Goal: Task Accomplishment & Management: Manage account settings

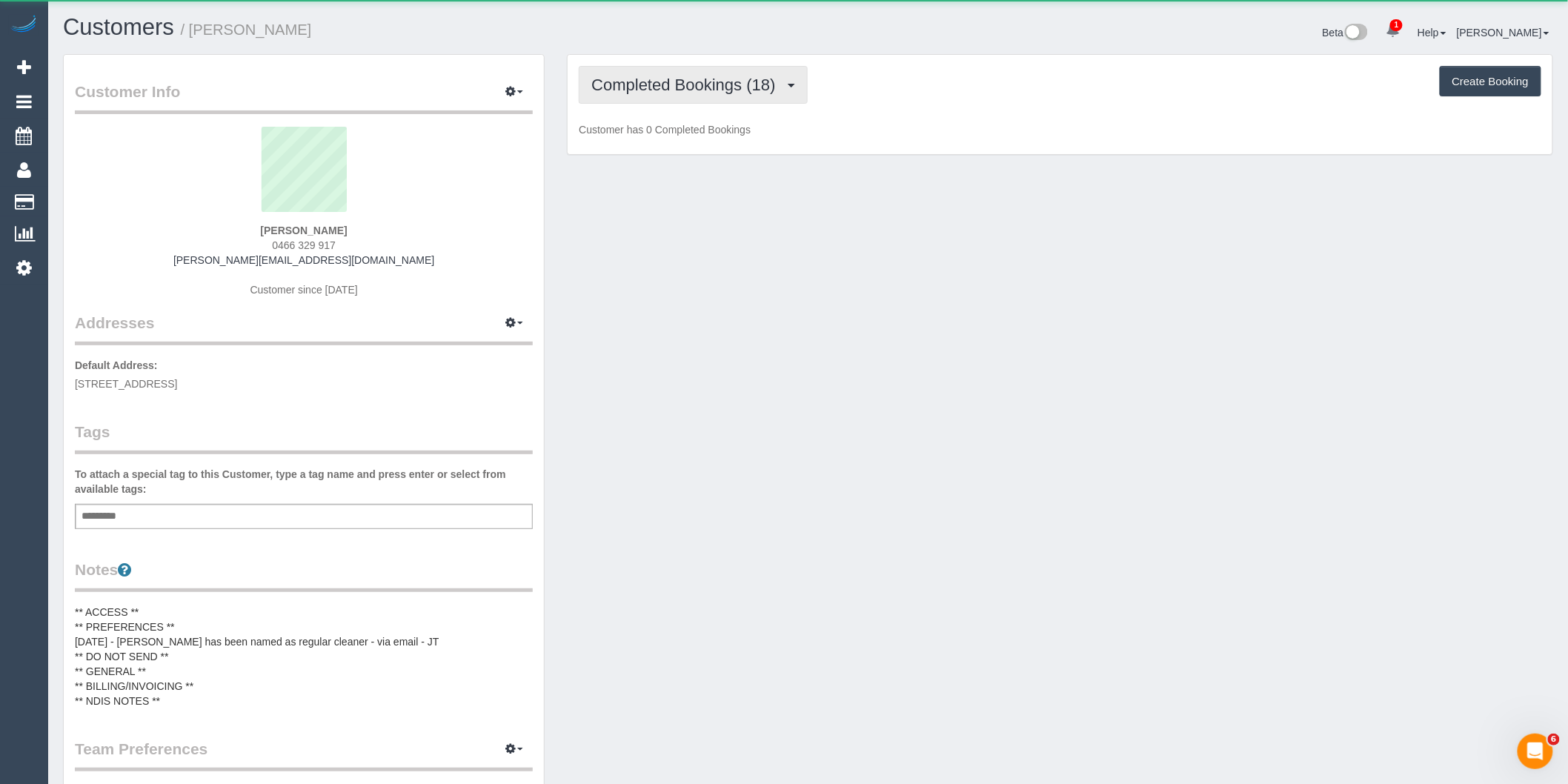
click at [671, 87] on span "Completed Bookings (18)" at bounding box center [687, 85] width 192 height 19
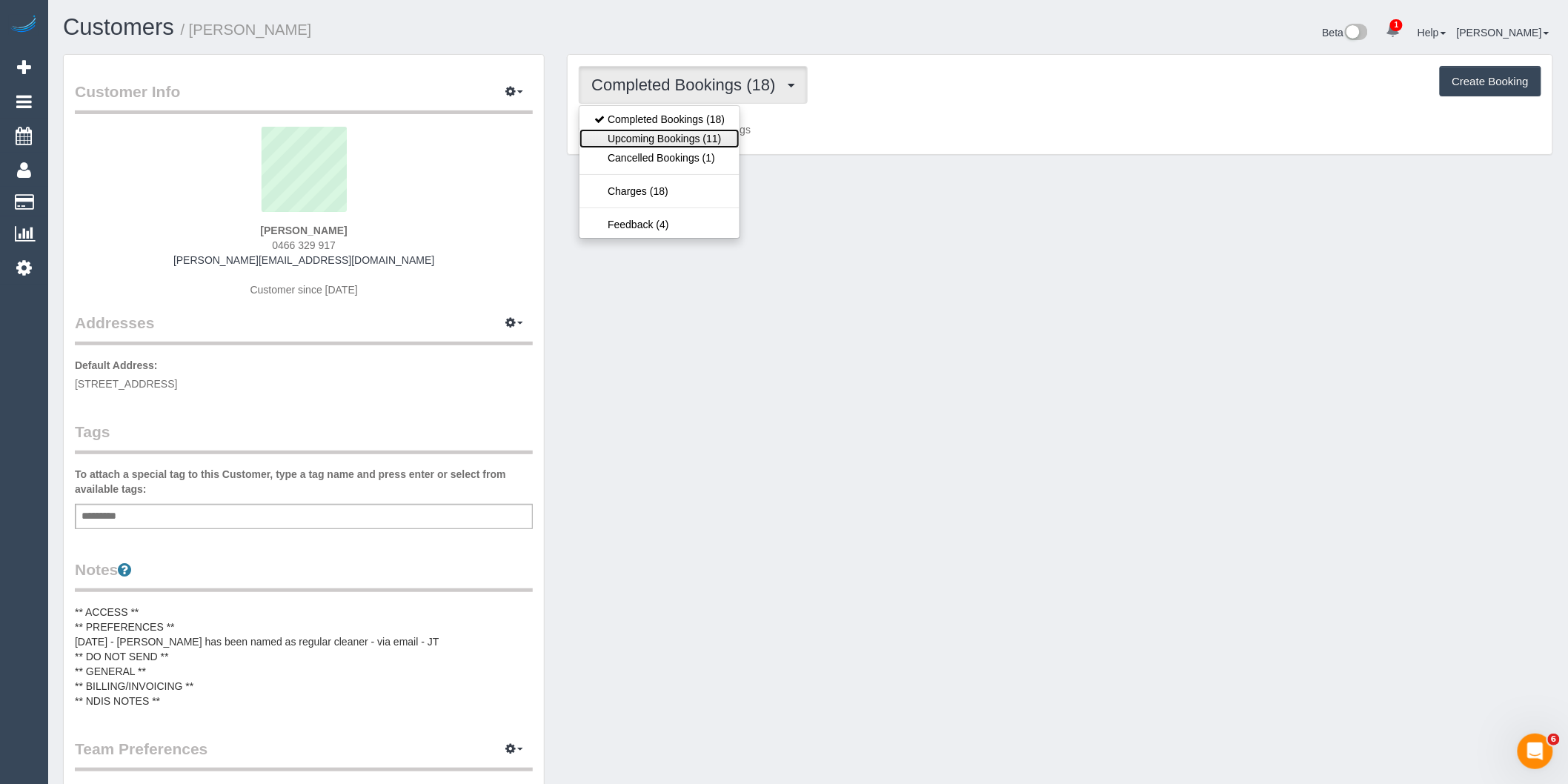
click at [676, 136] on link "Upcoming Bookings (11)" at bounding box center [660, 139] width 160 height 20
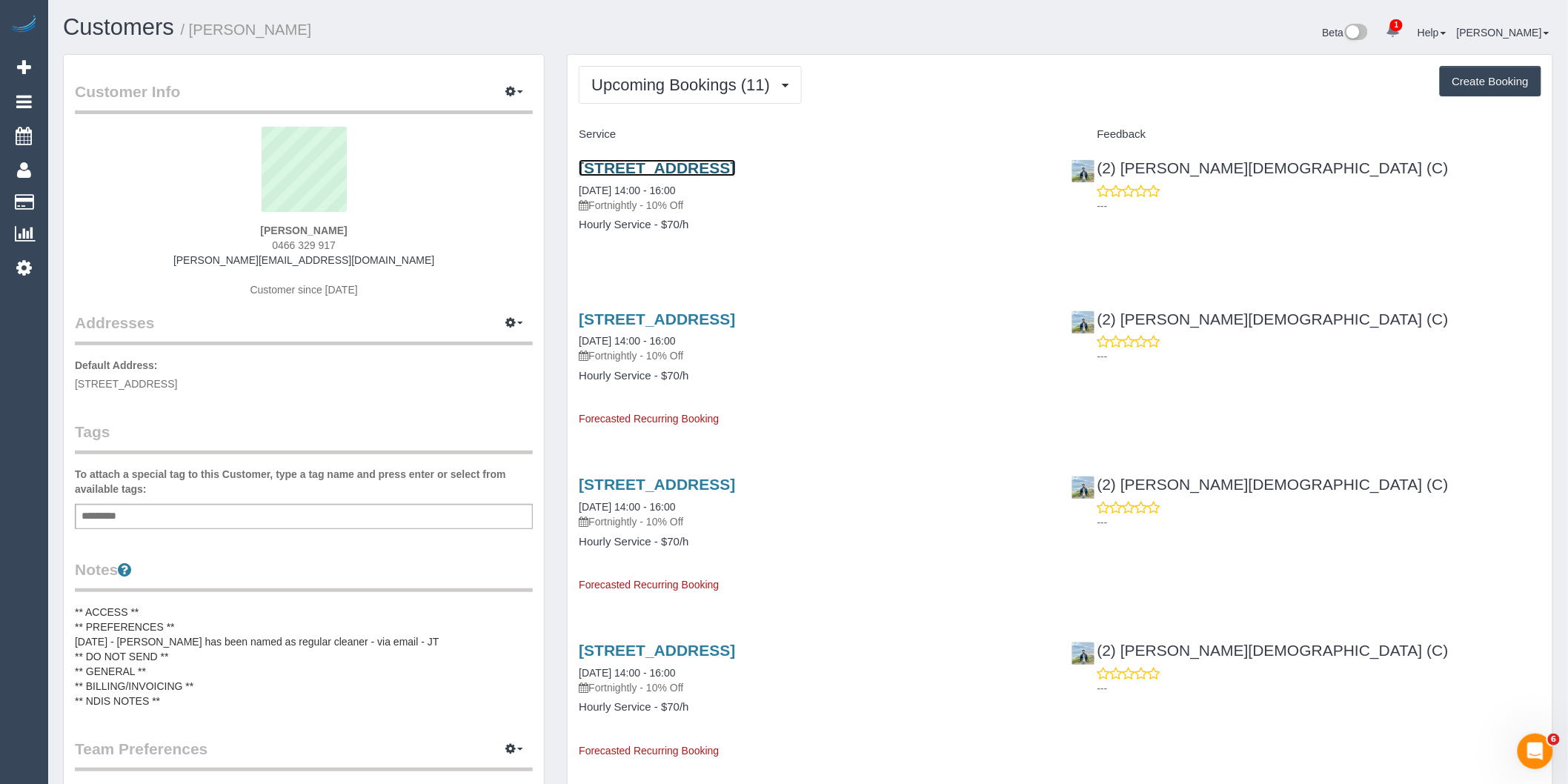
click at [735, 174] on link "[STREET_ADDRESS]" at bounding box center [657, 167] width 156 height 17
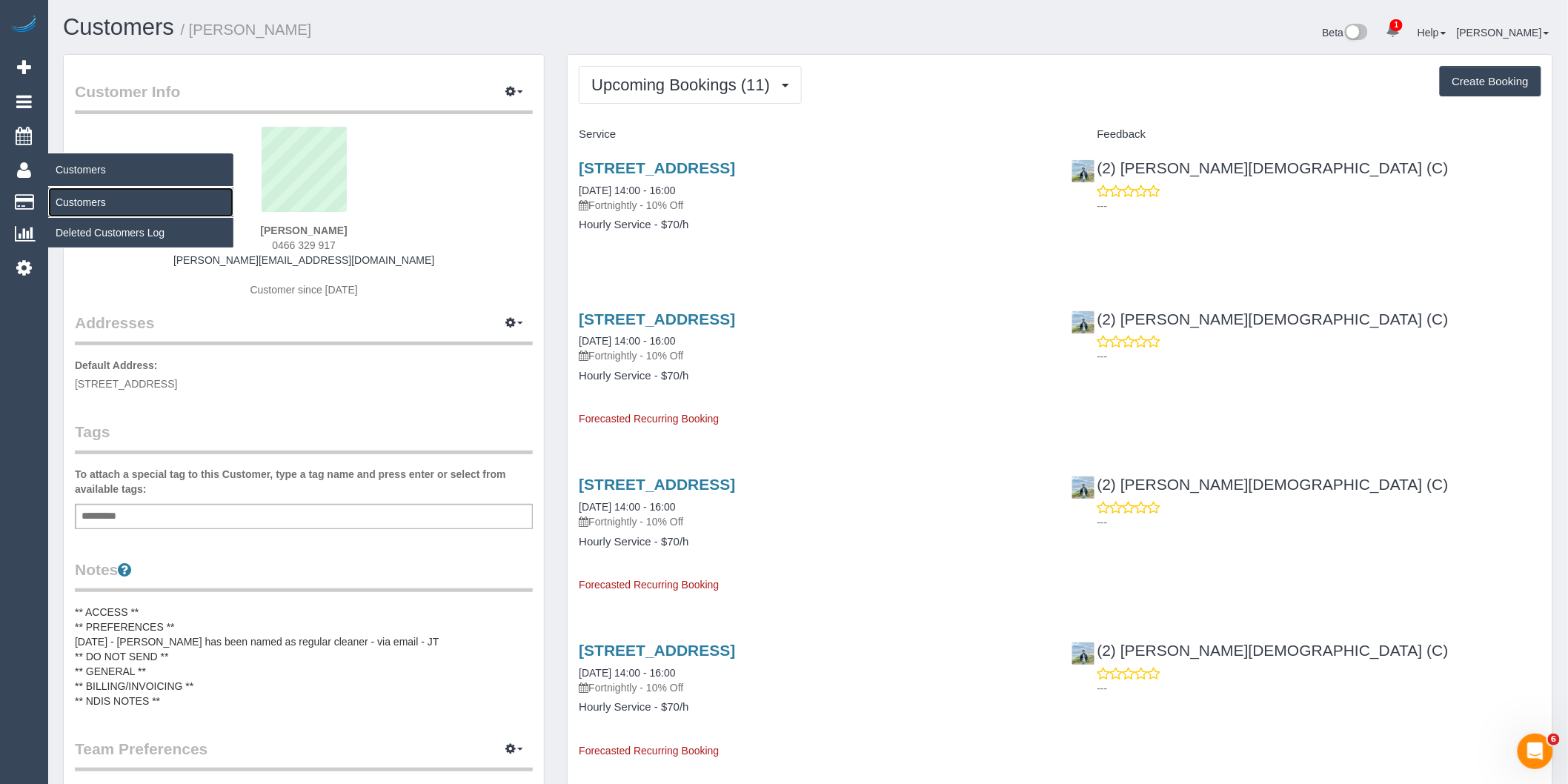
click at [75, 194] on link "Customers" at bounding box center [141, 202] width 186 height 30
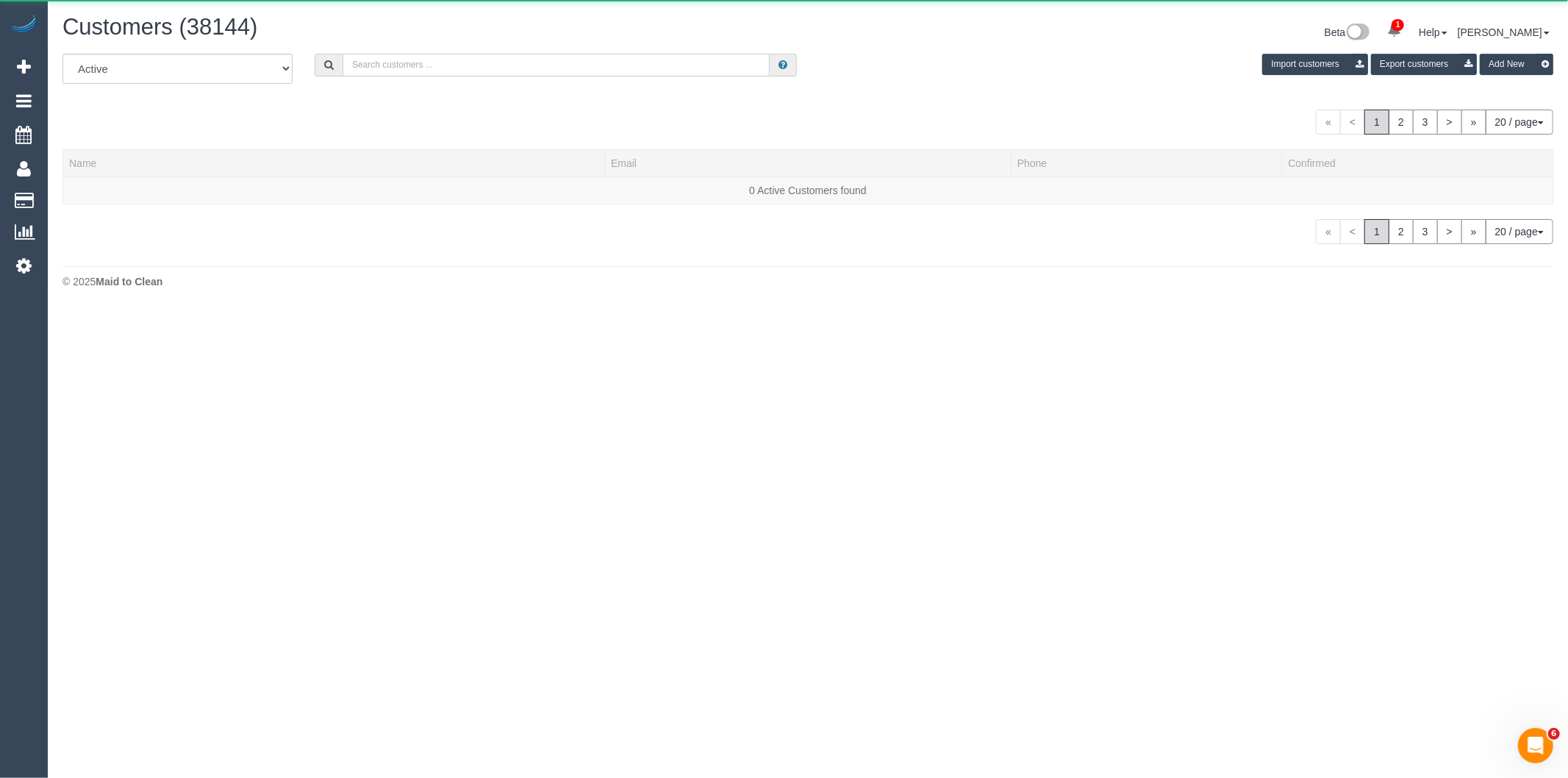
click at [427, 59] on input "text" at bounding box center [557, 65] width 427 height 23
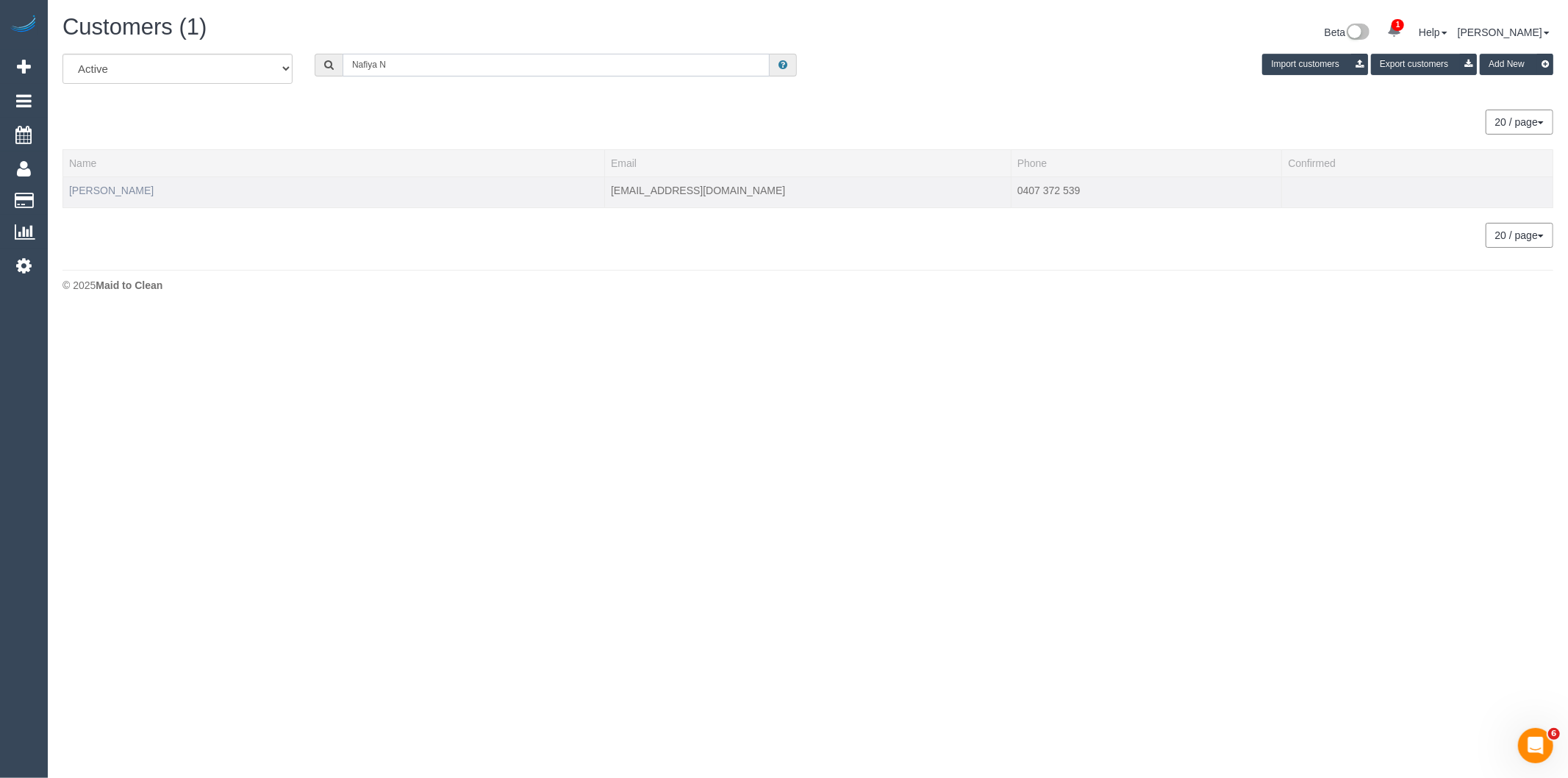
type input "Nafiya N"
click at [116, 191] on link "Nafiya Nadeen" at bounding box center [112, 190] width 84 height 12
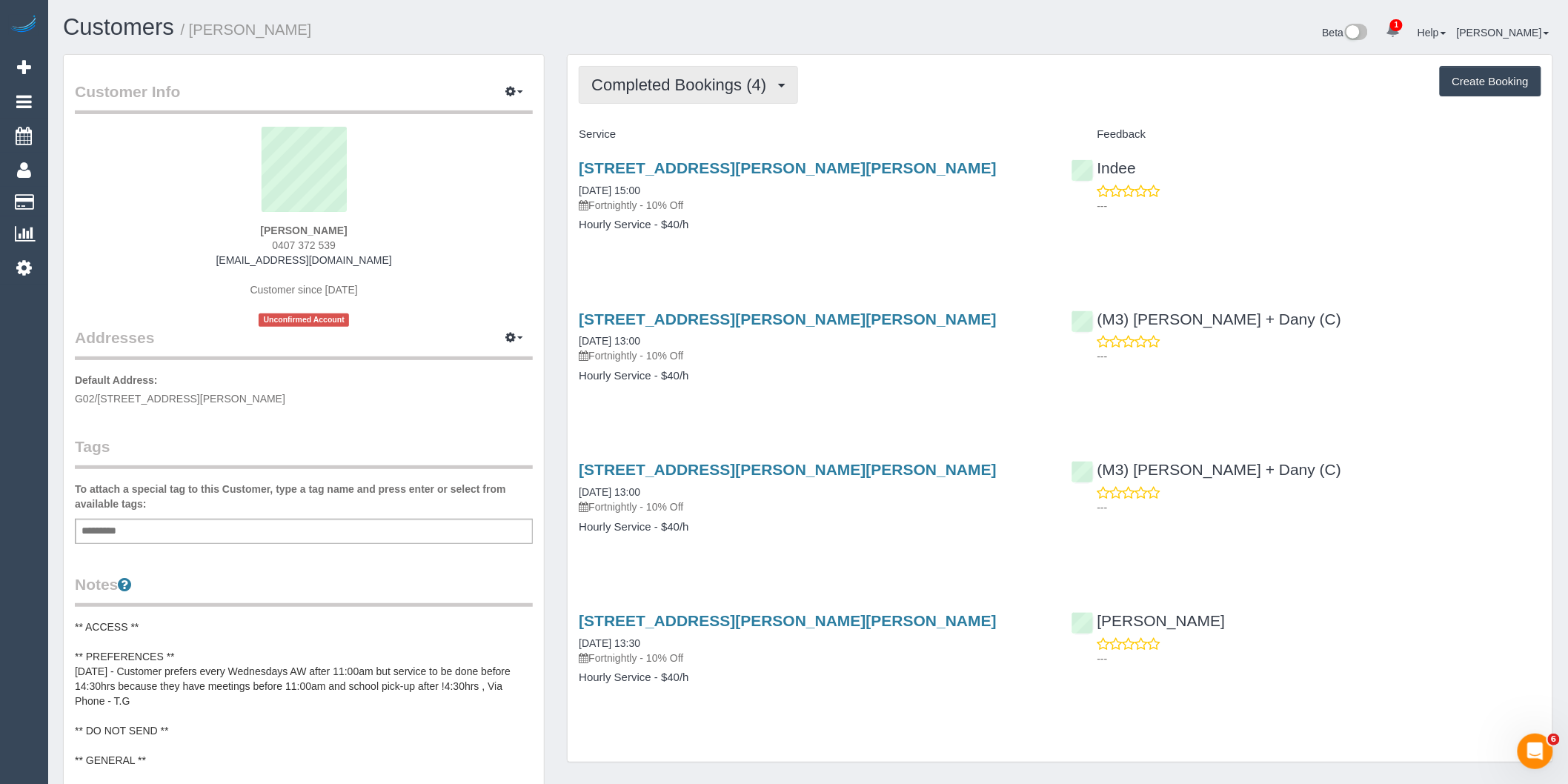
click at [722, 77] on span "Completed Bookings (4)" at bounding box center [682, 85] width 183 height 19
click at [711, 138] on link "Upcoming Bookings (12)" at bounding box center [658, 139] width 156 height 20
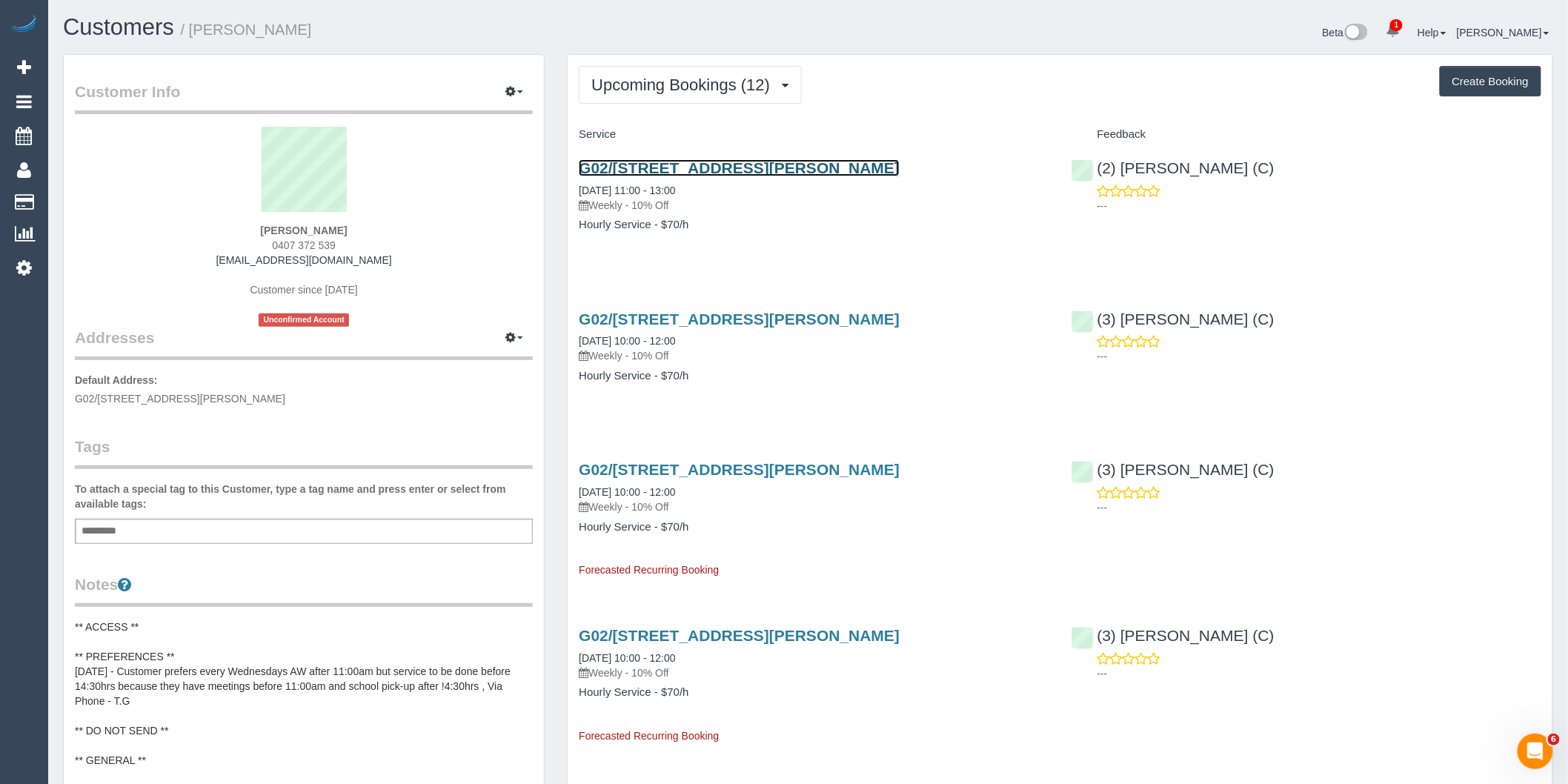
click at [900, 159] on link "G02/200 Foote Street, Templestowe, VIC 3106" at bounding box center [739, 167] width 321 height 17
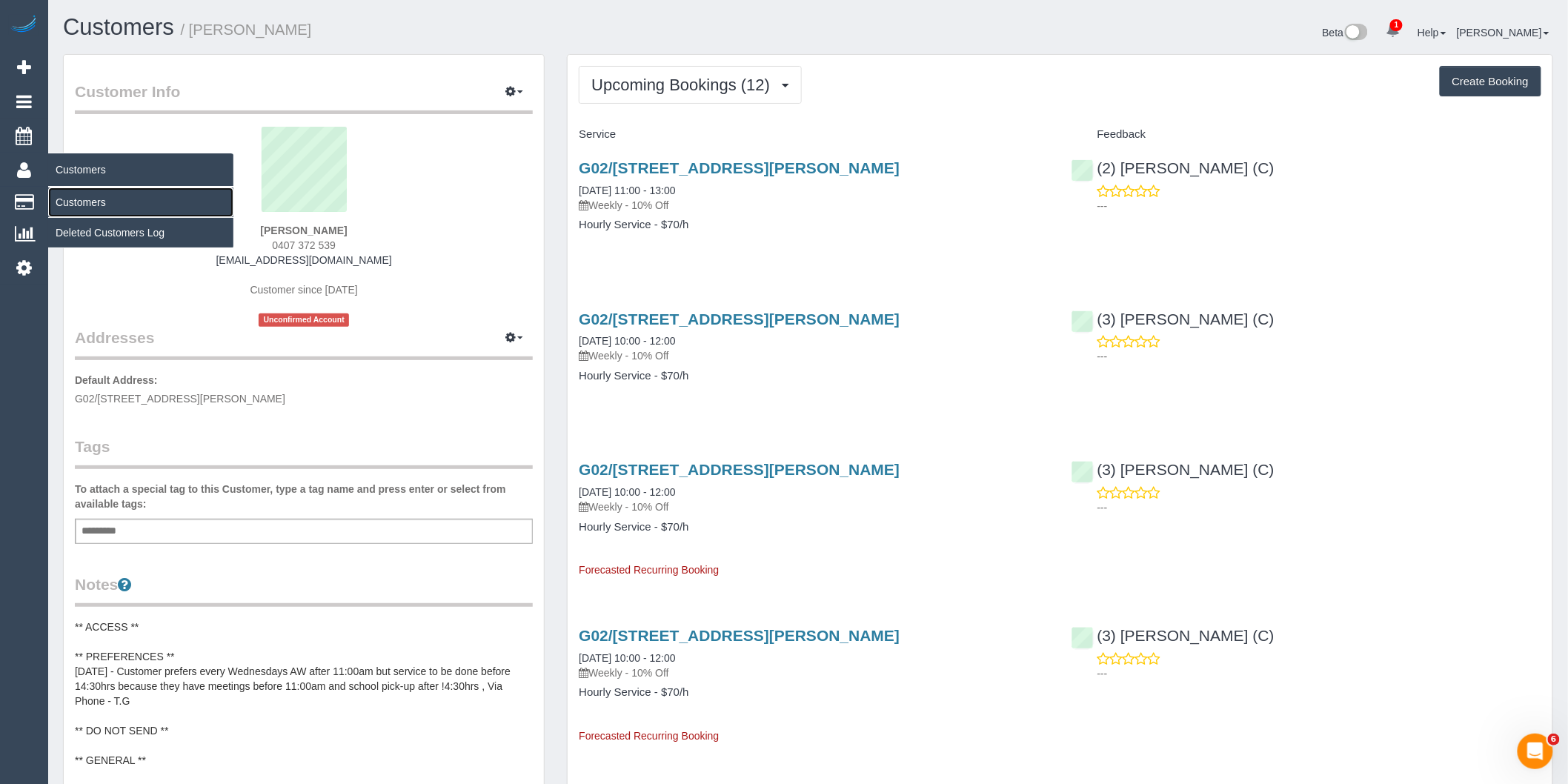
click at [74, 197] on link "Customers" at bounding box center [141, 202] width 186 height 30
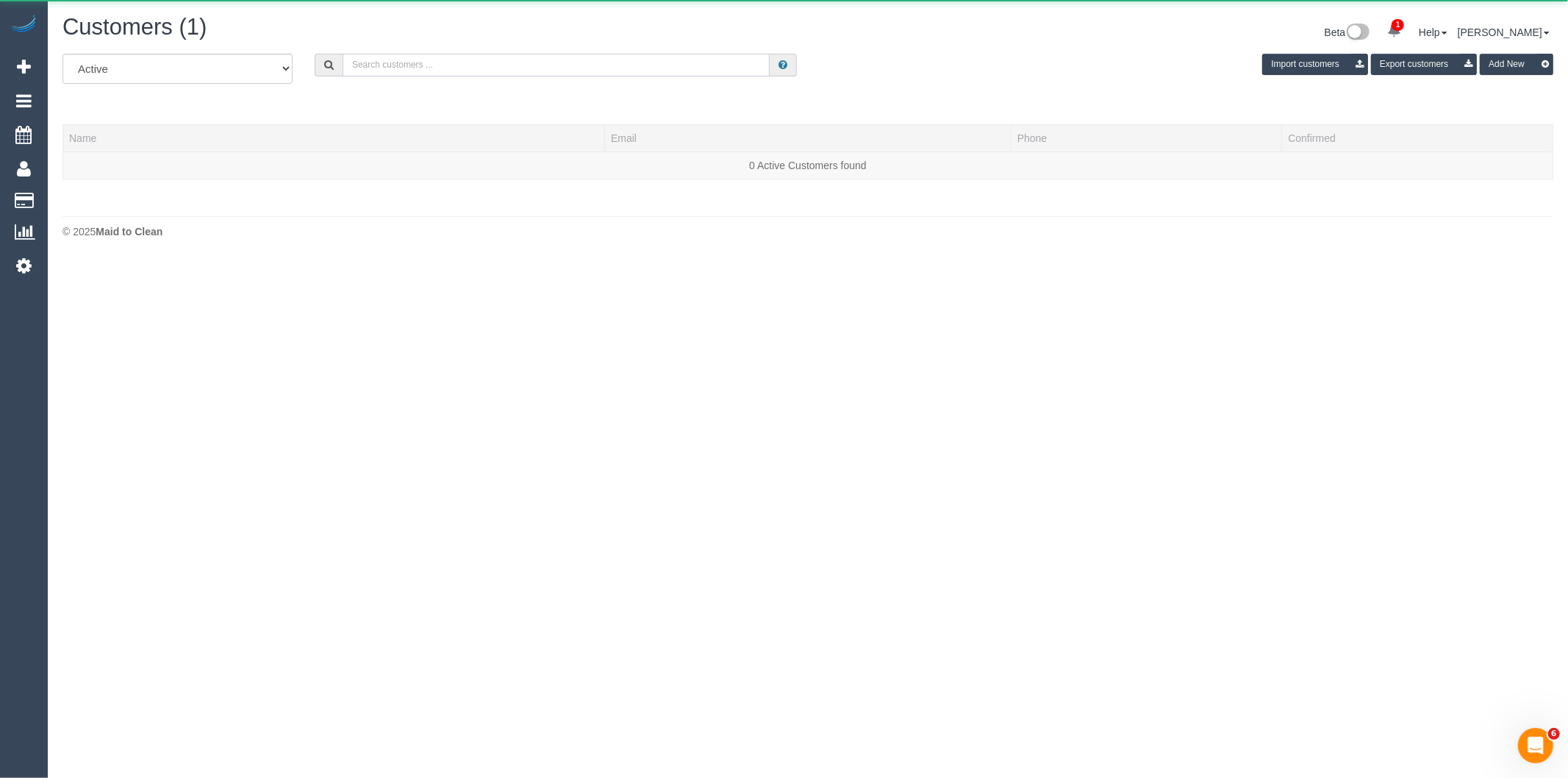
click at [471, 71] on input "text" at bounding box center [557, 65] width 427 height 23
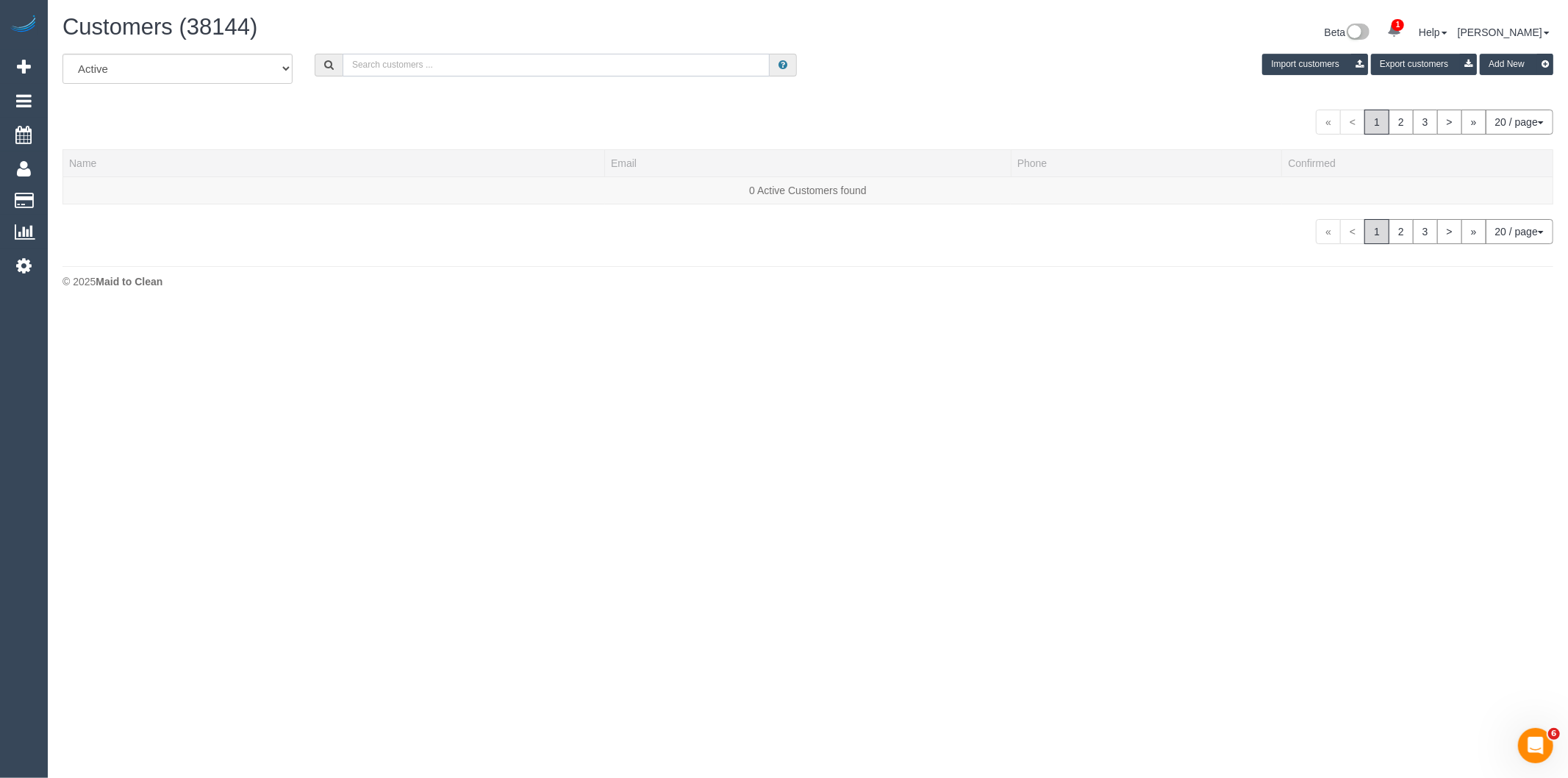
type input "K"
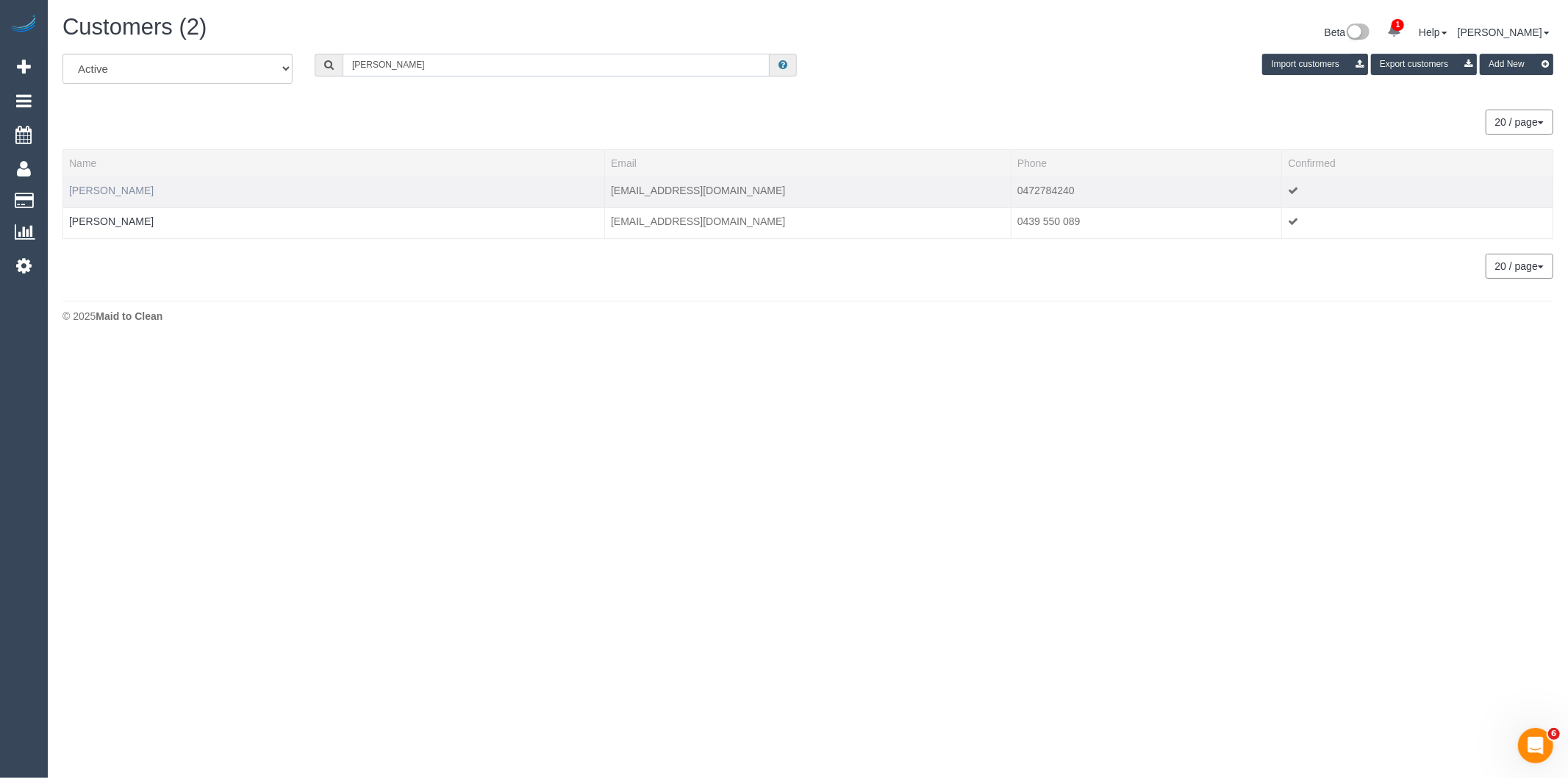
type input "Jim Mc"
click at [108, 190] on link "Jim McCaul" at bounding box center [112, 190] width 84 height 12
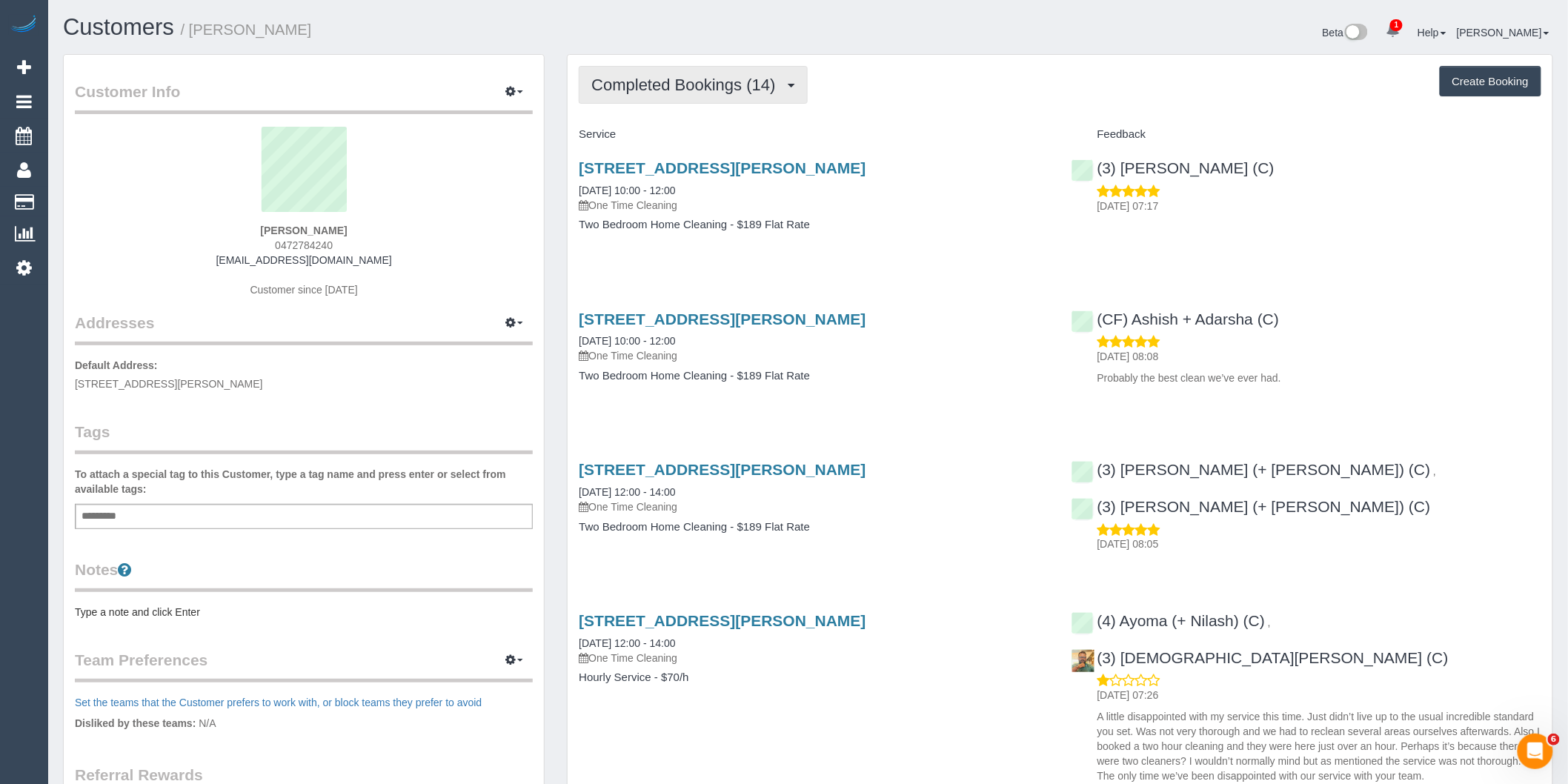
click at [651, 97] on button "Completed Bookings (14)" at bounding box center [692, 85] width 228 height 38
click at [657, 145] on link "Upcoming Bookings (1)" at bounding box center [660, 139] width 160 height 20
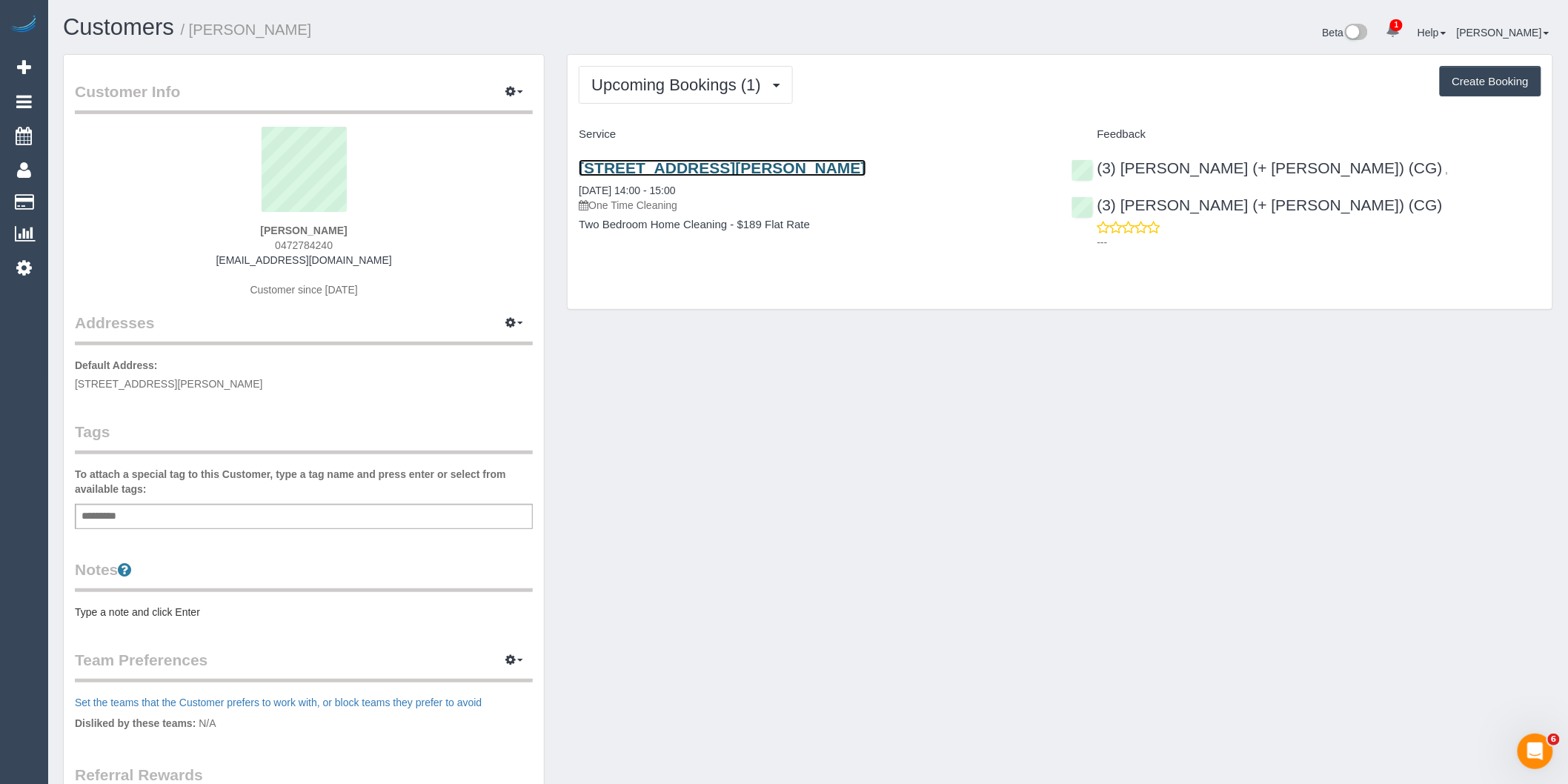
click at [773, 174] on link "8 Hutchison Place, Coburg, VIC 3058" at bounding box center [722, 167] width 286 height 17
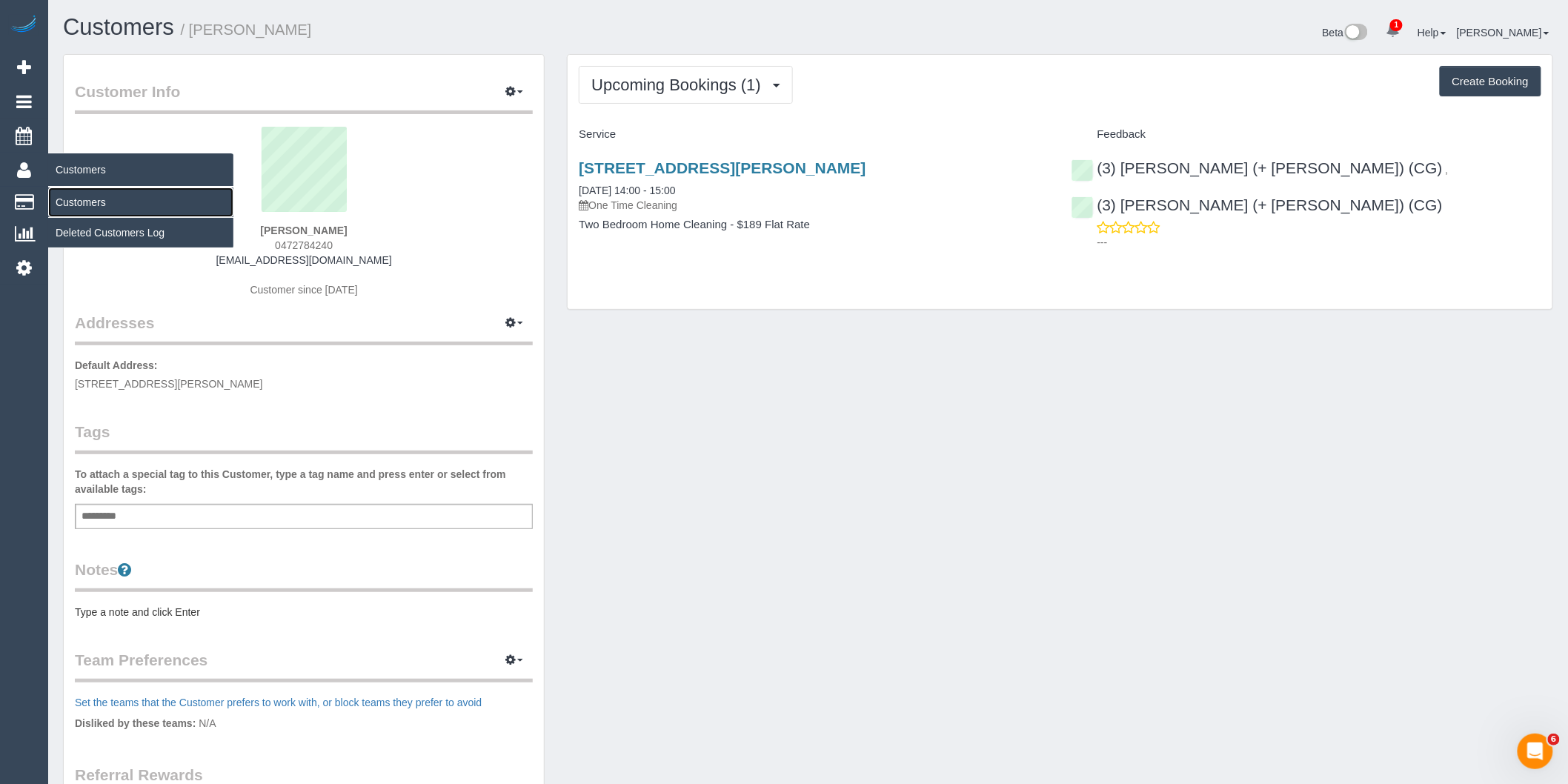
click at [61, 196] on link "Customers" at bounding box center [141, 202] width 186 height 30
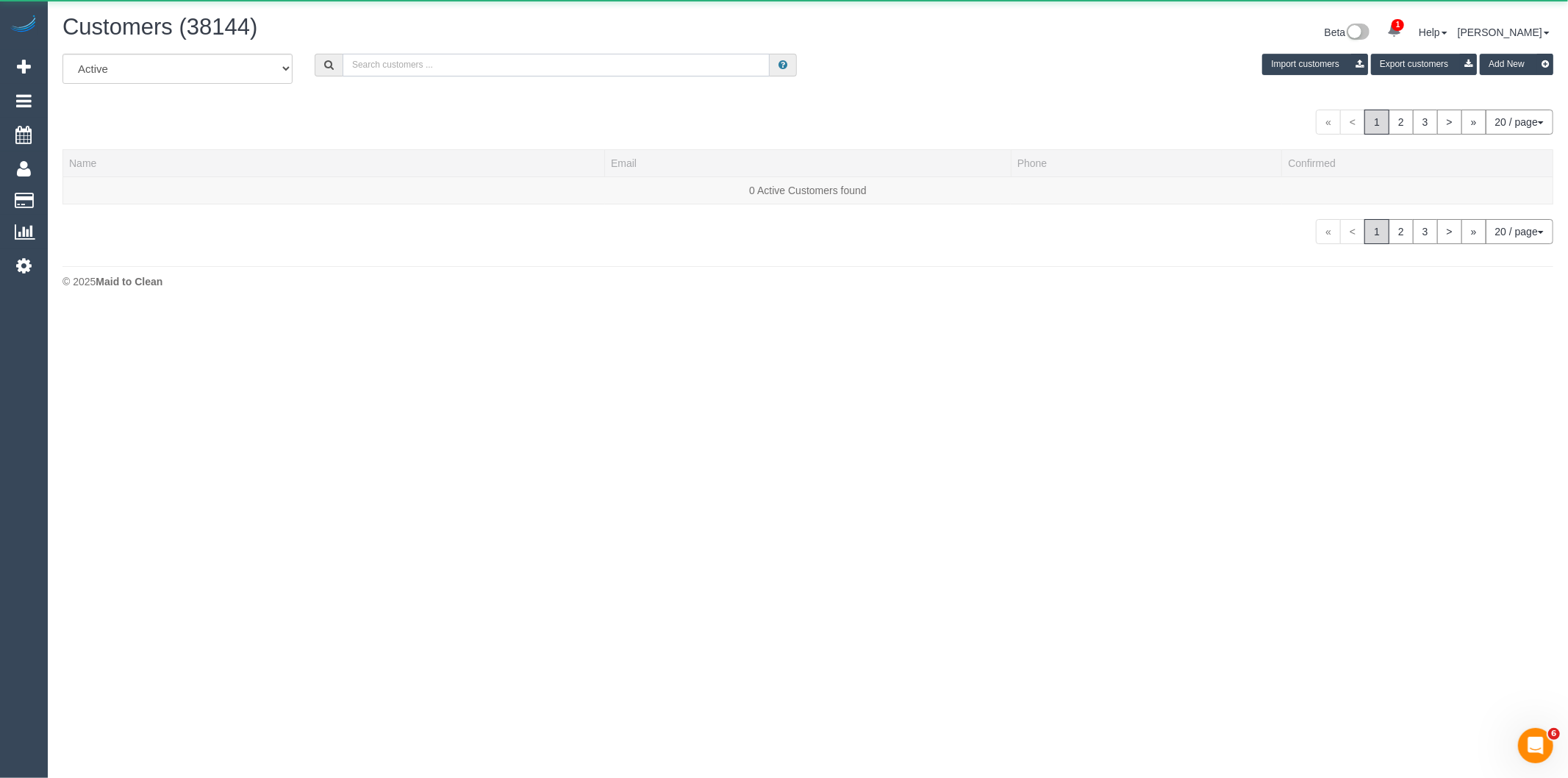
click at [429, 70] on input "text" at bounding box center [557, 65] width 427 height 23
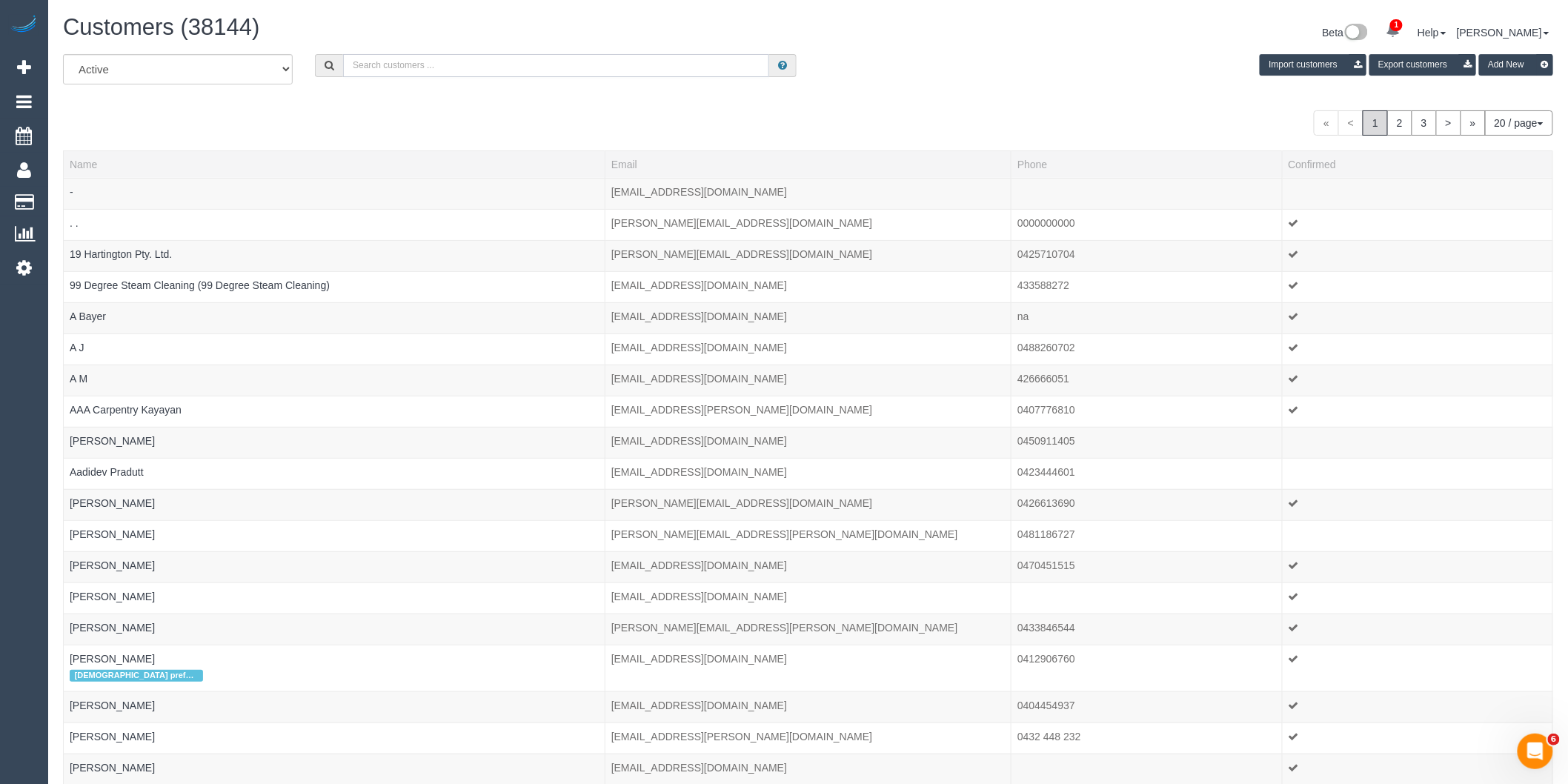
paste input "gwladystedga@gmail.com"
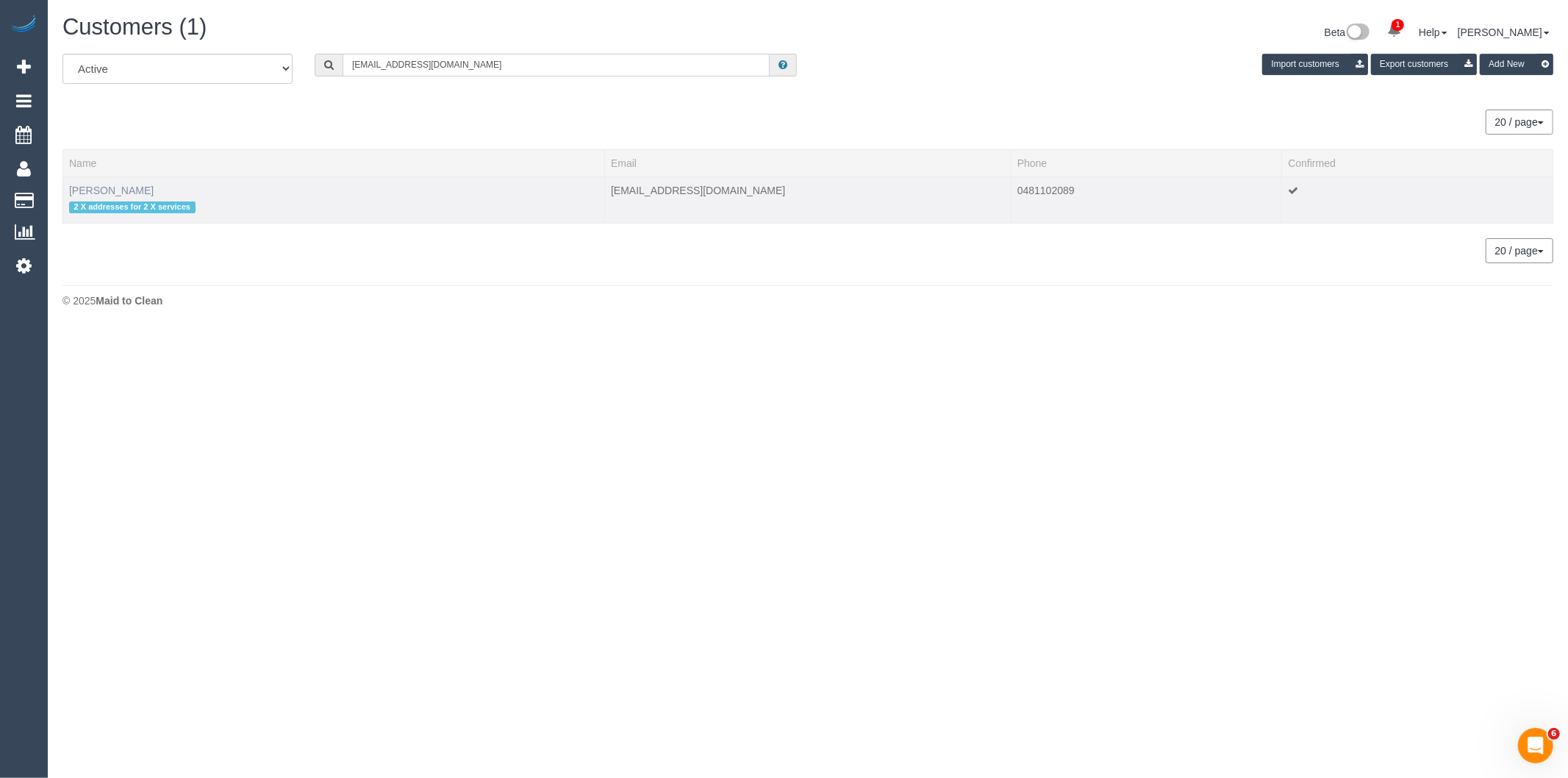
type input "gwladystedga@gmail.com"
click at [105, 189] on link "Gladys Tedga" at bounding box center [112, 190] width 84 height 12
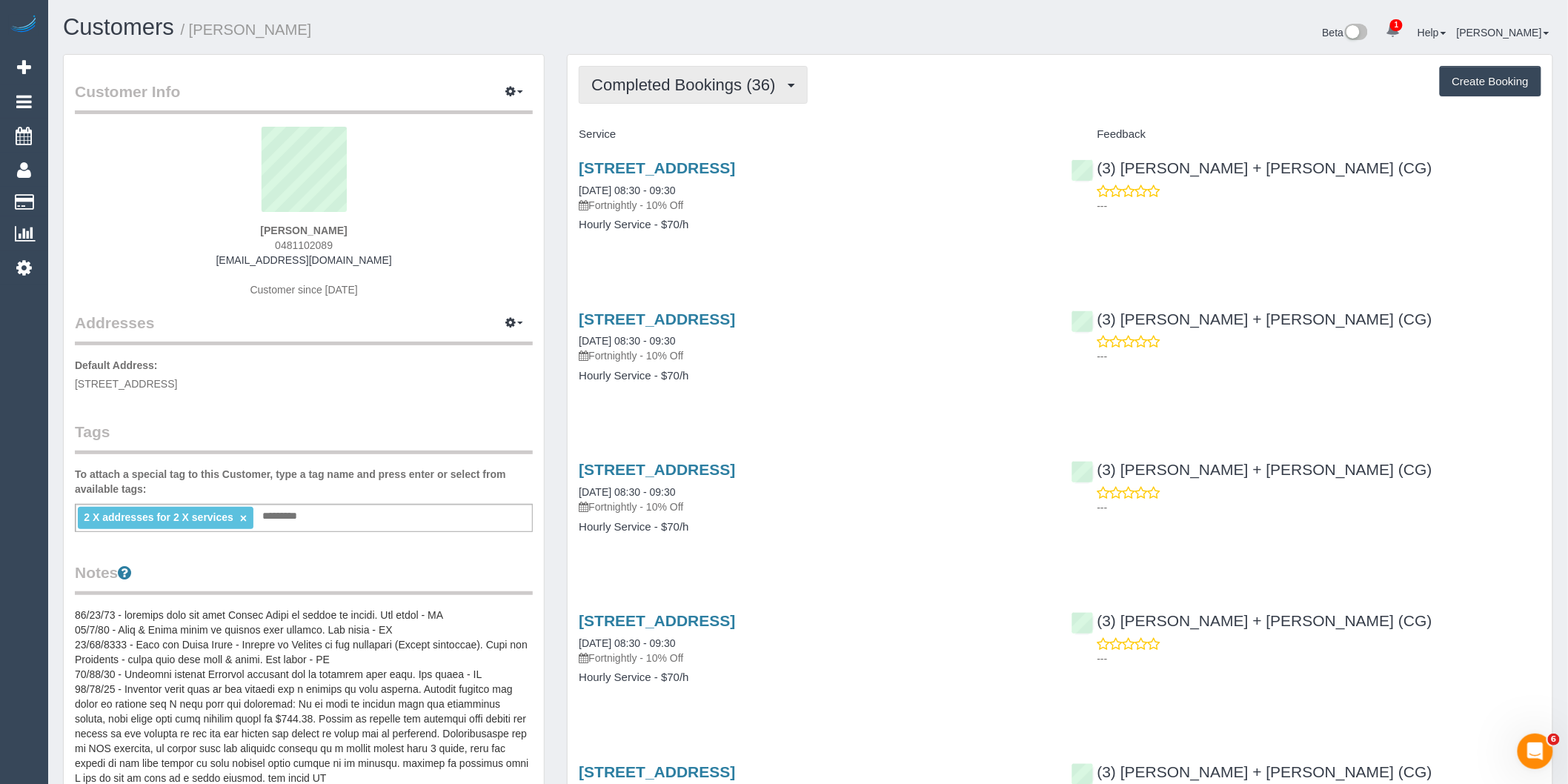
click at [782, 84] on span "Completed Bookings (36)" at bounding box center [687, 85] width 192 height 19
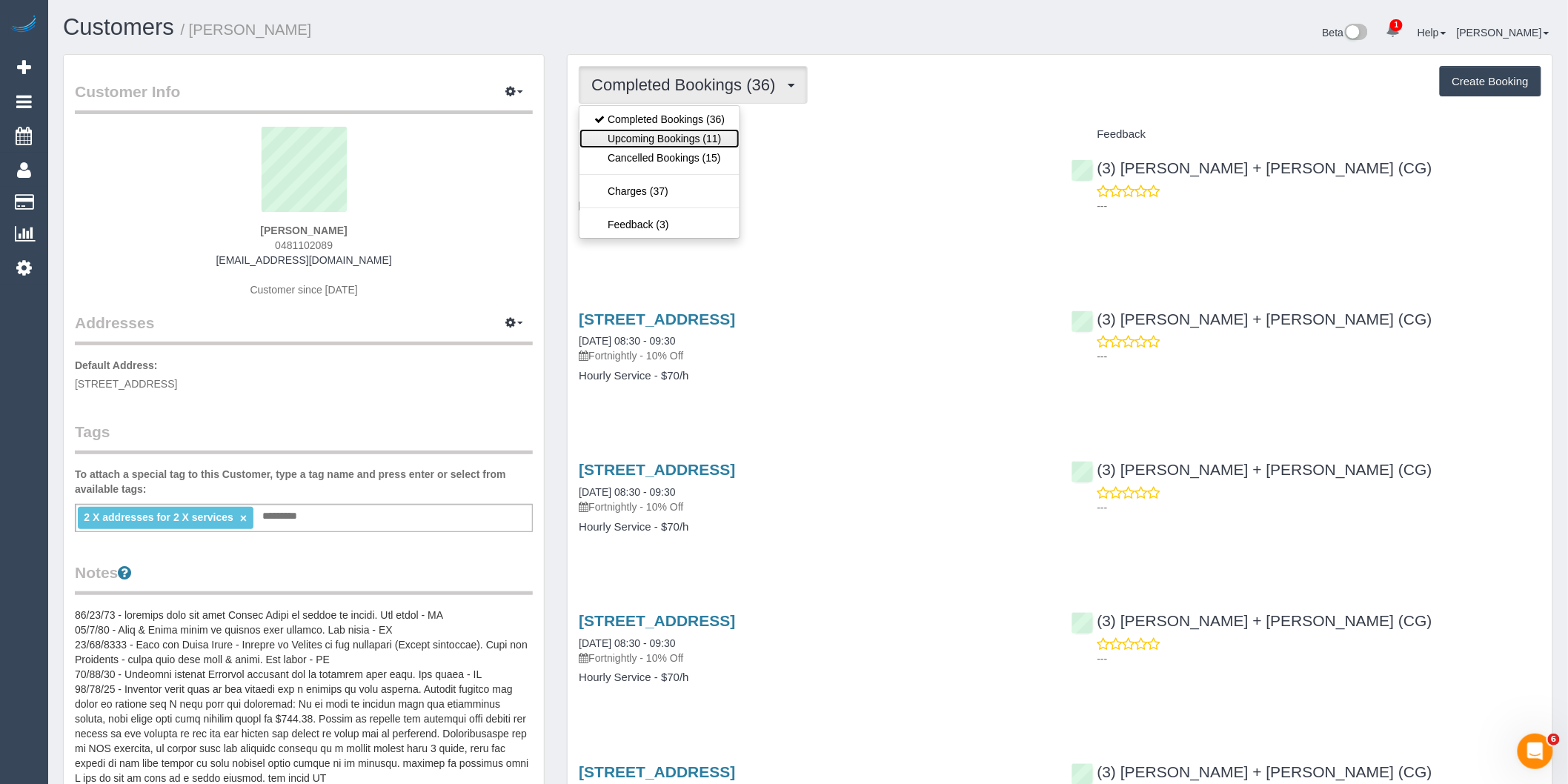
click at [722, 138] on link "Upcoming Bookings (11)" at bounding box center [660, 139] width 160 height 20
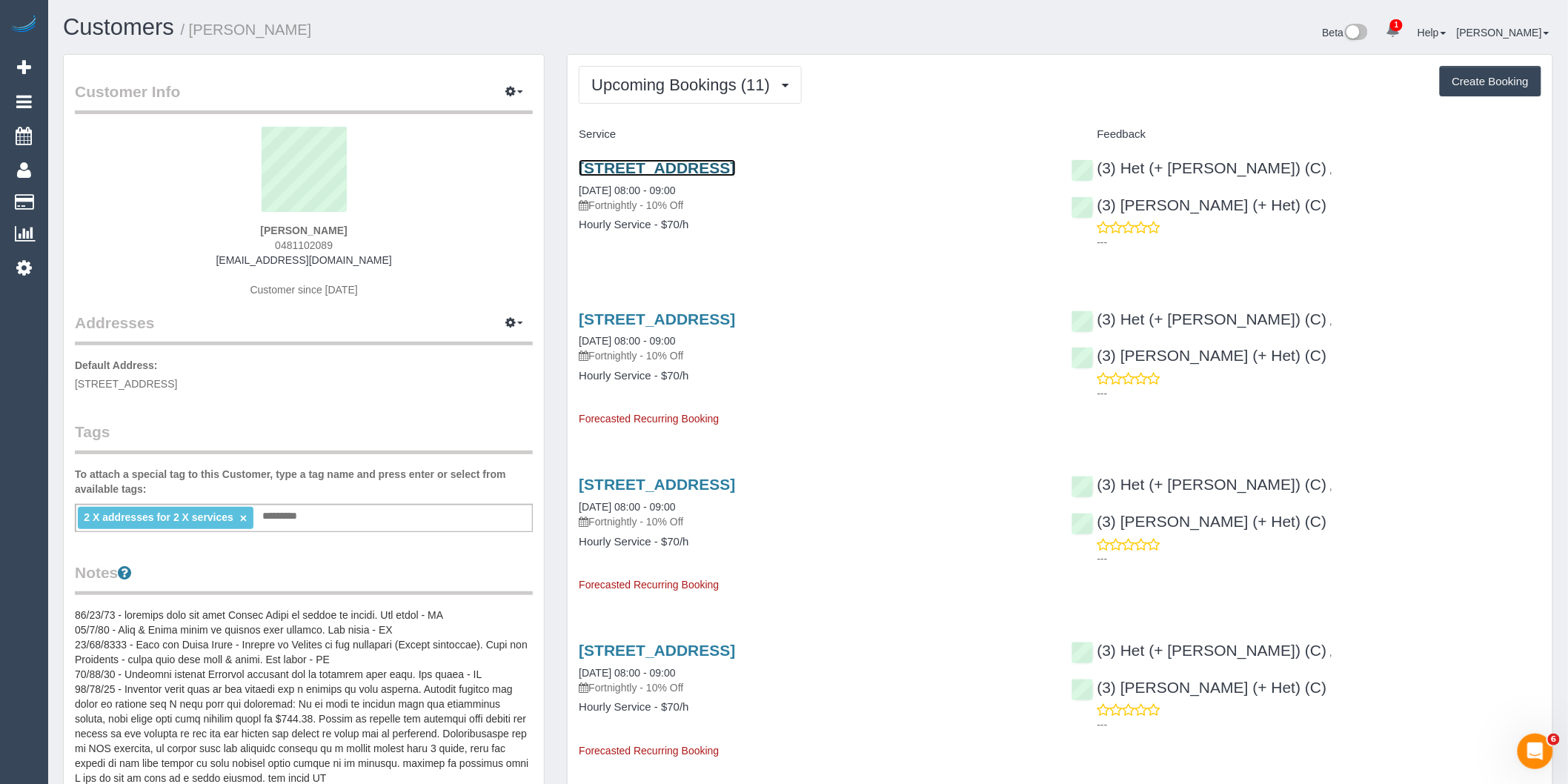
click at [735, 168] on link "202/13 High Street, Prahran, VIC 3181" at bounding box center [657, 167] width 156 height 17
click at [677, 78] on span "Upcoming Bookings (11)" at bounding box center [684, 85] width 186 height 19
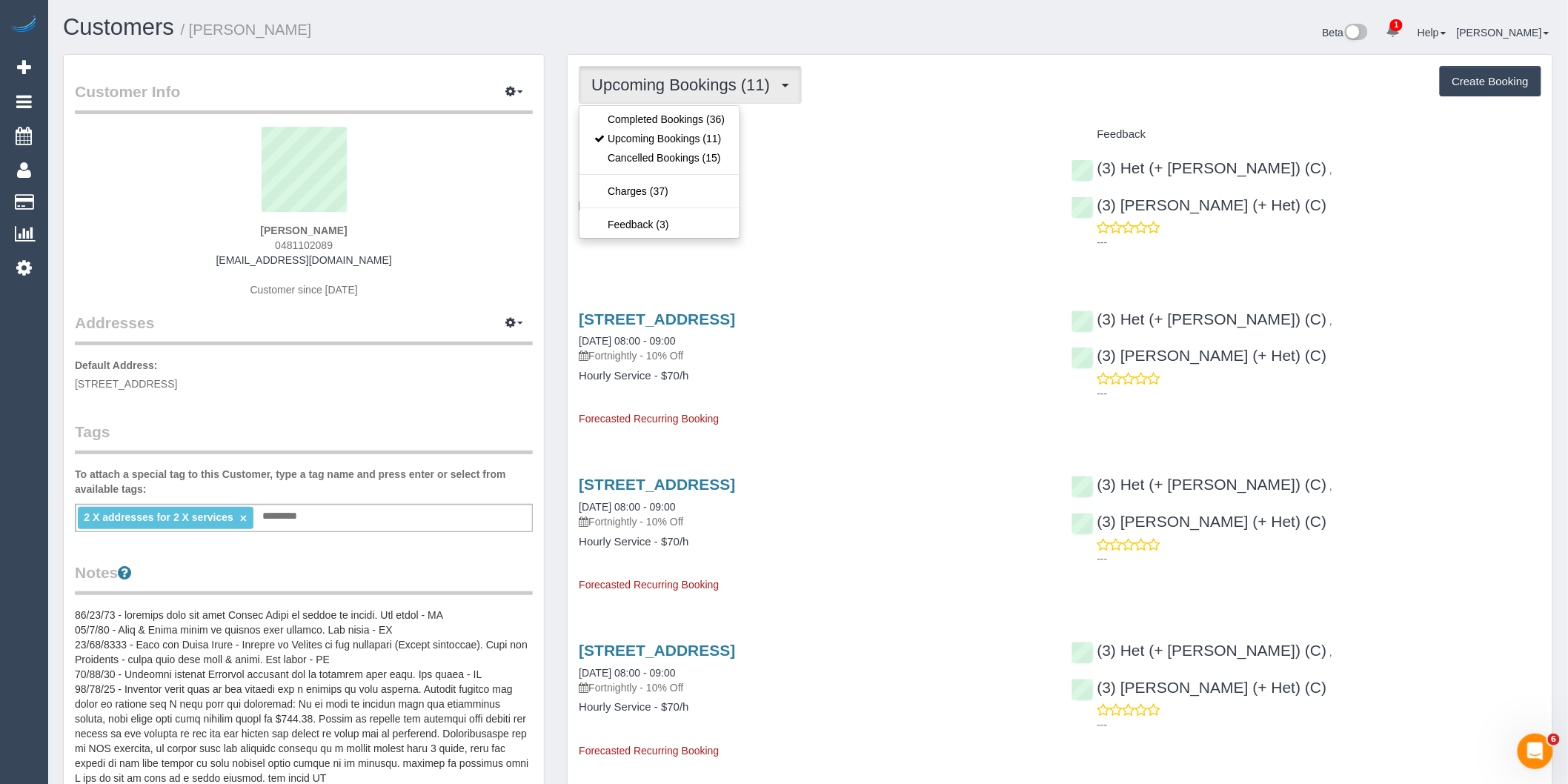
click at [784, 226] on h4 "Hourly Service - $70/h" at bounding box center [814, 224] width 470 height 13
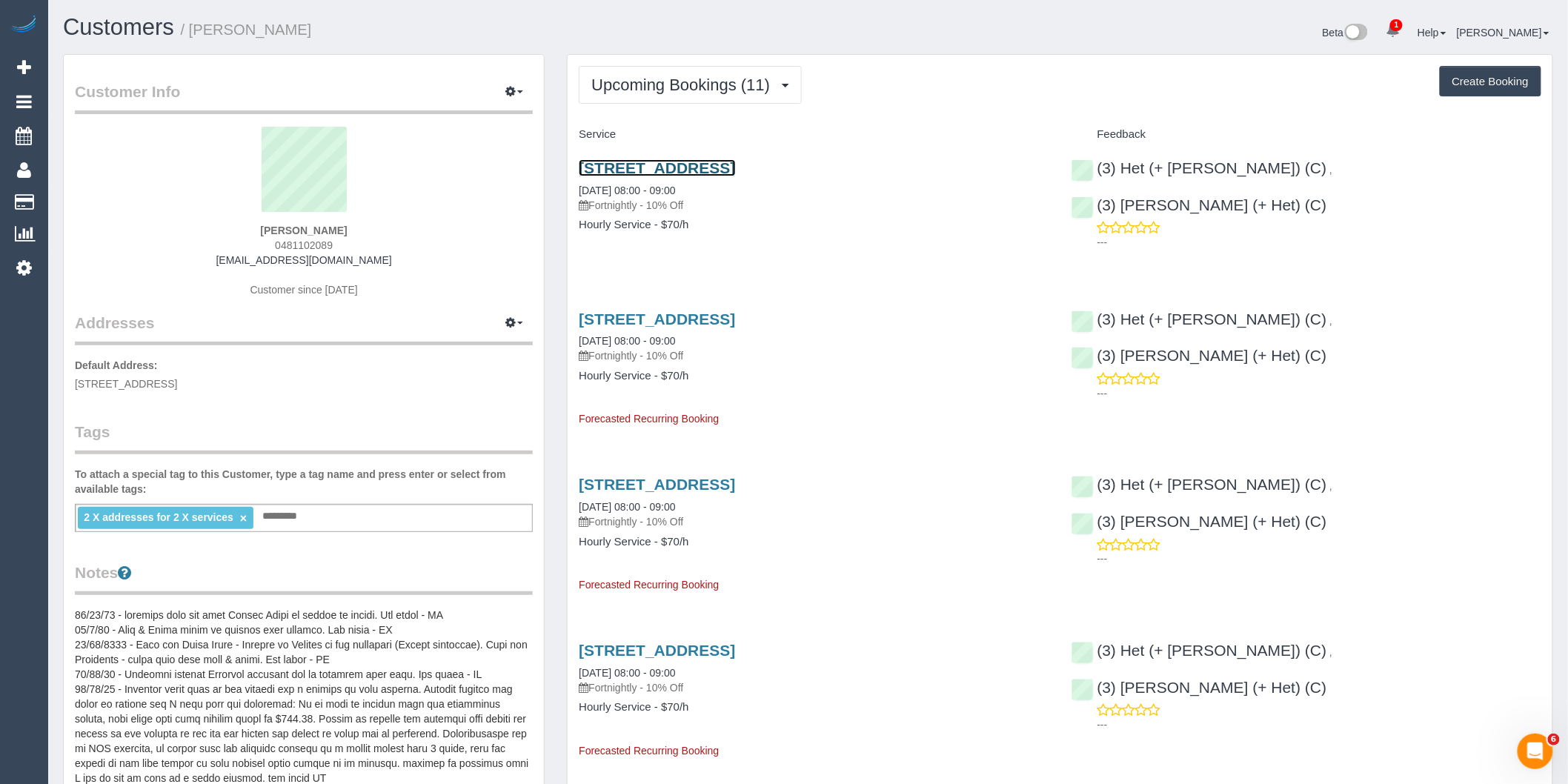
click at [735, 168] on link "202/13 High Street, Prahran, VIC 3181" at bounding box center [657, 167] width 156 height 17
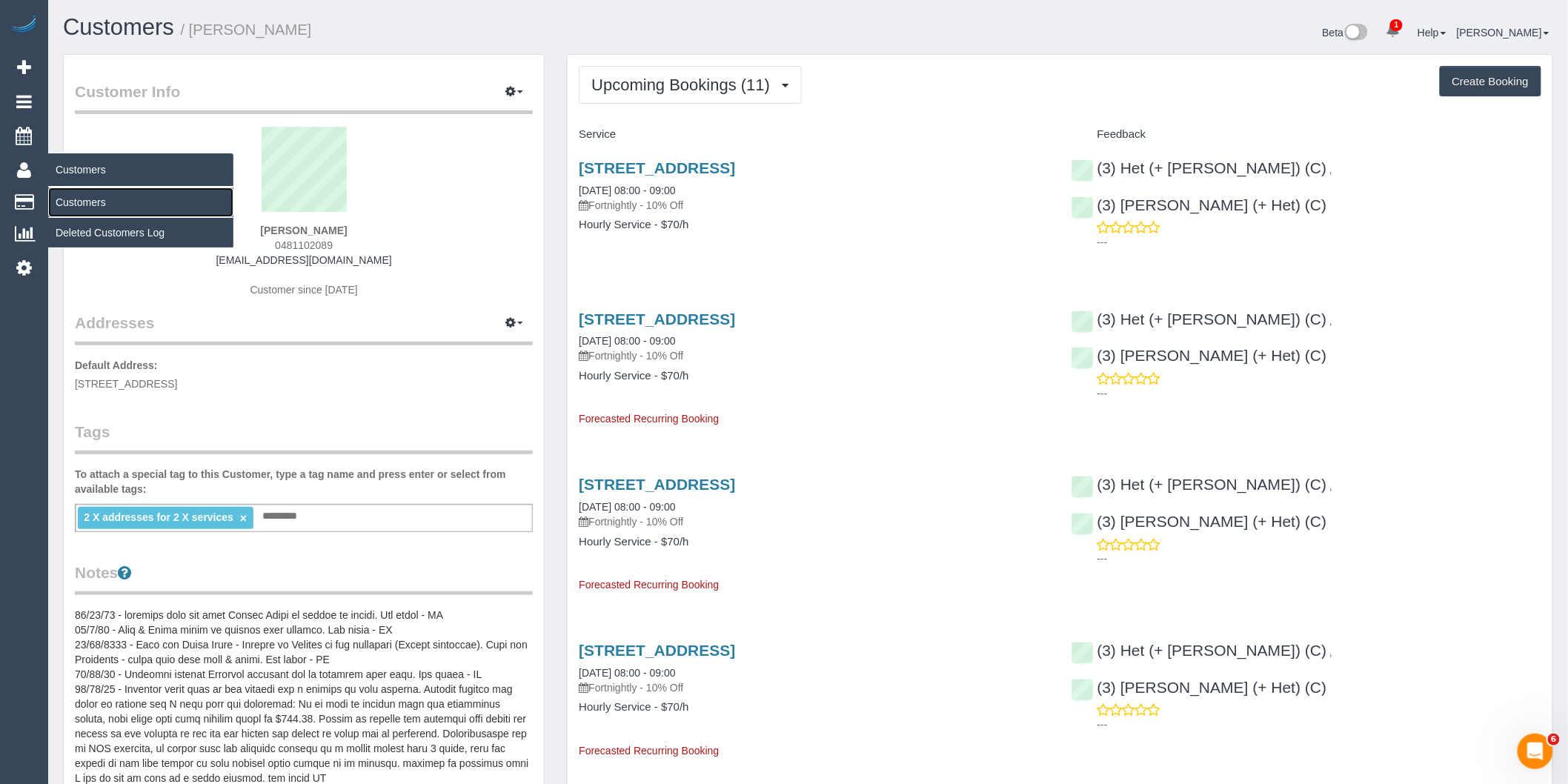
click at [100, 198] on link "Customers" at bounding box center [141, 202] width 186 height 30
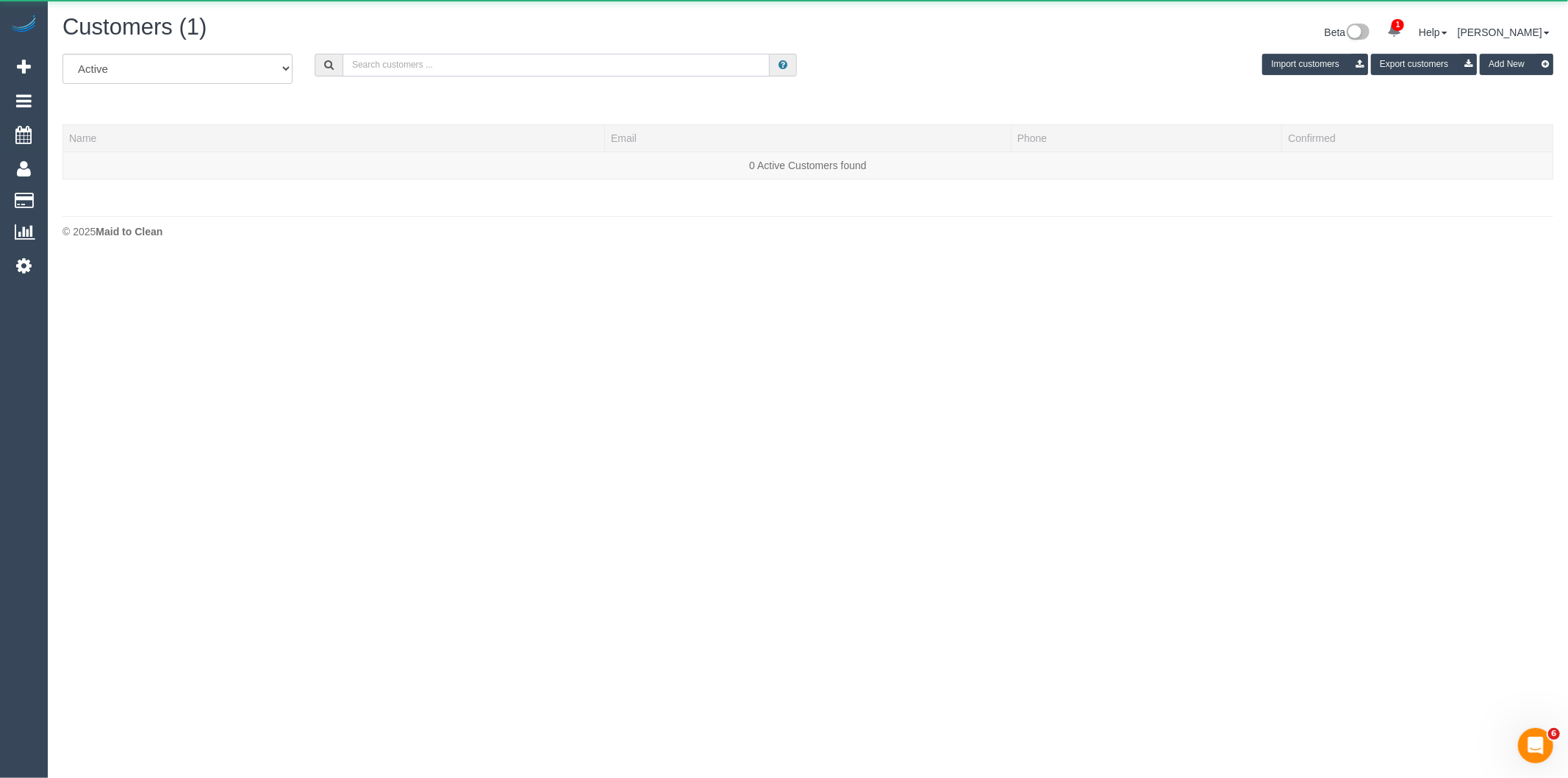
click at [481, 67] on input "text" at bounding box center [557, 65] width 427 height 23
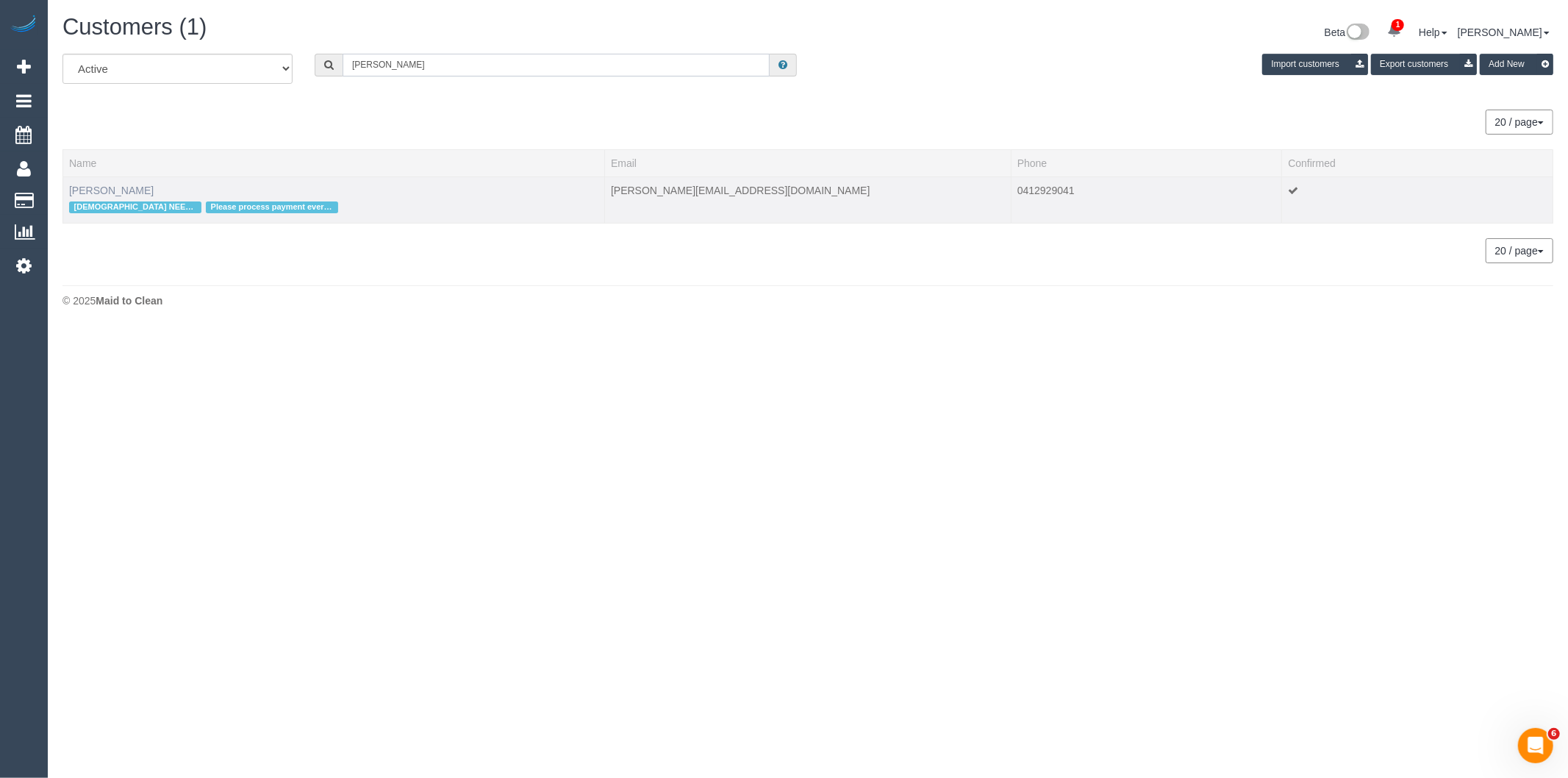
type input "Kathryn ham"
click at [109, 185] on link "Kathryn Hamilton" at bounding box center [112, 190] width 84 height 12
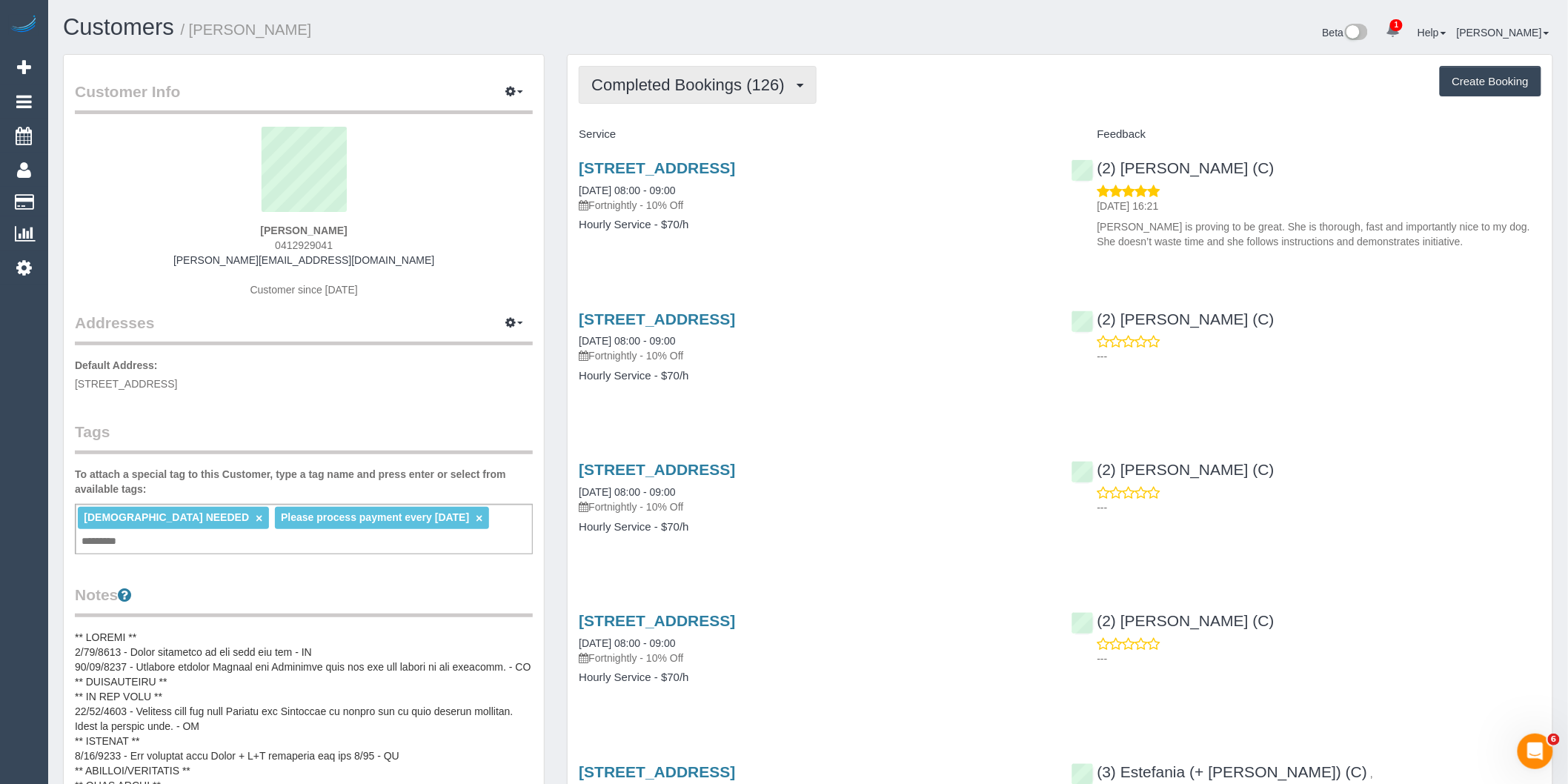
click at [744, 89] on span "Completed Bookings (126)" at bounding box center [691, 85] width 200 height 19
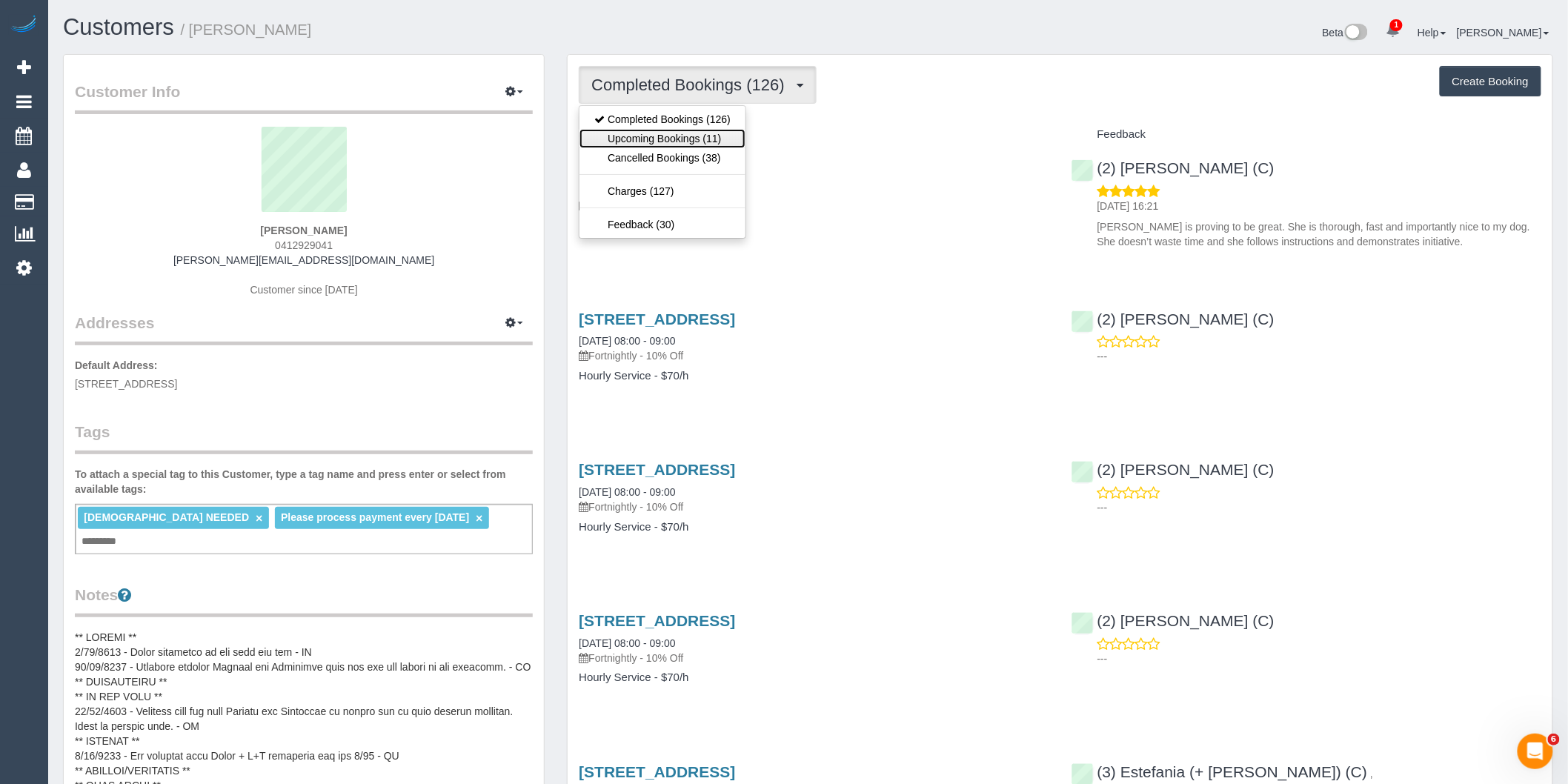
click at [723, 135] on link "Upcoming Bookings (11)" at bounding box center [663, 139] width 166 height 20
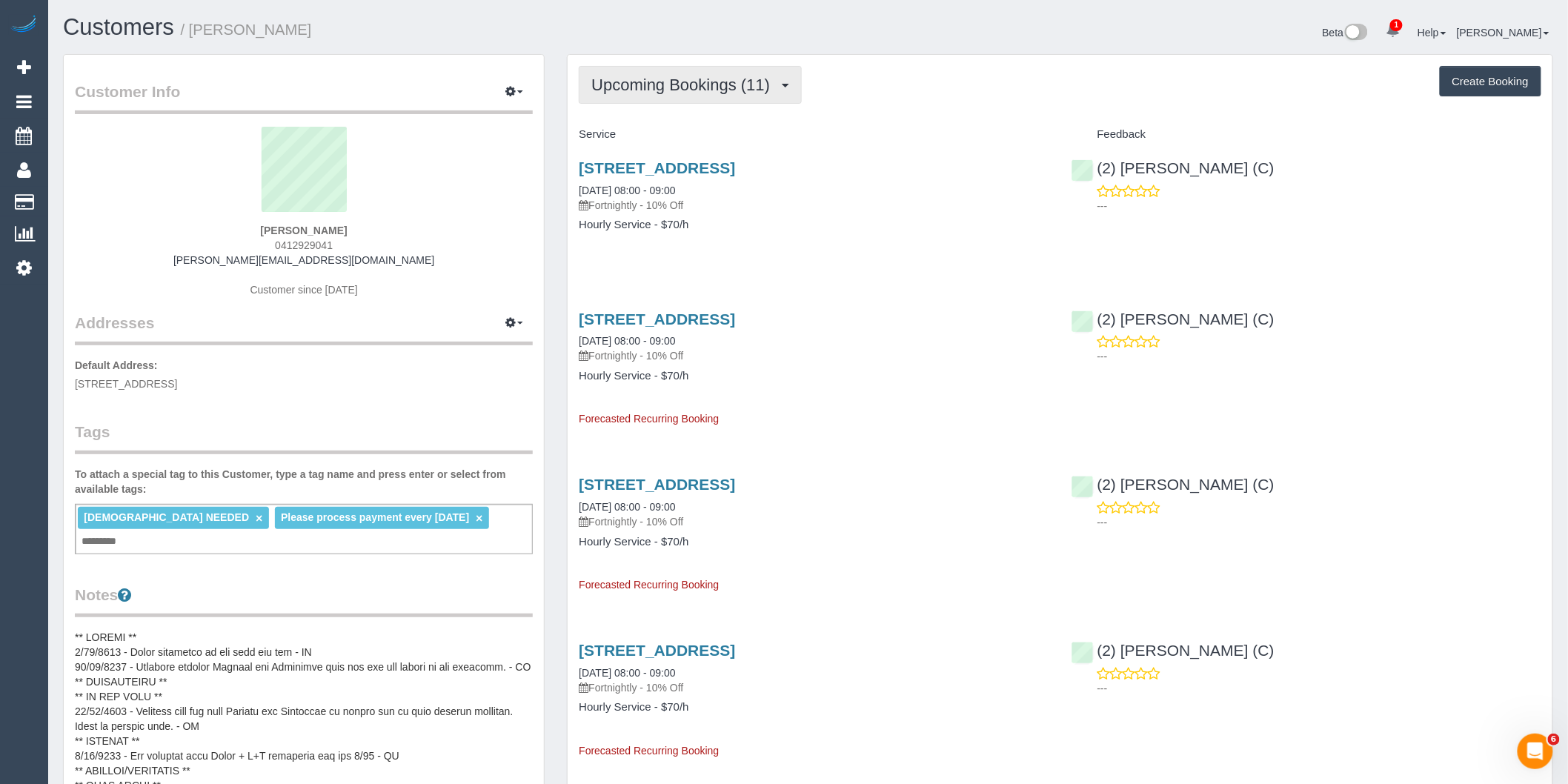
click at [725, 91] on span "Upcoming Bookings (11)" at bounding box center [684, 85] width 186 height 19
click at [708, 153] on link "Cancelled Bookings (38)" at bounding box center [663, 158] width 166 height 20
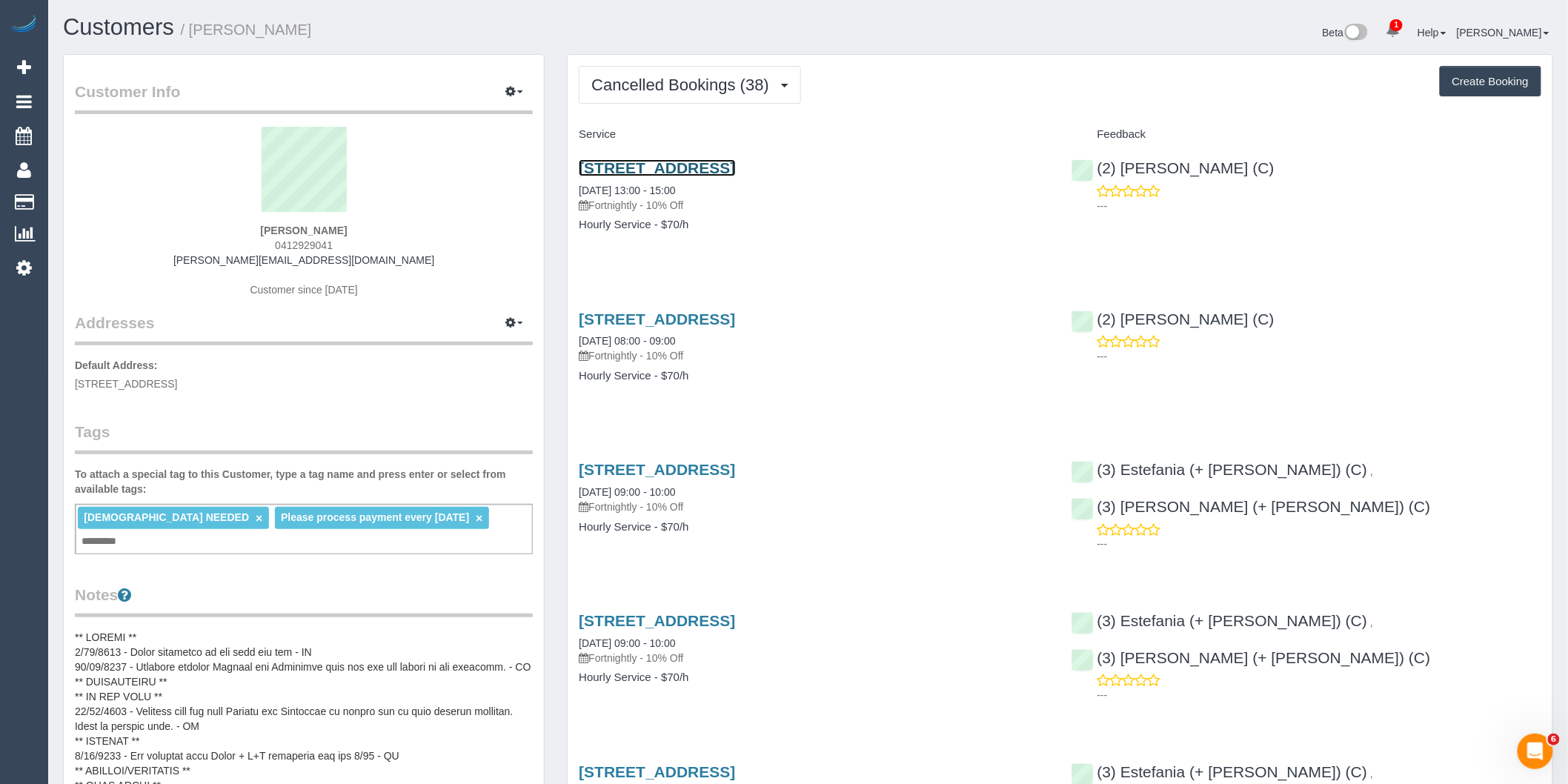
click at [735, 165] on link "229 Toorak Rd, Apt 1403, South Yarra, VIC 3141" at bounding box center [657, 167] width 156 height 17
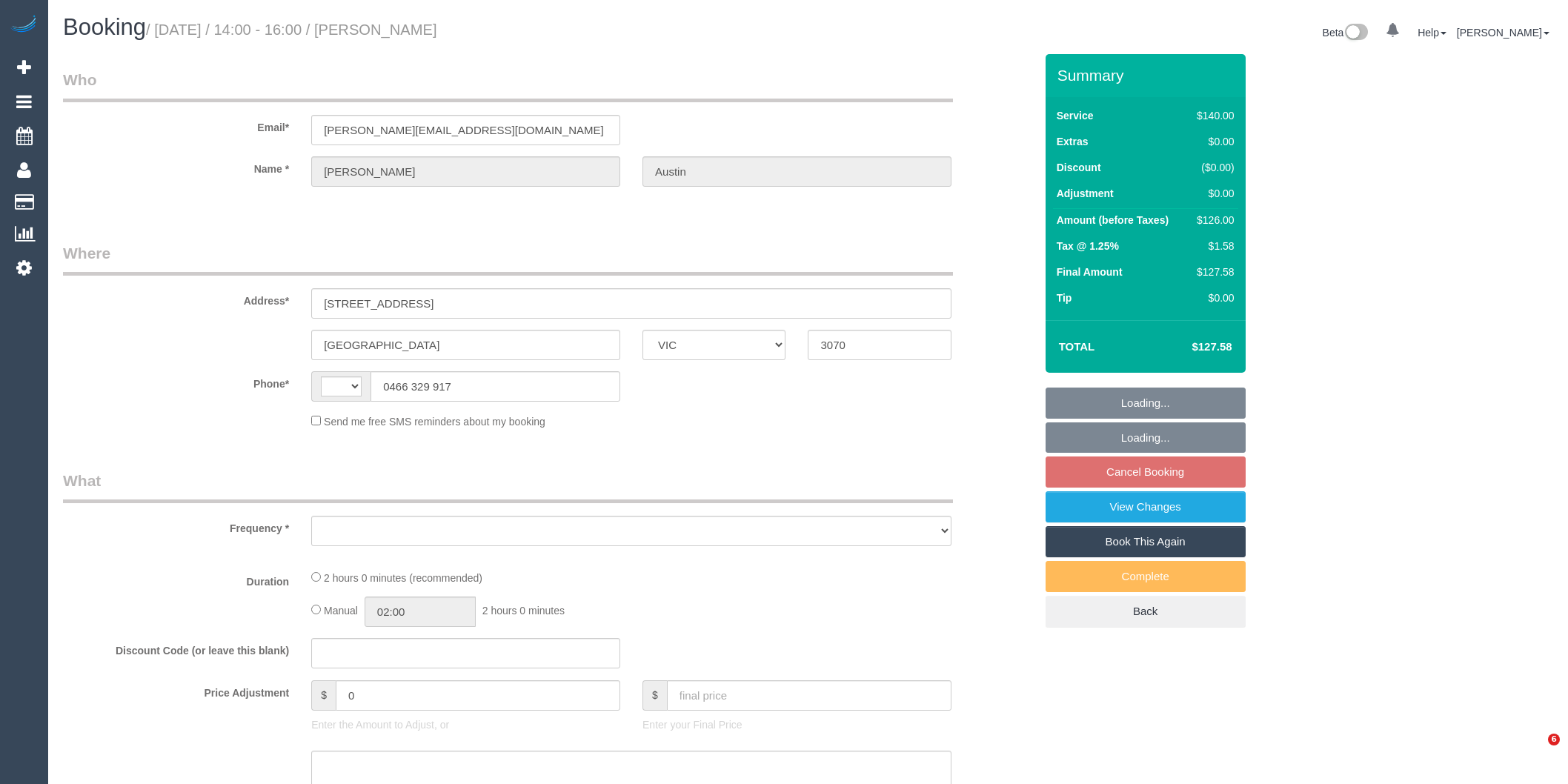
select select "VIC"
select select "string:AU"
select select "string:stripe-pm_1QfADq2GScqysDRViS91e4NH"
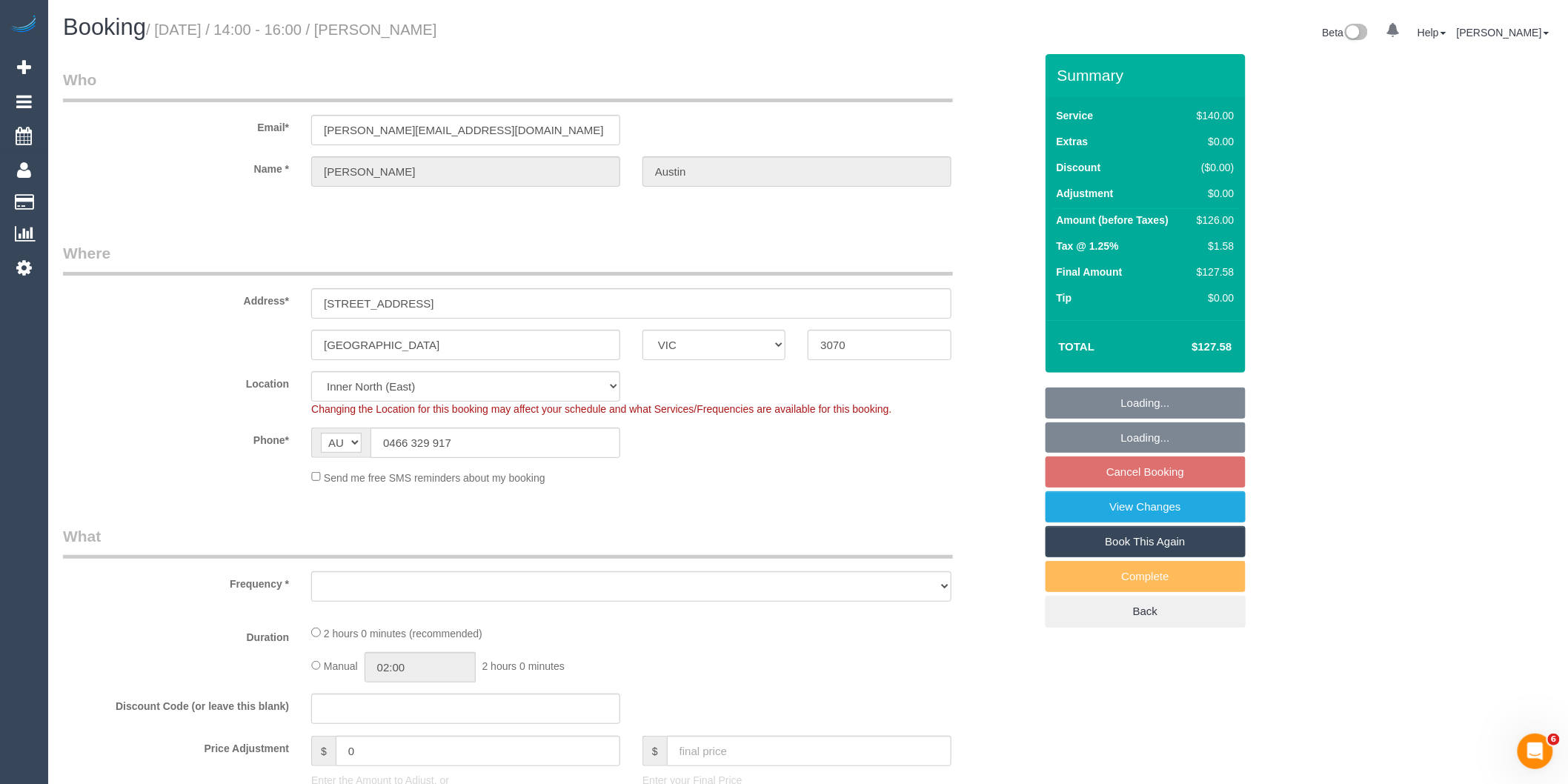
select select "object:676"
select select "number:27"
select select "number:14"
select select "number:19"
select select "number:24"
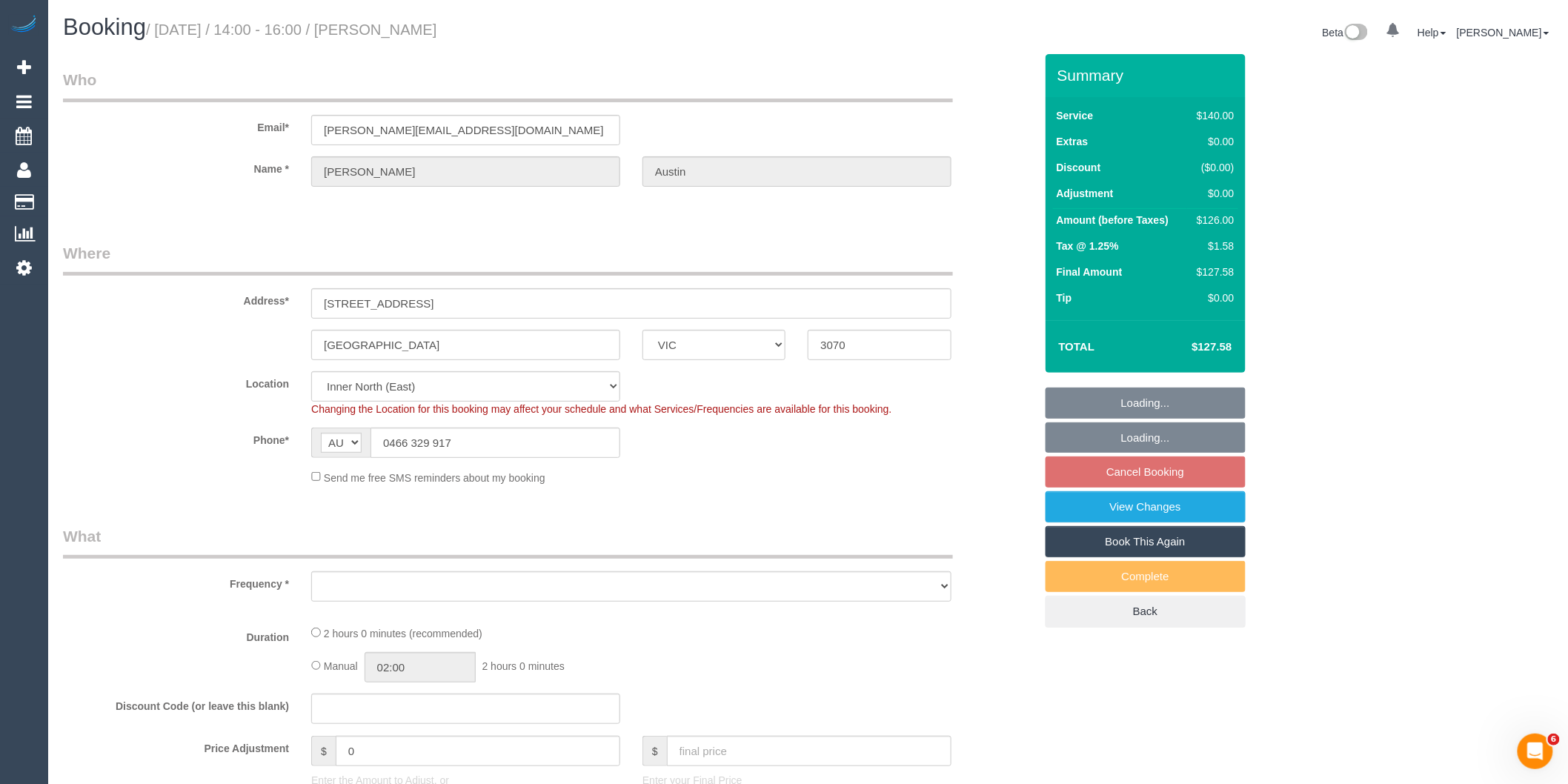
select select "number:34"
select select "number:26"
select select "object:871"
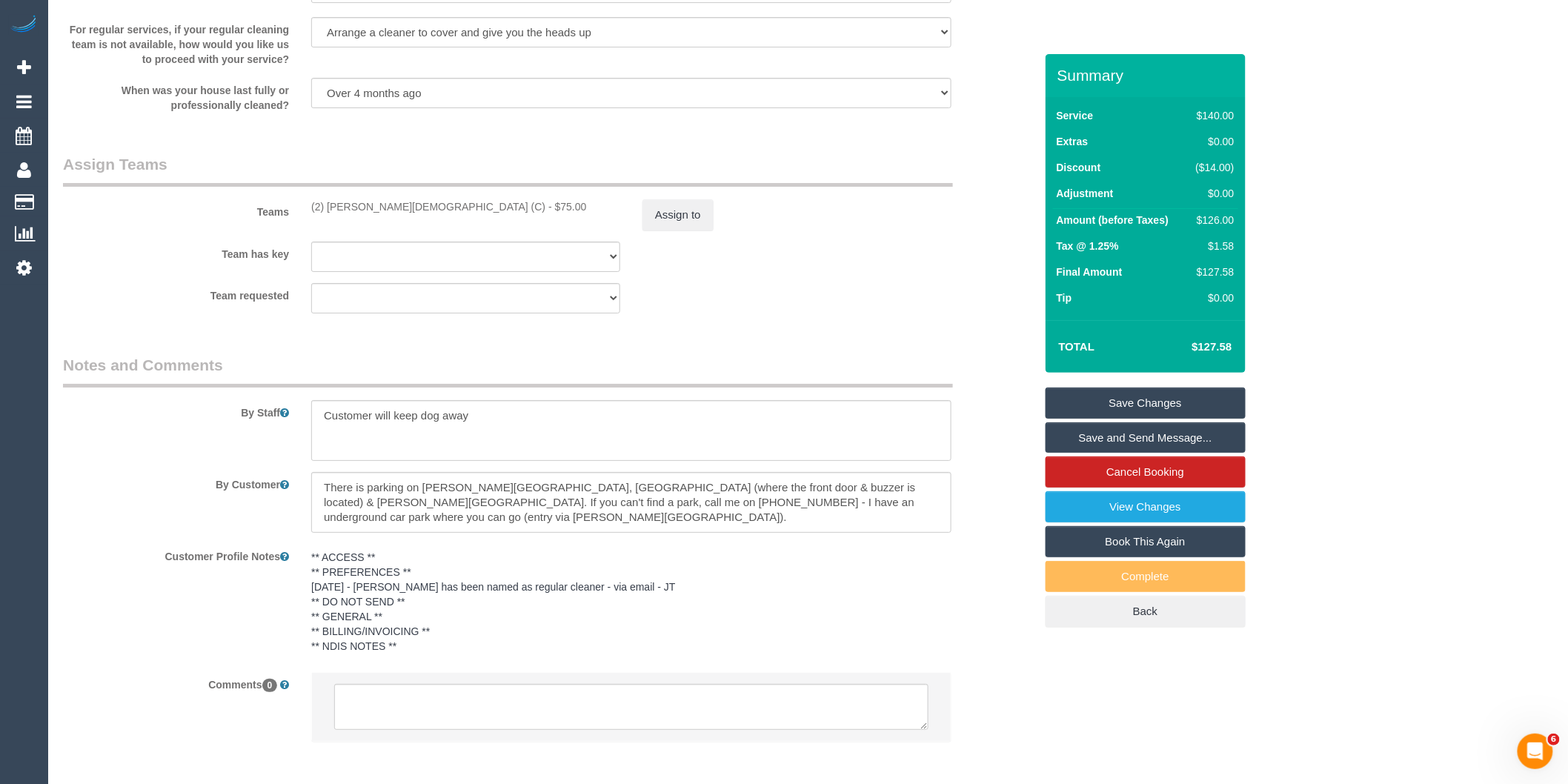
scroll to position [2248, 0]
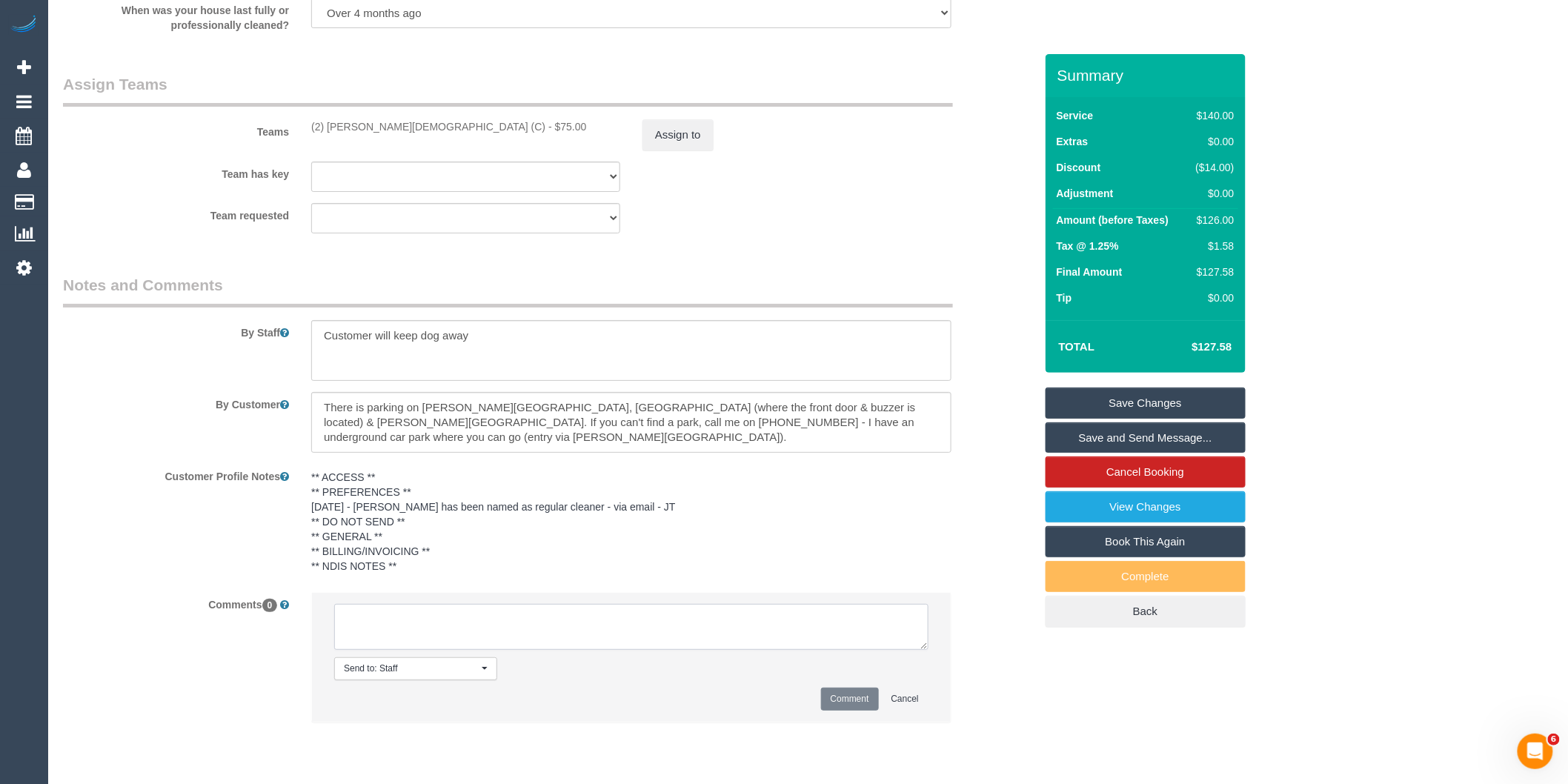
click at [446, 637] on textarea at bounding box center [631, 626] width 594 height 46
type textarea "Updated AW to 2 - 3pm to ensure service finished by 5pm"
click at [421, 500] on pre "** ACCESS ** ** PREFERENCES ** [DATE] - [PERSON_NAME] has been named as regular…" at bounding box center [631, 521] width 640 height 104
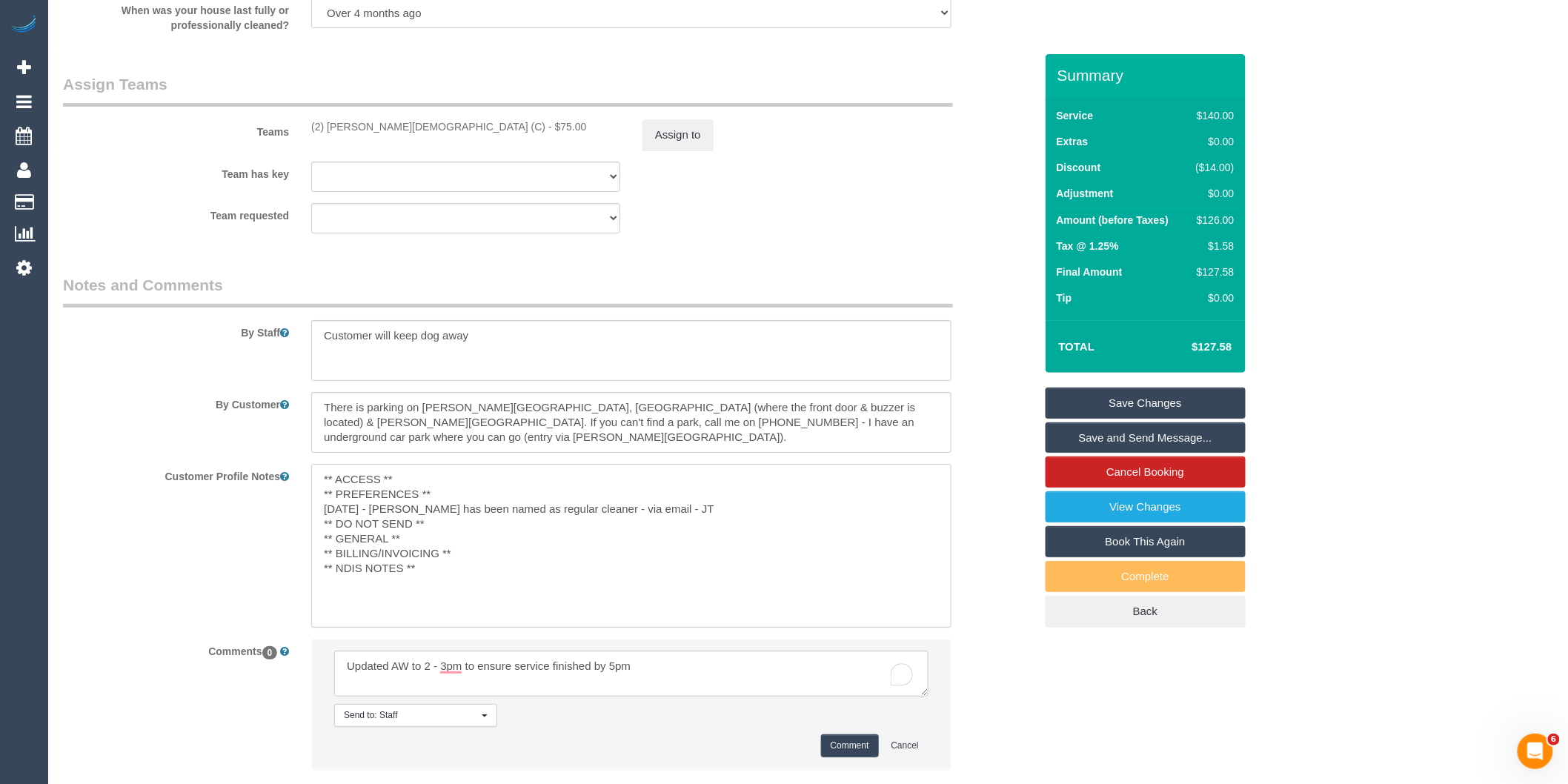
click at [410, 549] on textarea "** ACCESS ** ** PREFERENCES ** [DATE] - [PERSON_NAME] has been named as regular…" at bounding box center [631, 546] width 640 height 164
type textarea "** ACCESS ** ** PREFERENCES ** 10/02/25 - Andres Parra has been named as regula…"
click at [168, 605] on div "Customer Profile Notes ** ACCESS ** ** PREFERENCES ** 10/02/25 - Andres Parra h…" at bounding box center [549, 546] width 993 height 164
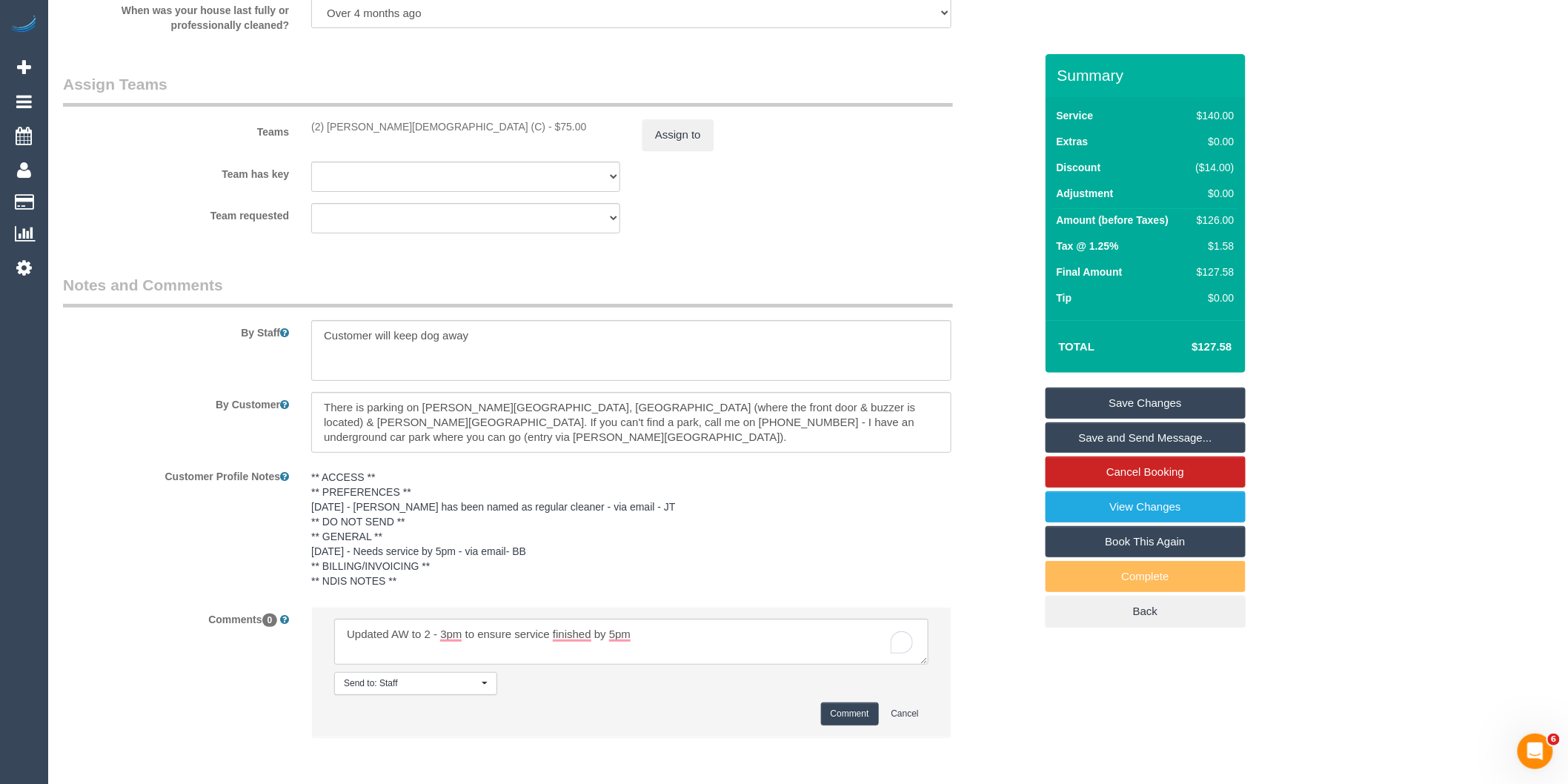
click at [838, 725] on button "Comment" at bounding box center [849, 713] width 58 height 23
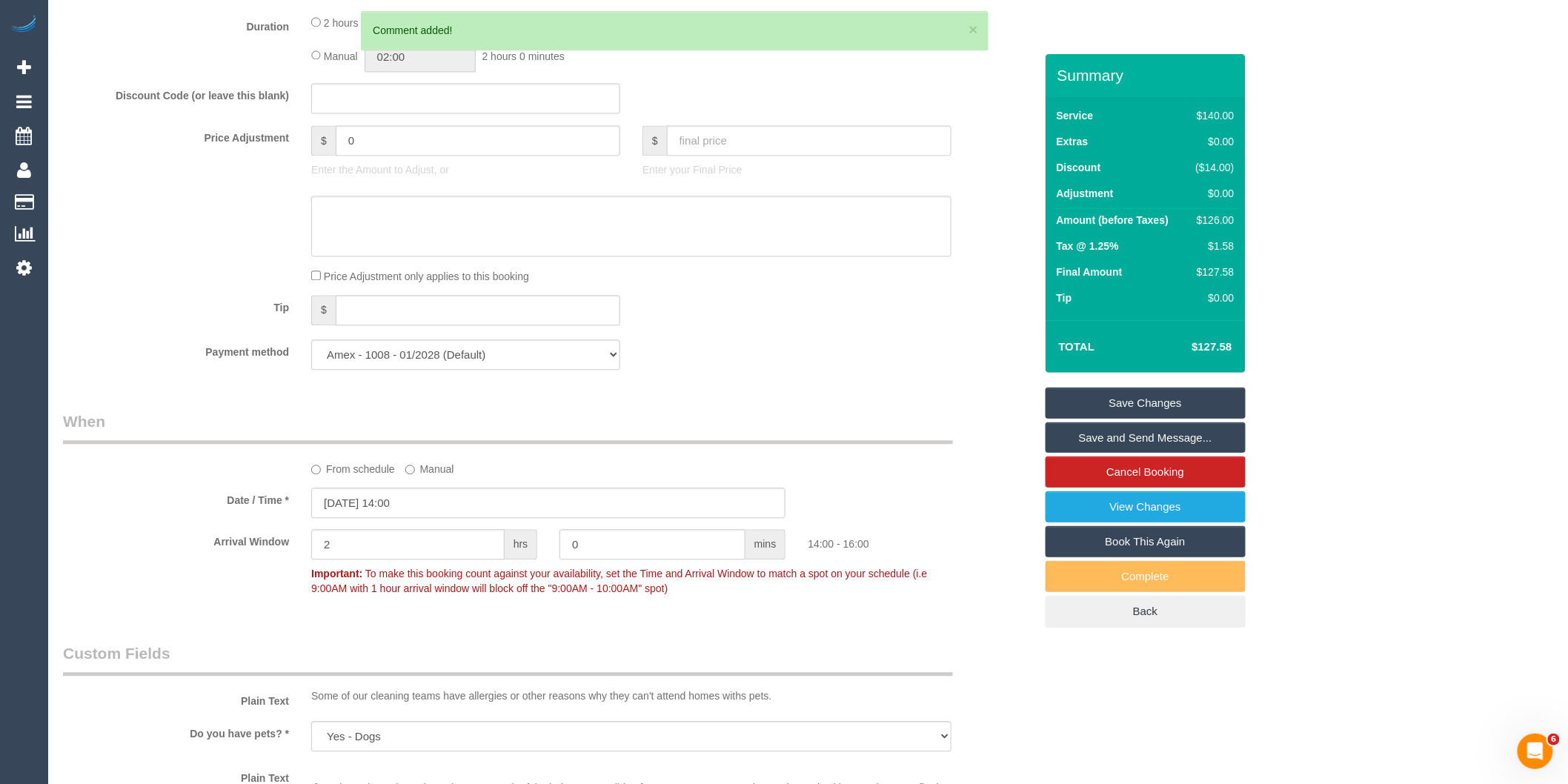
scroll to position [1179, 0]
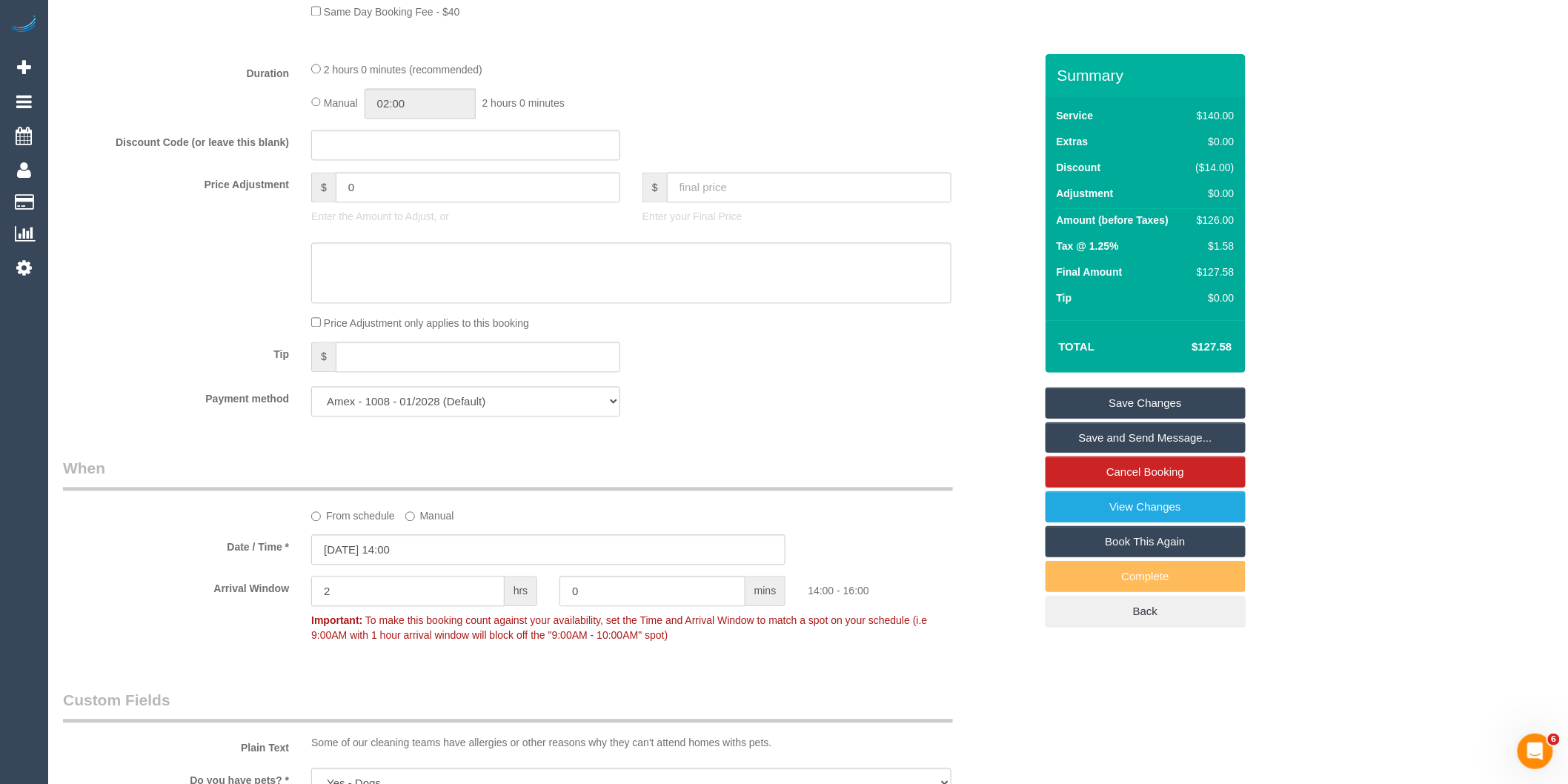
drag, startPoint x: 404, startPoint y: 609, endPoint x: 144, endPoint y: 624, distance: 260.4
click at [165, 603] on div "Arrival Window 2 hrs 0 mins 14:00 - 16:00 Important: To make this booking count…" at bounding box center [549, 612] width 993 height 73
type input "1"
click at [946, 594] on div "14:00 - 15:00" at bounding box center [920, 587] width 248 height 23
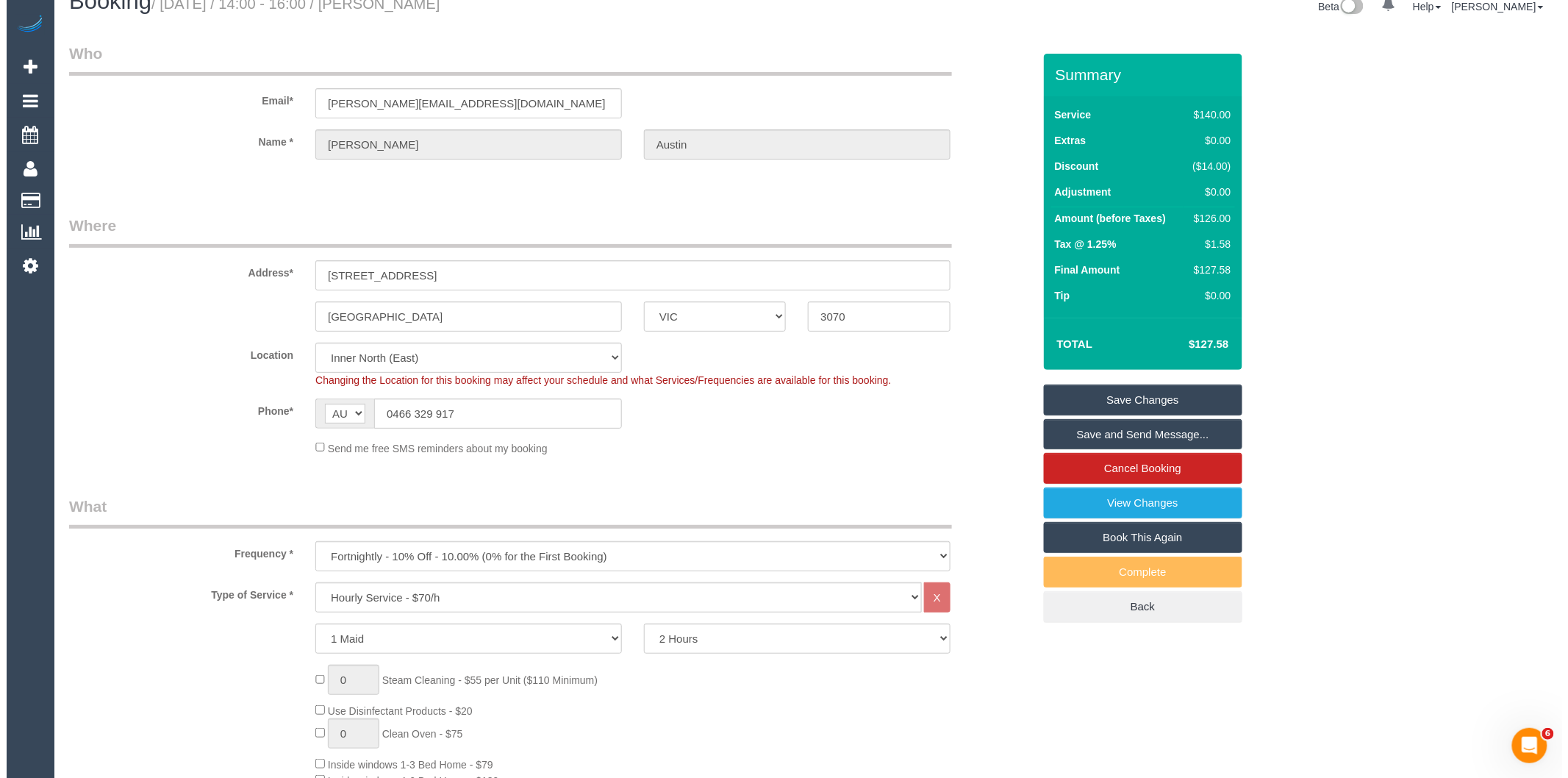
scroll to position [0, 0]
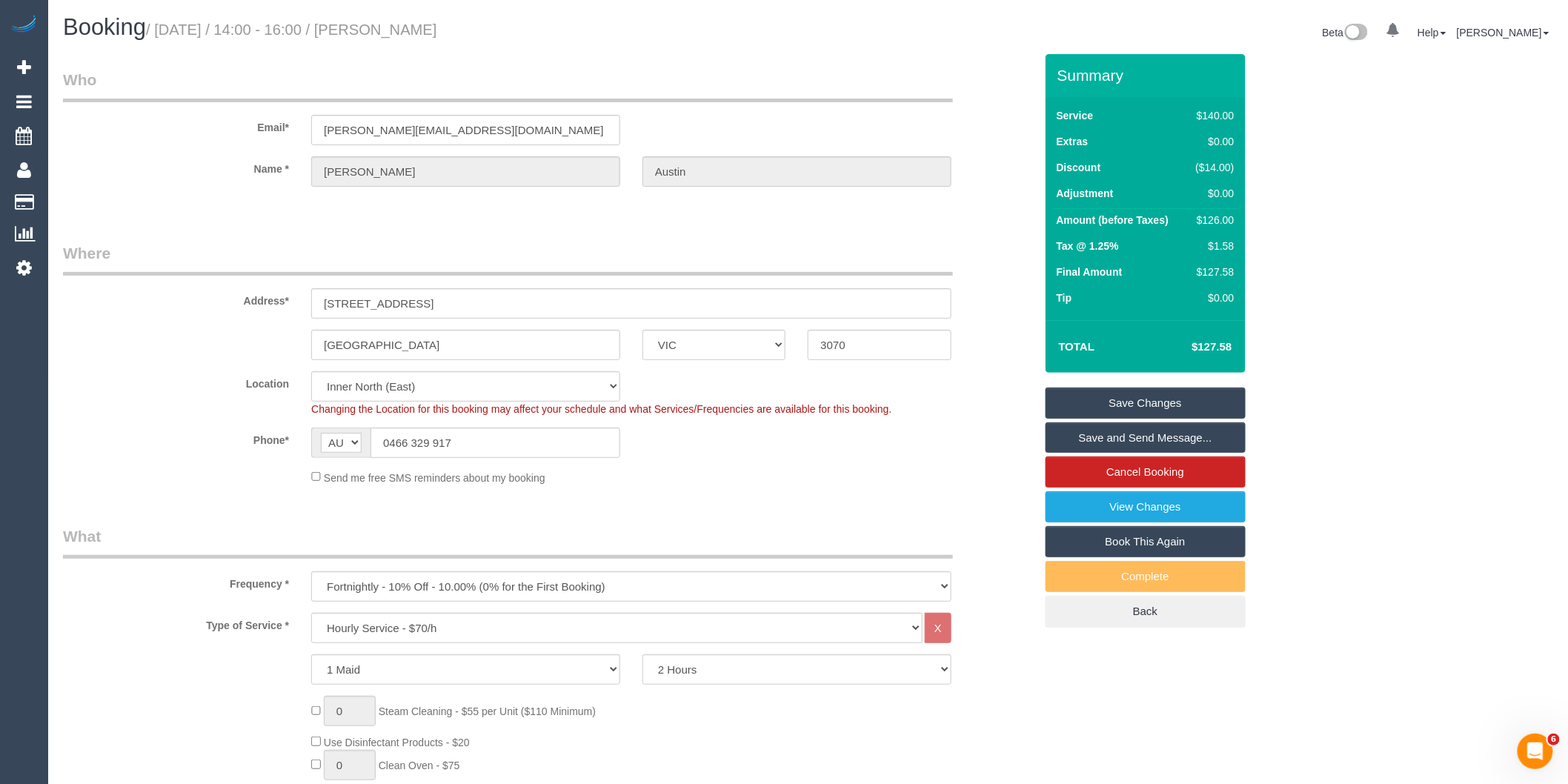
click at [1099, 434] on link "Save and Send Message..." at bounding box center [1145, 438] width 200 height 32
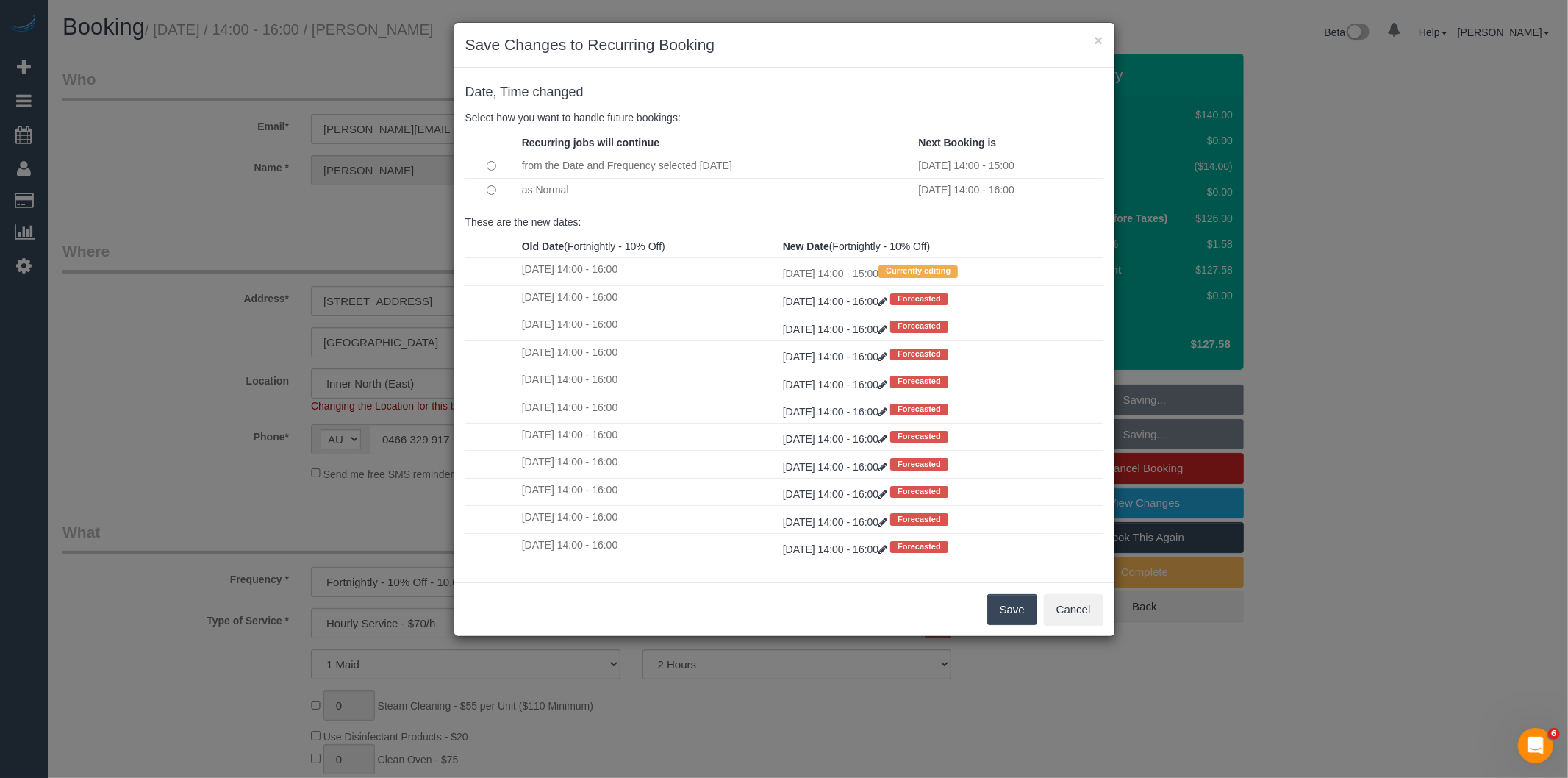
click at [485, 166] on td at bounding box center [492, 166] width 53 height 24
click at [1008, 603] on button "Save" at bounding box center [1012, 609] width 50 height 31
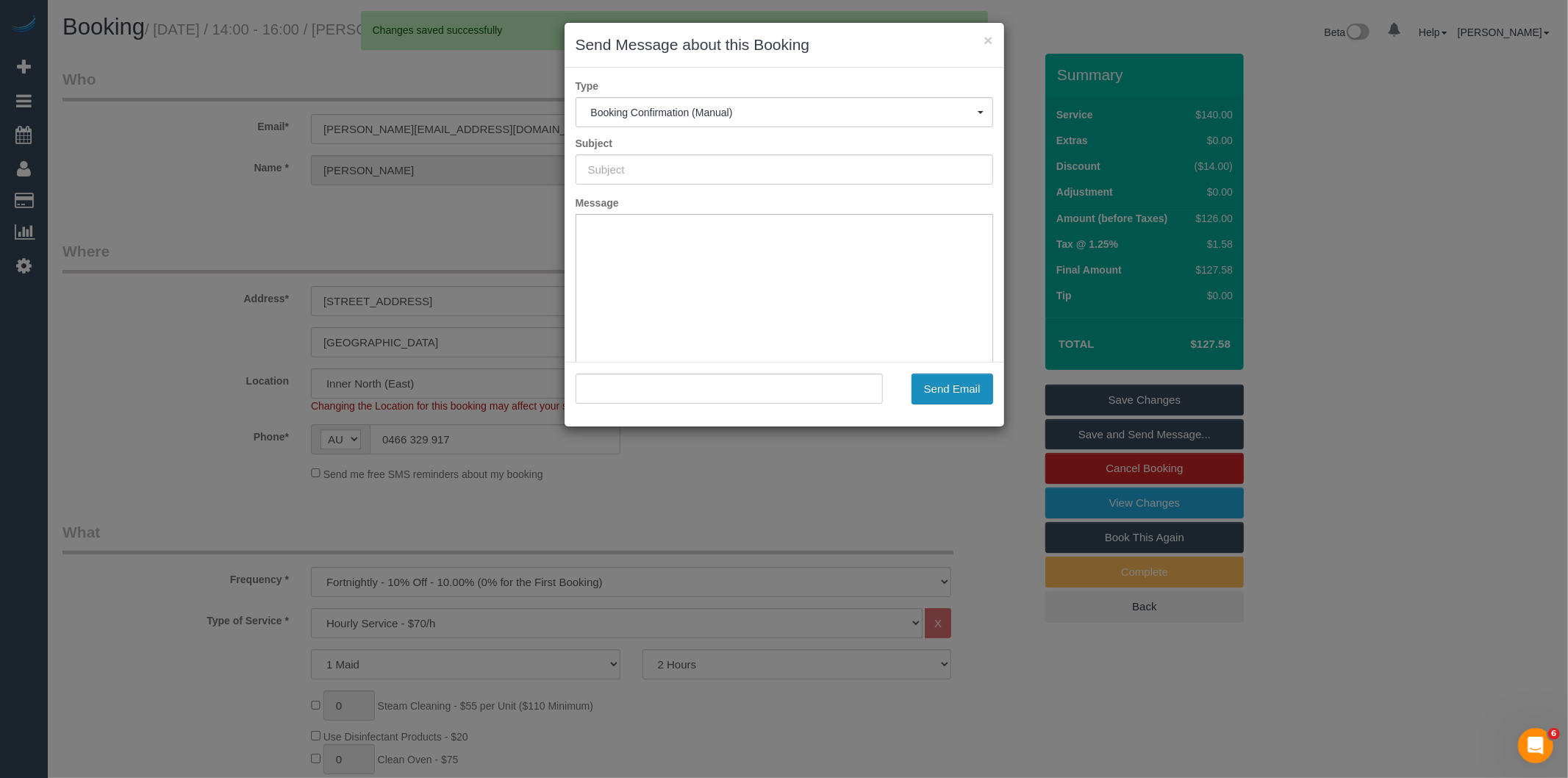
type input "Booking Confirmed"
type input ""Taylor Austin" <taylor.austin93@gmail.com>"
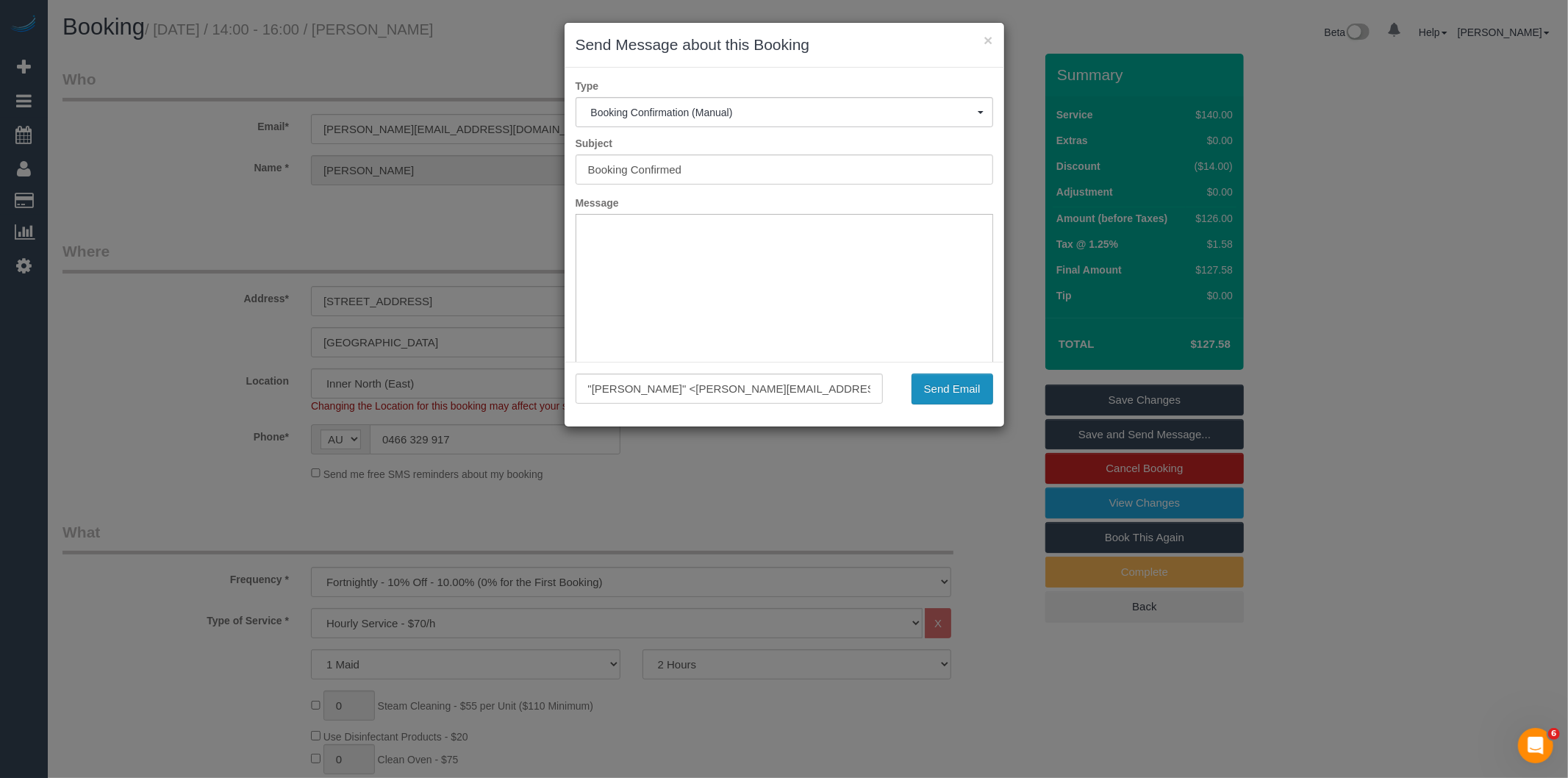
click at [945, 384] on button "Send Email" at bounding box center [952, 389] width 81 height 31
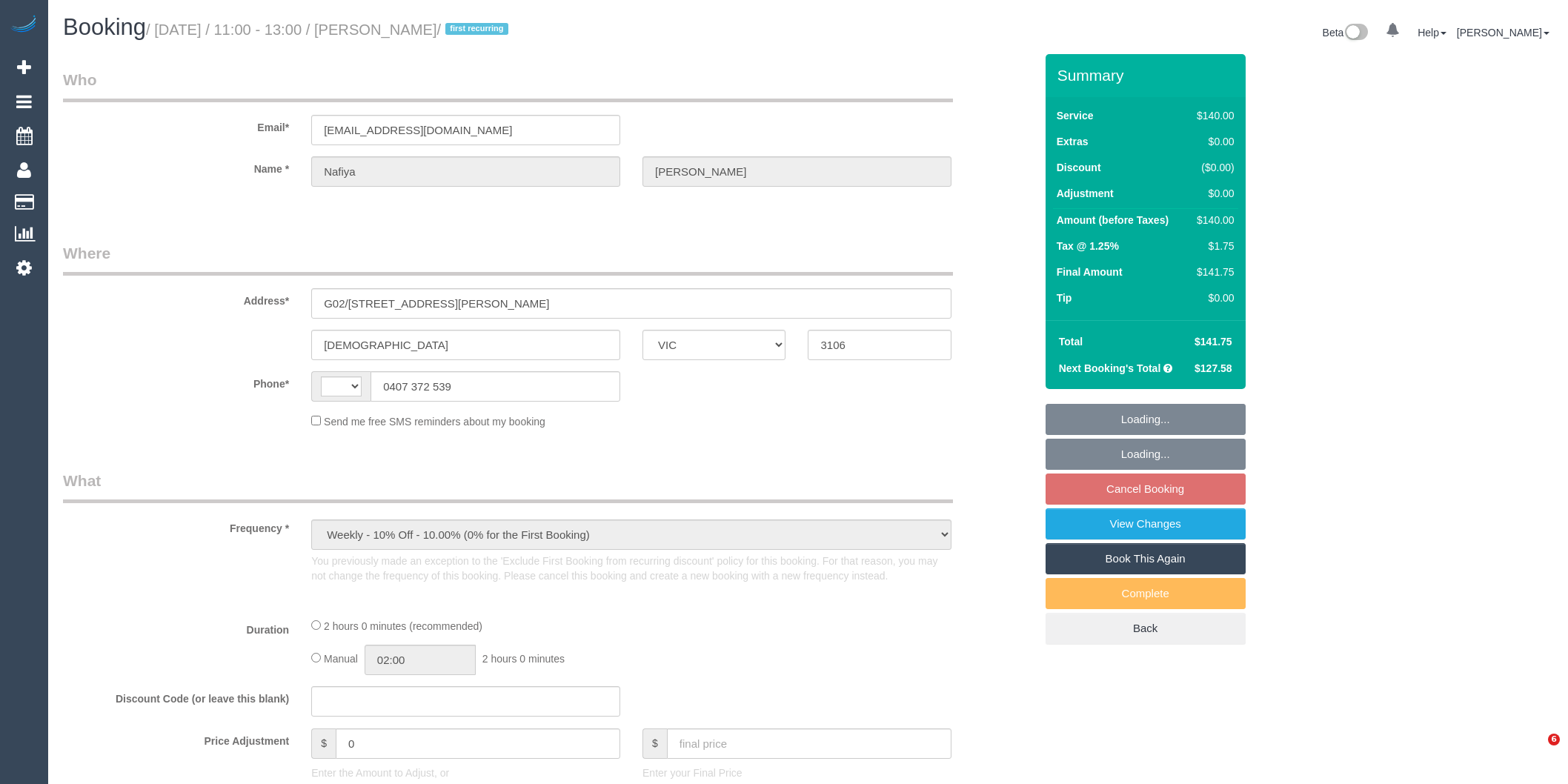
select select "VIC"
select select "string:AU"
select select "string:stripe-card_19LQOv2GScqysDRV1jcieNrg"
select select "number:28"
select select "number:14"
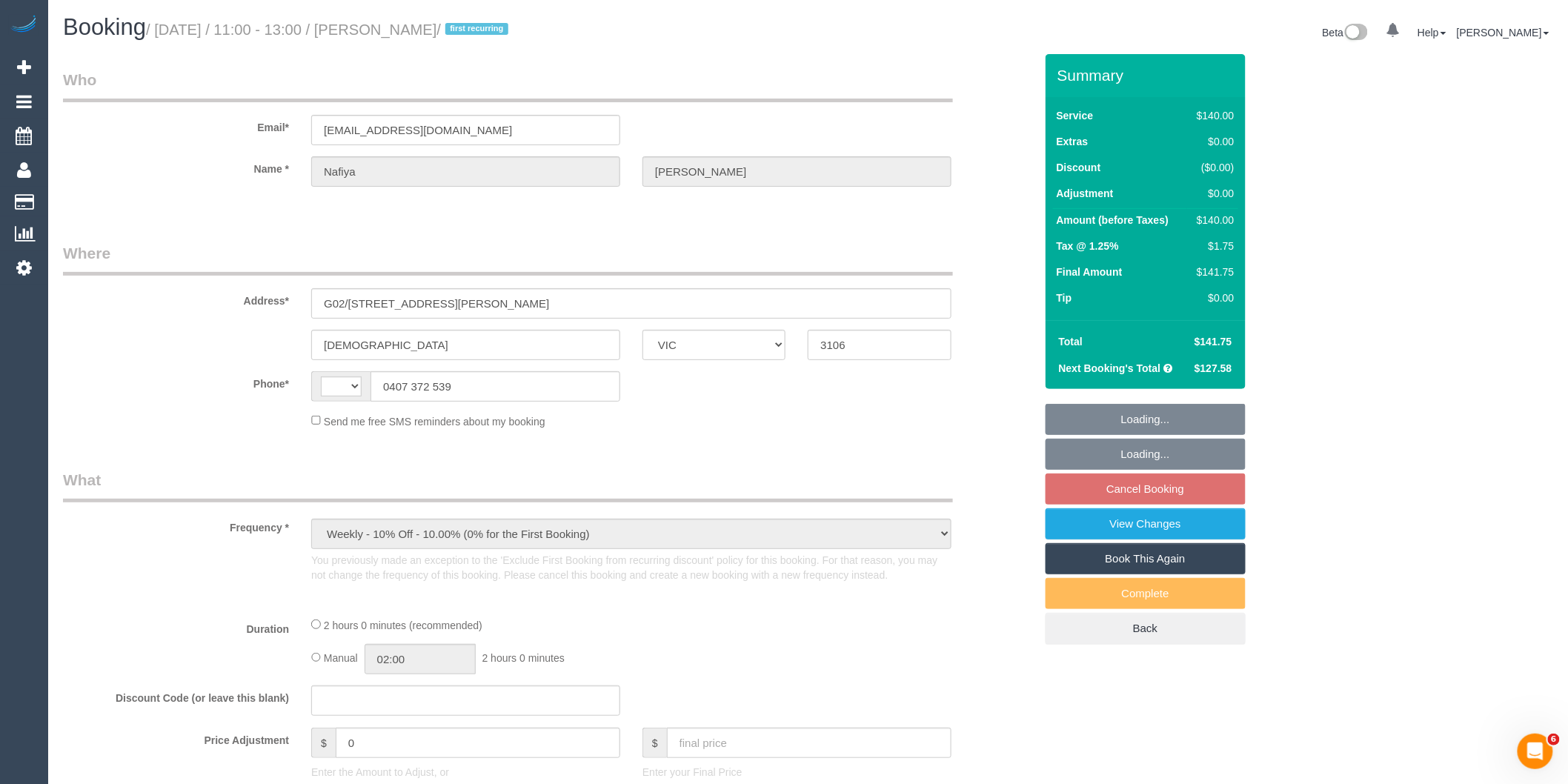
select select "number:18"
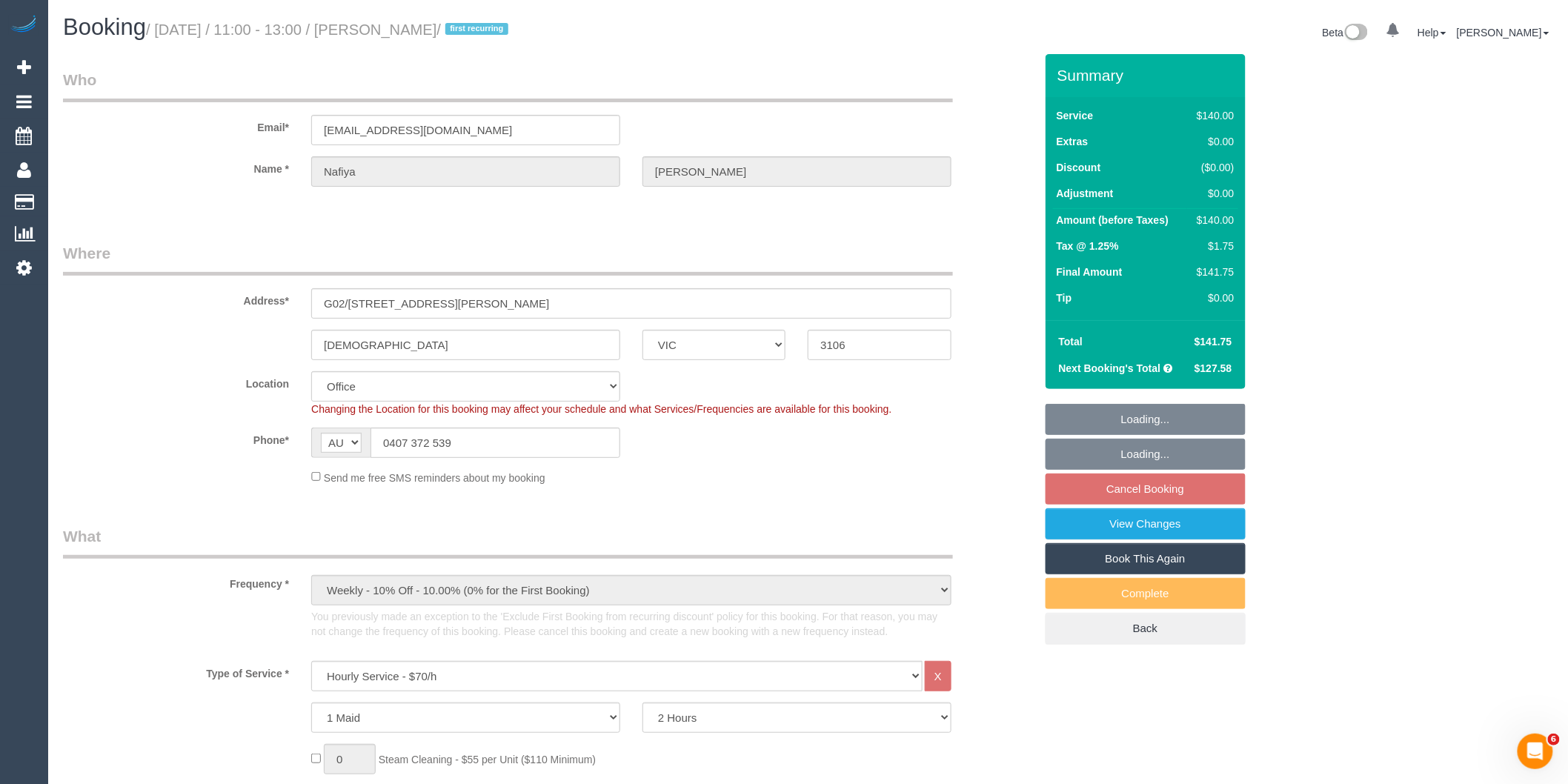
select select "object:929"
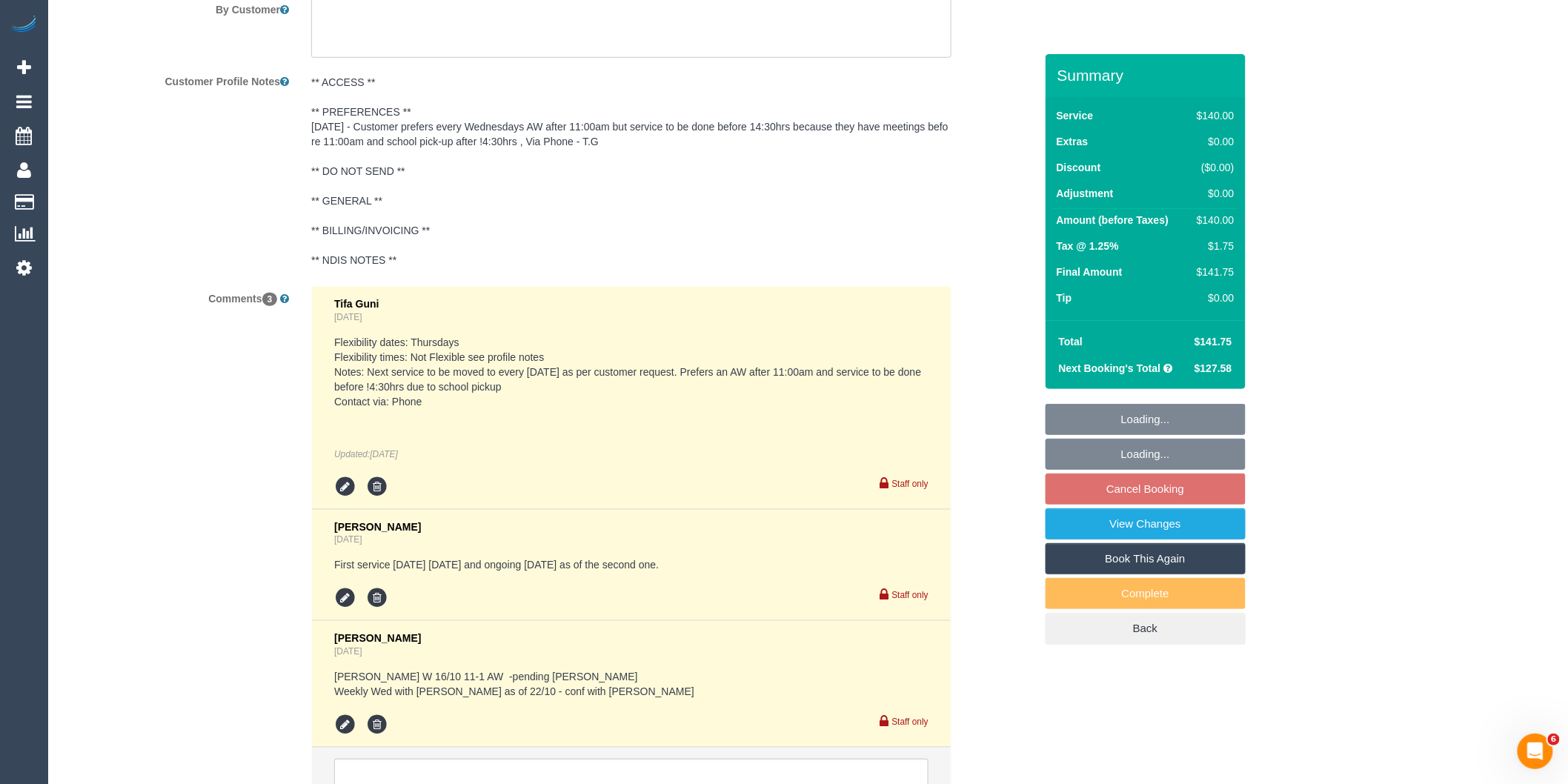
scroll to position [2798, 0]
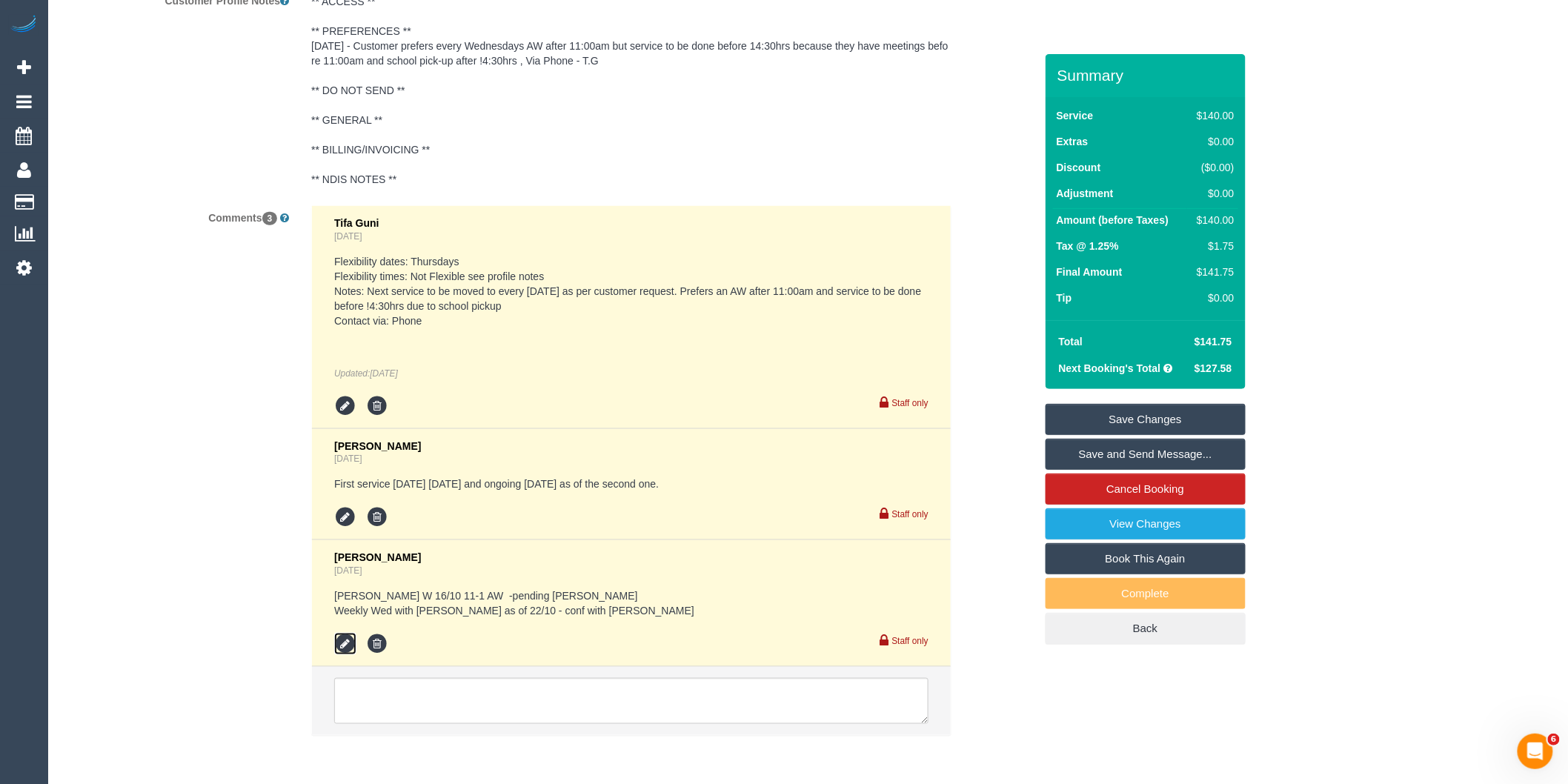
click at [342, 655] on icon at bounding box center [345, 644] width 23 height 23
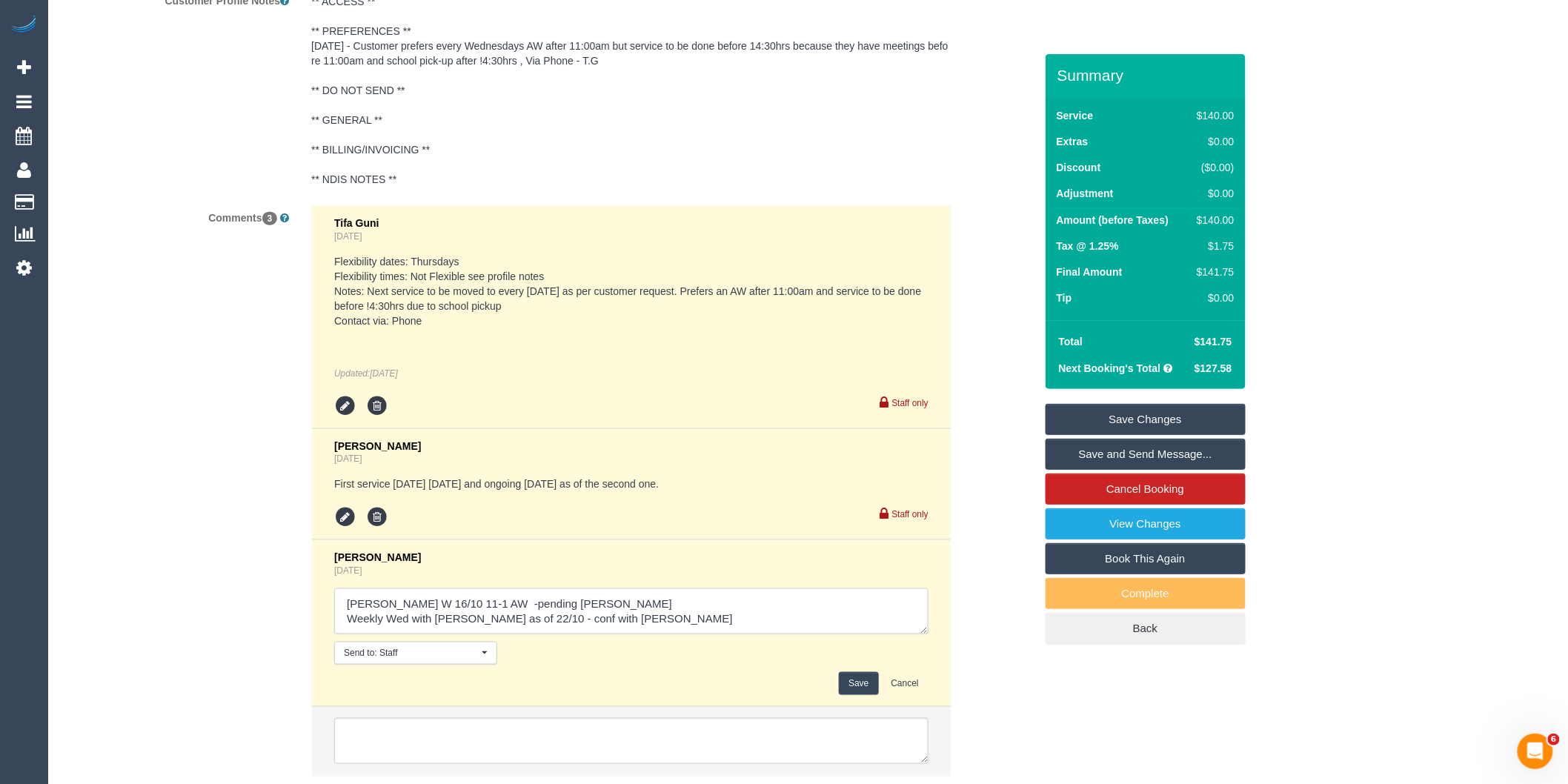
click at [586, 615] on textarea at bounding box center [631, 611] width 594 height 46
type textarea "Danielle W 16/10 11-1 AW -pending Steve // conf via email Weekly Wed with Ishin…"
click at [848, 692] on button "Save" at bounding box center [858, 682] width 39 height 23
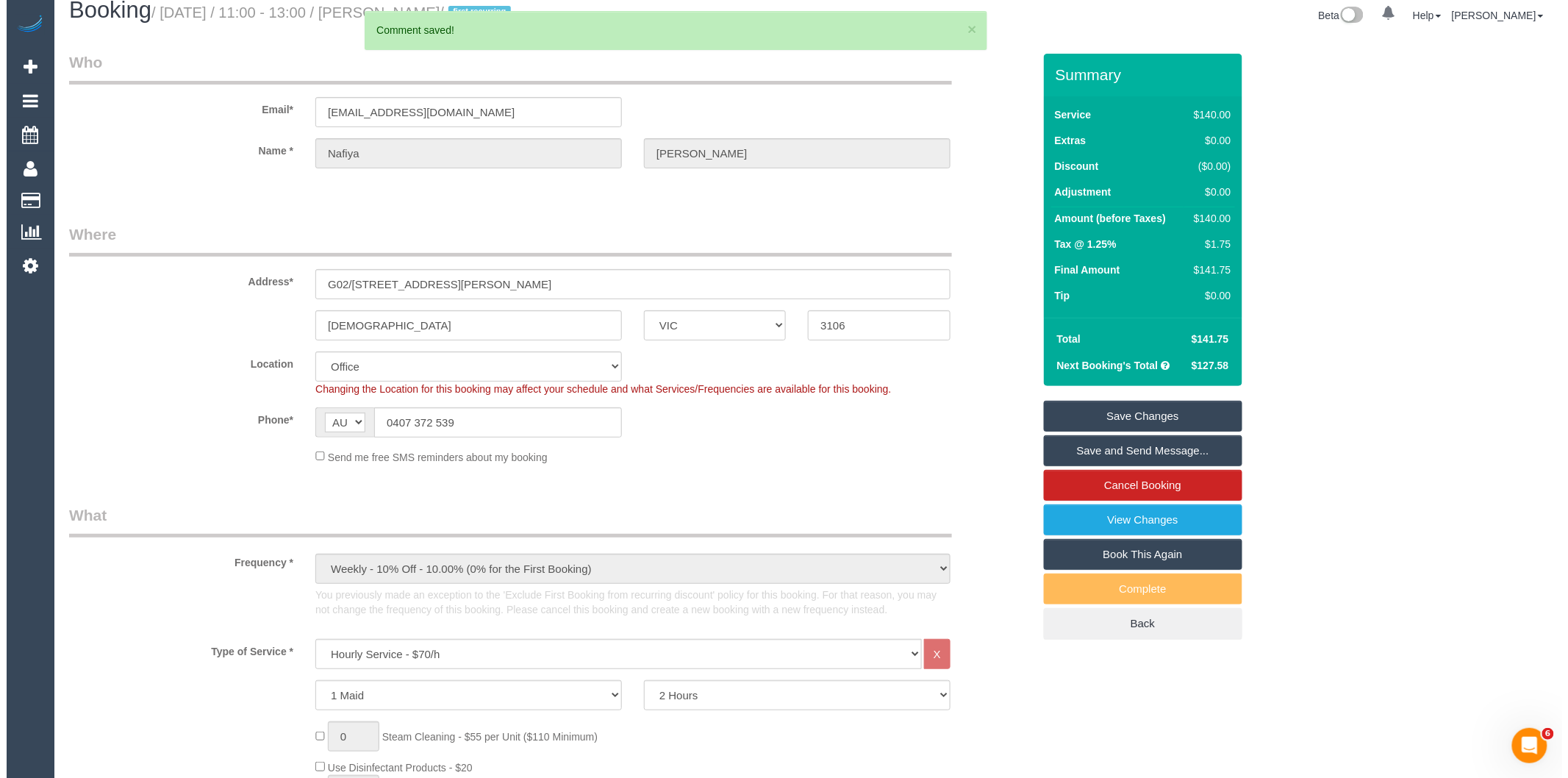
scroll to position [0, 0]
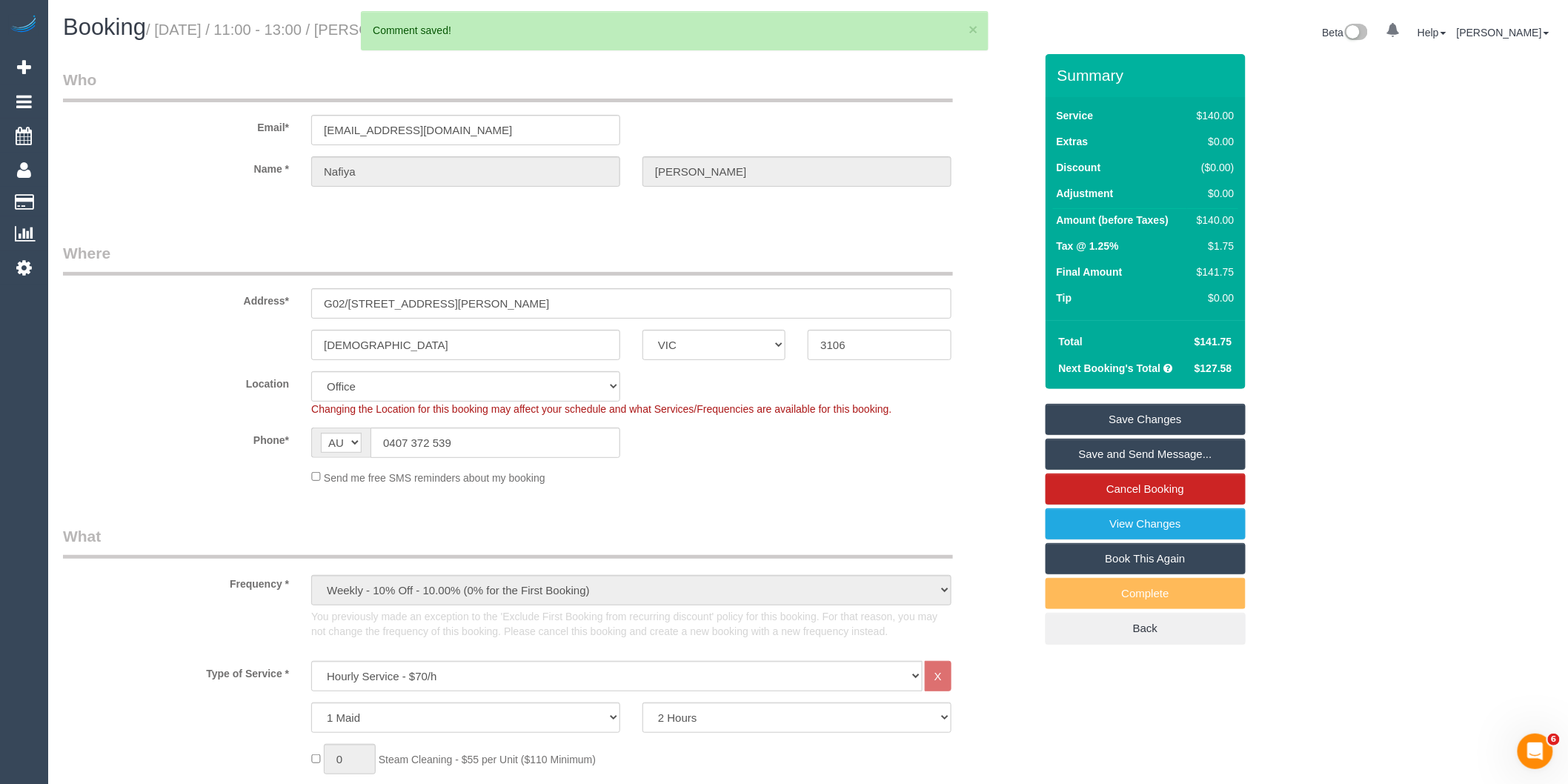
click at [1090, 452] on link "Save and Send Message..." at bounding box center [1145, 454] width 200 height 32
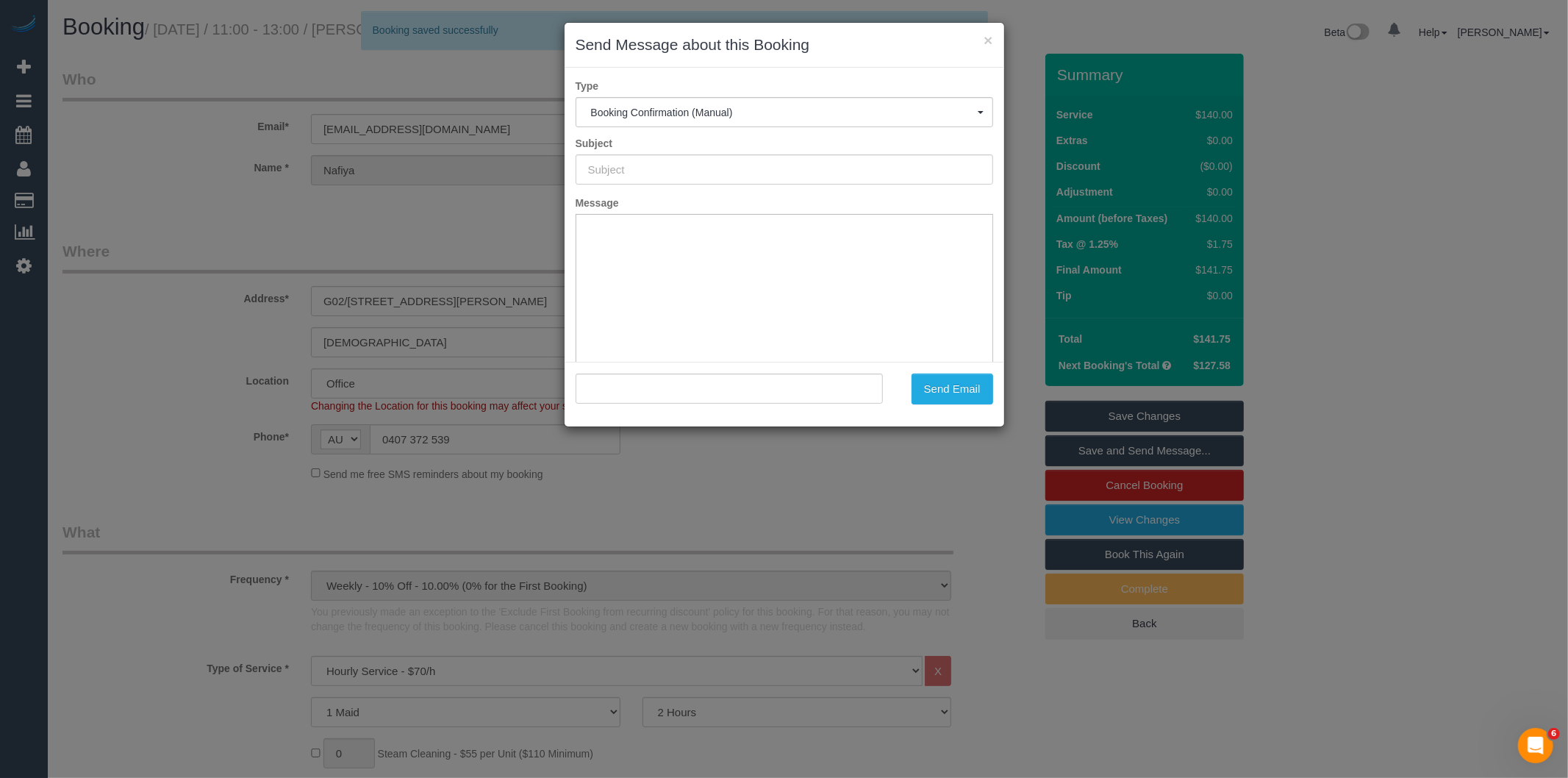
type input "Booking Confirmed"
type input ""Nafiya Nadeen" <nafiya.nadeem@gmail.com>"
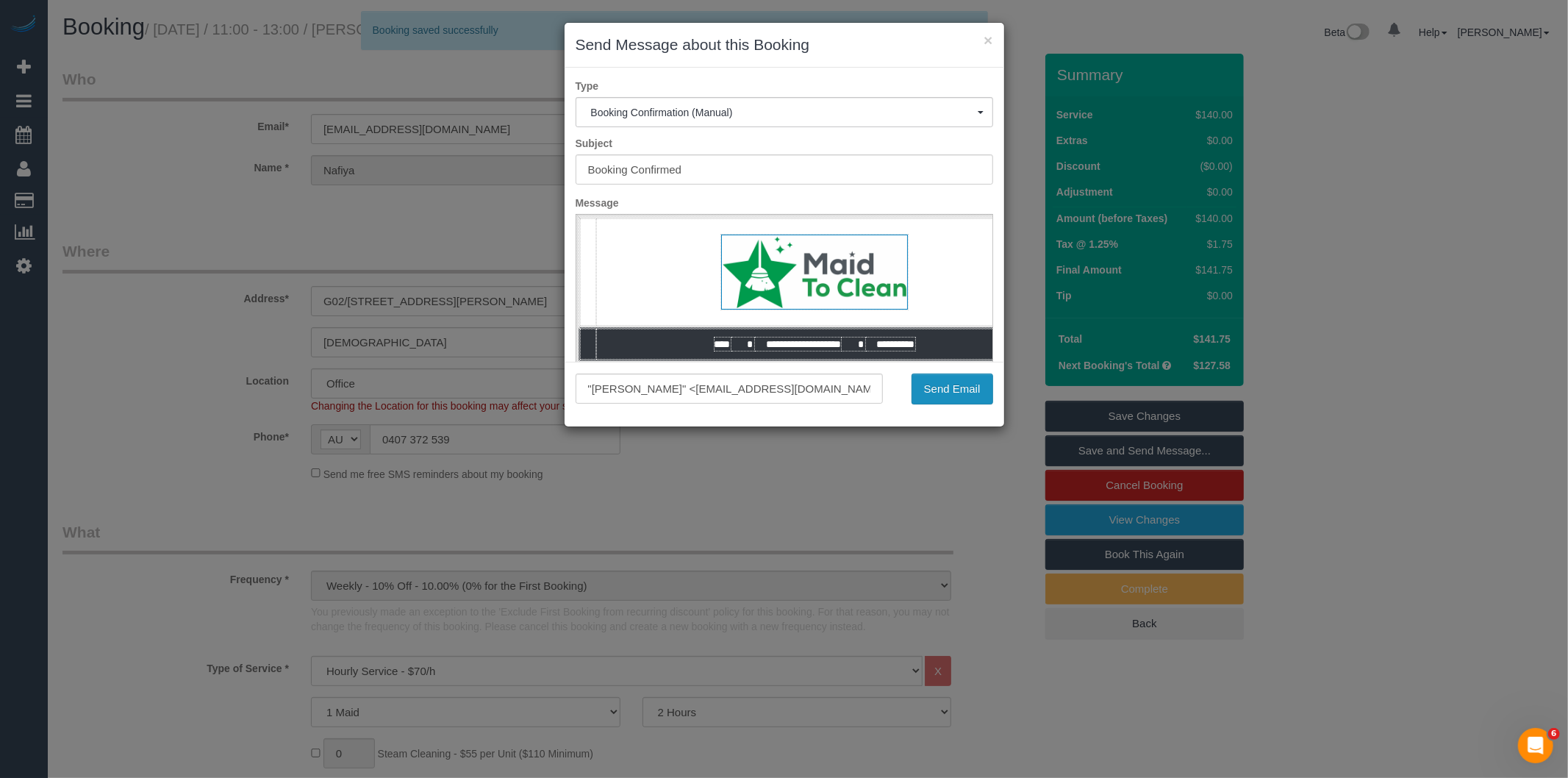
click at [959, 395] on button "Send Email" at bounding box center [952, 389] width 81 height 31
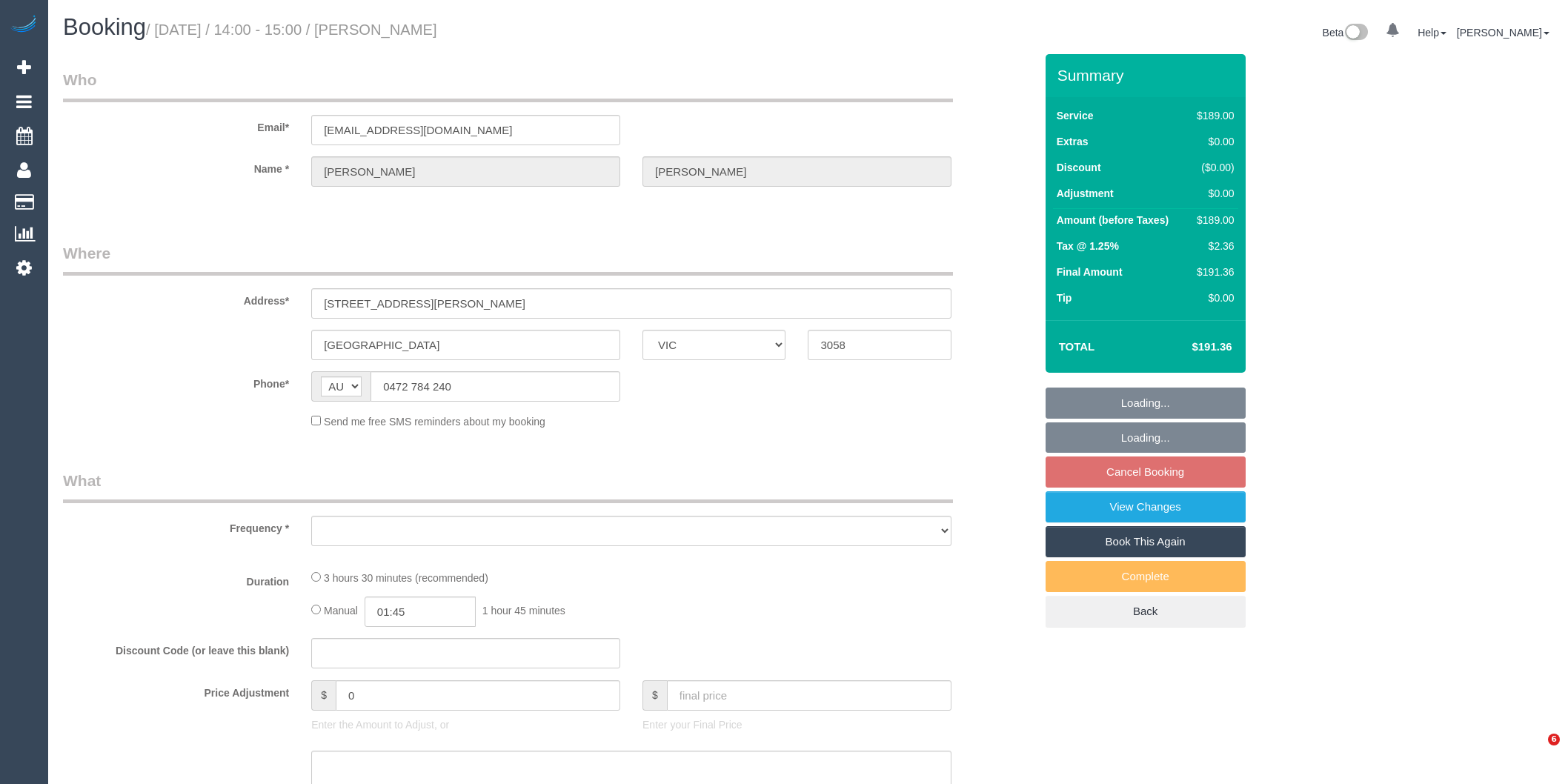
select select "VIC"
select select "number:27"
select select "number:14"
select select "number:19"
select select "number:22"
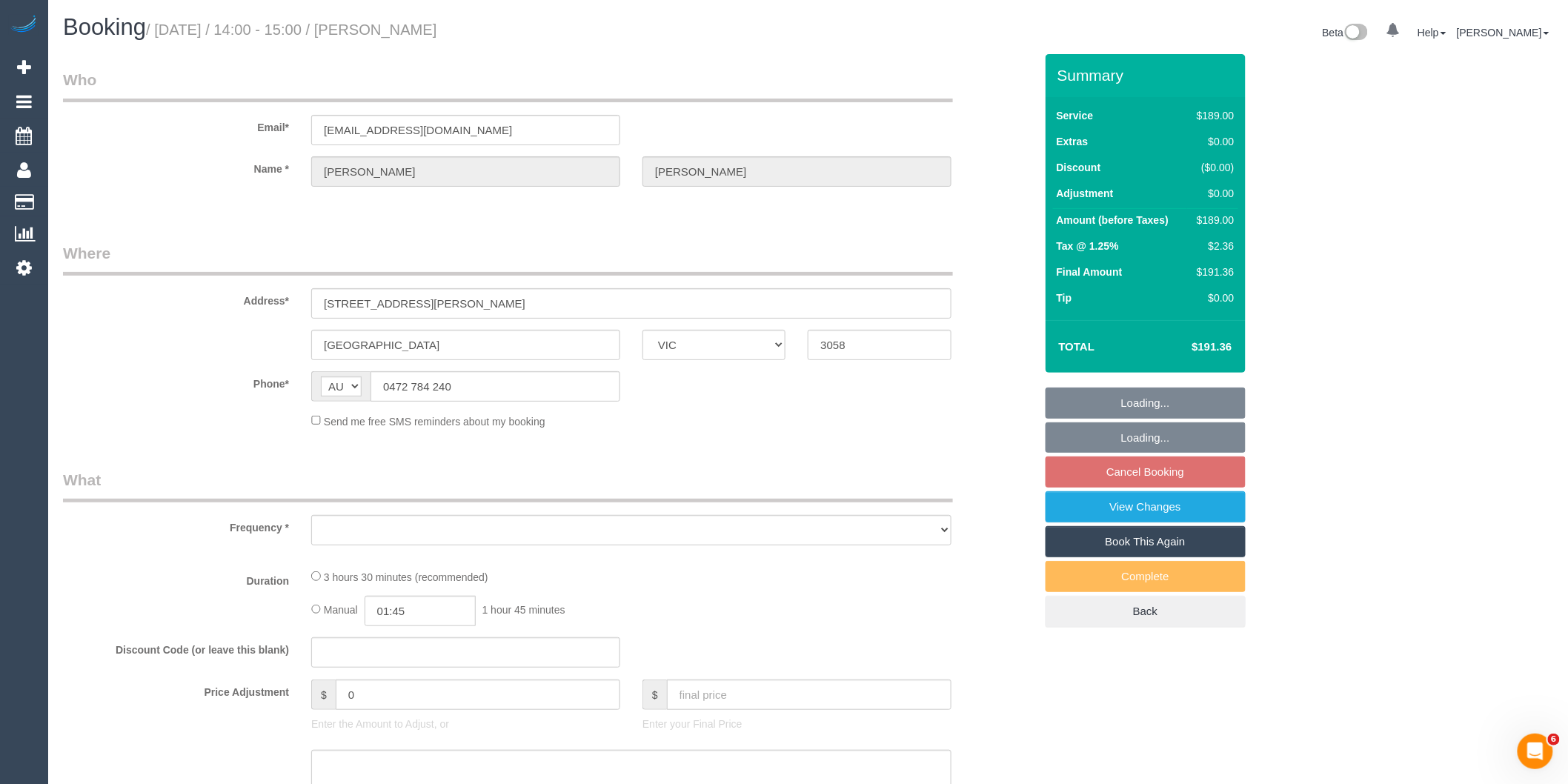
select select "number:13"
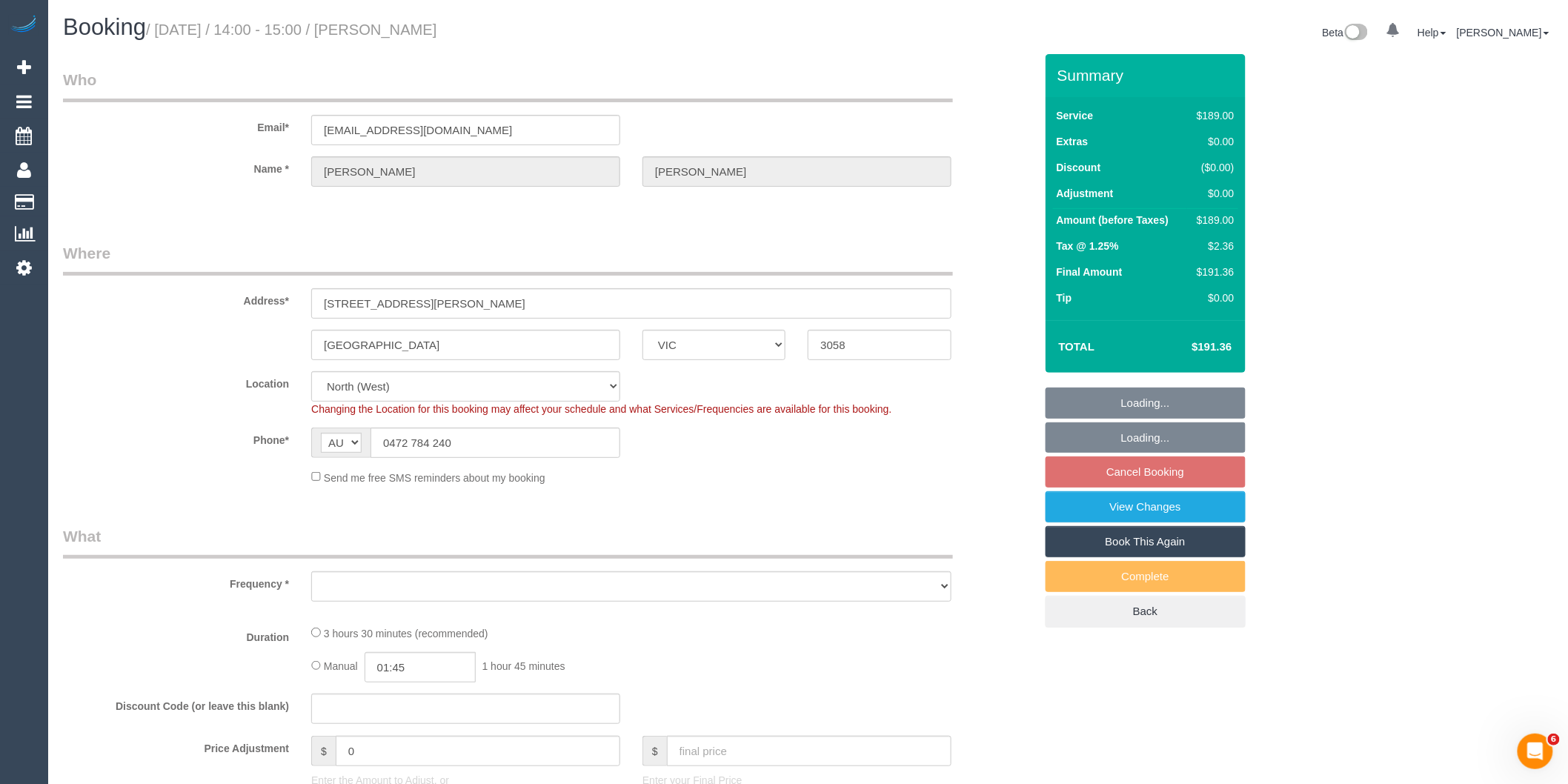
select select "object:701"
select select "string:stripe-pm_1RjVCw2GScqysDRVOhOiZq3a"
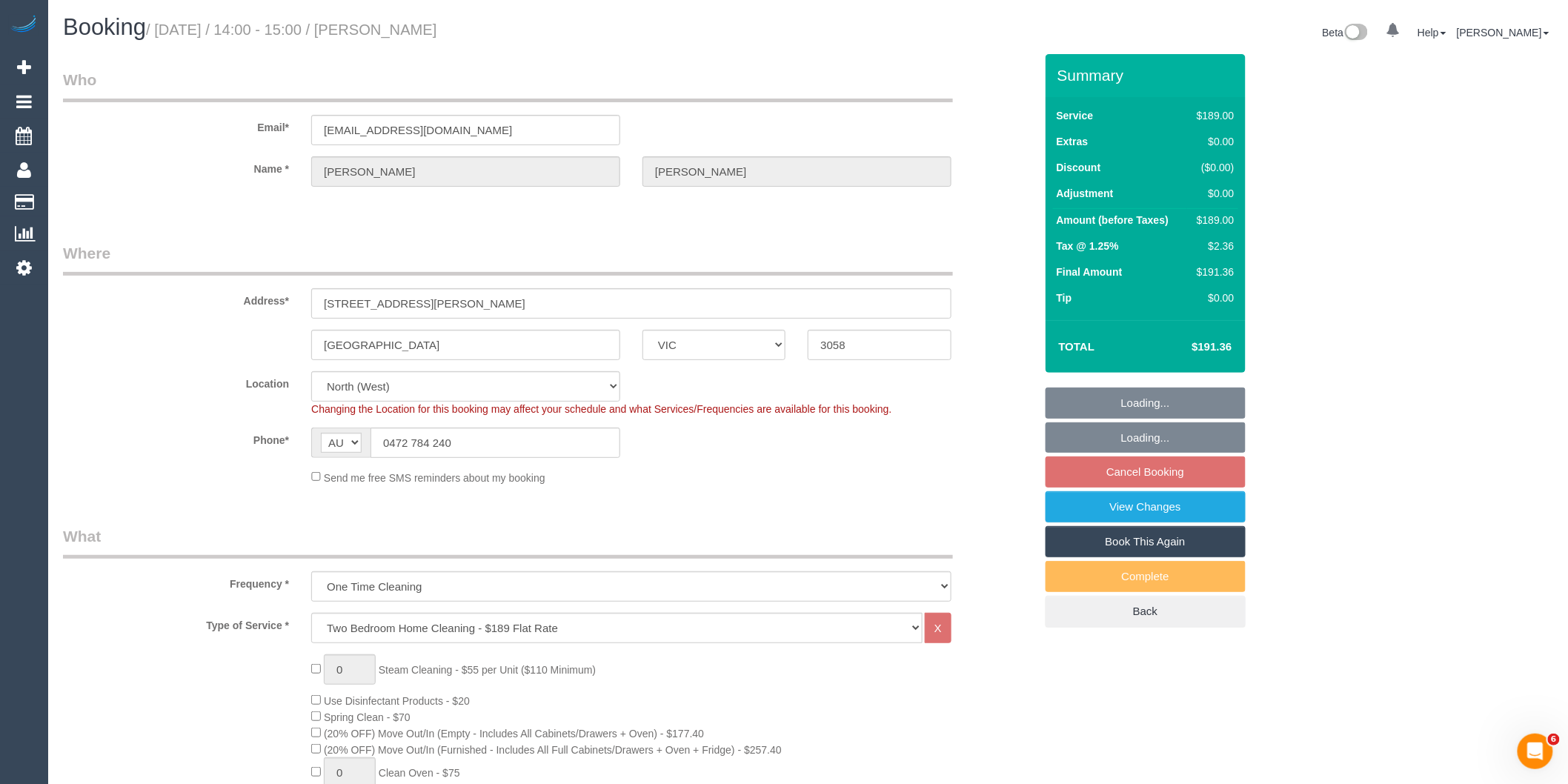
select select "object:1492"
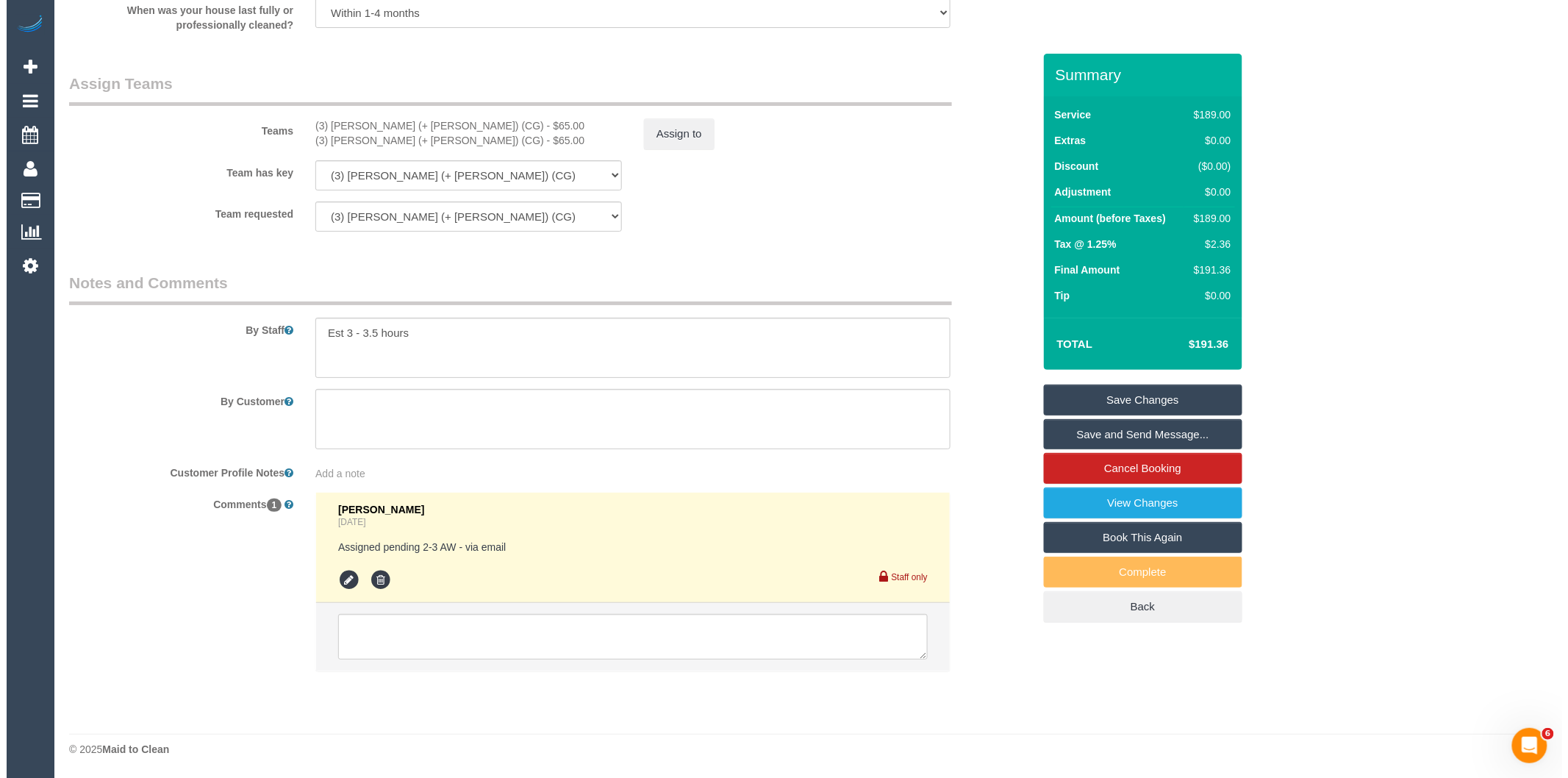
scroll to position [2257, 0]
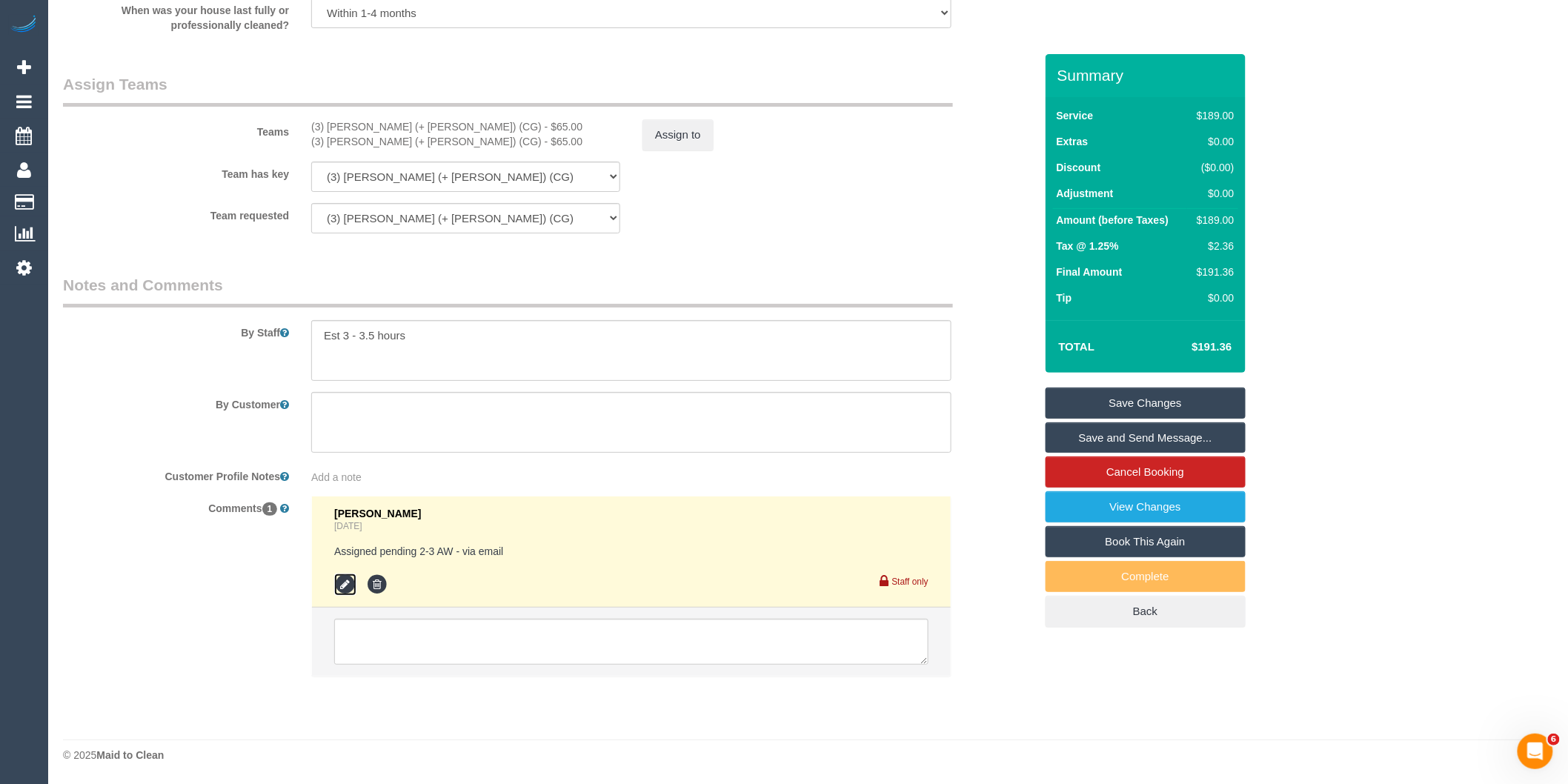
click at [344, 581] on icon at bounding box center [345, 585] width 23 height 23
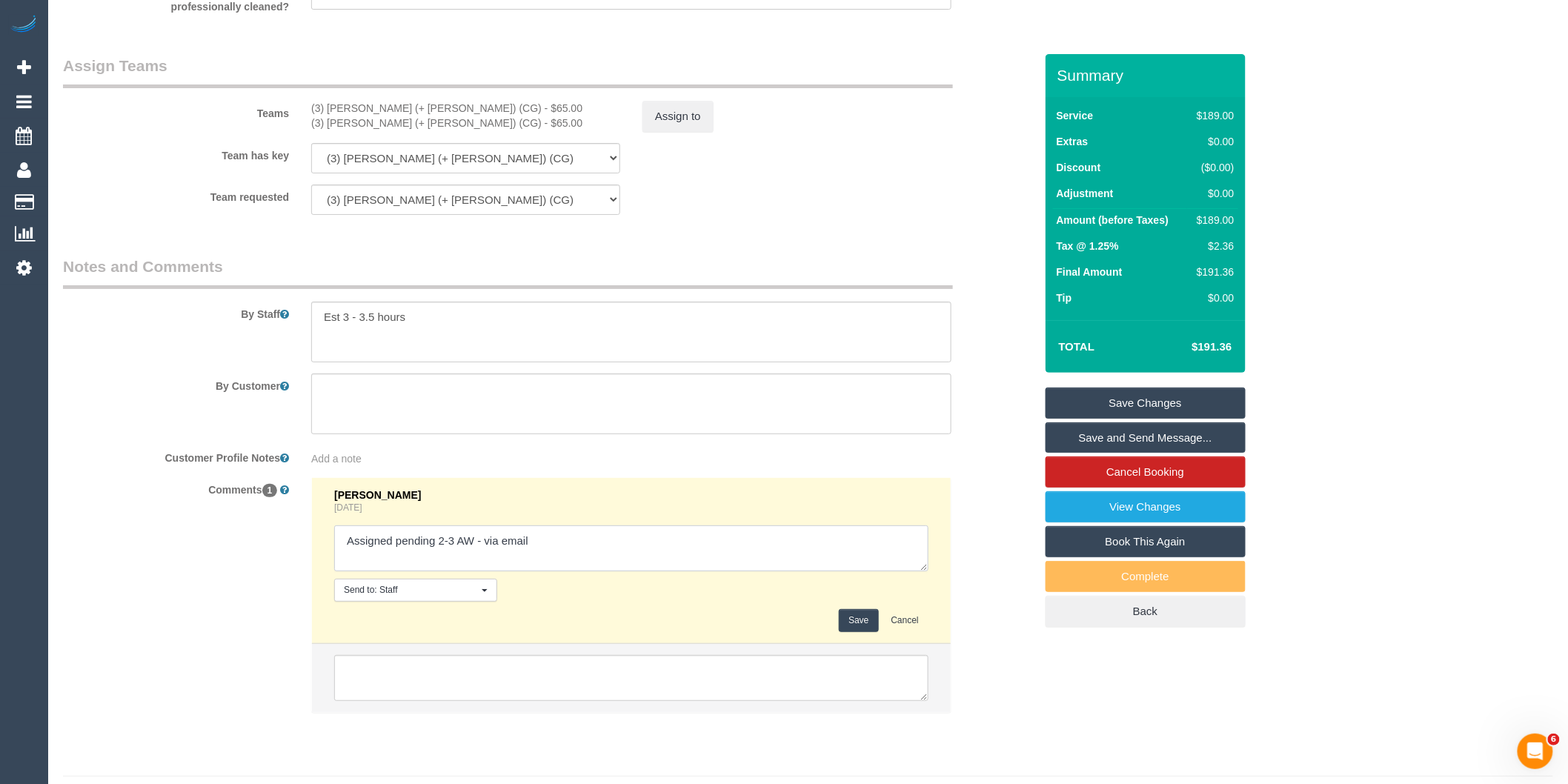
click at [544, 556] on textarea at bounding box center [631, 548] width 594 height 46
type textarea "Assigned pending 2-3 AW - via email // confimed"
click at [859, 632] on button "Save" at bounding box center [858, 620] width 39 height 23
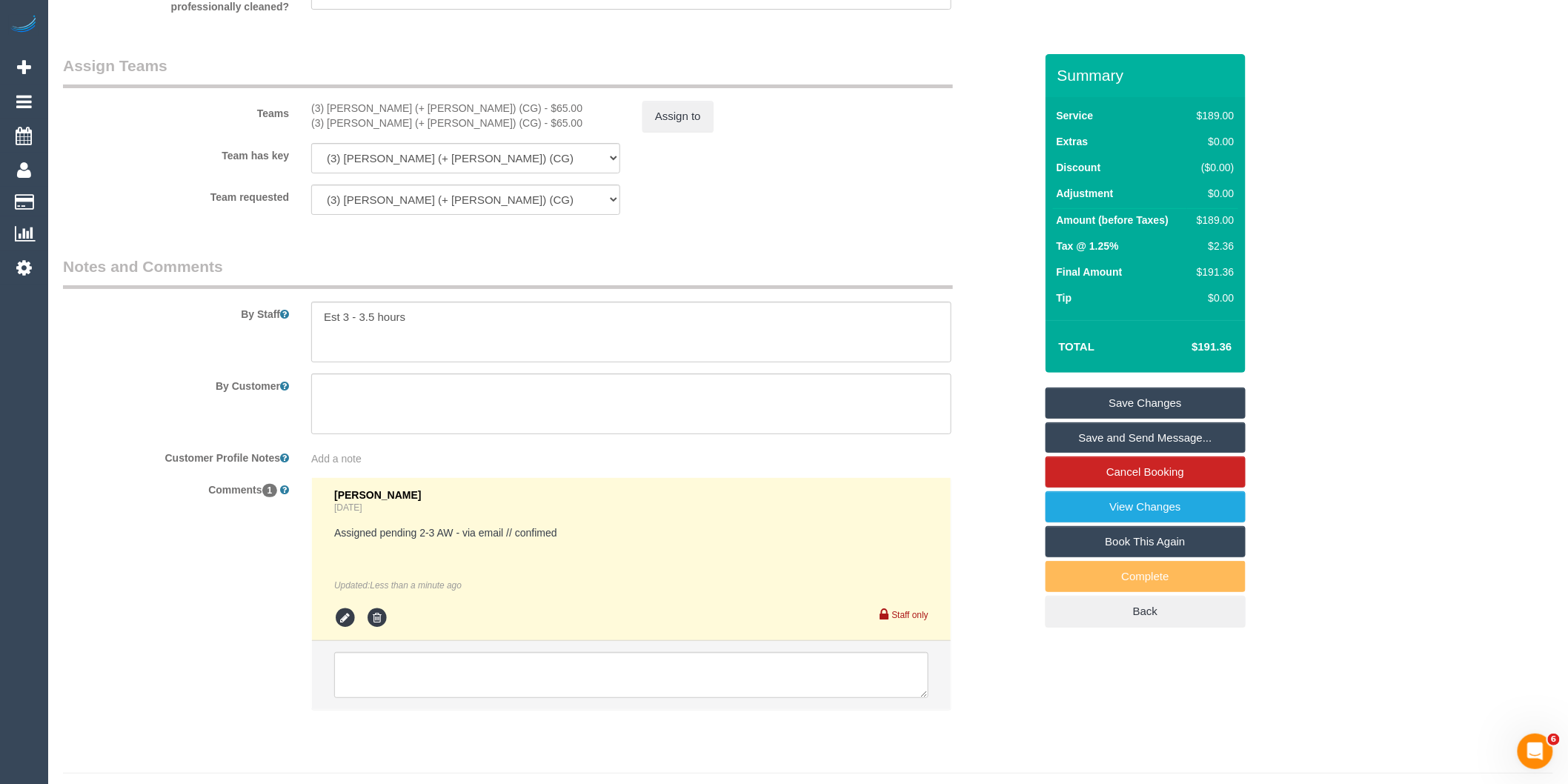
click at [1098, 440] on link "Save and Send Message..." at bounding box center [1145, 438] width 200 height 32
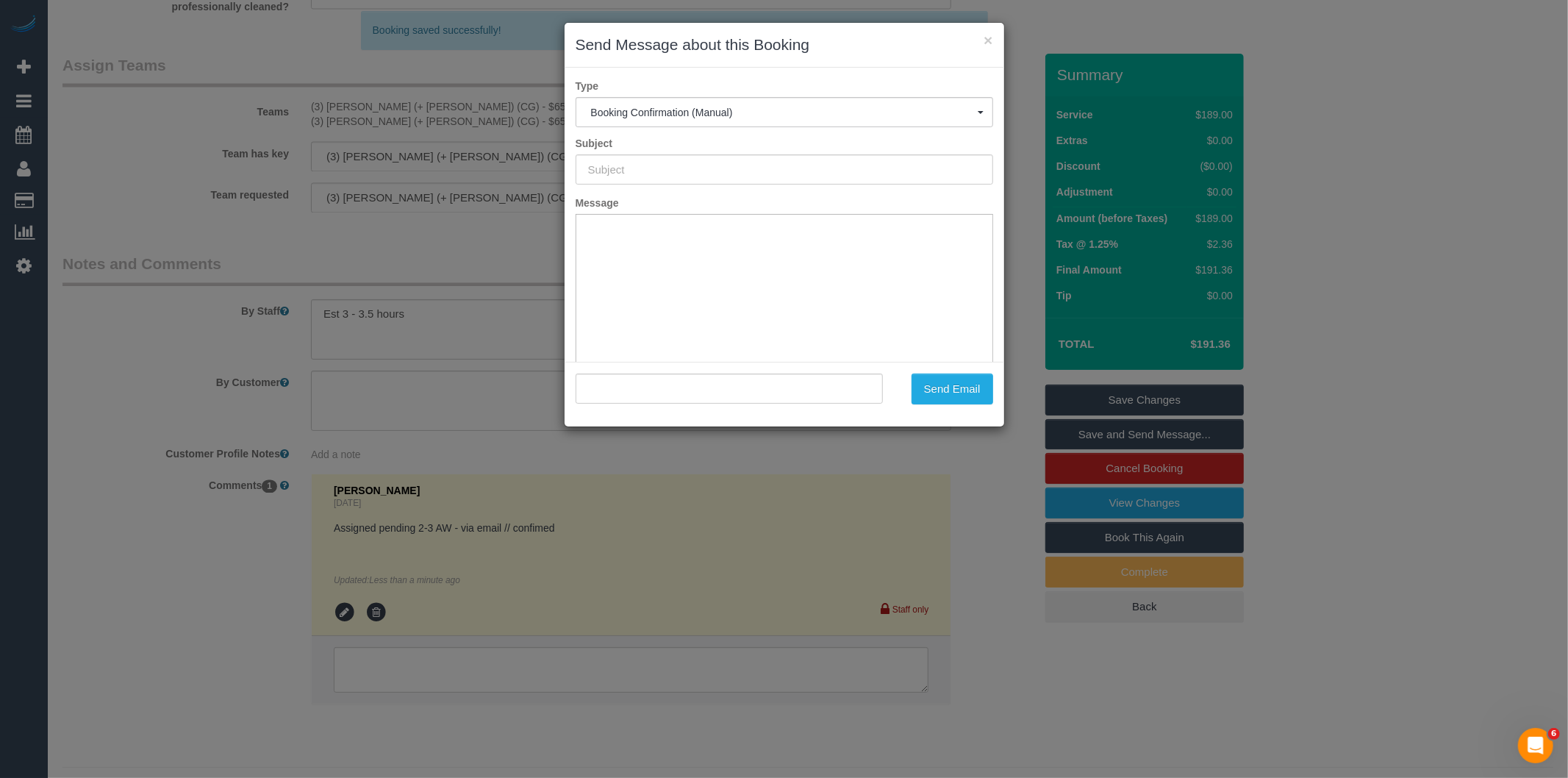
scroll to position [0, 0]
type input "Booking Confirmed"
type input ""Jim McCaul" <jmccaul81@gmail.com>"
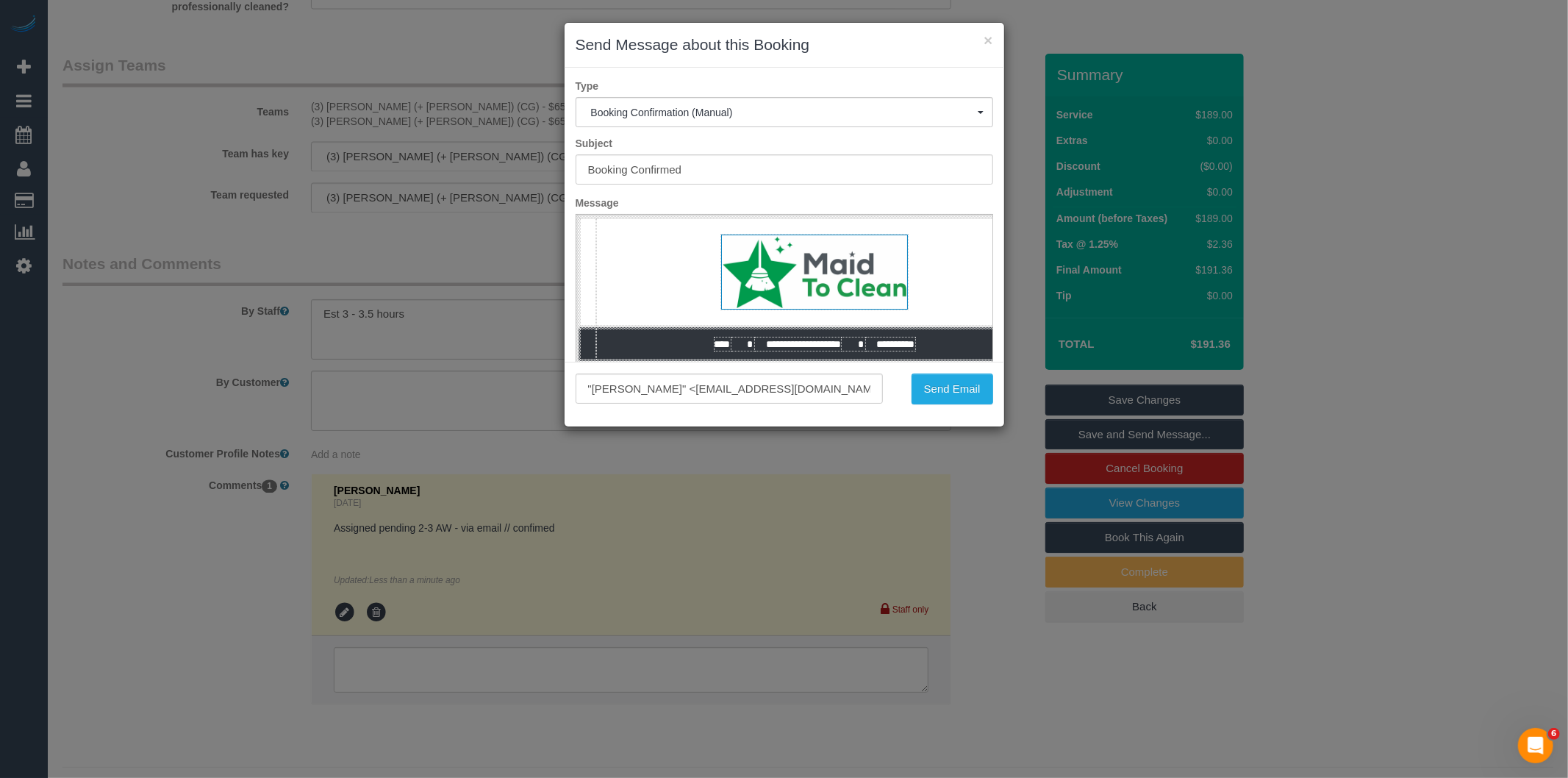
click at [1061, 376] on div "× Send Message about this Booking Type Booking Confirmation (Manual) Booking Co…" at bounding box center [784, 389] width 1568 height 778
click at [965, 393] on button "Send Email" at bounding box center [952, 389] width 81 height 31
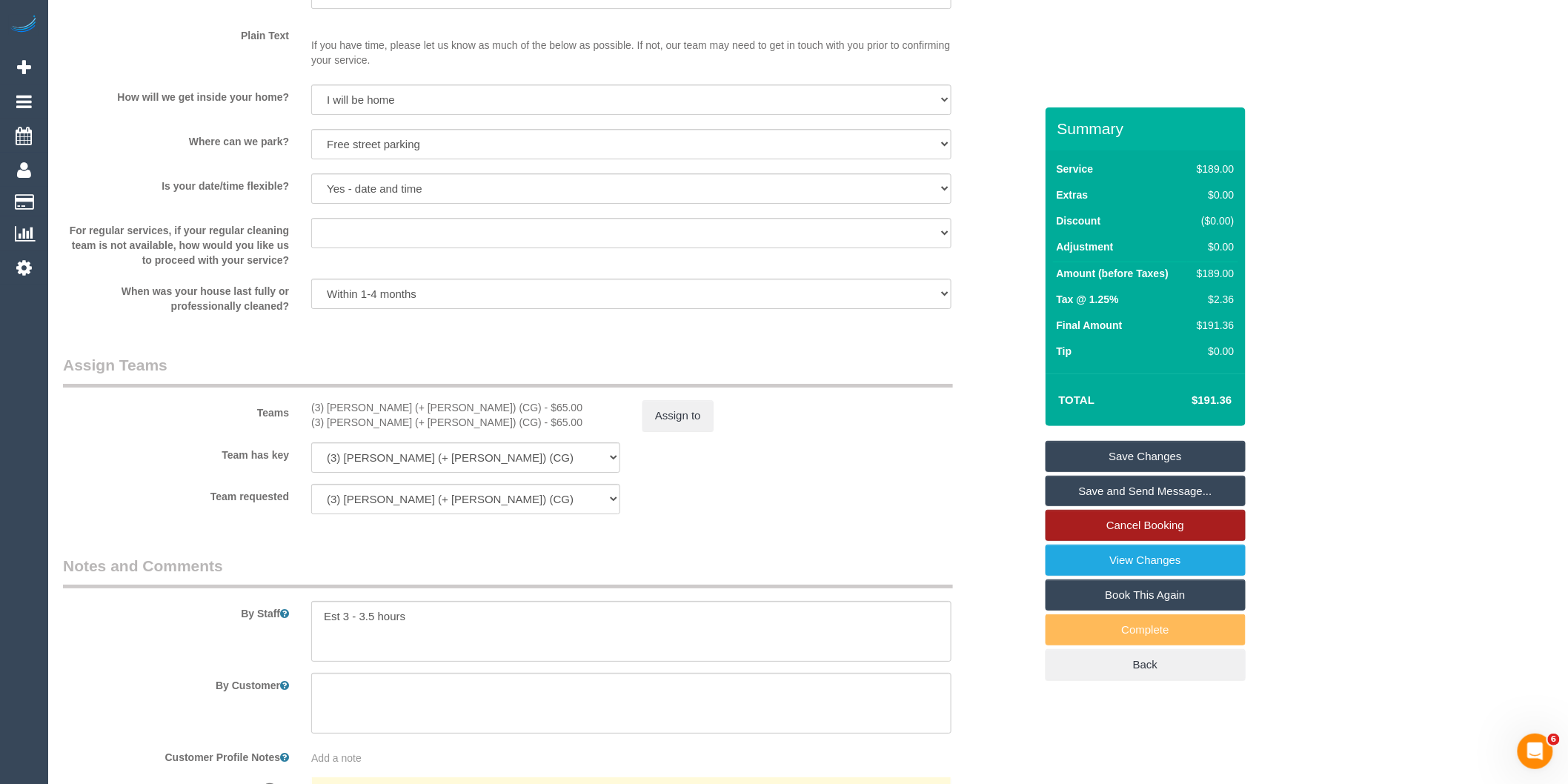
scroll to position [1834, 0]
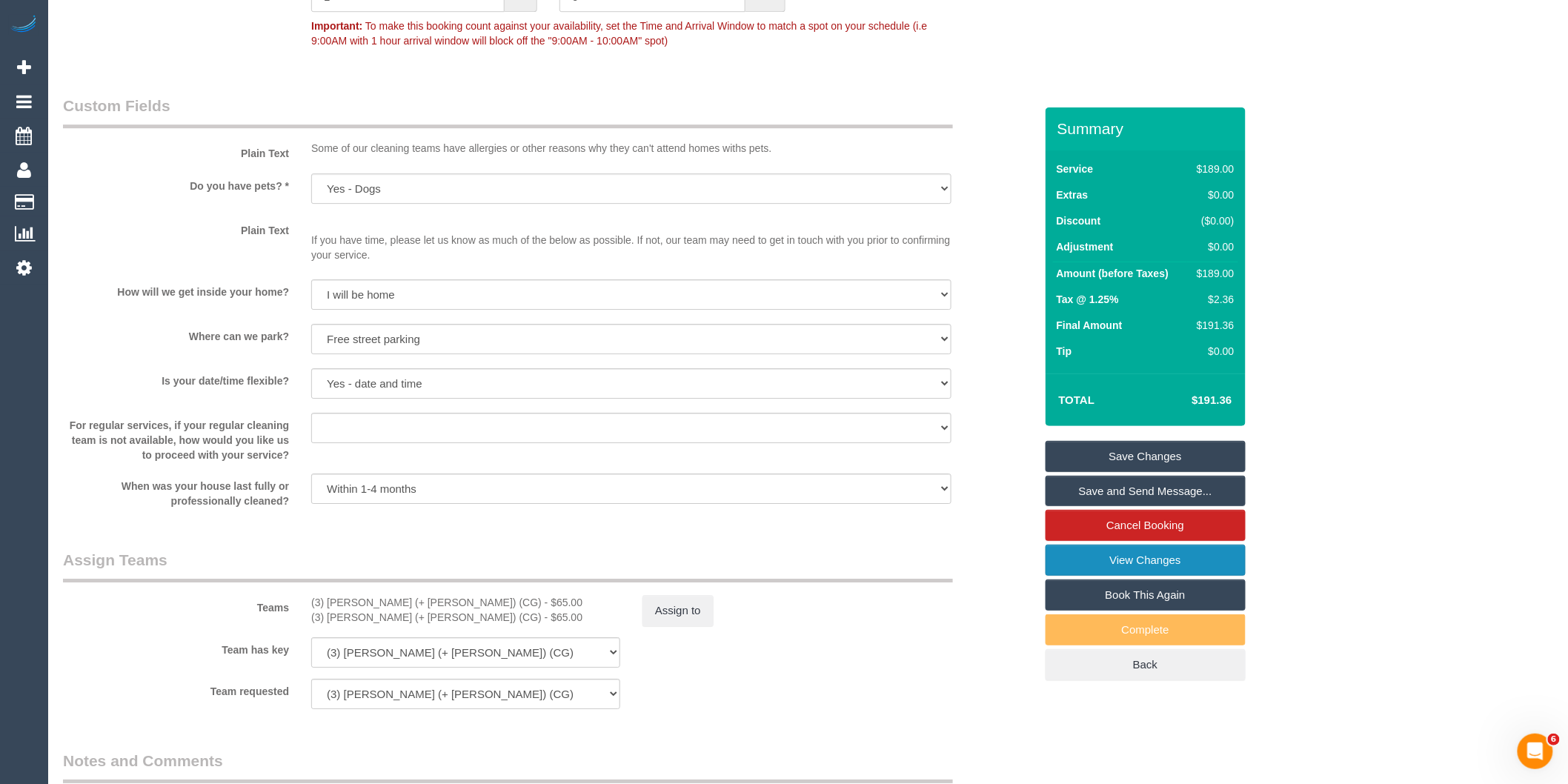
click at [1185, 564] on link "View Changes" at bounding box center [1145, 560] width 200 height 32
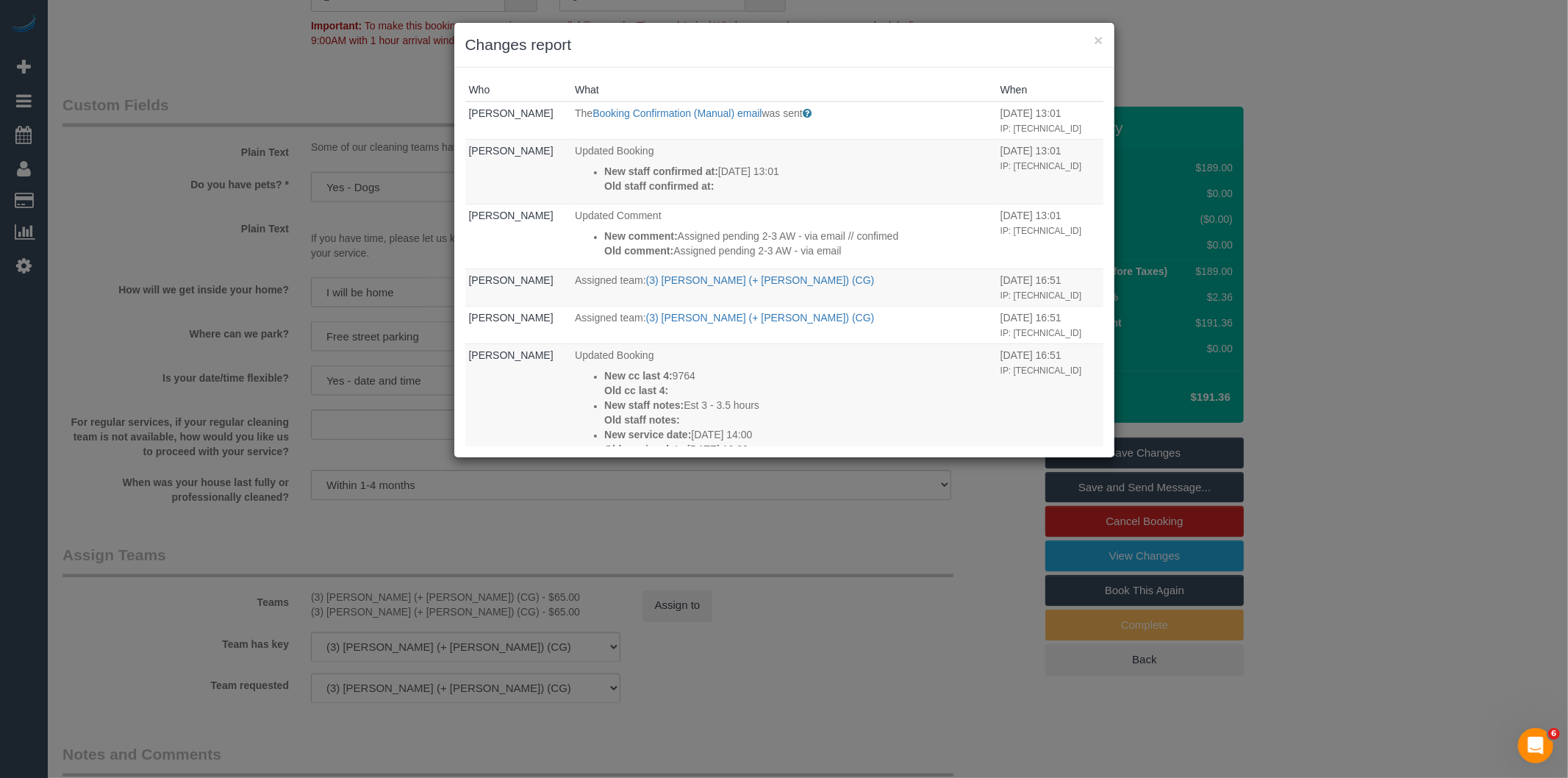
click at [710, 542] on div "× Changes report Who What When Bronie Bryant The Booking Confirmation (Manual) …" at bounding box center [784, 389] width 1568 height 778
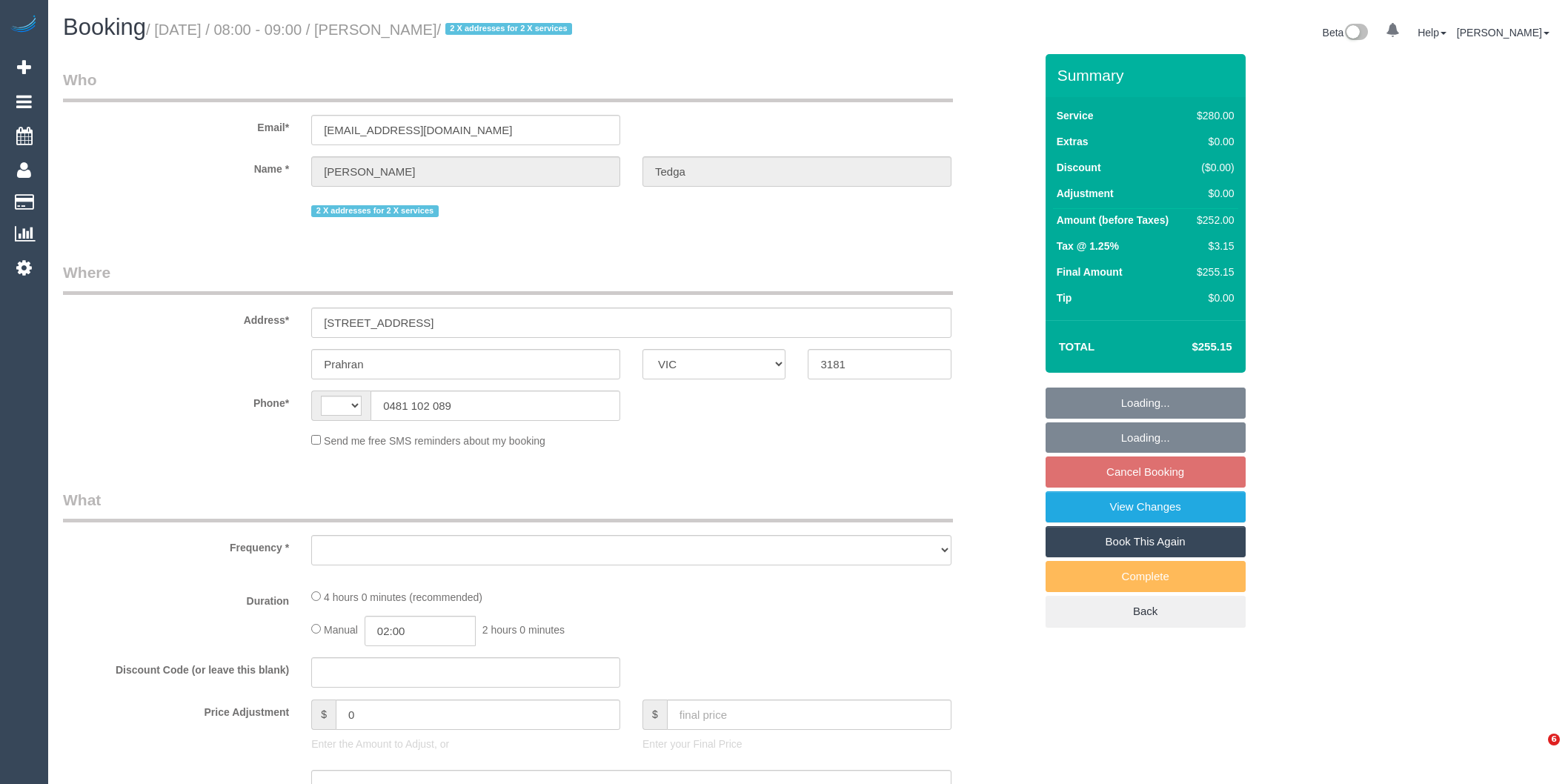
select select "VIC"
select select "string:stripe-pm_1OWphI2GScqysDRVPBoQg4cy"
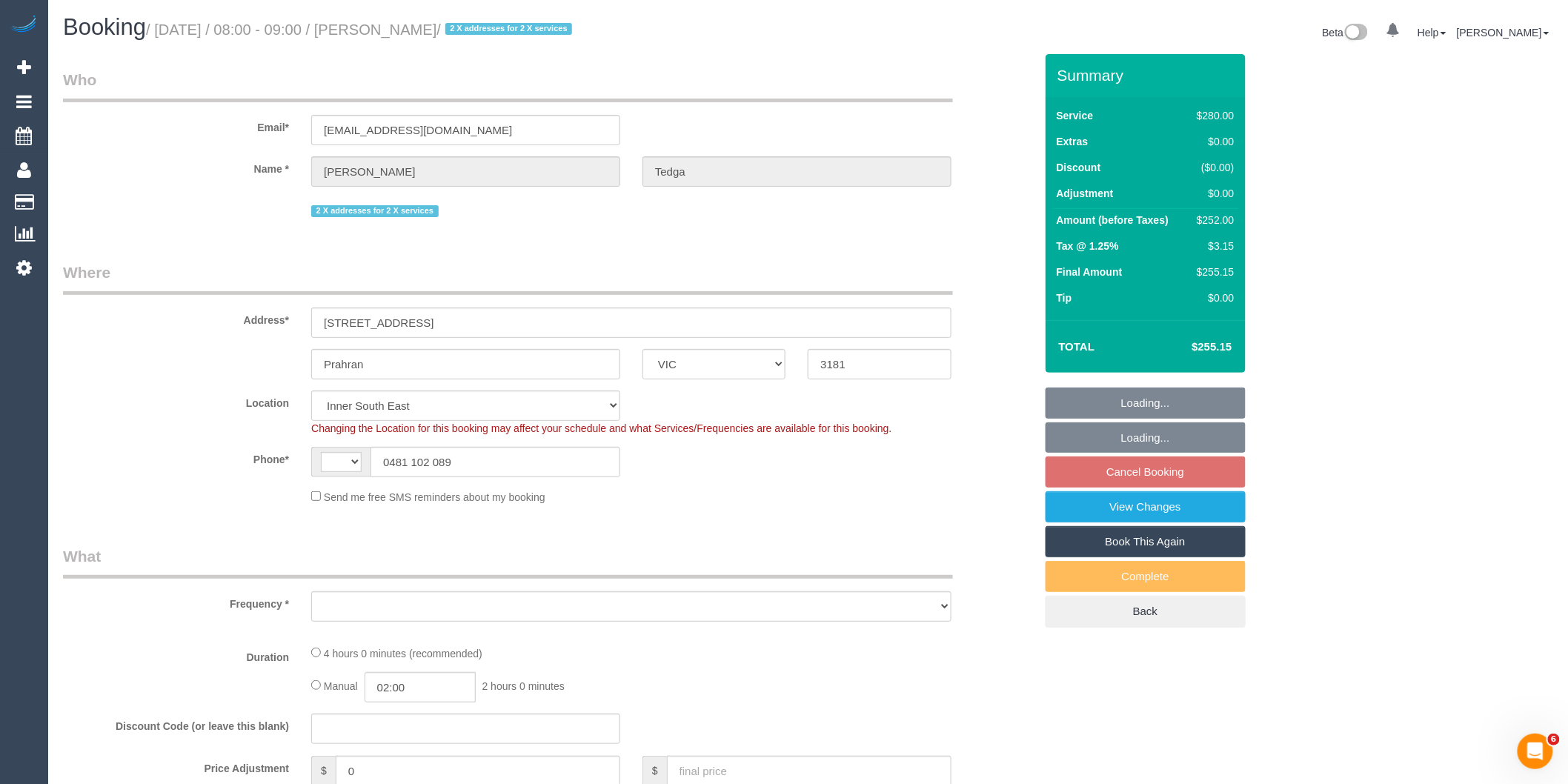
select select "string:AU"
select select "object:758"
select select "240"
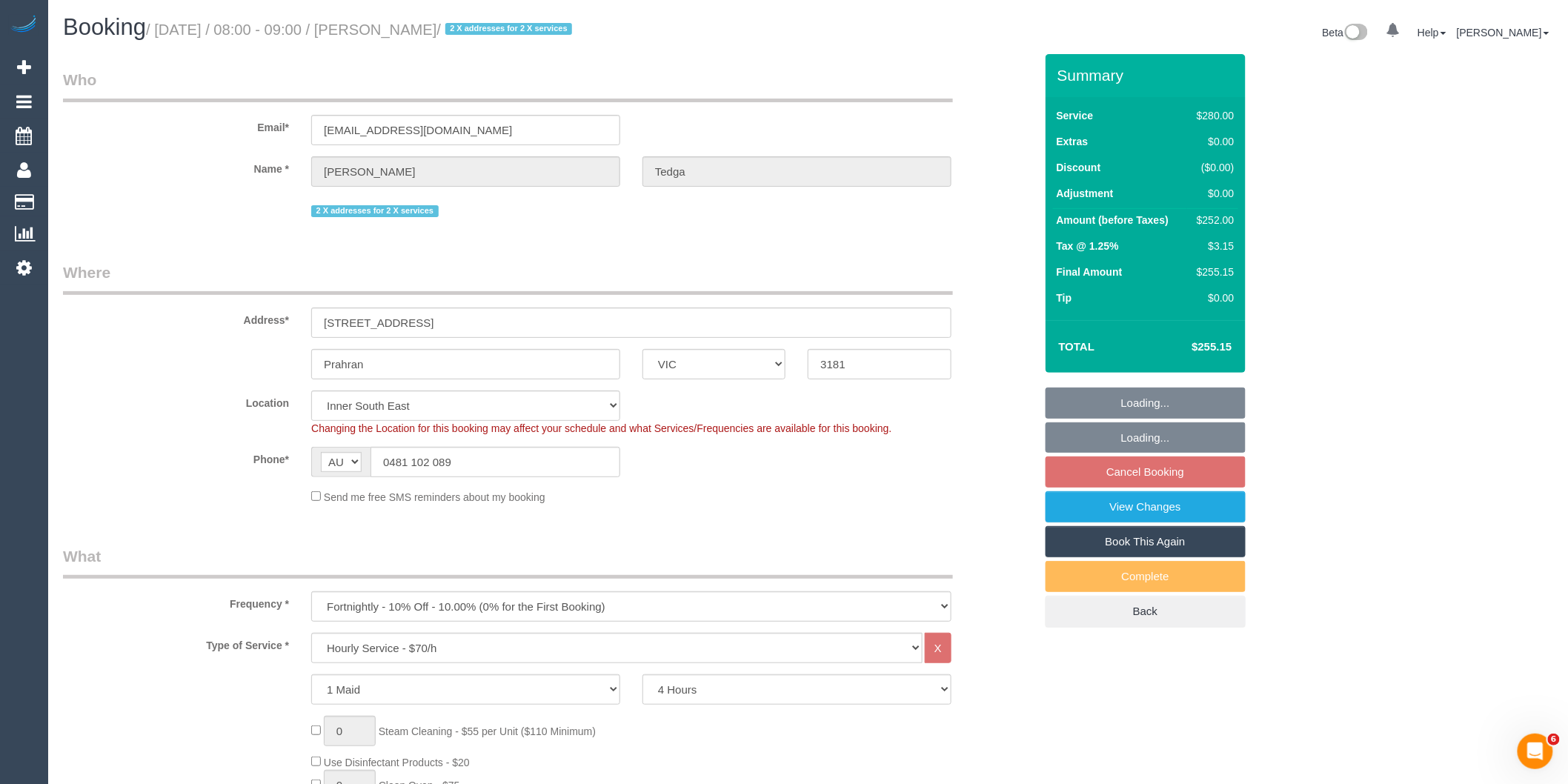
select select "number:27"
select select "number:14"
select select "number:19"
select select "number:36"
select select "object:1548"
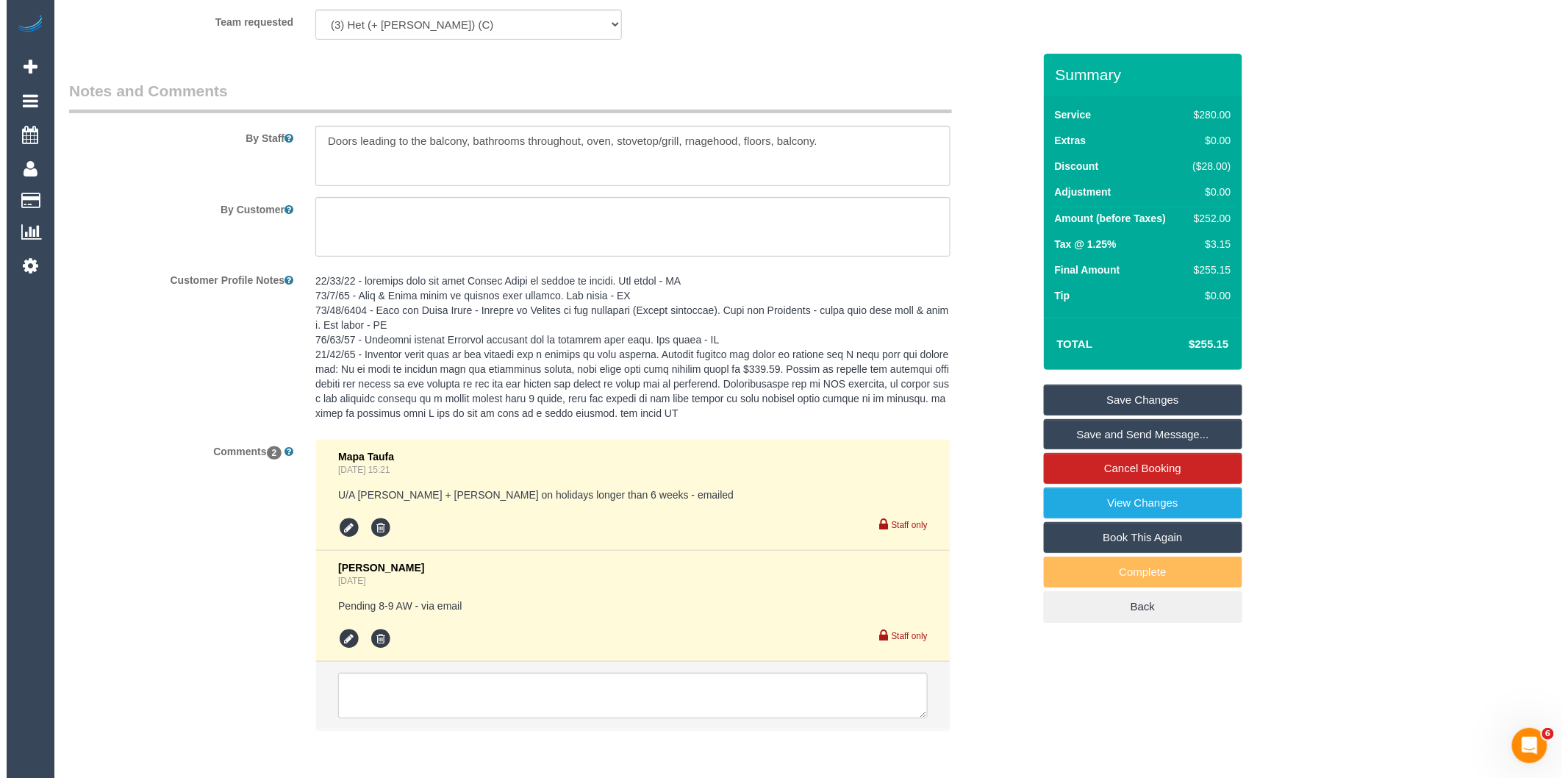
scroll to position [2515, 0]
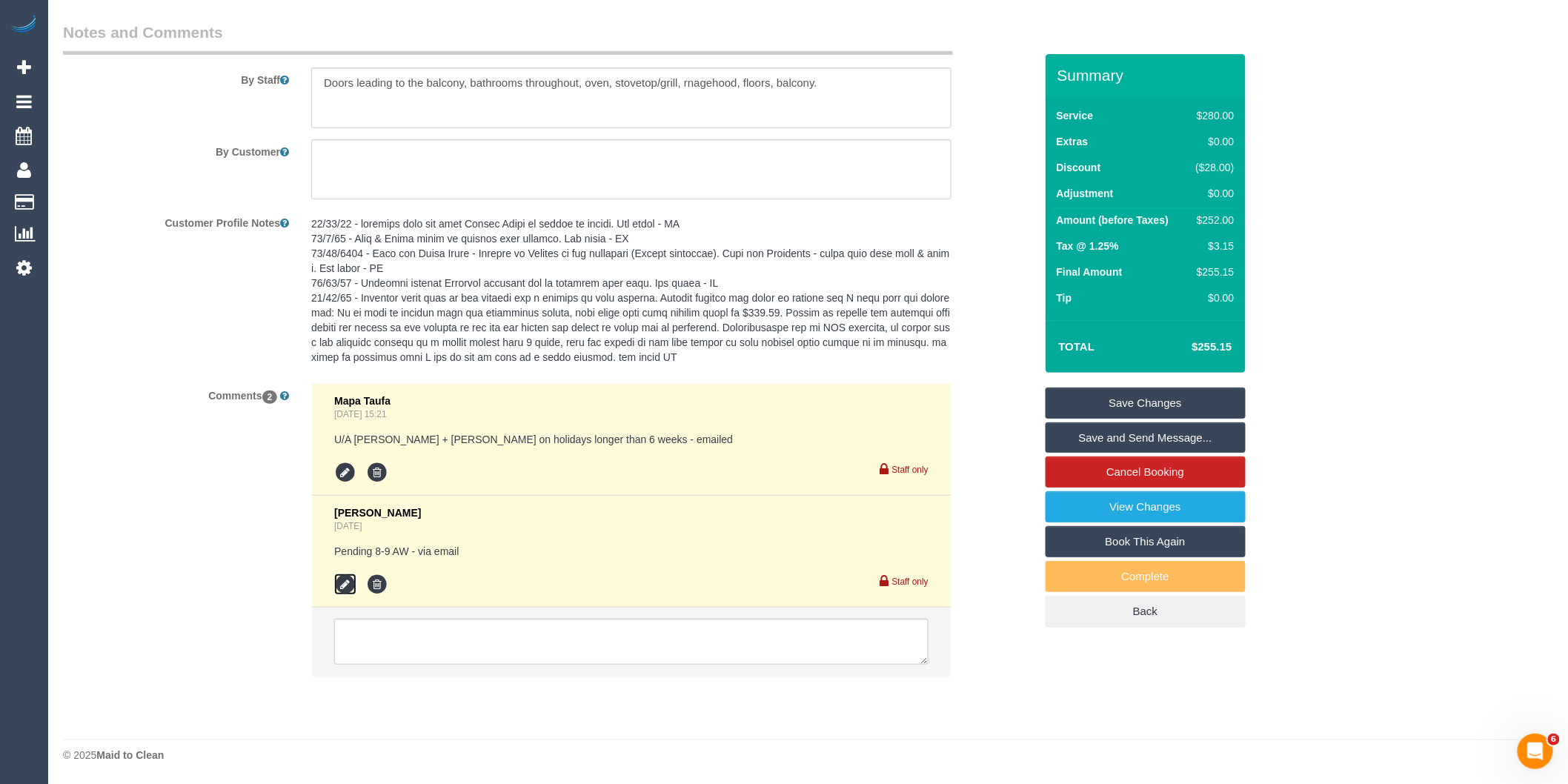
click at [342, 578] on icon at bounding box center [345, 585] width 23 height 23
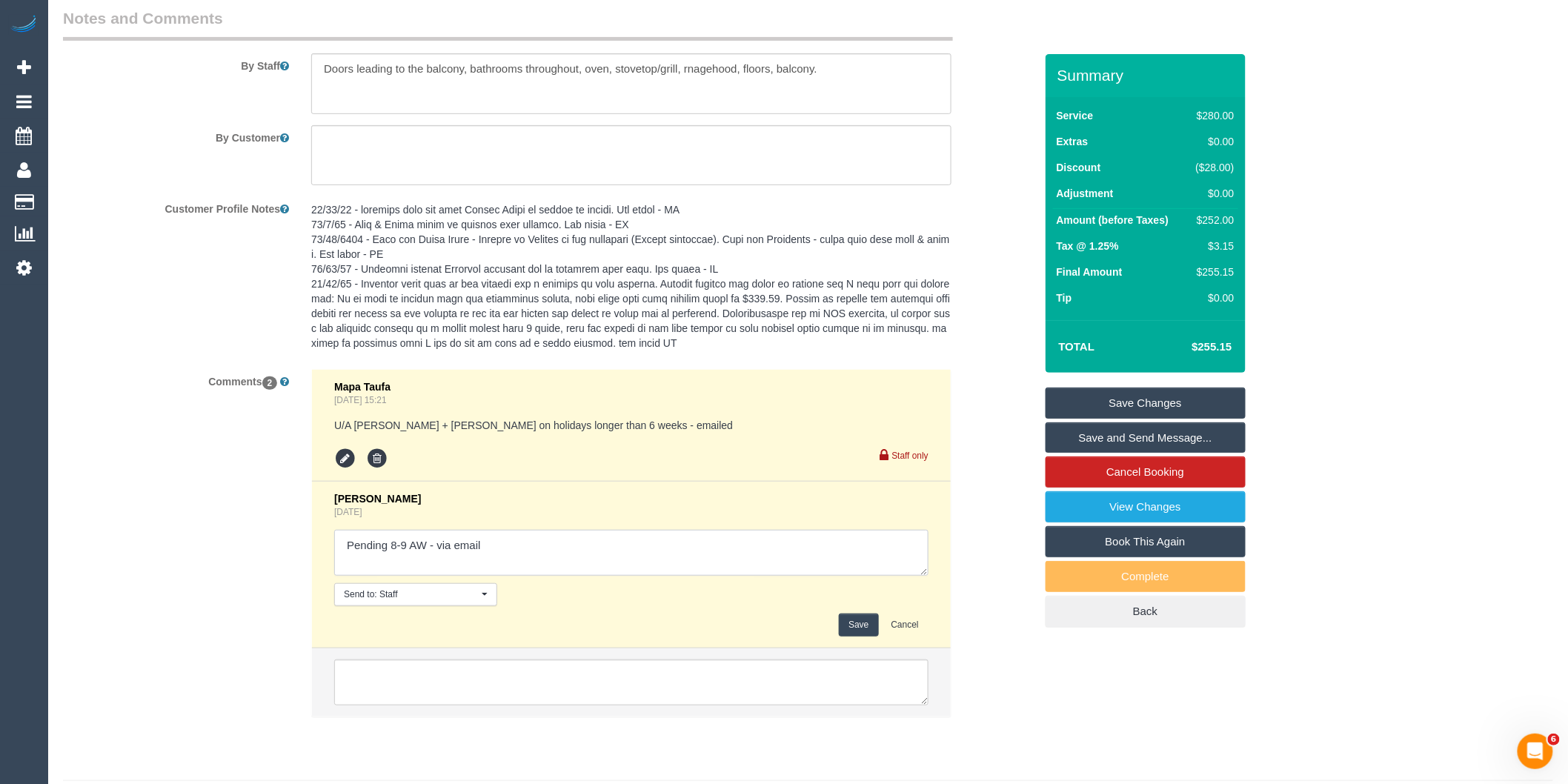
click at [526, 564] on textarea at bounding box center [631, 552] width 594 height 46
type textarea "Pending 8-9 AW - via email // confirmed"
click at [846, 636] on button "Save" at bounding box center [858, 624] width 39 height 23
click at [1094, 435] on link "Save and Send Message..." at bounding box center [1145, 438] width 200 height 32
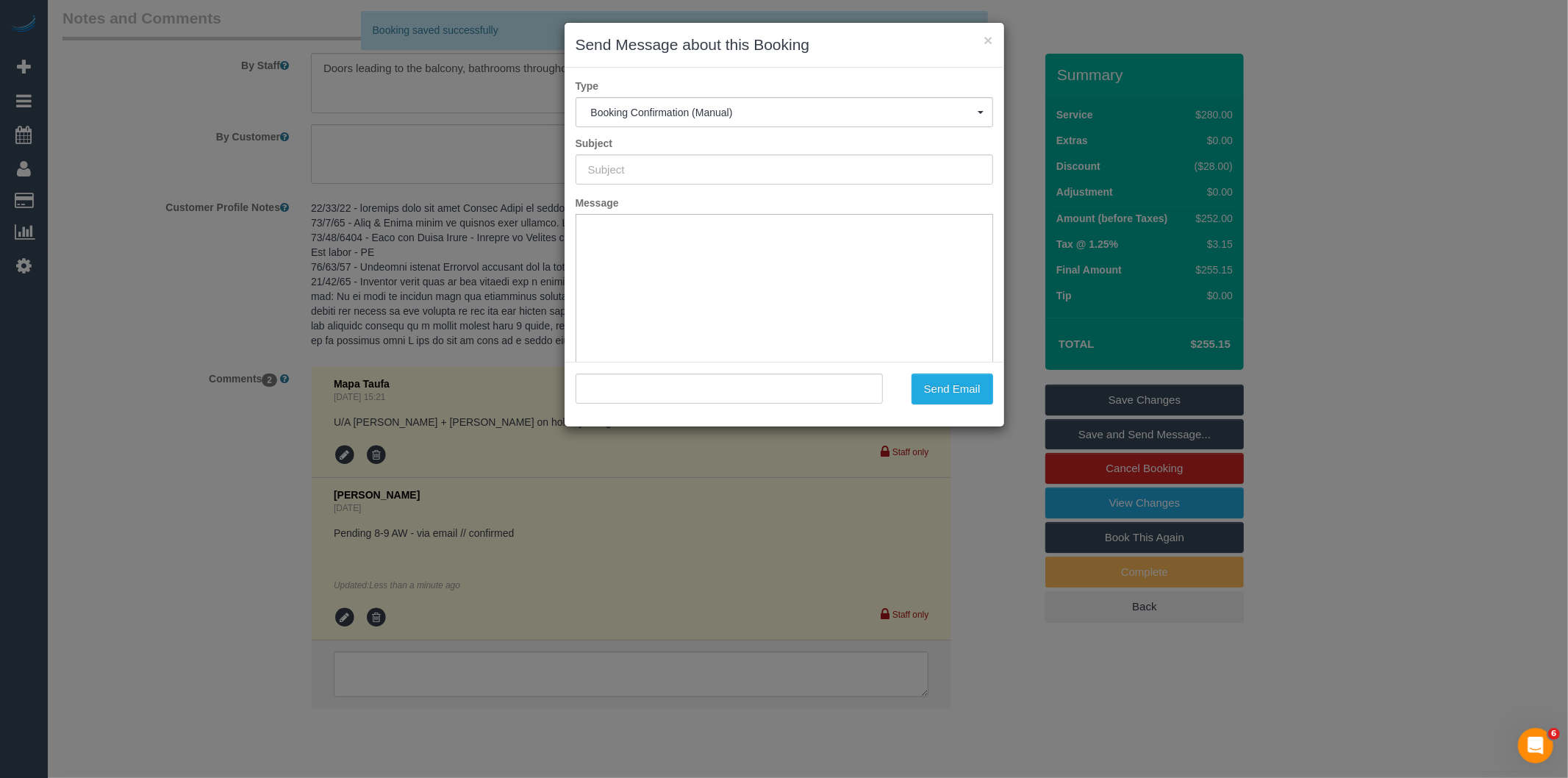
scroll to position [0, 0]
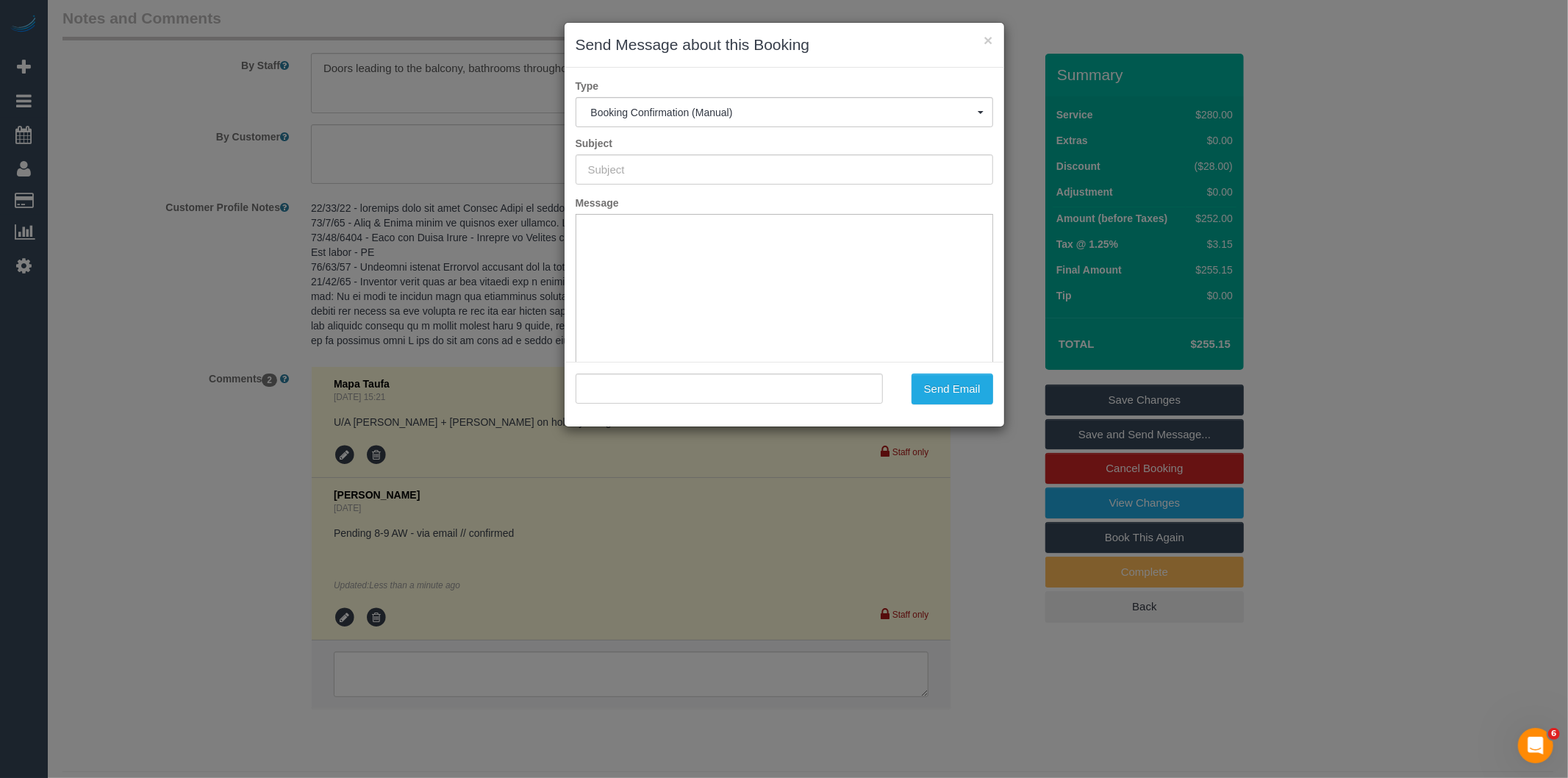
type input "Booking Confirmed"
type input ""[PERSON_NAME]" <[EMAIL_ADDRESS][DOMAIN_NAME]>"
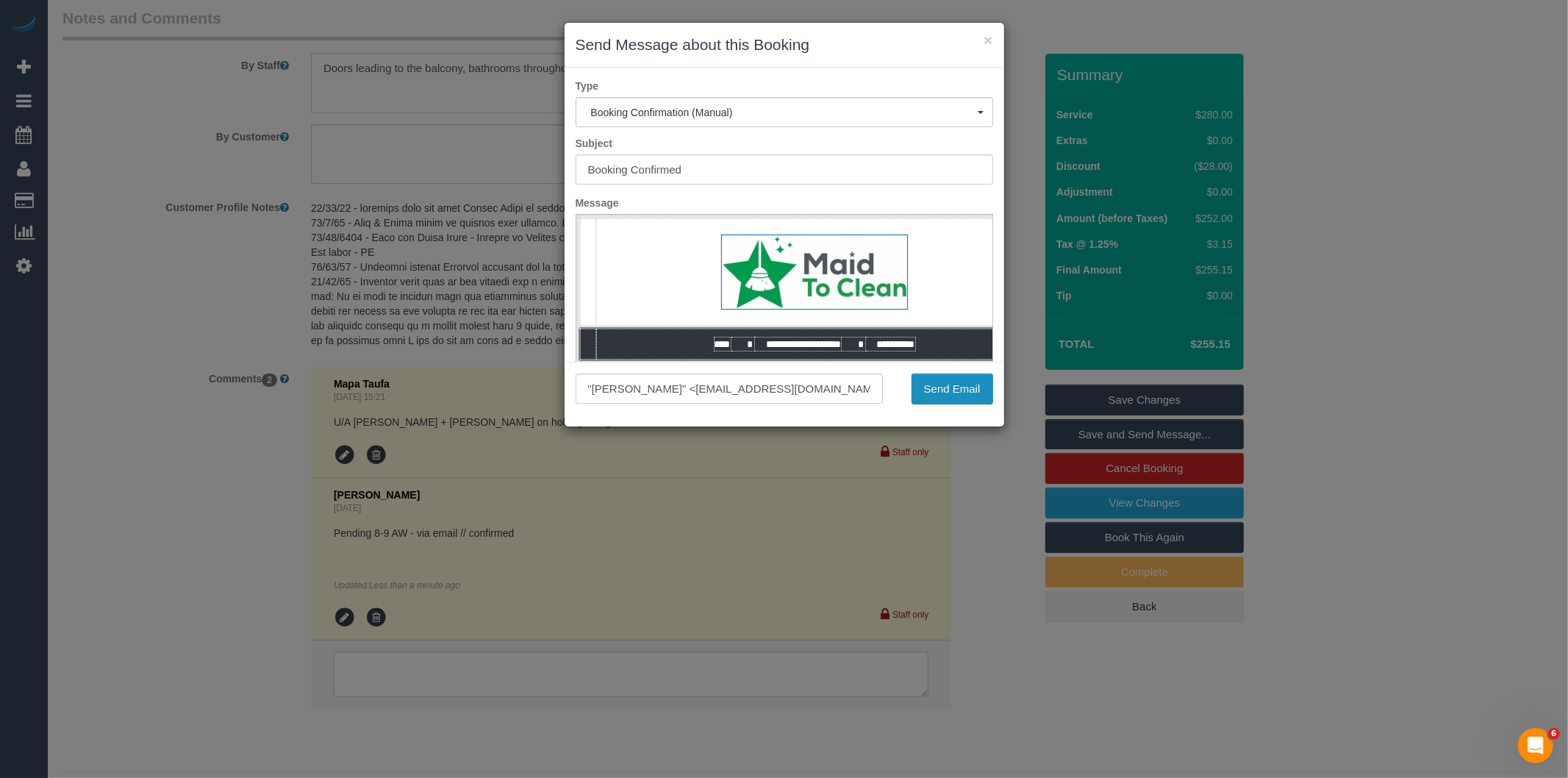
click at [966, 384] on button "Send Email" at bounding box center [952, 389] width 81 height 31
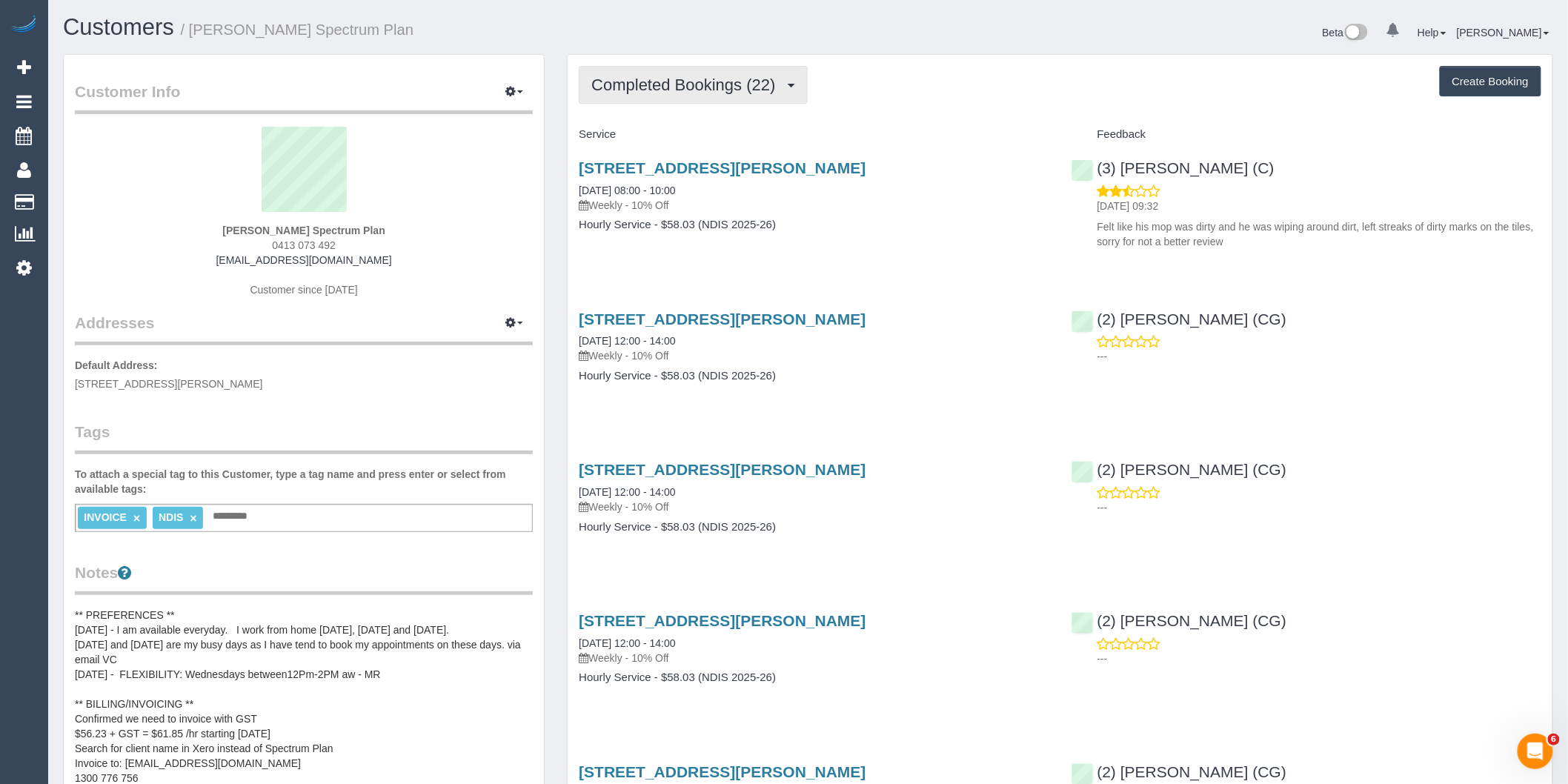
click at [707, 79] on span "Completed Bookings (22)" at bounding box center [687, 85] width 192 height 19
click at [698, 138] on link "Upcoming Bookings (12)" at bounding box center [660, 139] width 160 height 20
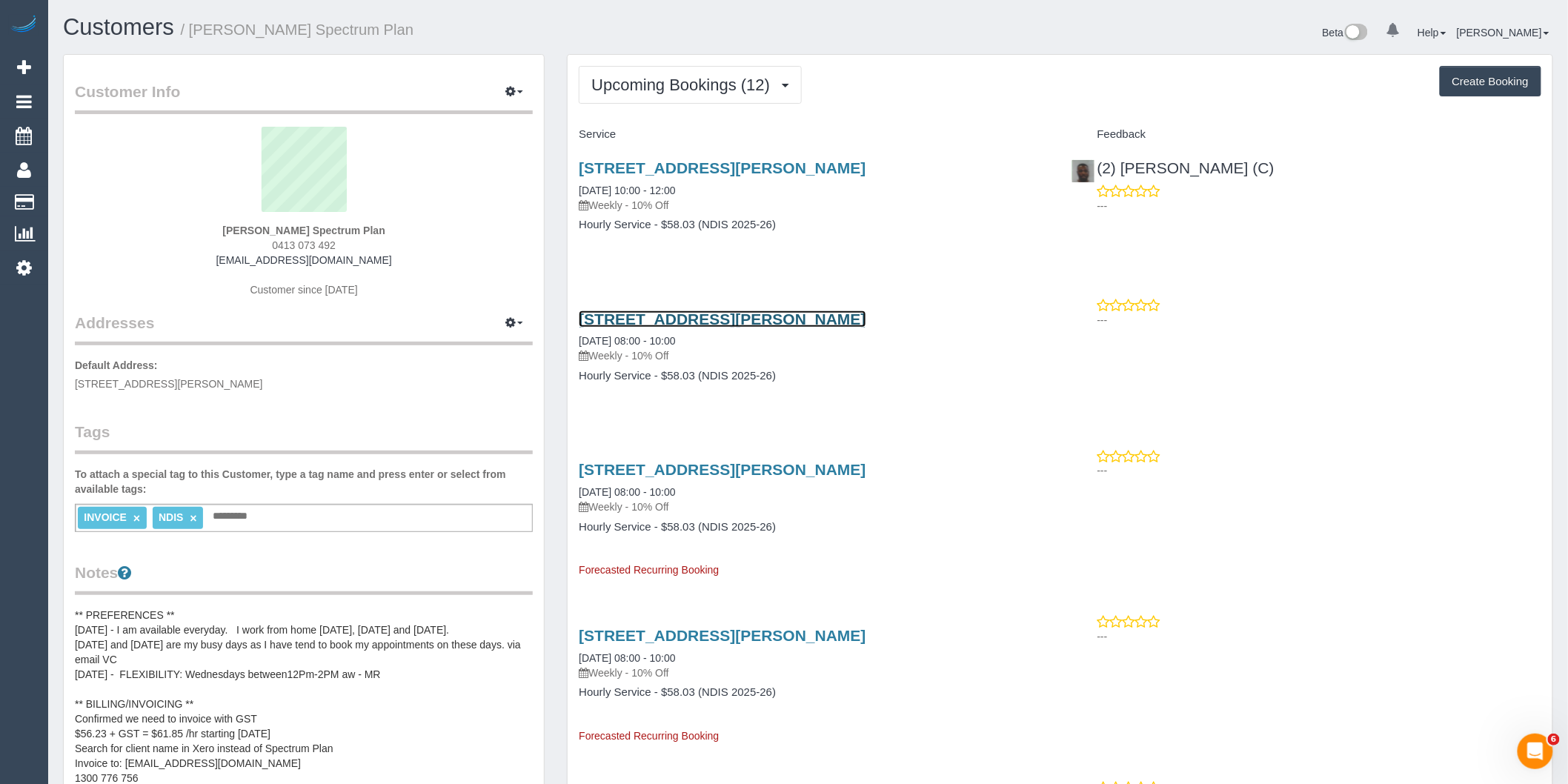
click at [797, 316] on link "Unit 2 / 114 Cyprus St, Lalor, VIC 3075" at bounding box center [722, 318] width 286 height 17
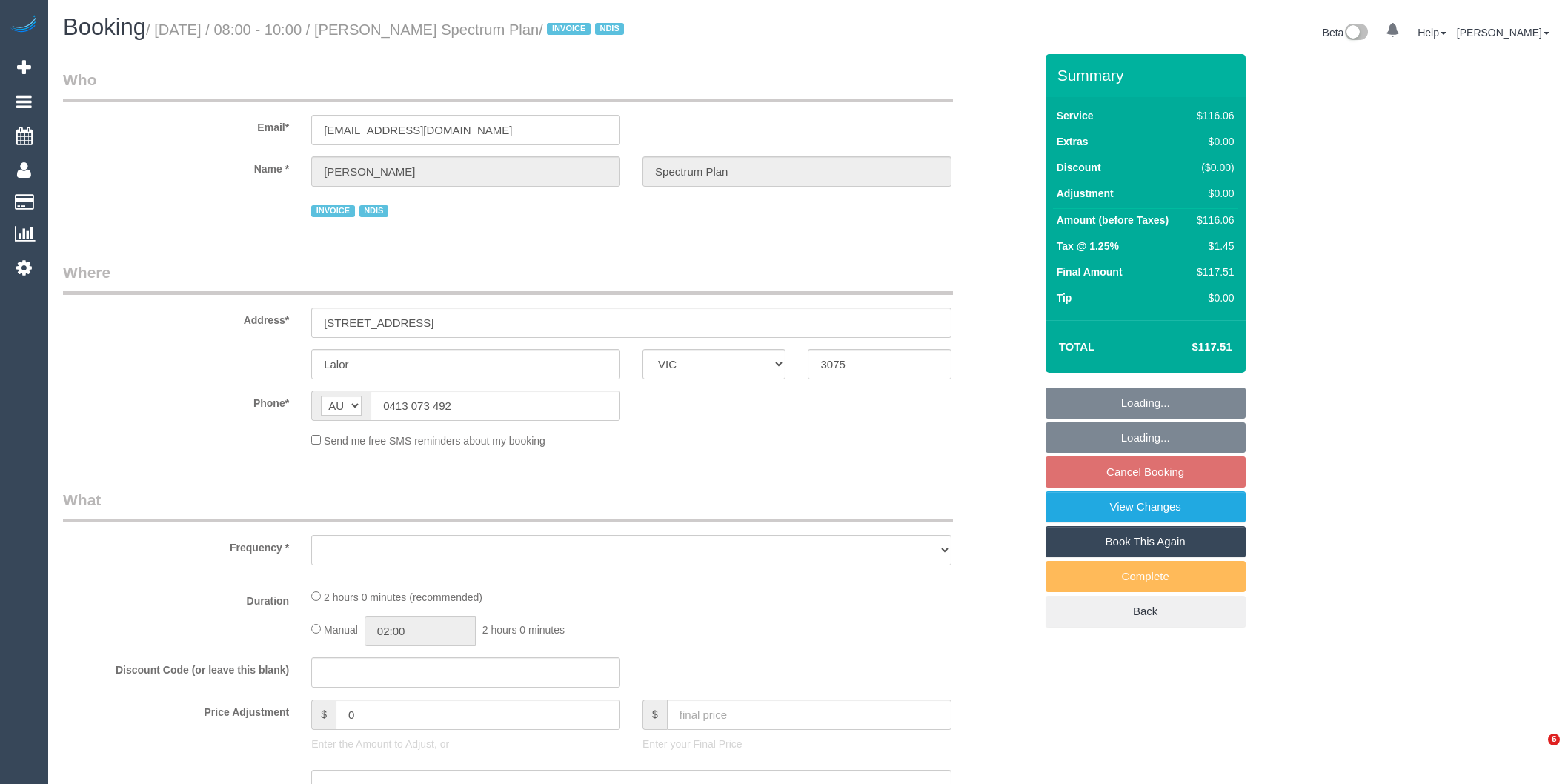
select select "VIC"
select select "number:28"
select select "number:14"
select select "number:19"
select select "number:22"
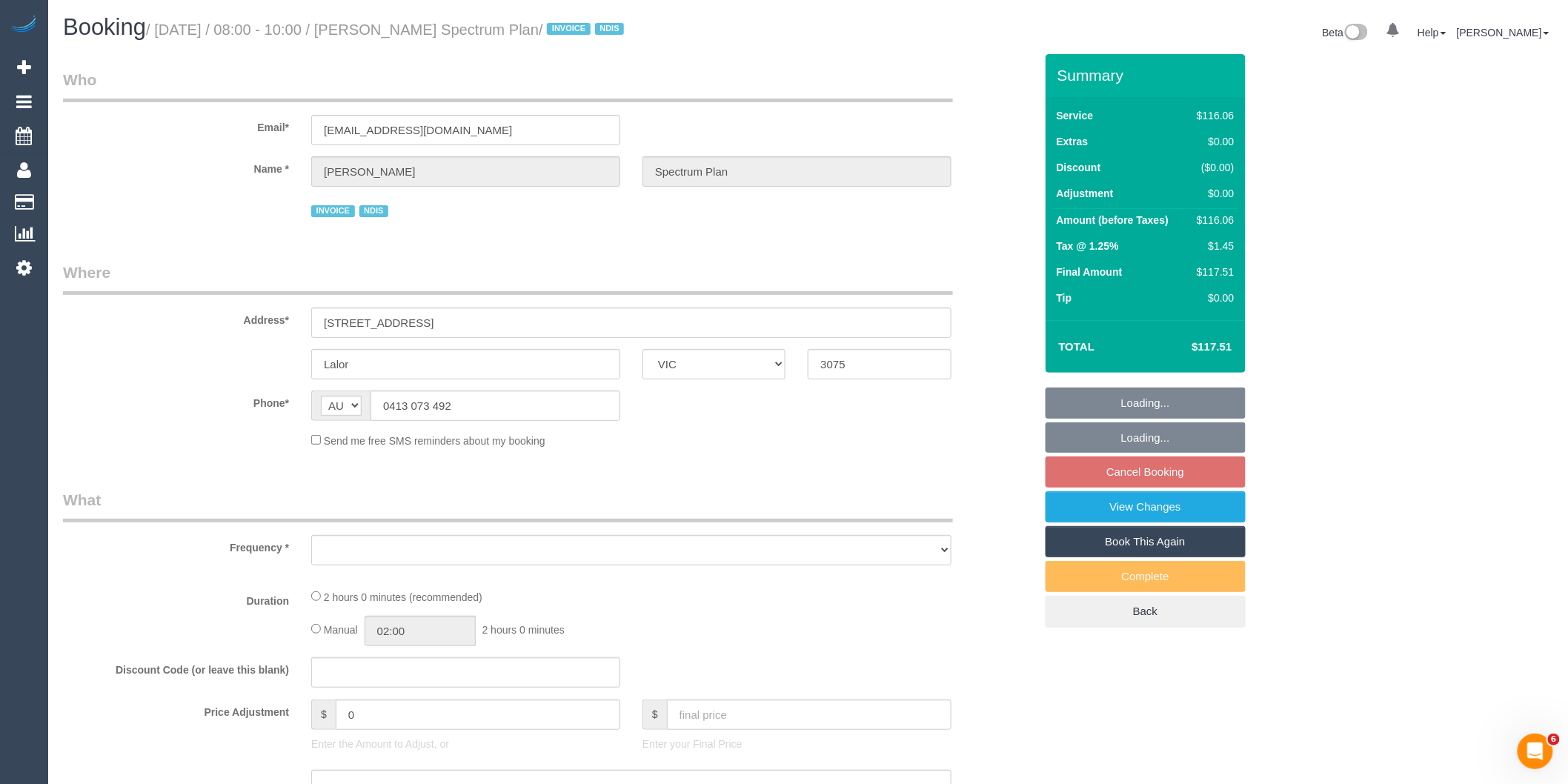
select select "number:34"
select select "object:691"
select select "spot2"
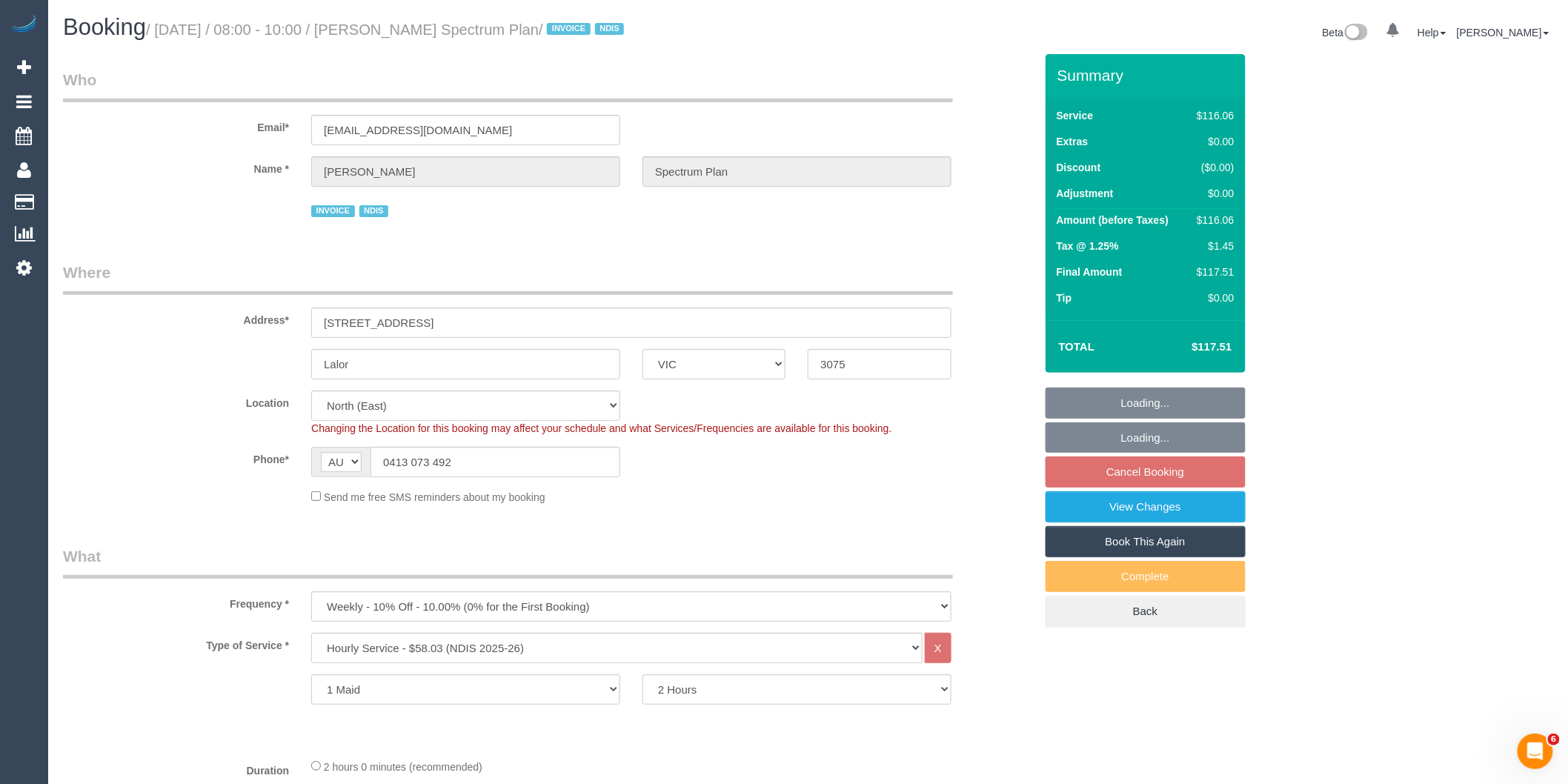
select select "object:1308"
select select "spot22"
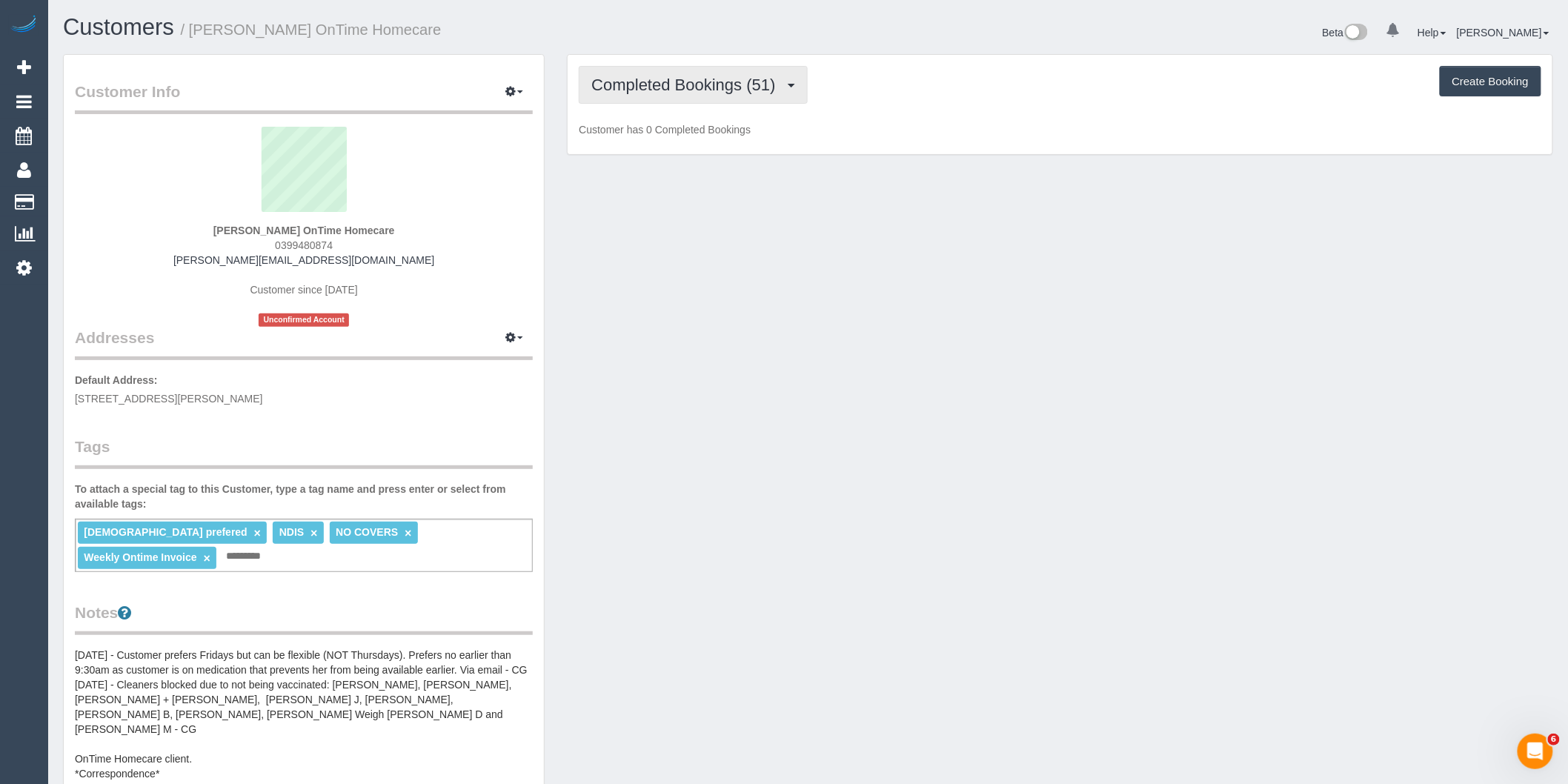
click at [753, 85] on span "Completed Bookings (51)" at bounding box center [687, 85] width 192 height 19
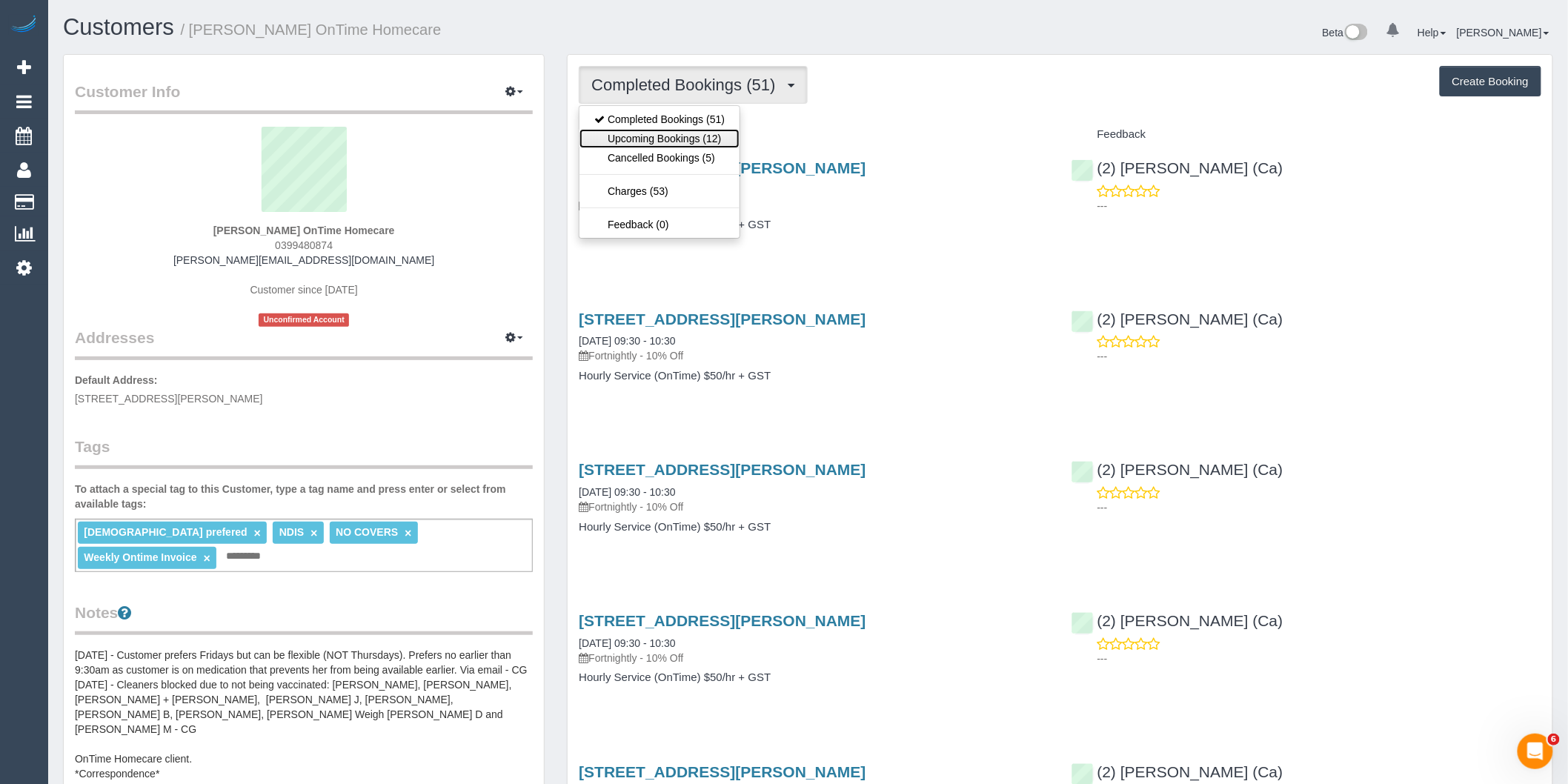
click at [731, 137] on link "Upcoming Bookings (12)" at bounding box center [660, 139] width 160 height 20
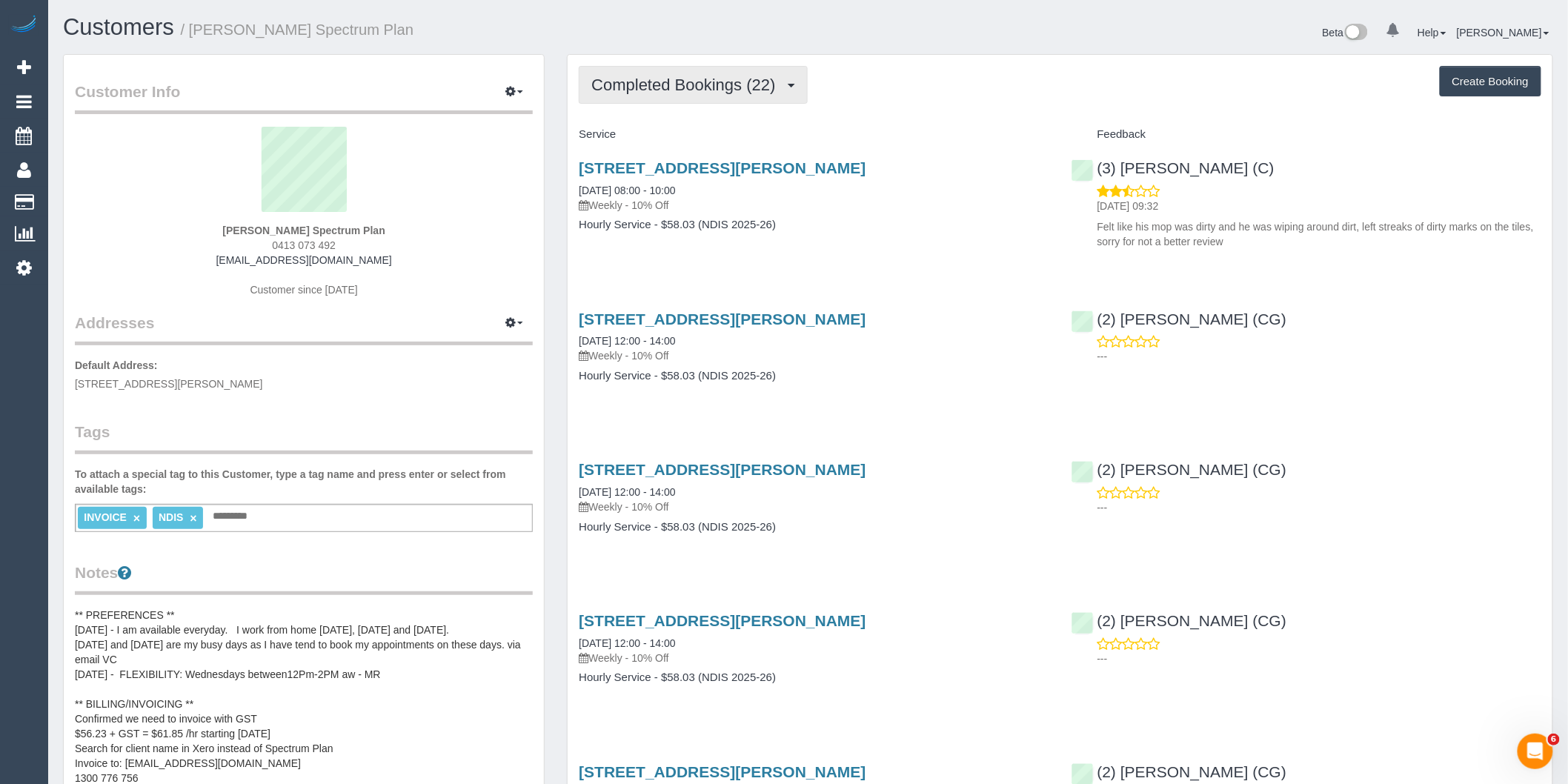
click at [764, 95] on button "Completed Bookings (22)" at bounding box center [692, 85] width 228 height 38
click at [726, 138] on link "Upcoming Bookings (12)" at bounding box center [660, 139] width 160 height 20
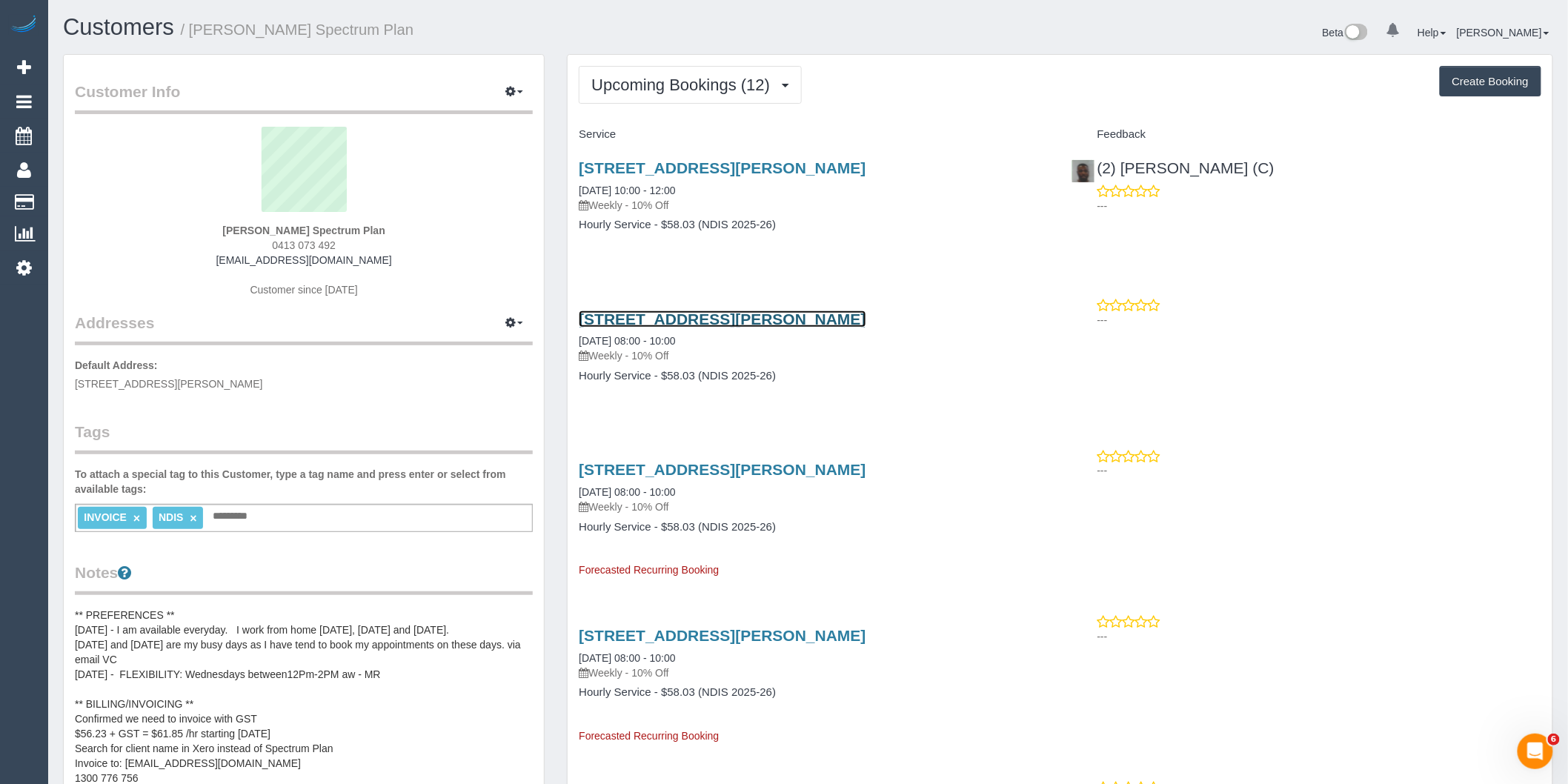
click at [779, 322] on link "Unit 2 / 114 Cyprus St, Lalor, VIC 3075" at bounding box center [722, 318] width 286 height 17
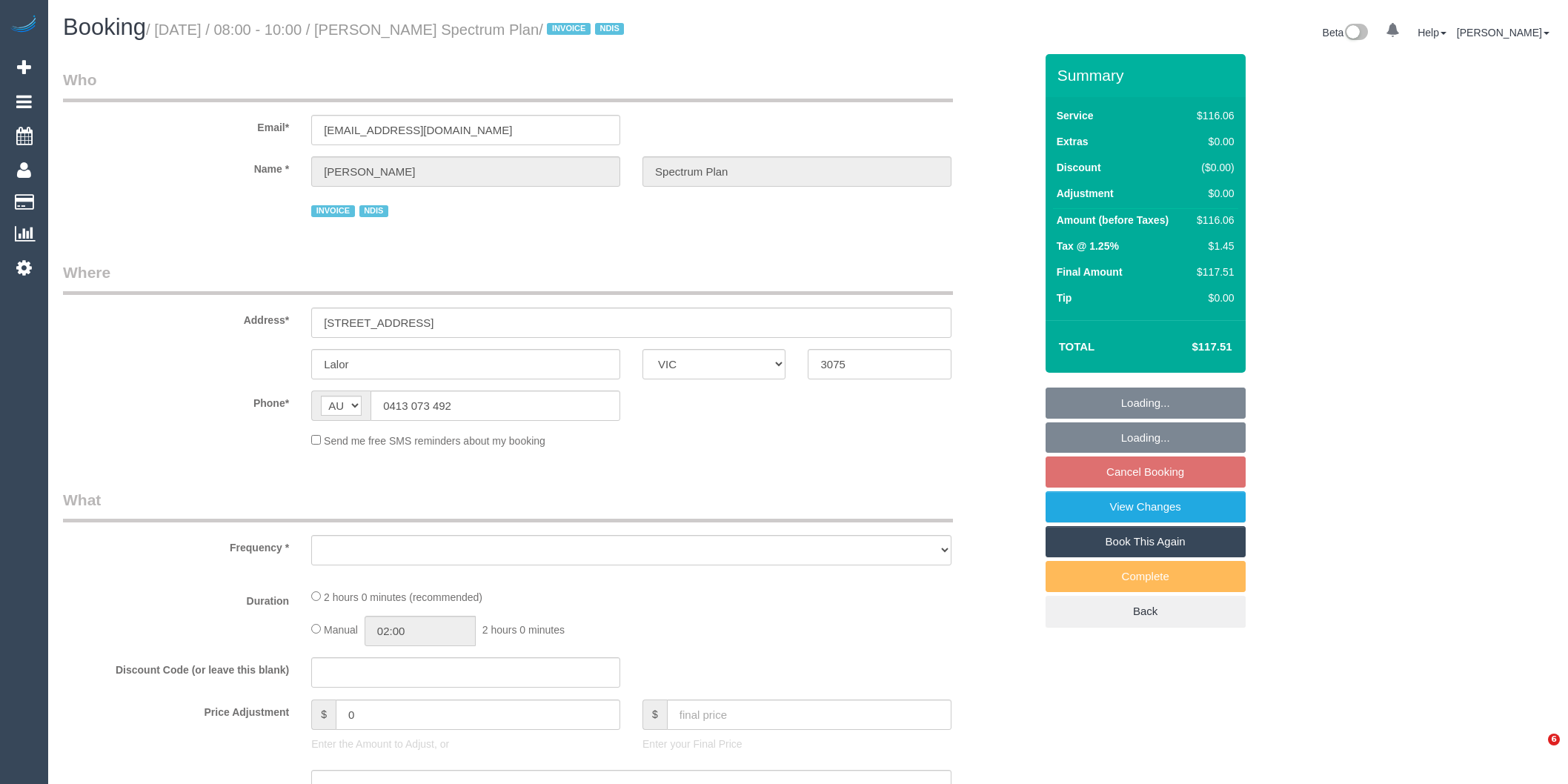
select select "VIC"
select select "object:599"
select select "number:28"
select select "number:14"
select select "number:19"
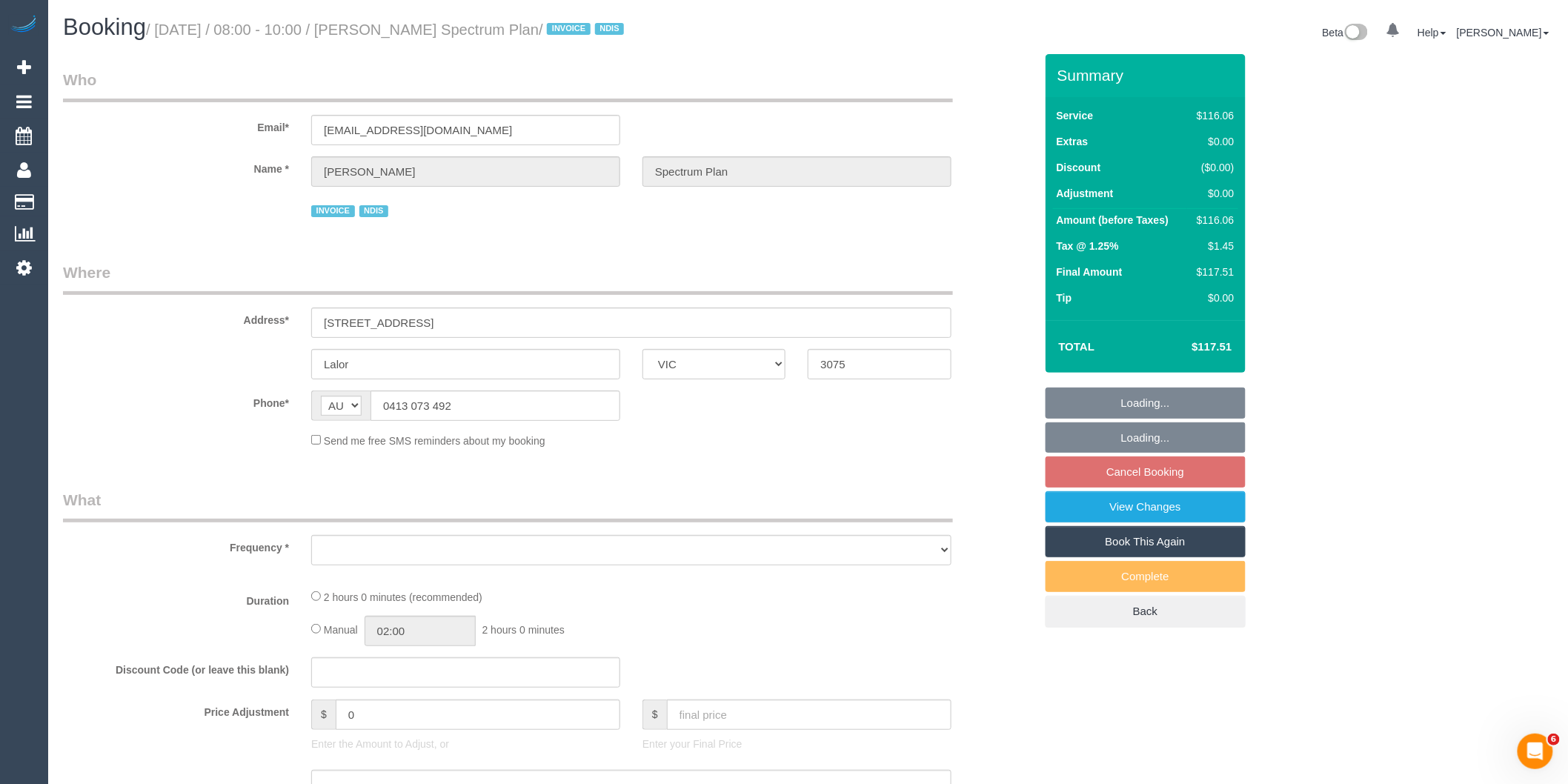
select select "number:22"
select select "number:34"
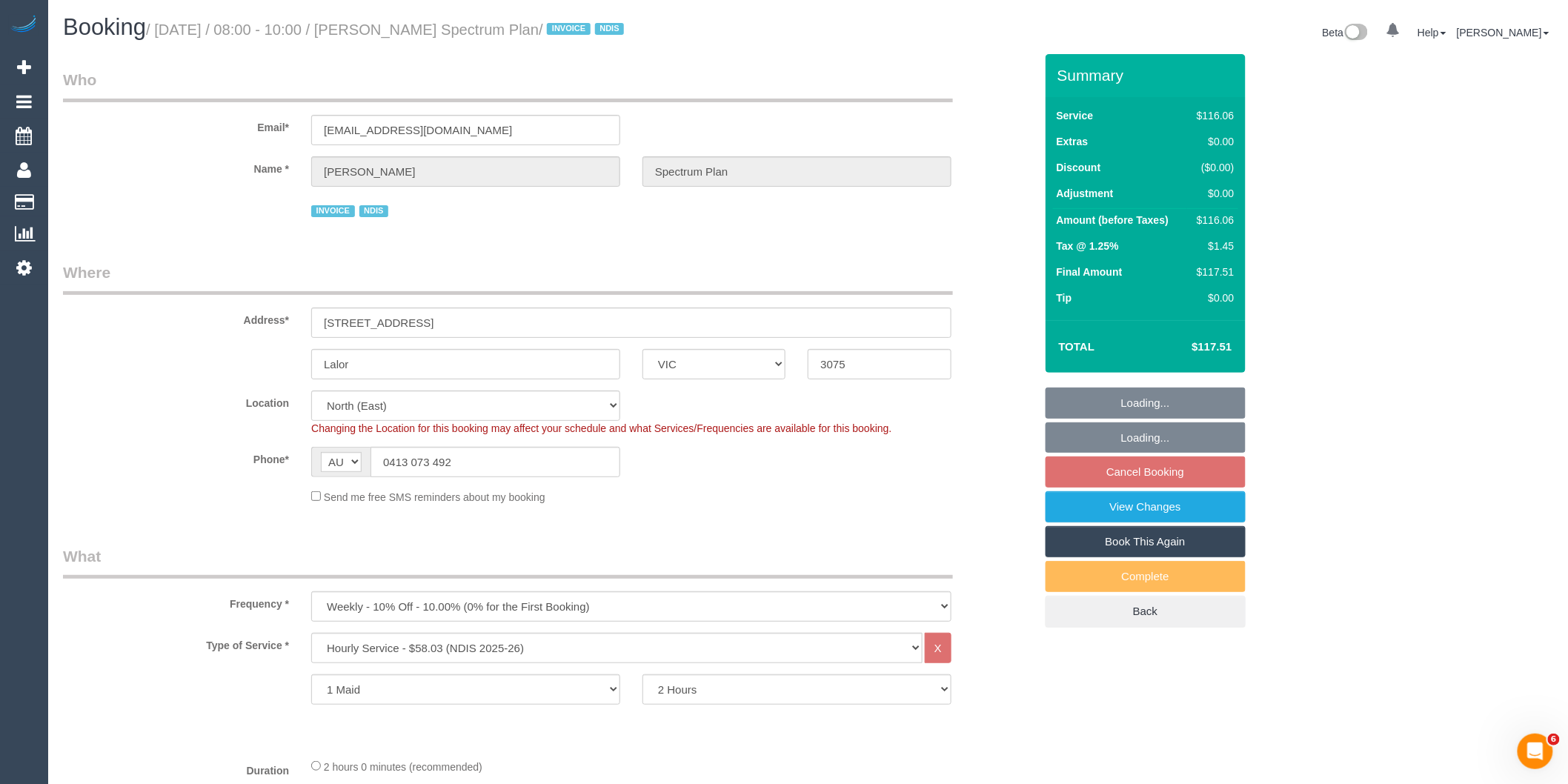
select select "object:1303"
select select "spot2"
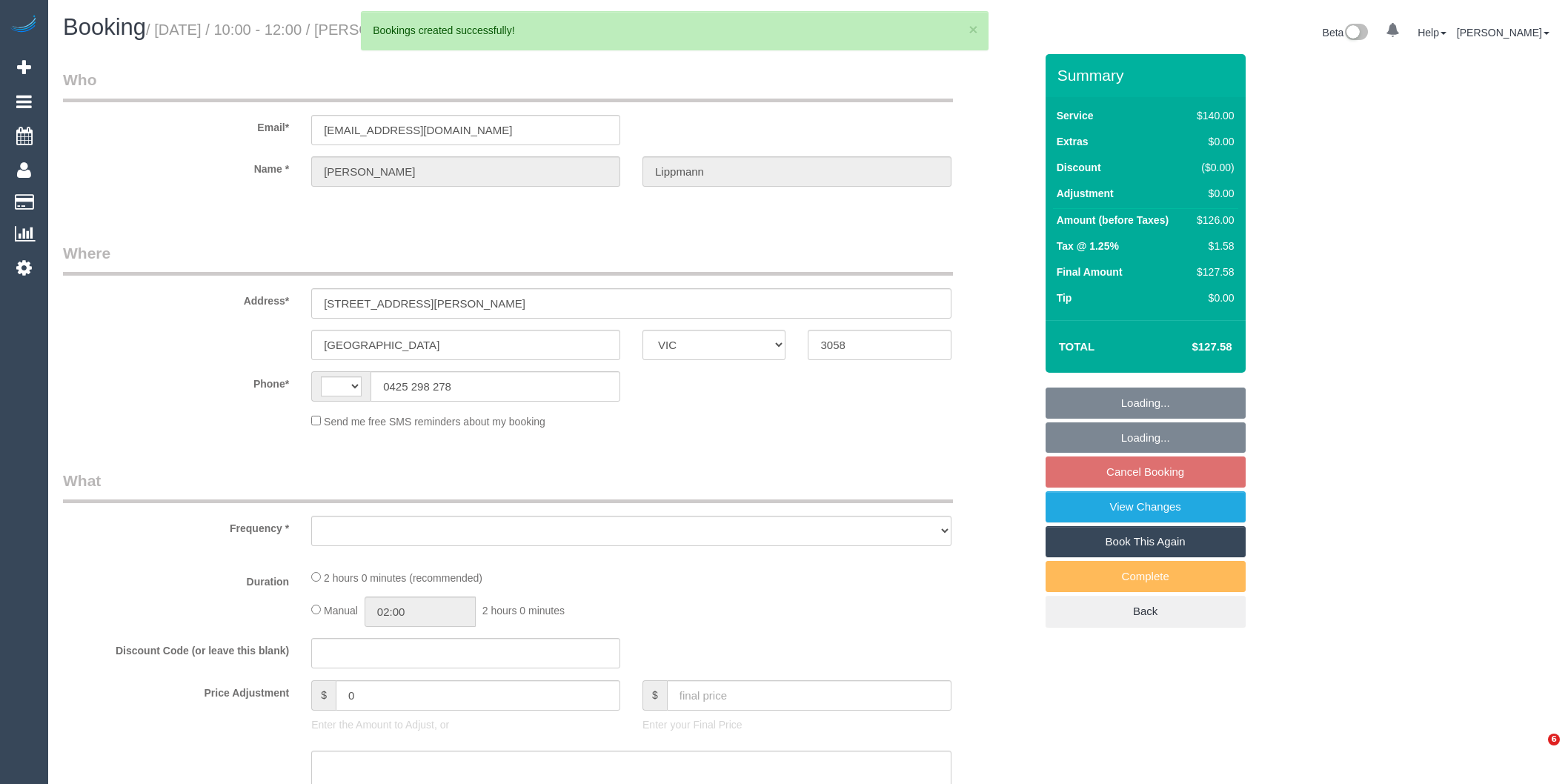
select select "VIC"
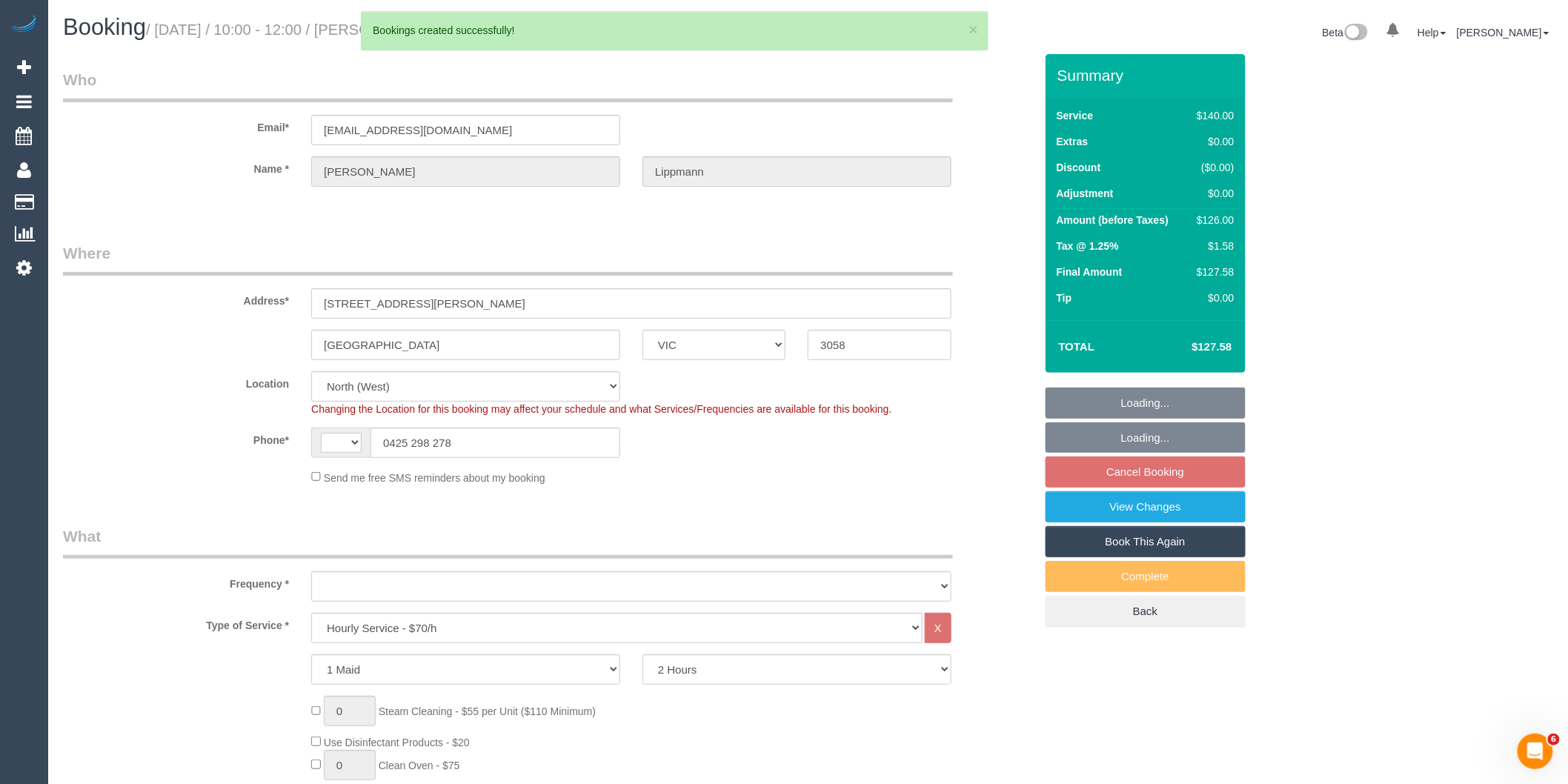
select select "string:AU"
select select "object:3292"
select select "string:stripe-pm_1RRhvc2GScqysDRVjQiw8Ygr"
select select "spot3"
select select "number:29"
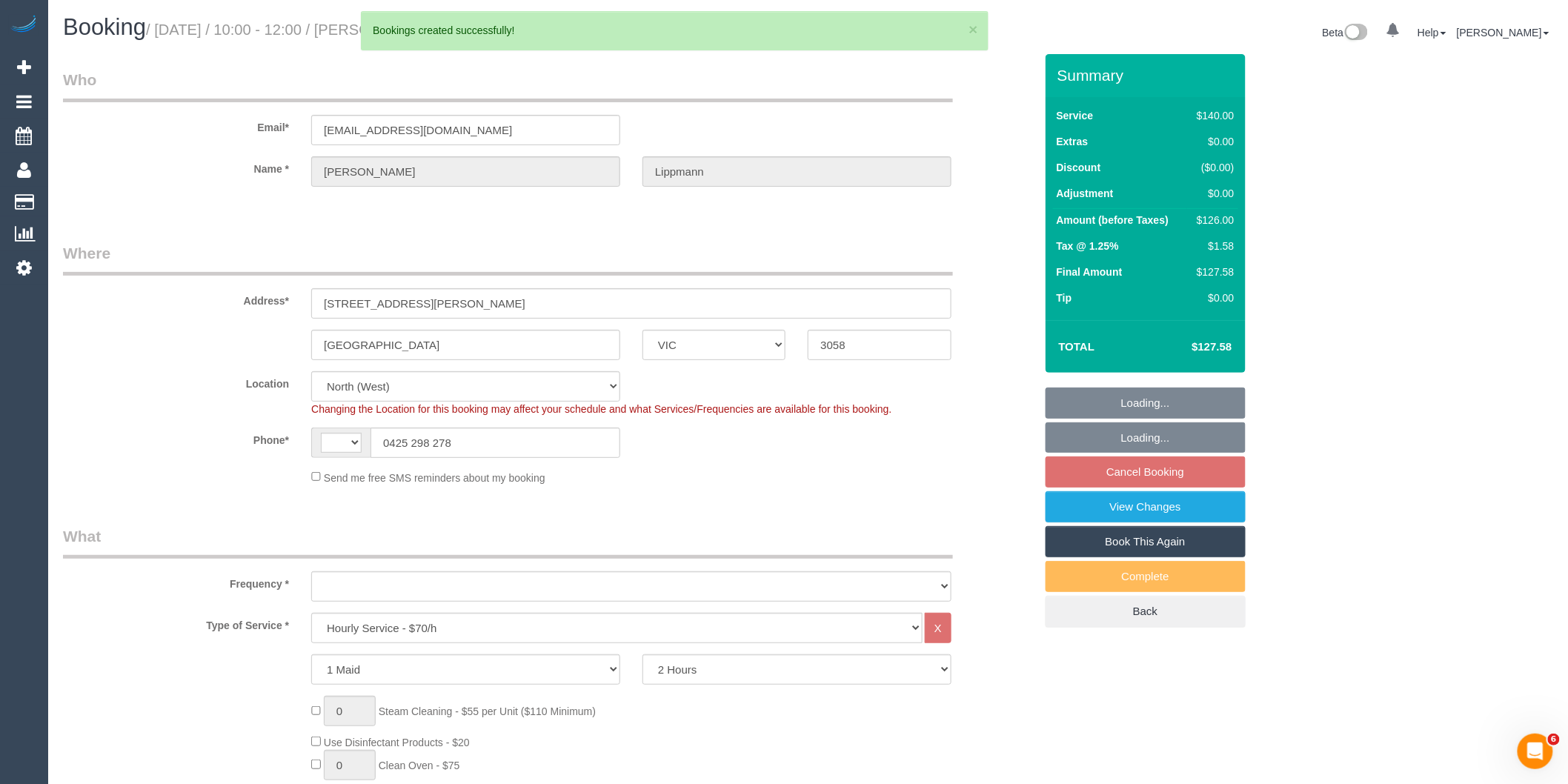
select select "number:14"
select select "number:19"
select select "number:24"
select select "number:12"
select select "object:4111"
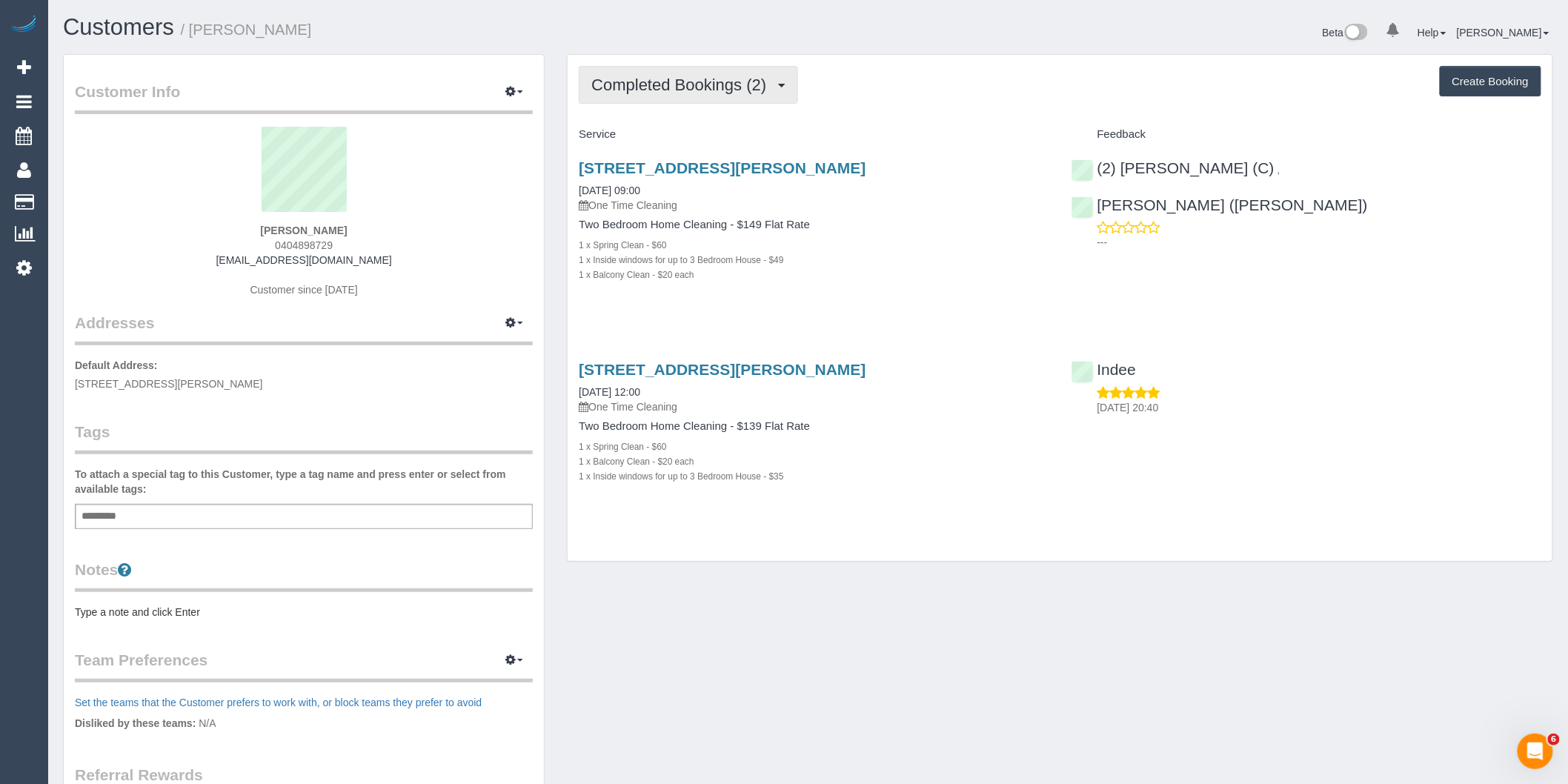
click at [772, 90] on span "Completed Bookings (2)" at bounding box center [682, 85] width 183 height 19
click at [719, 143] on link "Upcoming Bookings (1)" at bounding box center [657, 139] width 154 height 20
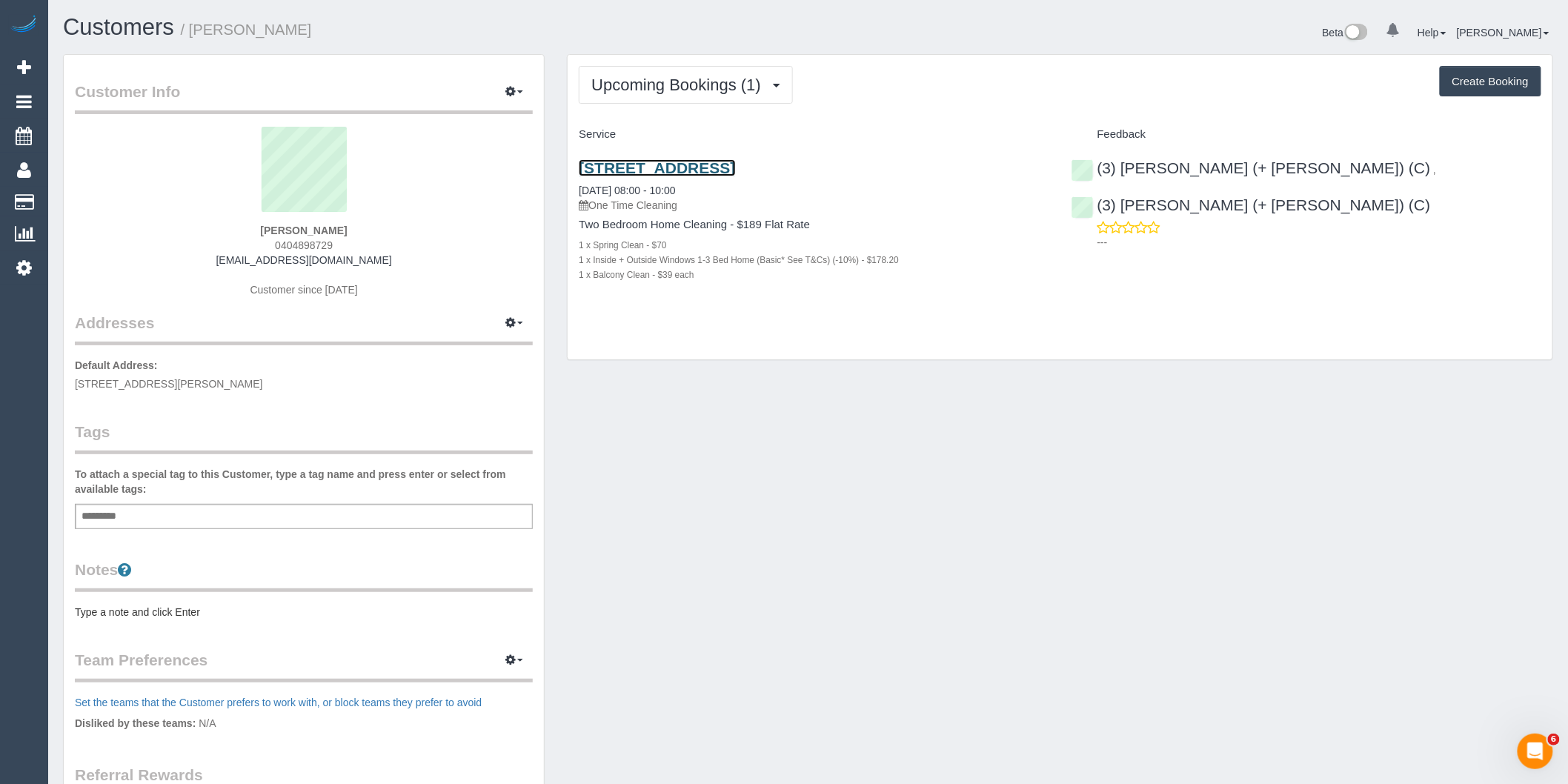
click at [735, 165] on link "[STREET_ADDRESS]" at bounding box center [657, 167] width 156 height 17
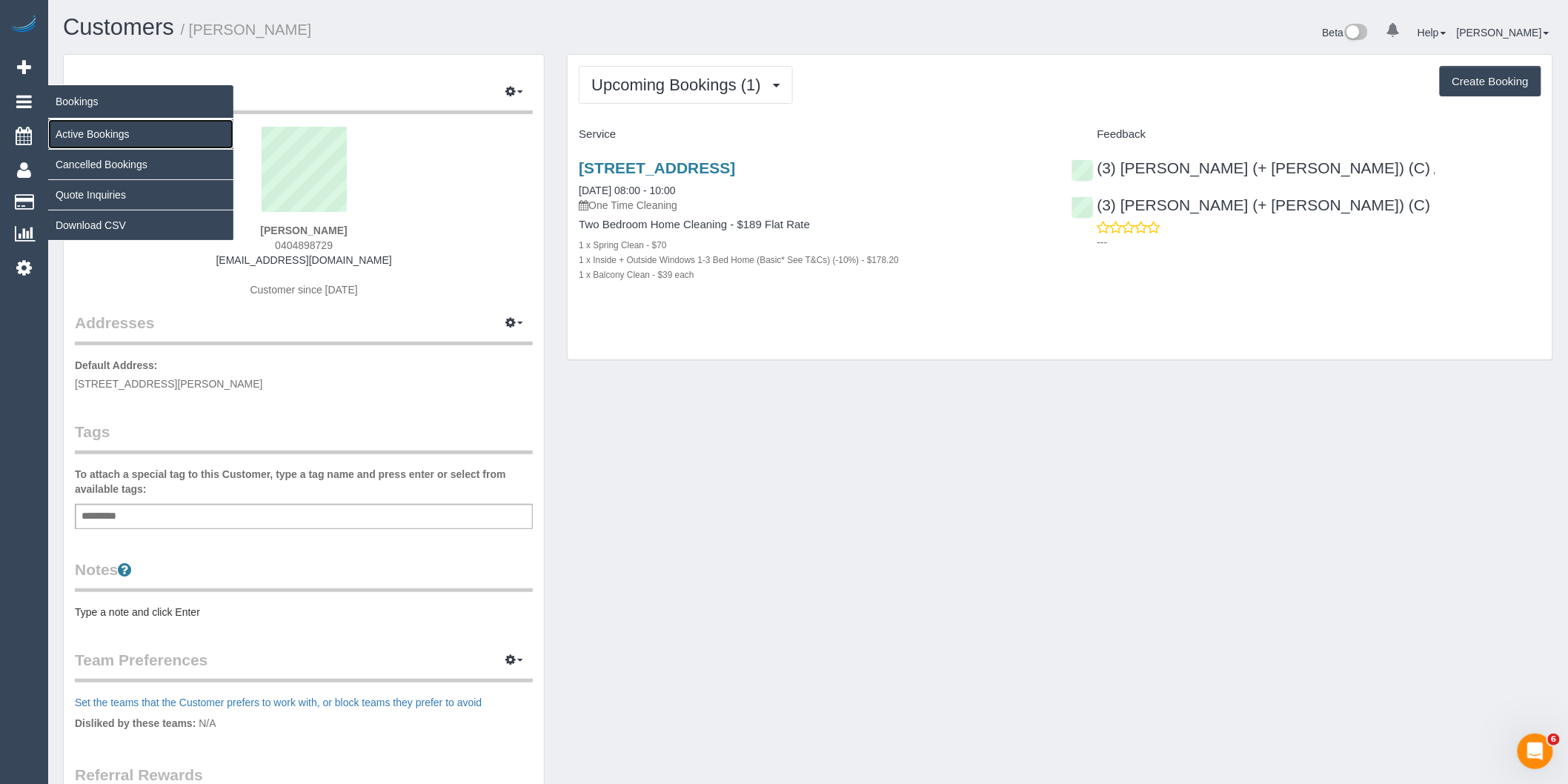
click at [92, 130] on link "Active Bookings" at bounding box center [141, 134] width 186 height 30
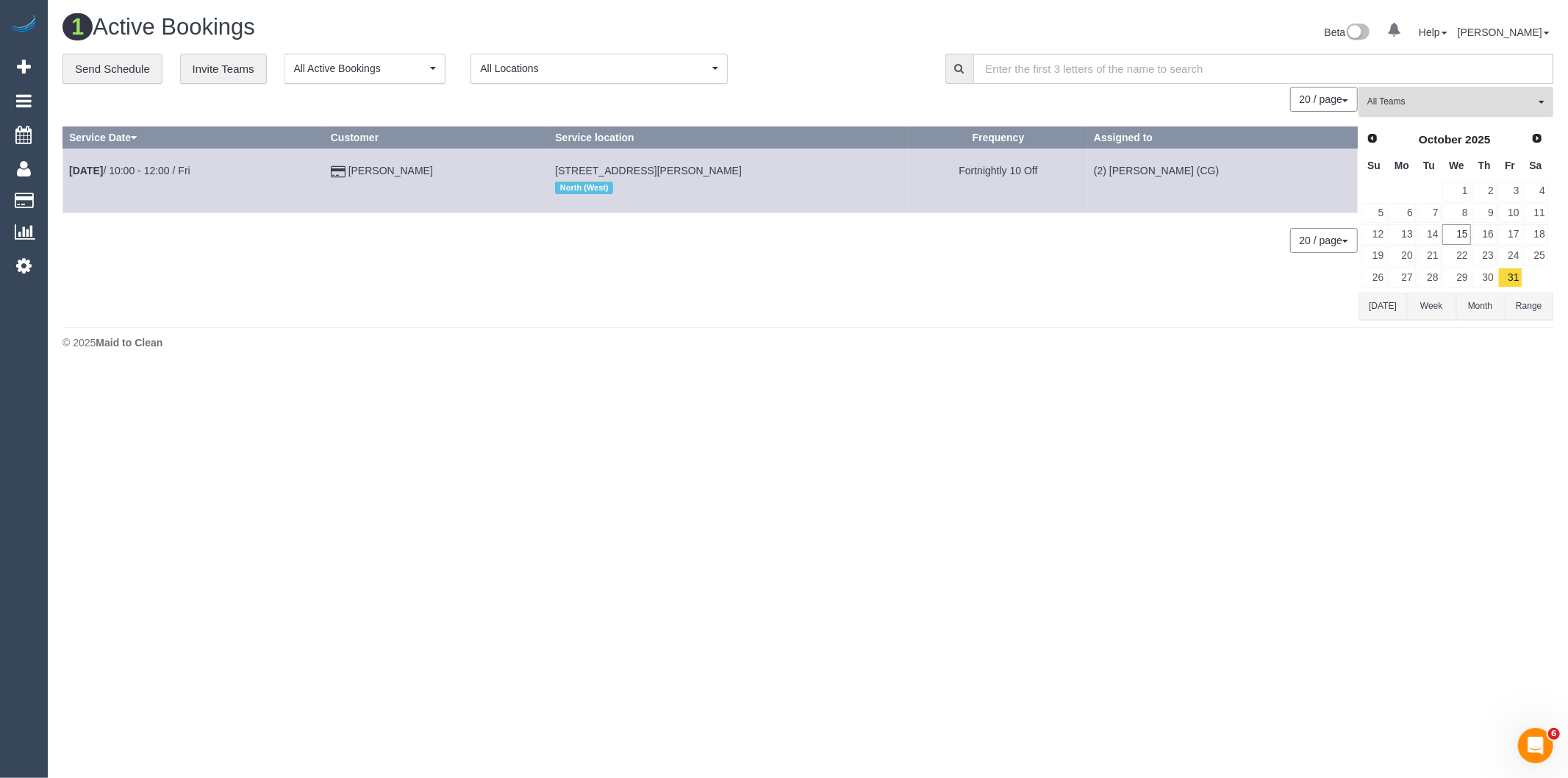
click at [1382, 90] on button "All Teams" at bounding box center [1455, 102] width 195 height 30
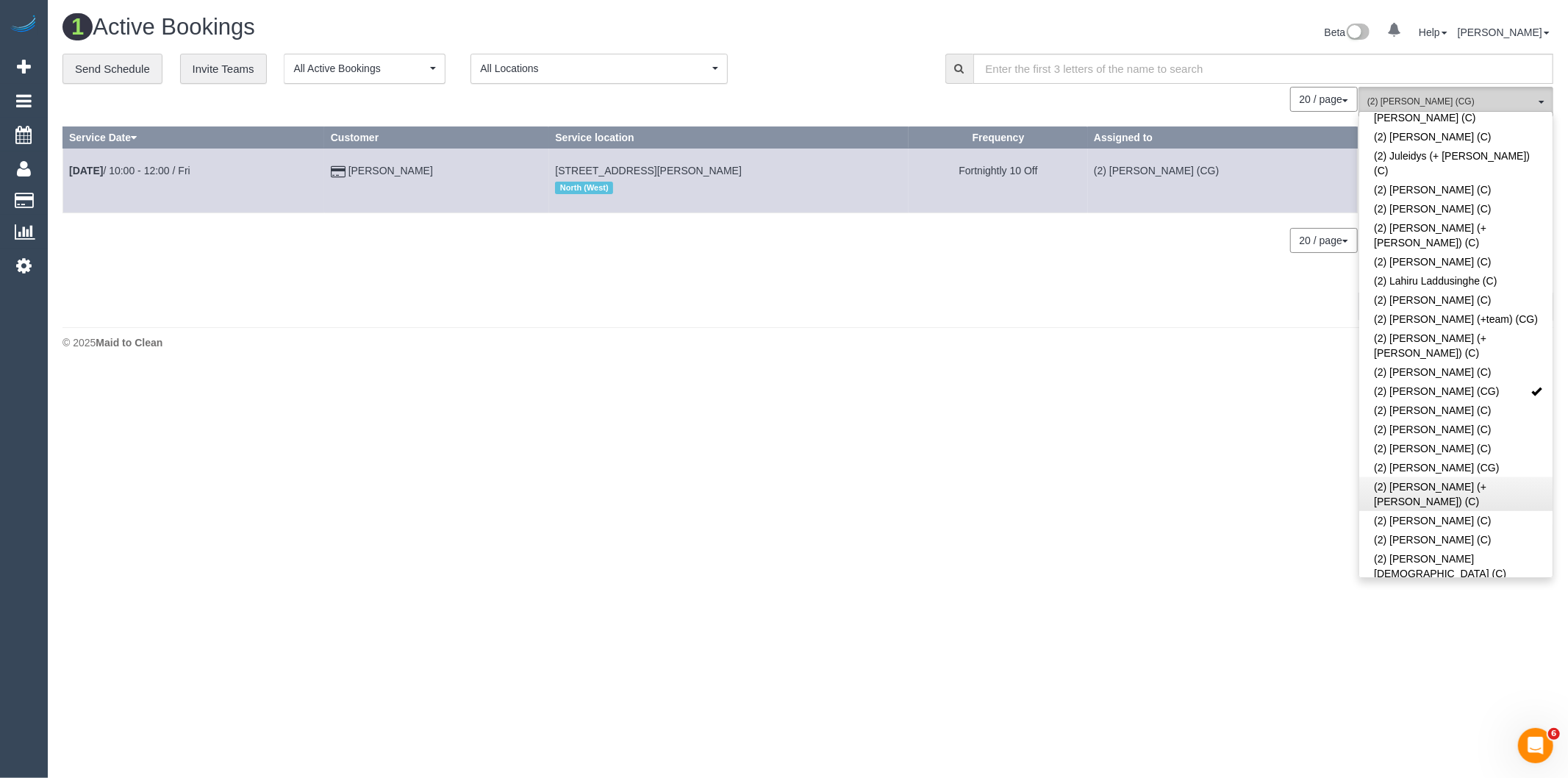
scroll to position [899, 0]
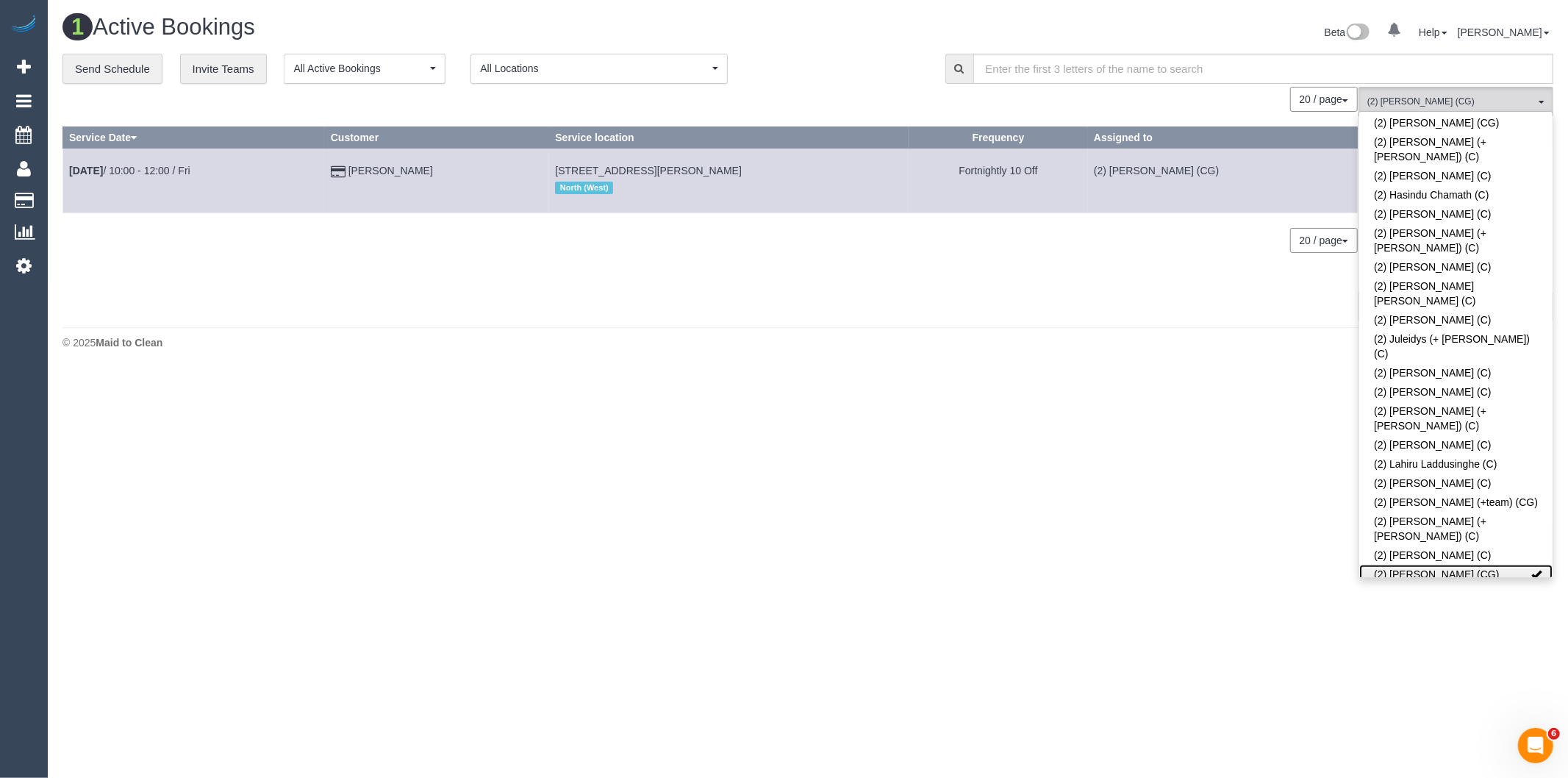
click at [1444, 564] on link "(2) [PERSON_NAME] (CG)" at bounding box center [1455, 574] width 193 height 20
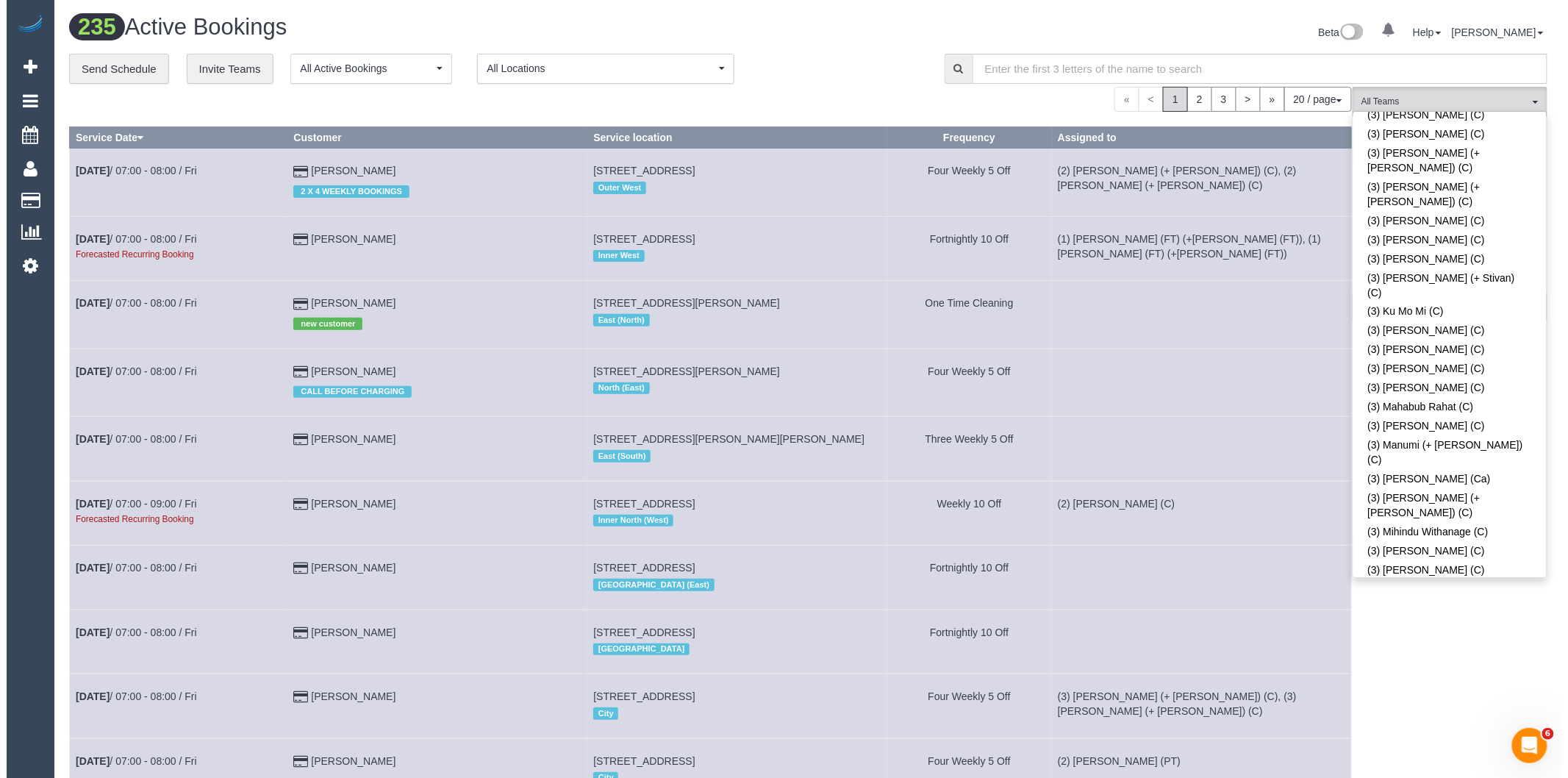
scroll to position [3348, 0]
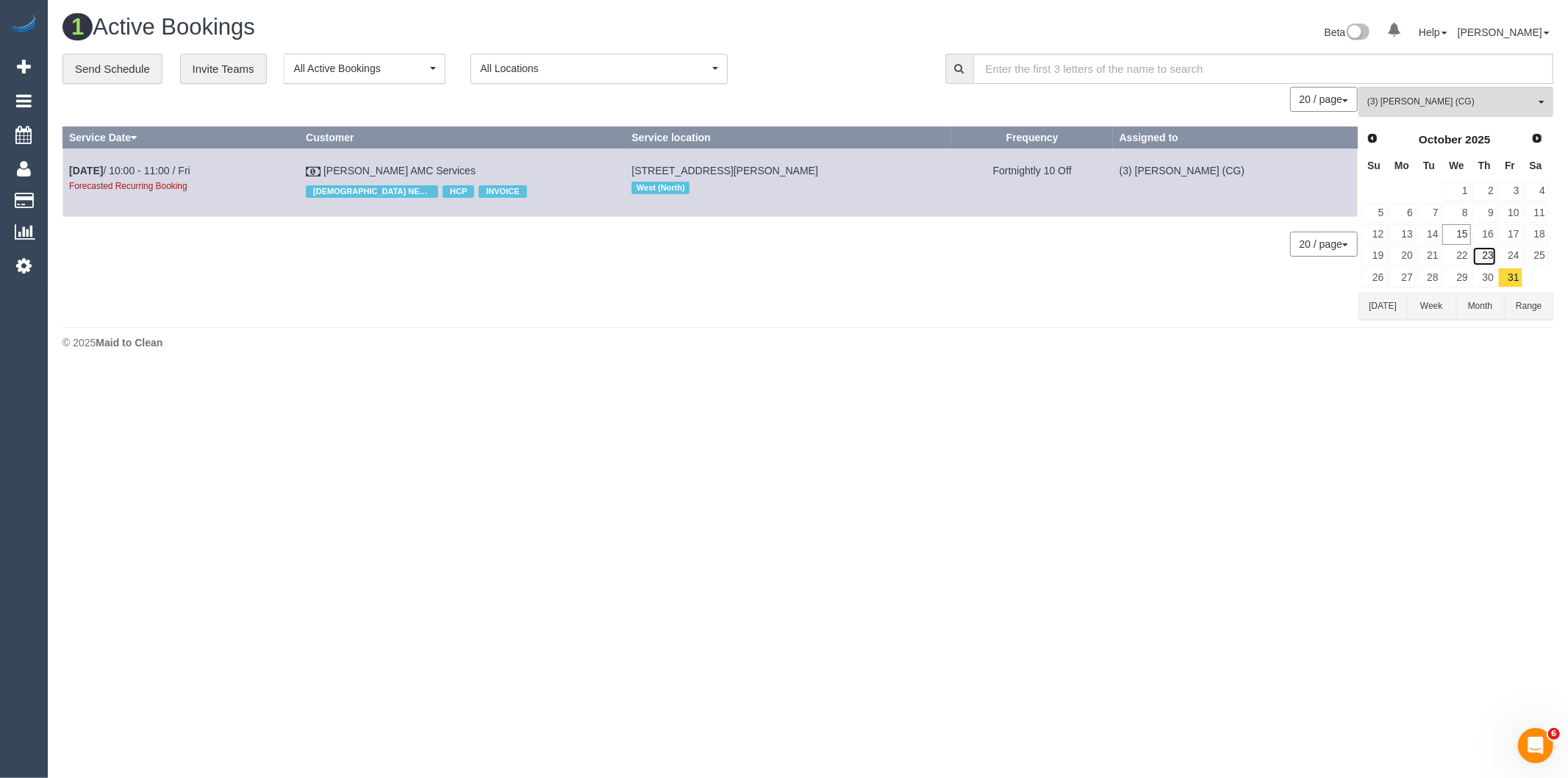
click at [1483, 255] on link "23" at bounding box center [1485, 256] width 24 height 20
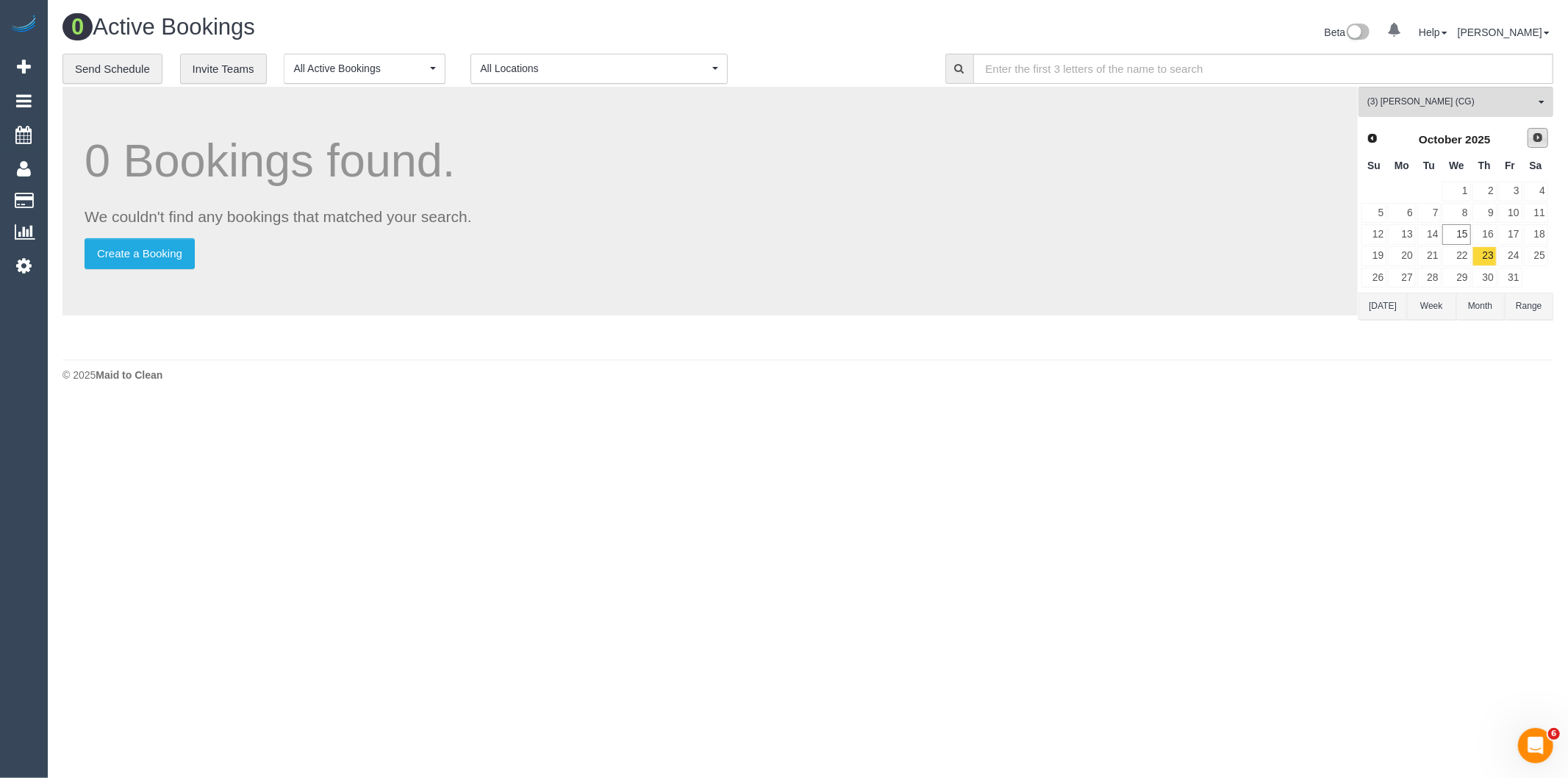
click at [1534, 138] on span "Next" at bounding box center [1539, 137] width 12 height 12
click at [1484, 216] on link "6" at bounding box center [1485, 213] width 24 height 20
click at [1490, 252] on link "20" at bounding box center [1485, 256] width 24 height 20
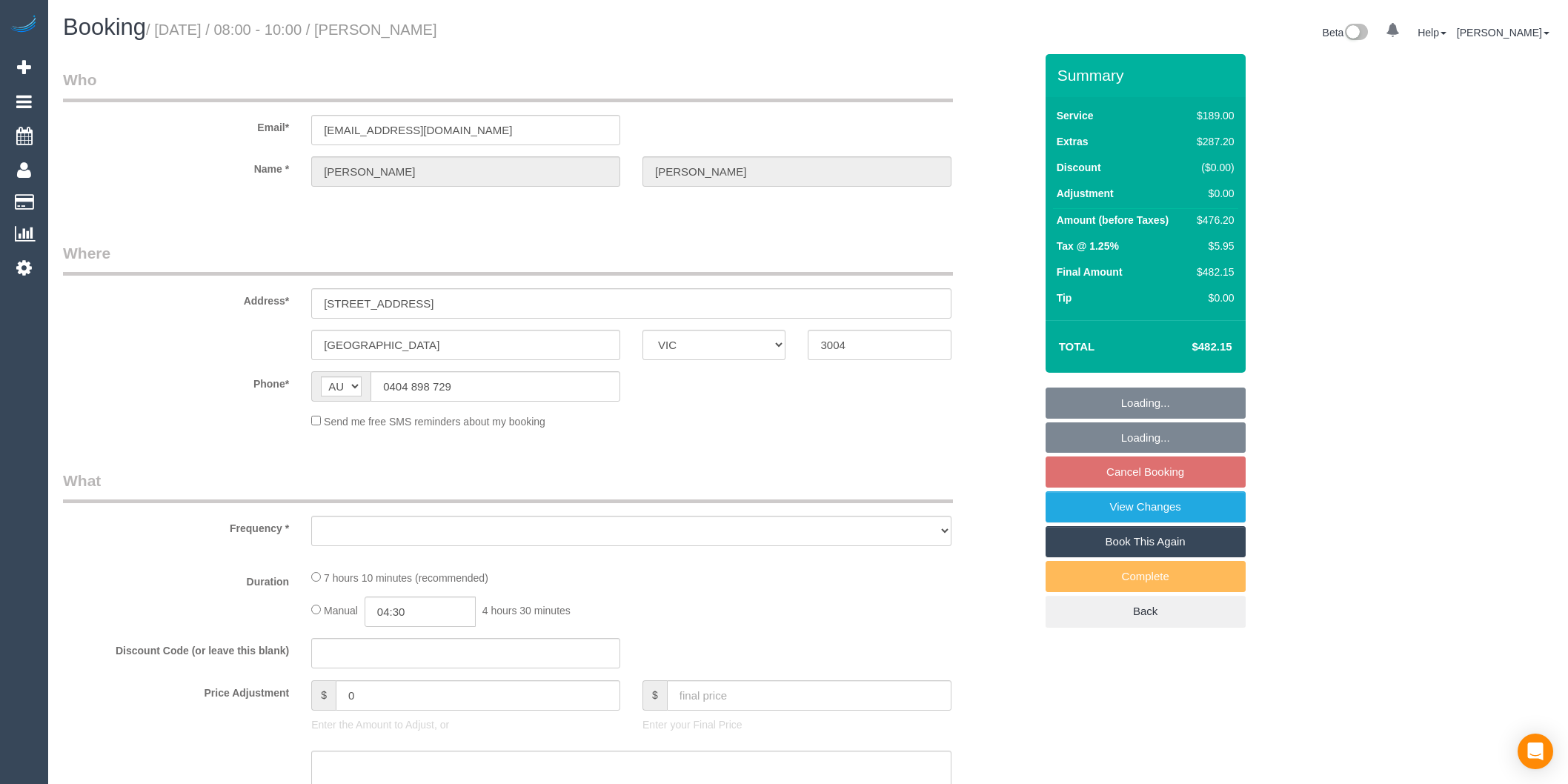
select select "VIC"
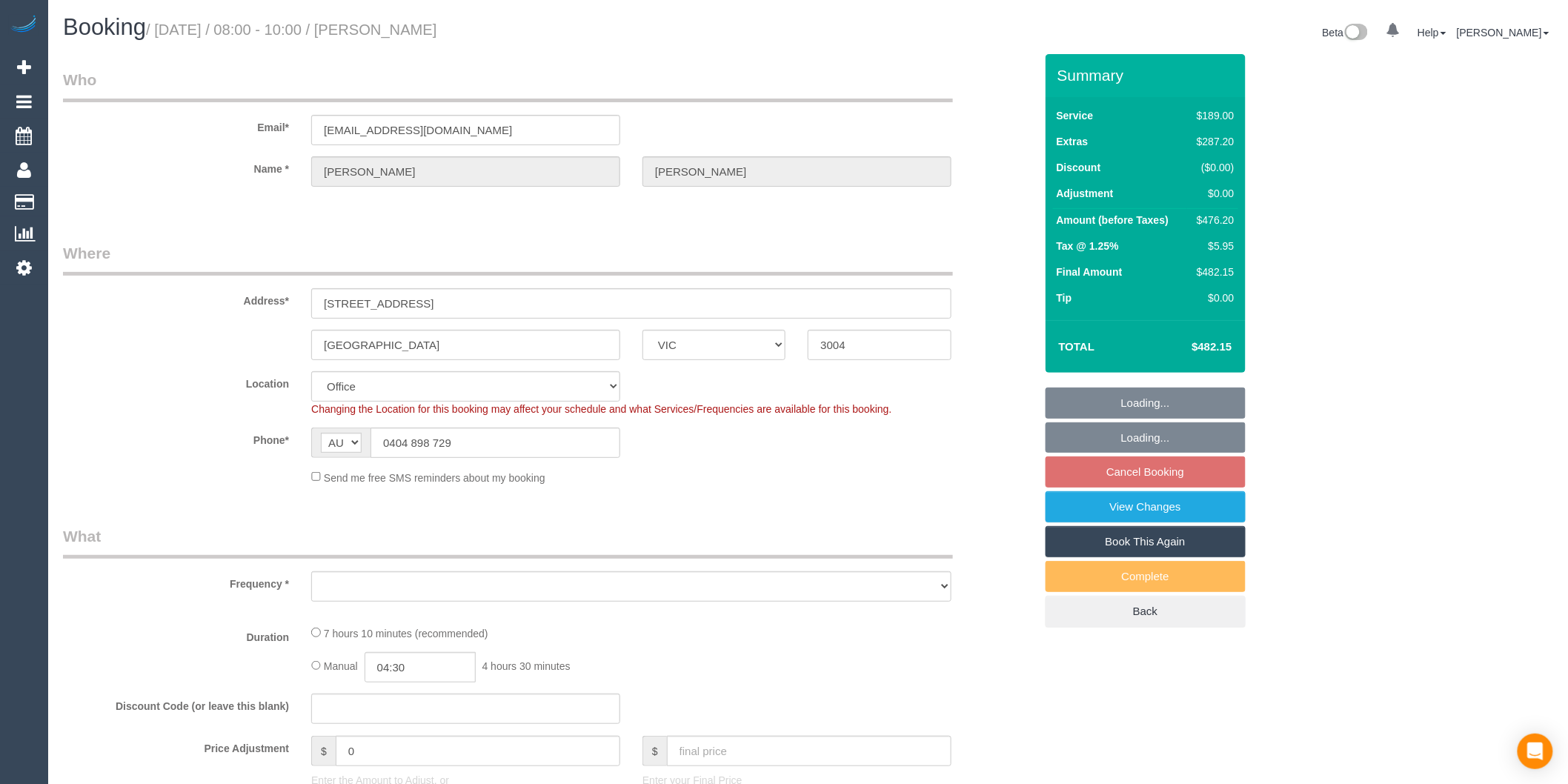
select select "object:555"
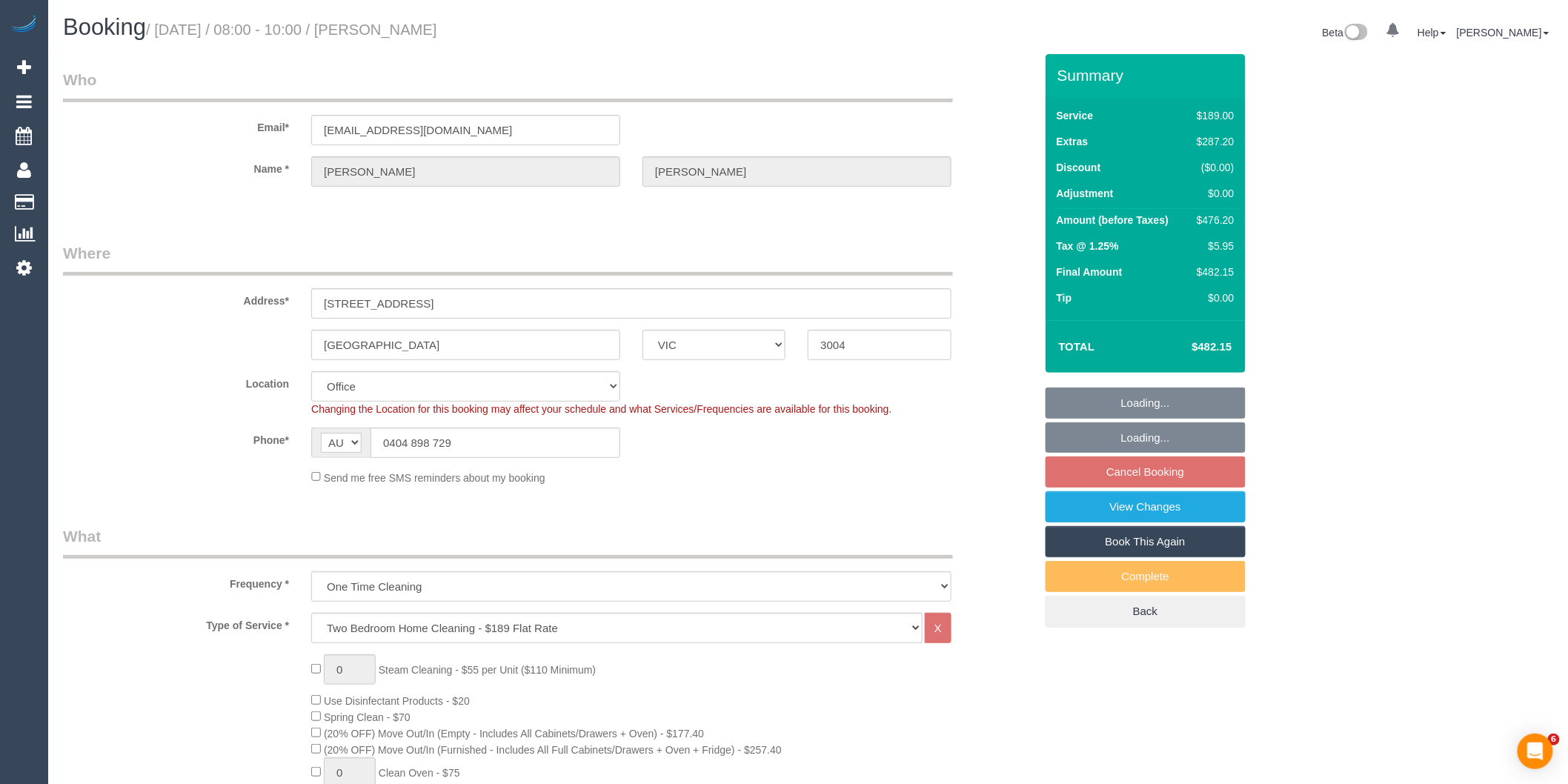
select select "string:stripe-pm_1SG3un2GScqysDRVqkqgrMPN"
select select "number:28"
select select "number:14"
select select "number:19"
select select "number:24"
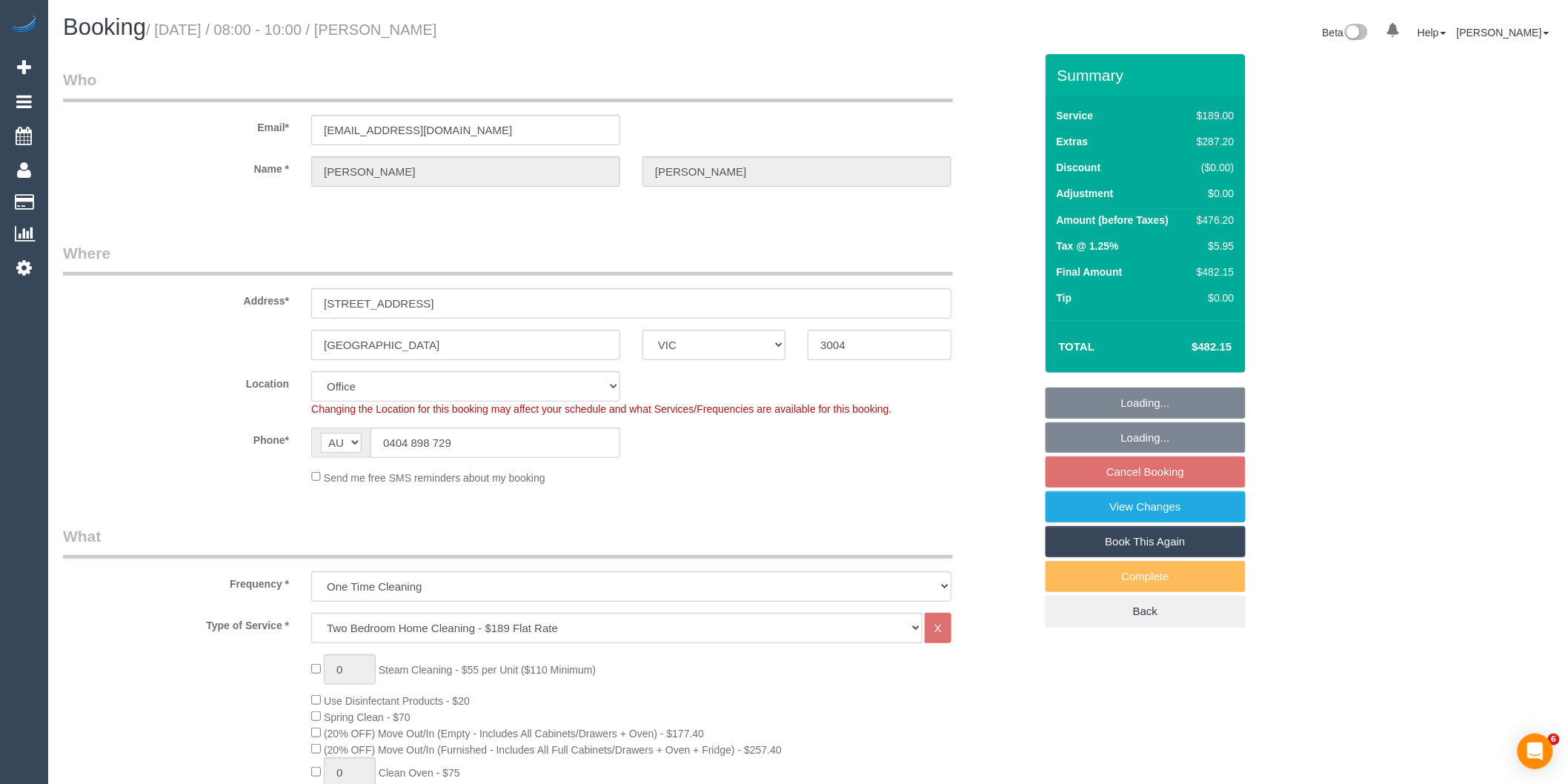
select select "number:26"
select select "object:822"
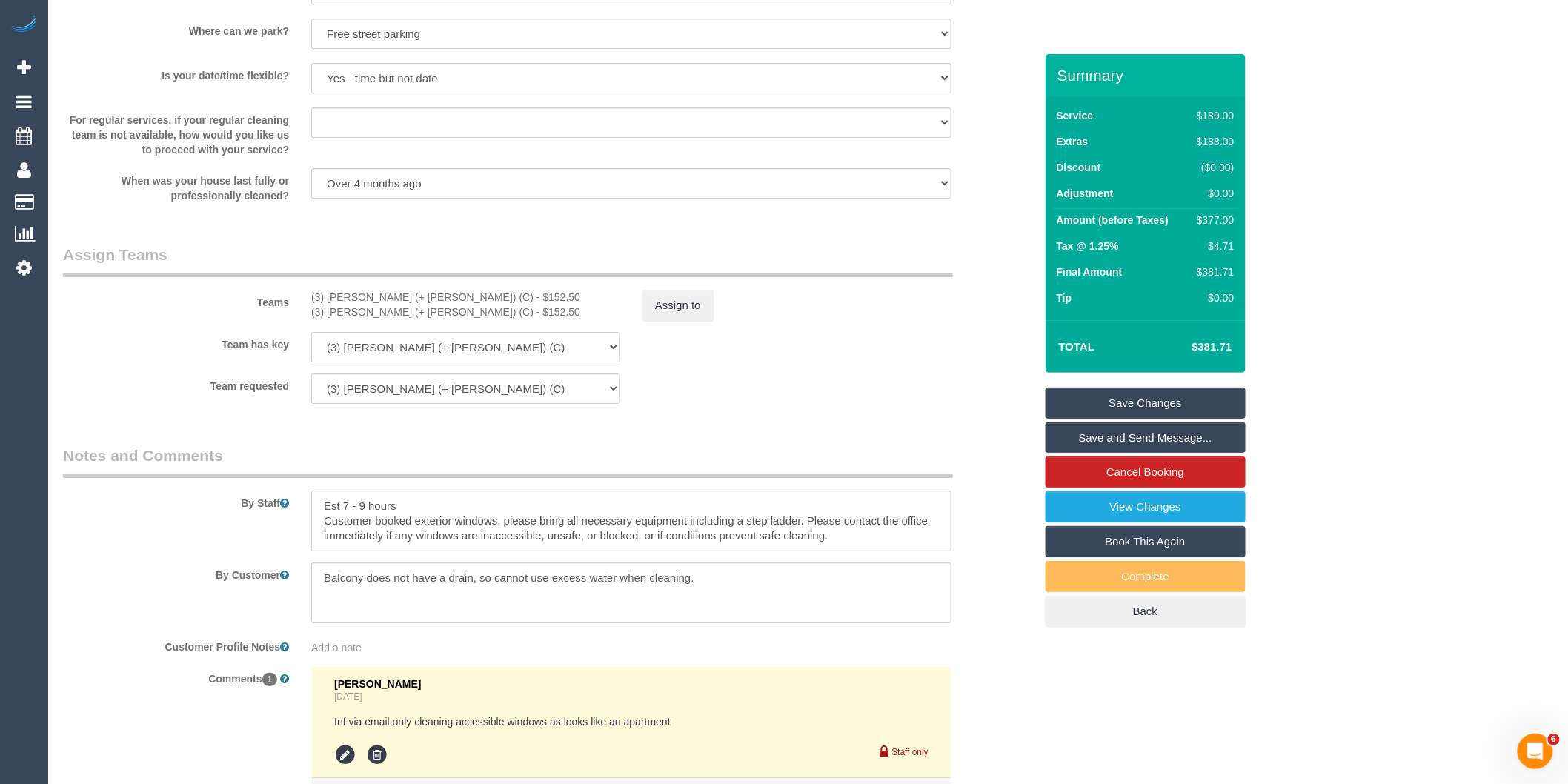
scroll to position [2274, 0]
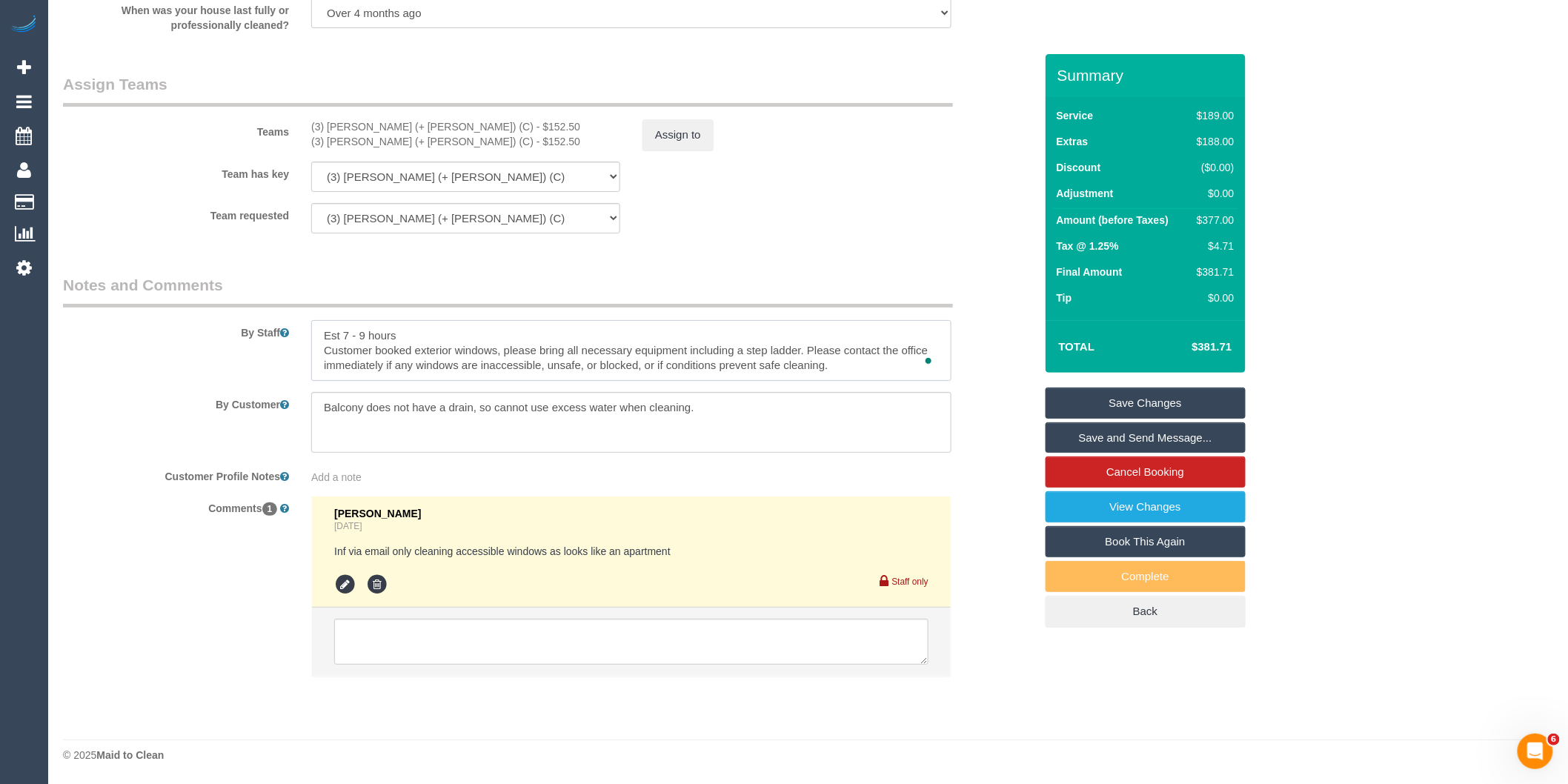
drag, startPoint x: 367, startPoint y: 336, endPoint x: 343, endPoint y: 332, distance: 24.3
click at [343, 332] on textarea "To enrich screen reader interactions, please activate Accessibility in Grammarl…" at bounding box center [631, 351] width 640 height 61
drag, startPoint x: 835, startPoint y: 363, endPoint x: 321, endPoint y: 354, distance: 514.1
click at [321, 354] on textarea "To enrich screen reader interactions, please activate Accessibility in Grammarl…" at bounding box center [631, 351] width 640 height 61
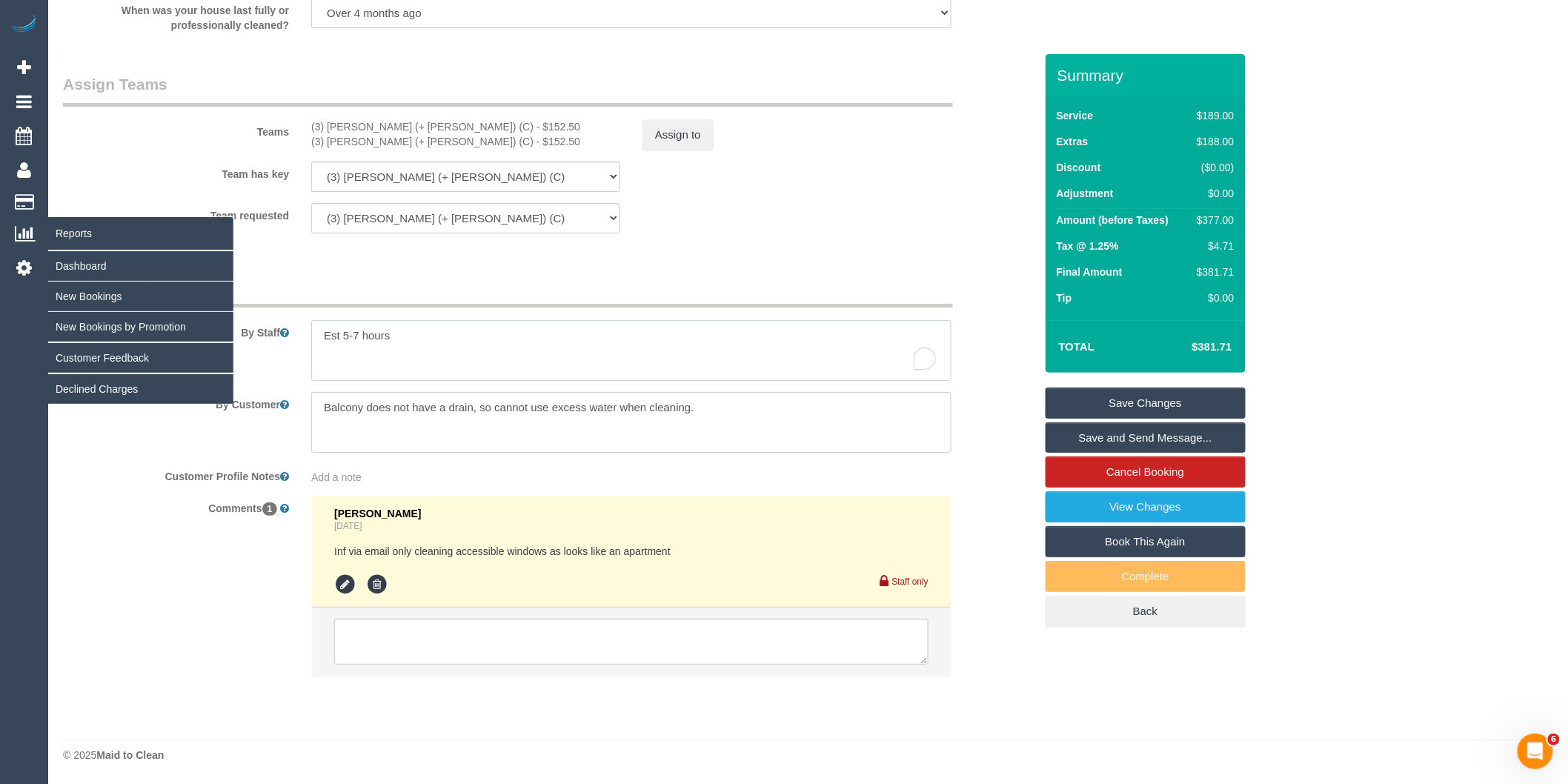
type textarea "Est 5-7 hours"
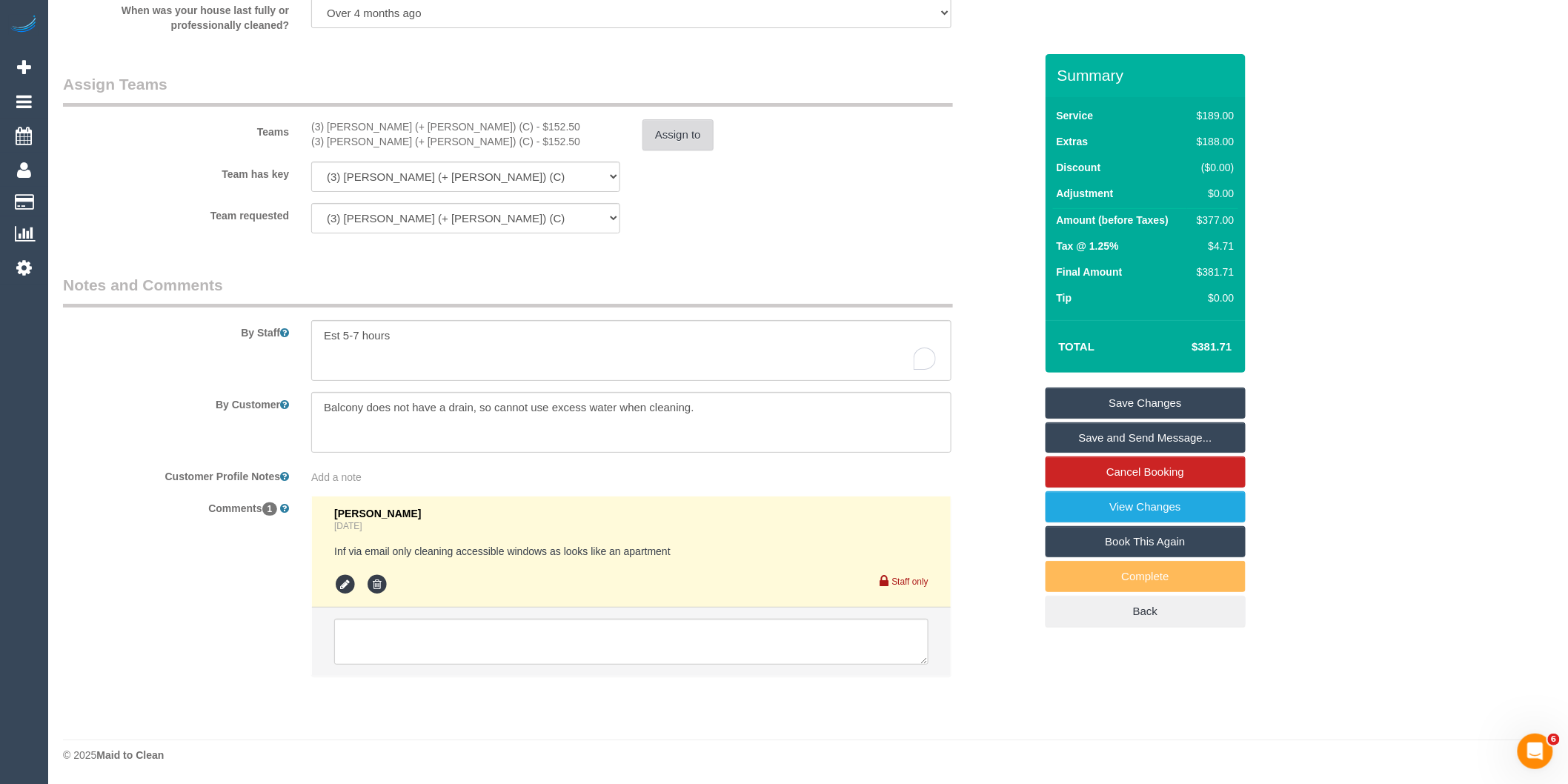
click at [665, 137] on button "Assign to" at bounding box center [677, 135] width 71 height 32
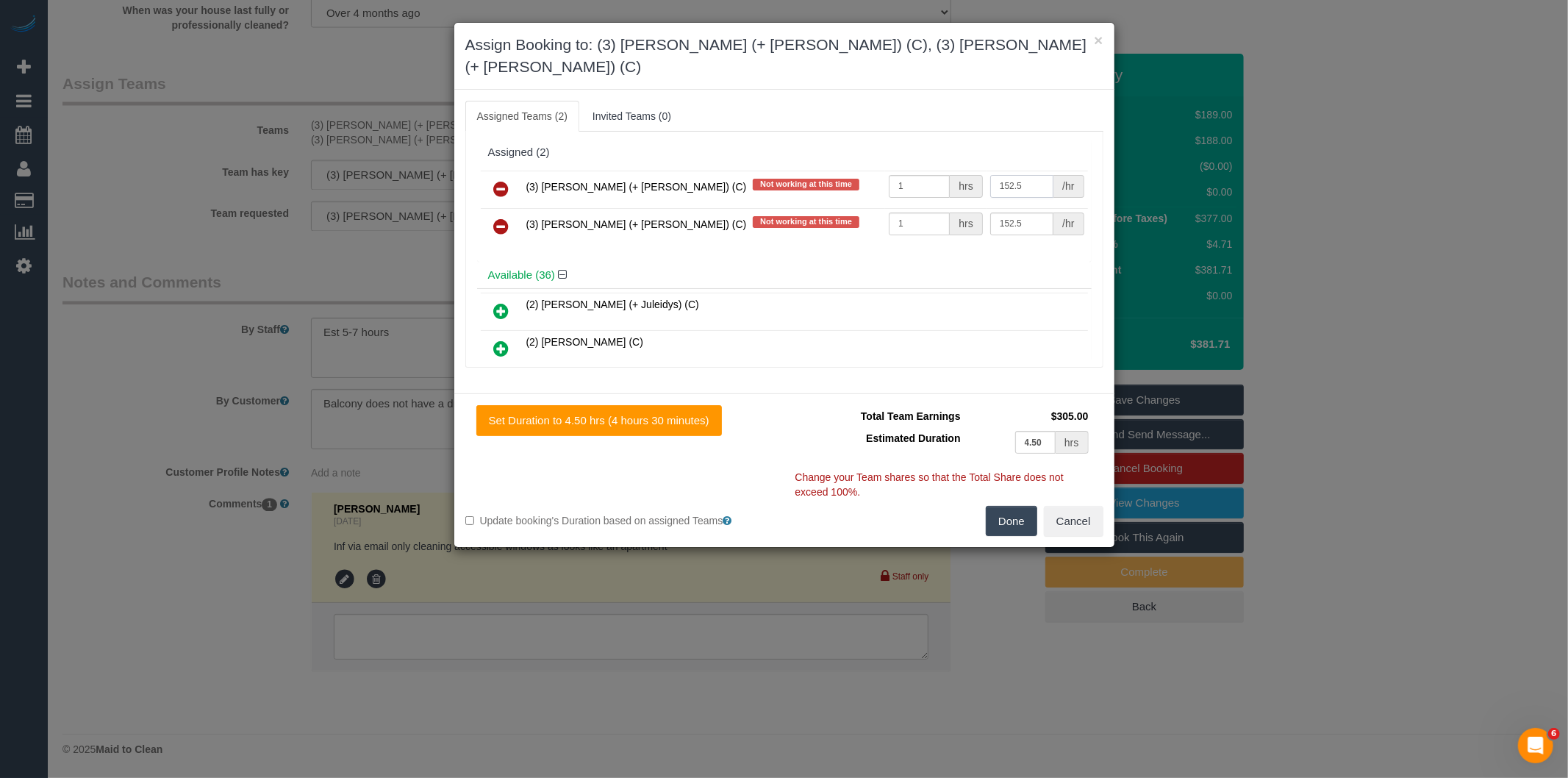
drag, startPoint x: 1012, startPoint y: 167, endPoint x: 935, endPoint y: 157, distance: 77.6
click at [939, 170] on tr "(3) Farhan (+ Intisar) (C) Not working at this time 1 hrs 152.5 /hr" at bounding box center [785, 189] width 608 height 37
type input "120"
drag, startPoint x: 1020, startPoint y: 197, endPoint x: 943, endPoint y: 200, distance: 77.1
click at [950, 208] on tr "(3) Intisar (+ Farhan) (C) Not working at this time 1 hrs 152.5 /hr" at bounding box center [785, 226] width 608 height 37
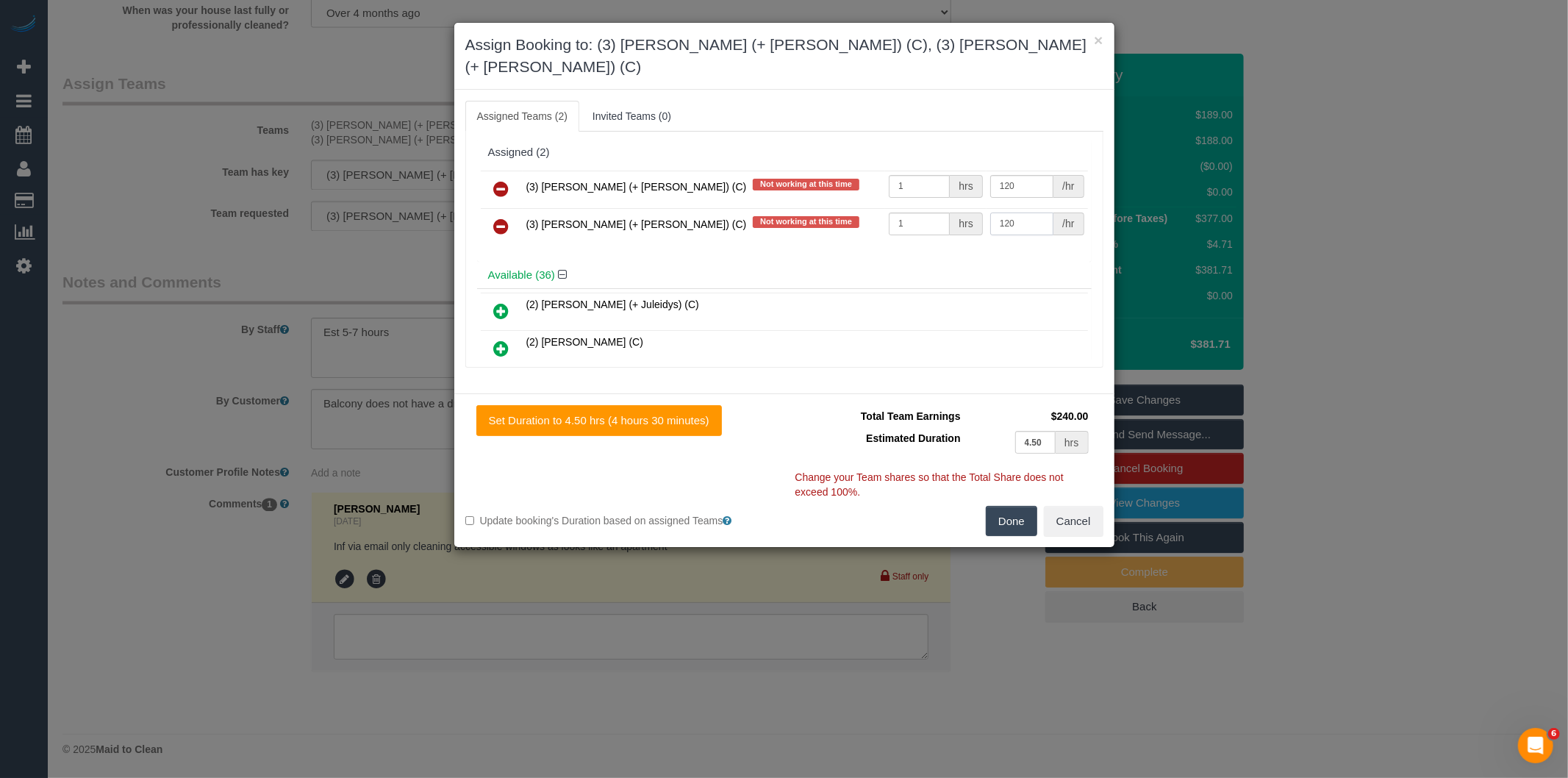
type input "120"
click at [1002, 506] on button "Done" at bounding box center [1011, 521] width 52 height 31
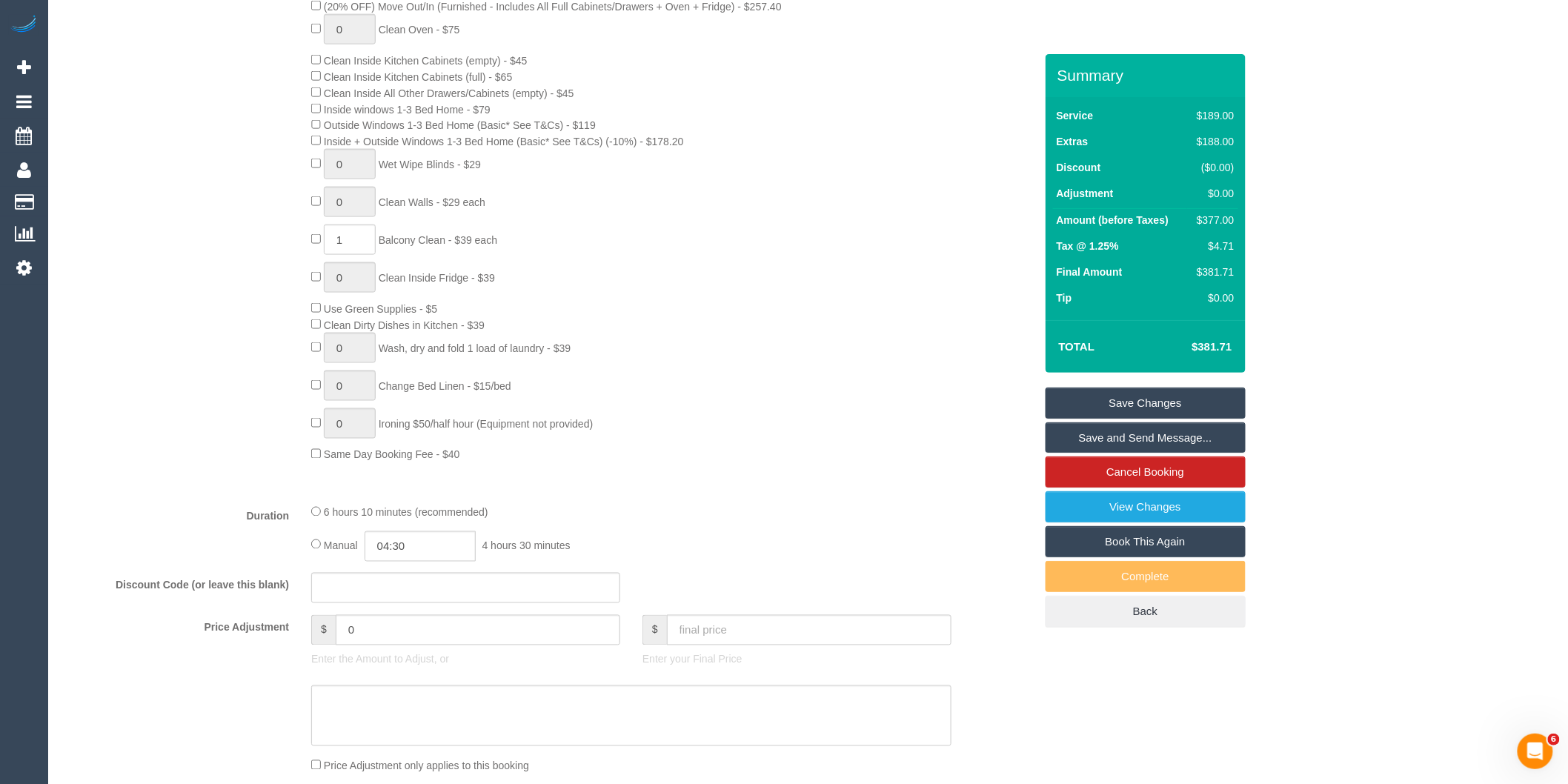
scroll to position [875, 0]
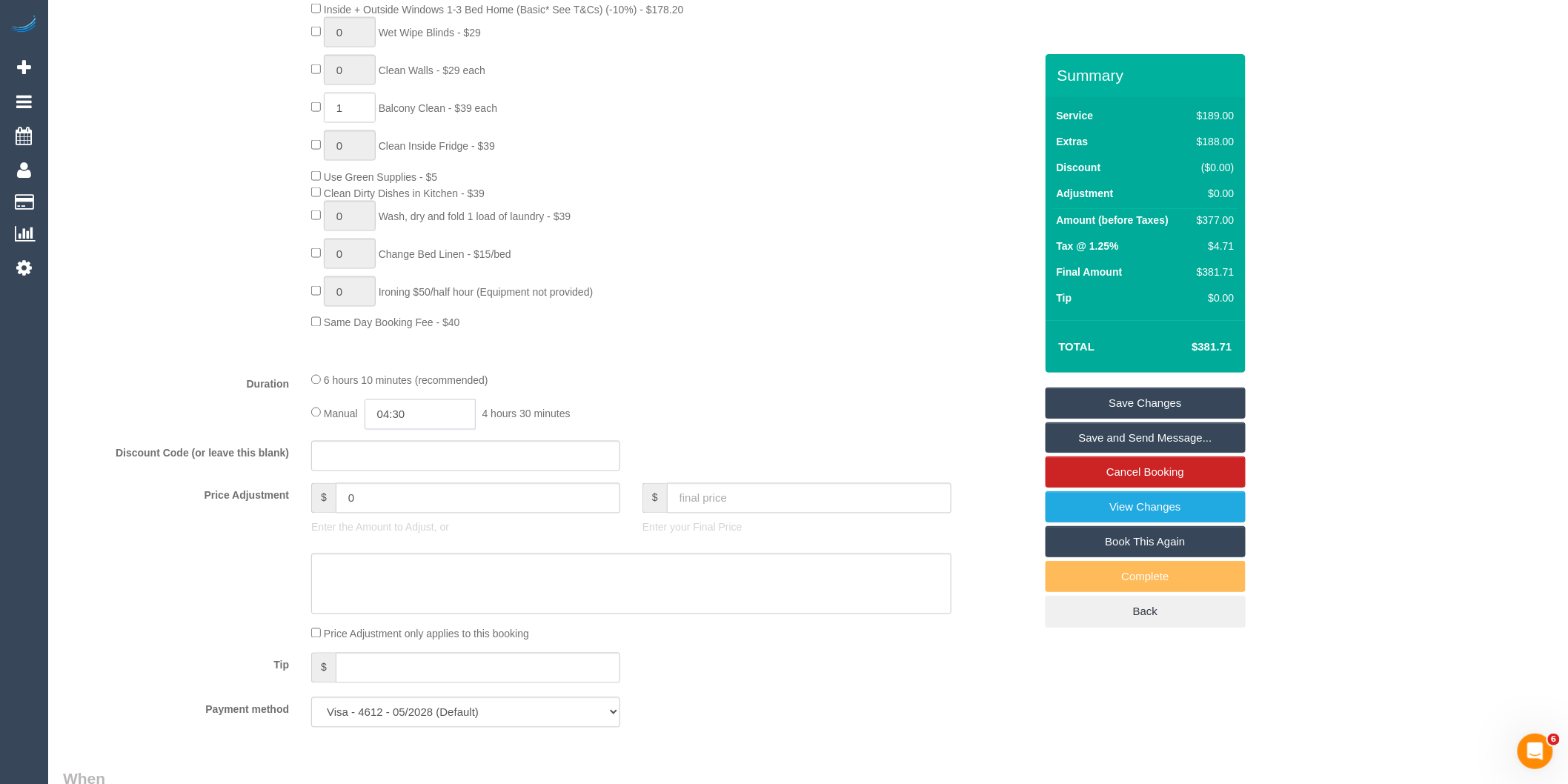
click at [430, 430] on input "04:30" at bounding box center [420, 414] width 112 height 31
click at [413, 506] on li "03:30" at bounding box center [404, 507] width 66 height 20
click at [438, 426] on input "03:30" at bounding box center [420, 414] width 112 height 31
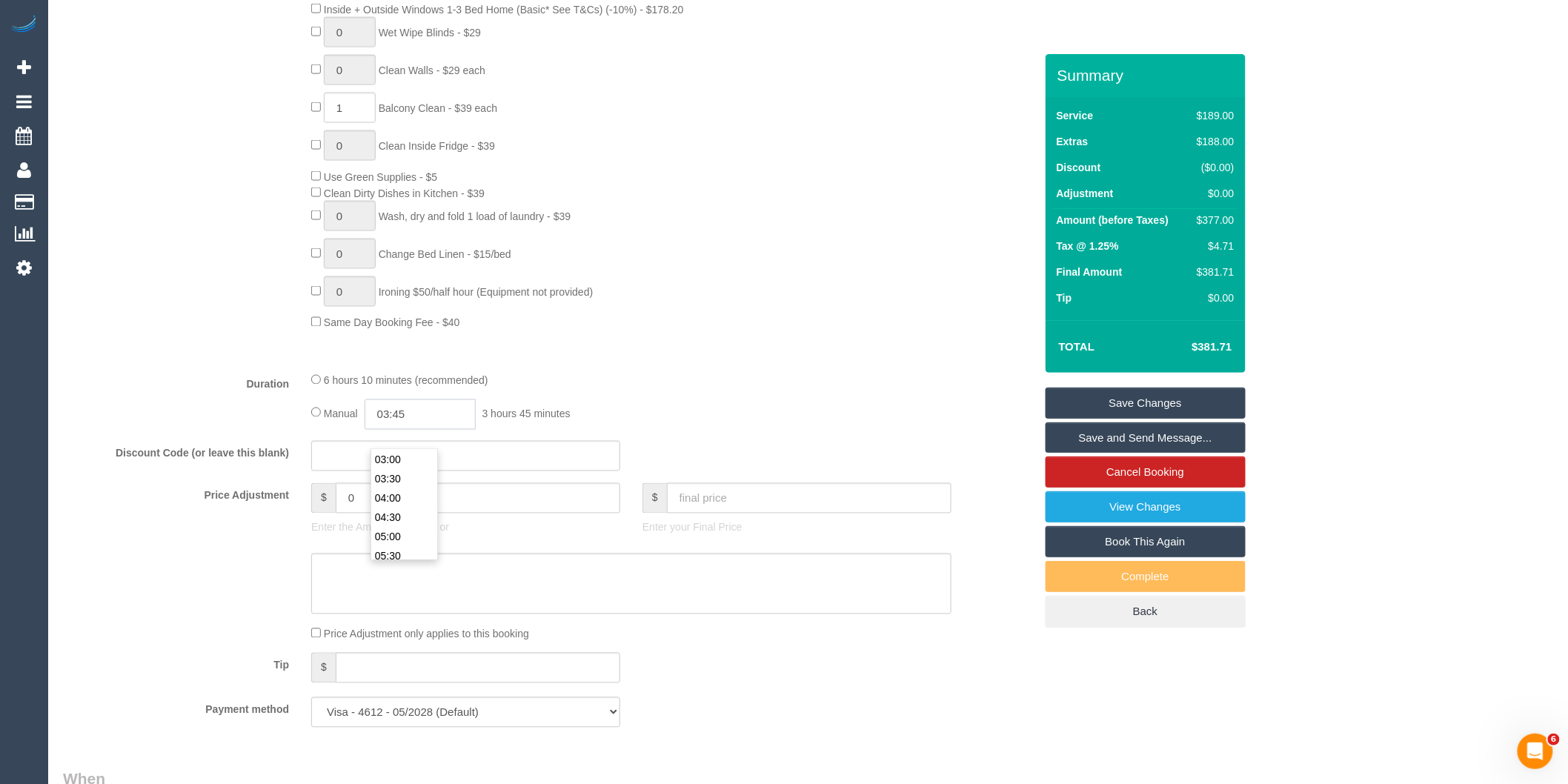
type input "03:45"
click at [726, 417] on div "6 hours 10 minutes (recommended) Manual 03:45 3 hours 45 minutes" at bounding box center [631, 401] width 663 height 58
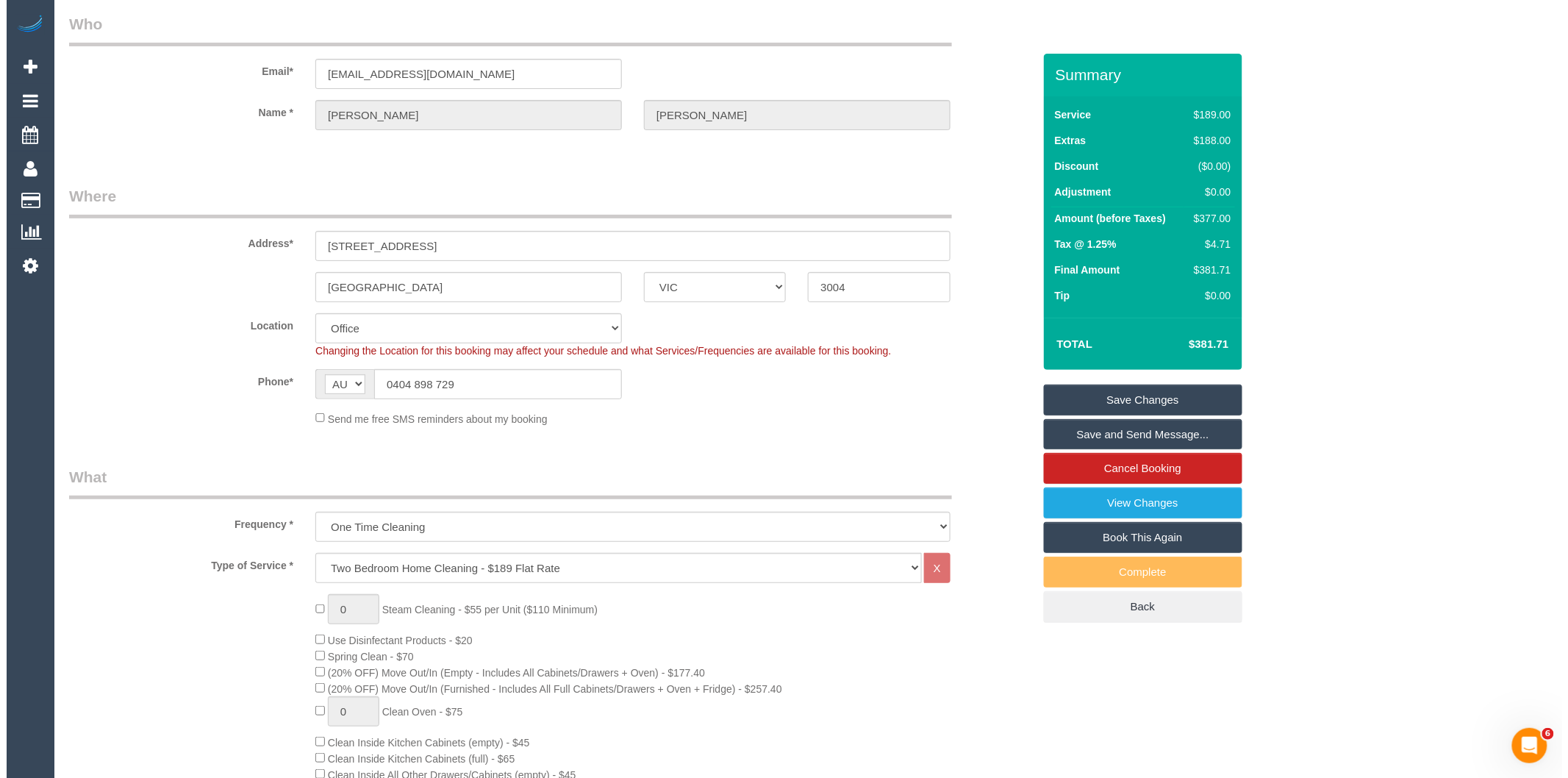
scroll to position [0, 0]
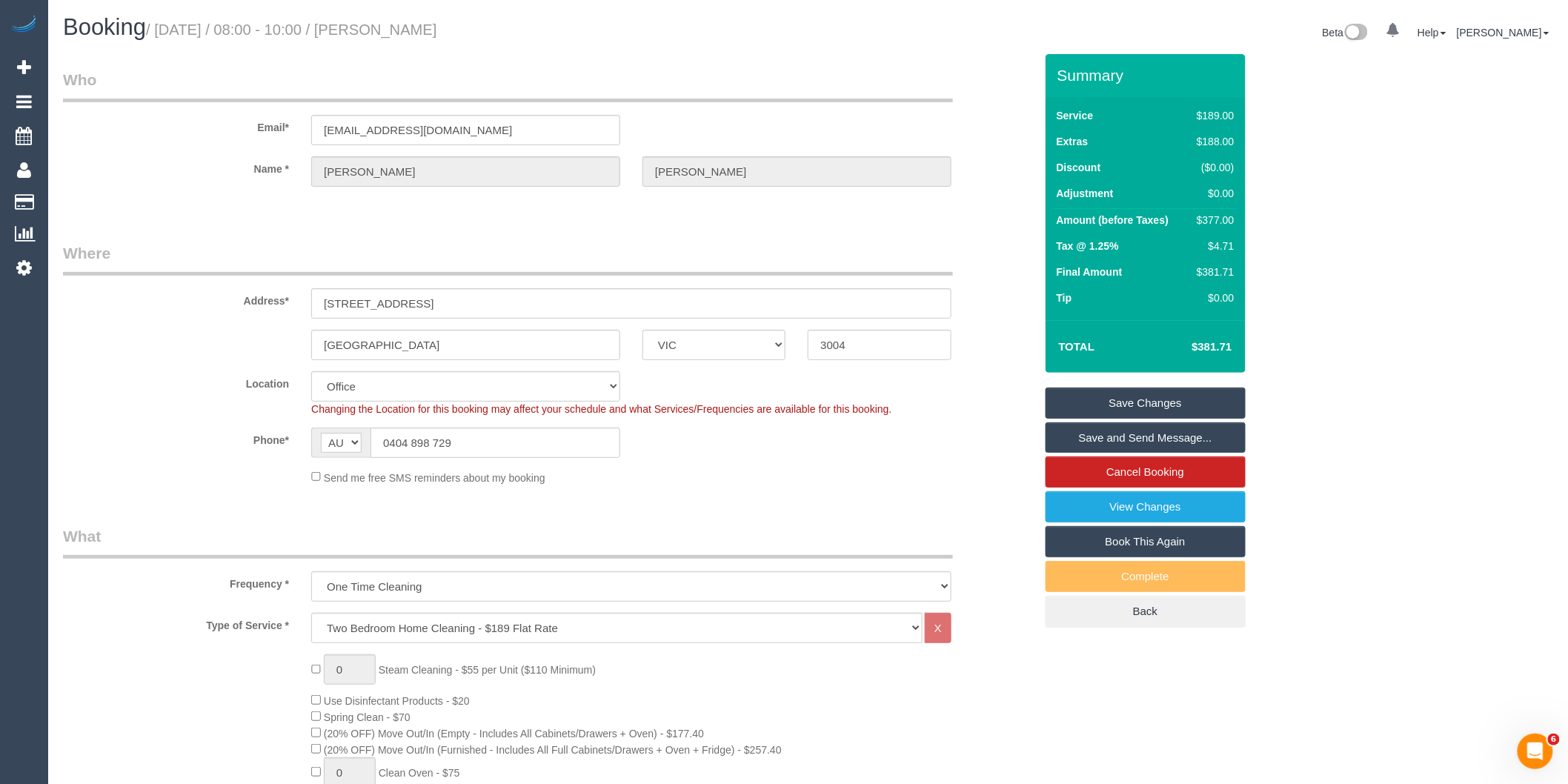
click at [1098, 443] on link "Save and Send Message..." at bounding box center [1145, 438] width 200 height 32
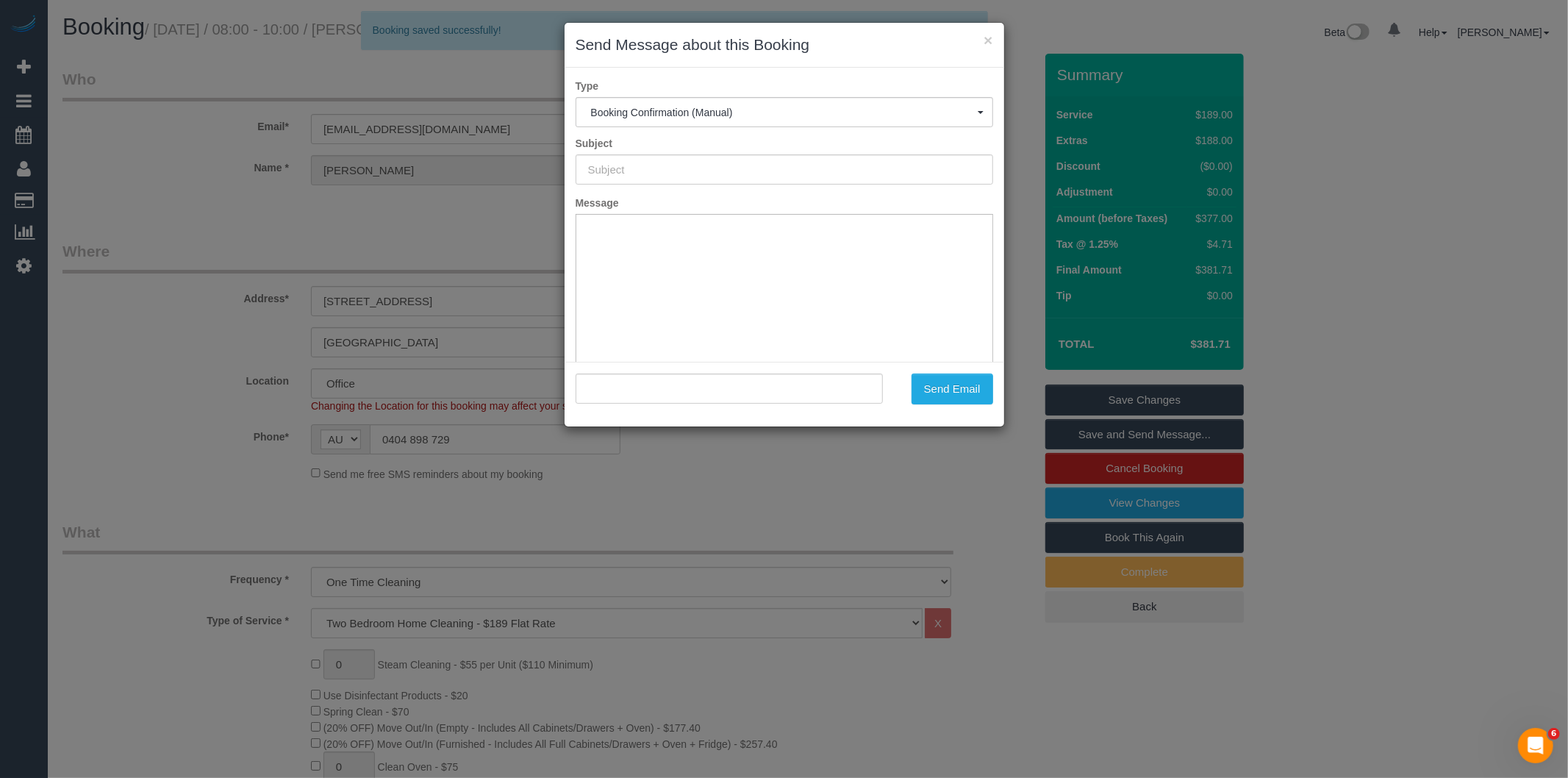
type input "Booking Confirmed"
type input ""Rayma Gupta" <melgup@hotmail.com>"
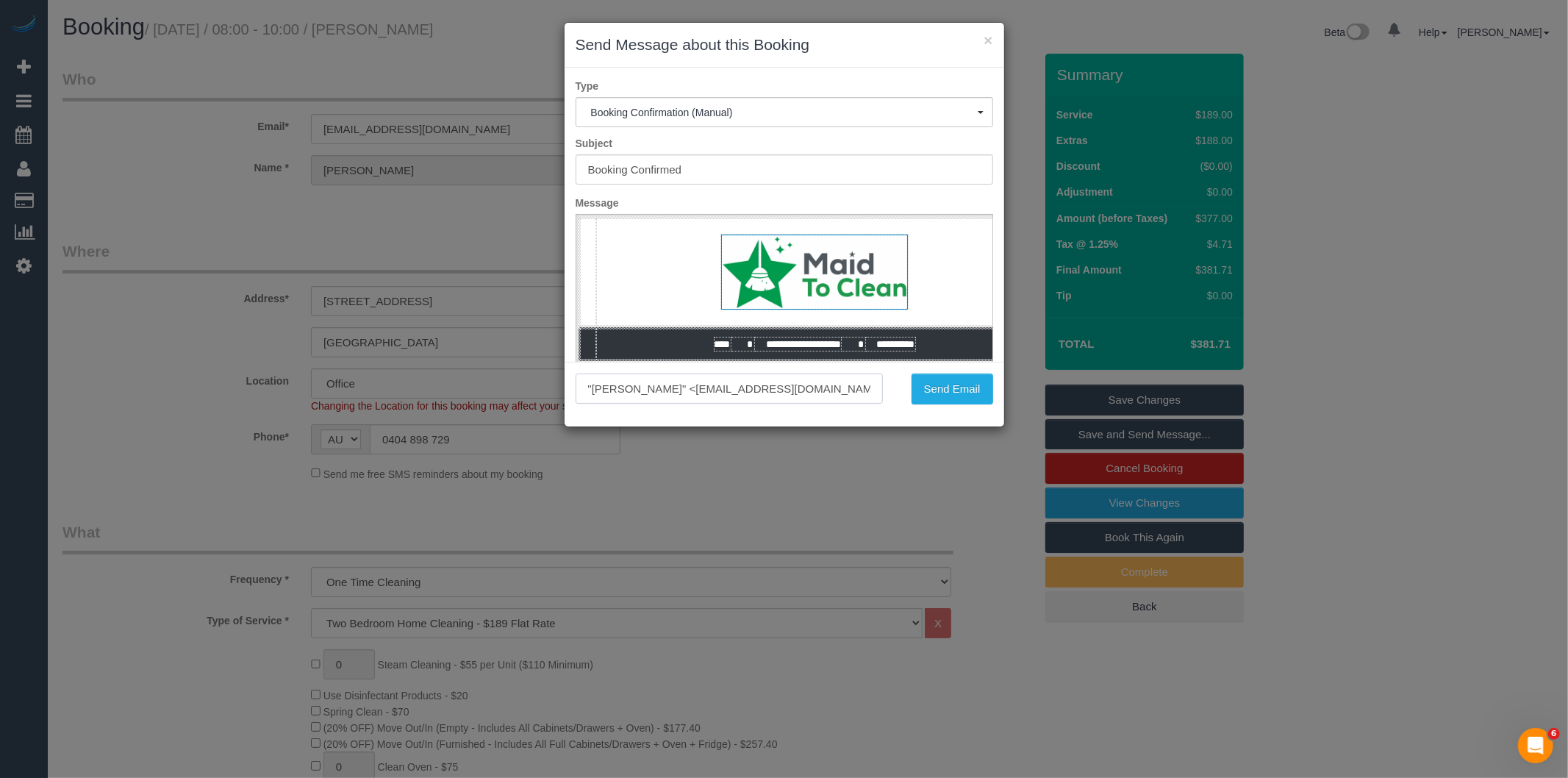
drag, startPoint x: 778, startPoint y: 391, endPoint x: 675, endPoint y: 387, distance: 103.1
click at [675, 387] on input ""Rayma Gupta" <melgup@hotmail.com>" at bounding box center [729, 388] width 308 height 30
click at [946, 383] on button "Send Email" at bounding box center [952, 389] width 81 height 31
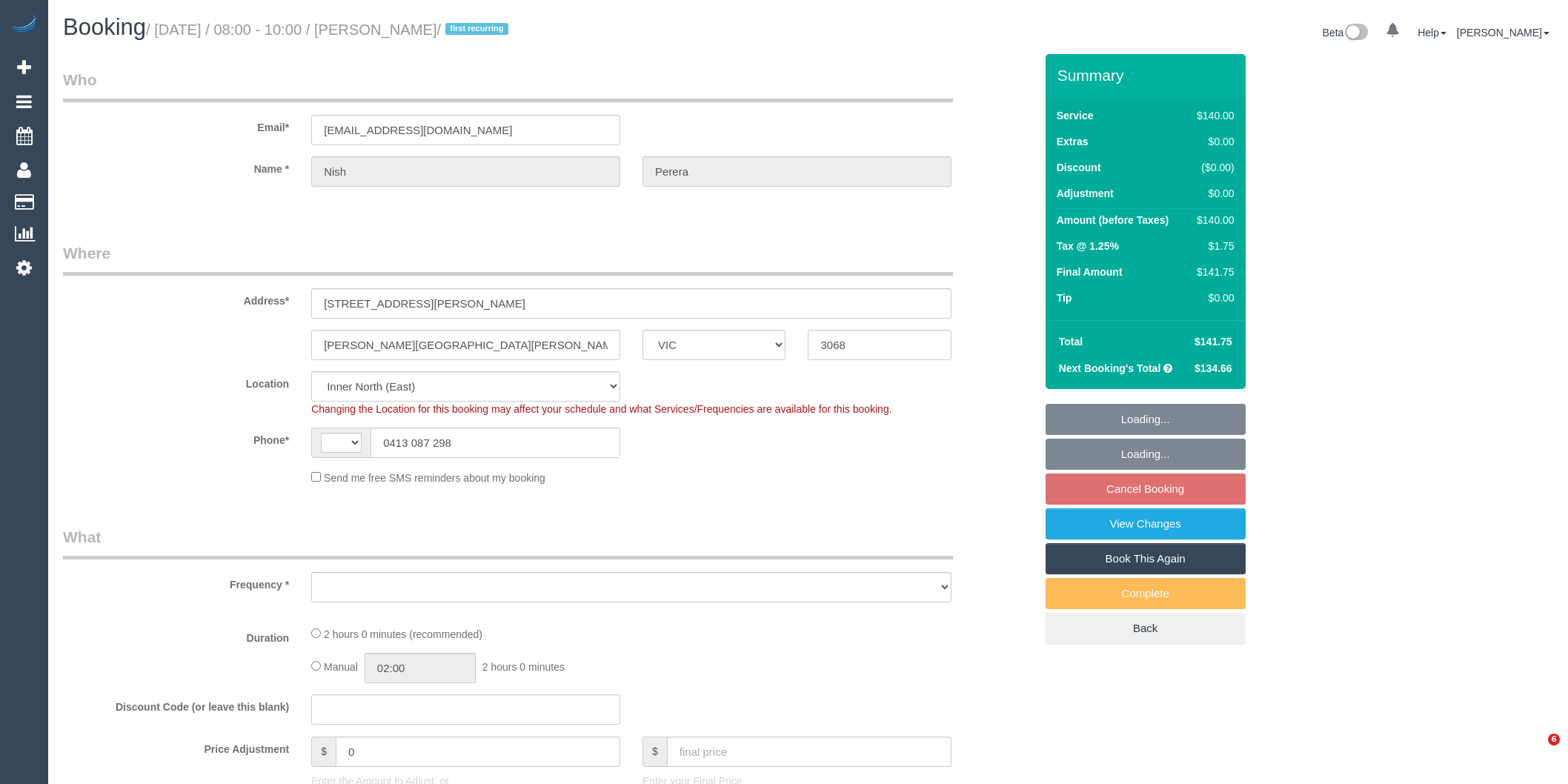
select select "VIC"
select select "string:AU"
select select "object:570"
select select "string:stripe-pm_1Rx7Vz2GScqysDRVBf70qQyO"
select select "object:751"
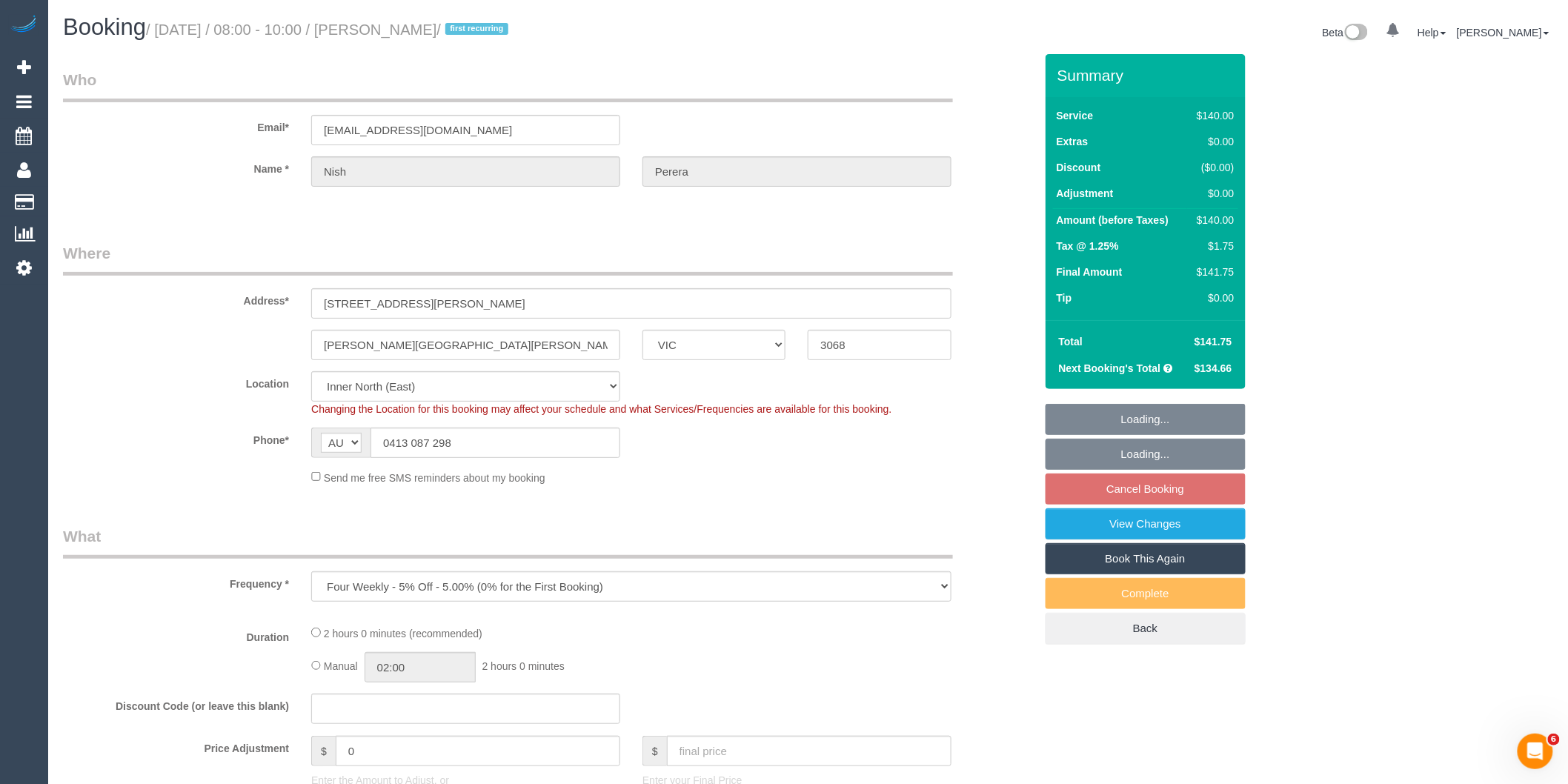
select select "number:28"
select select "number:14"
select select "number:19"
select select "number:25"
select select "number:35"
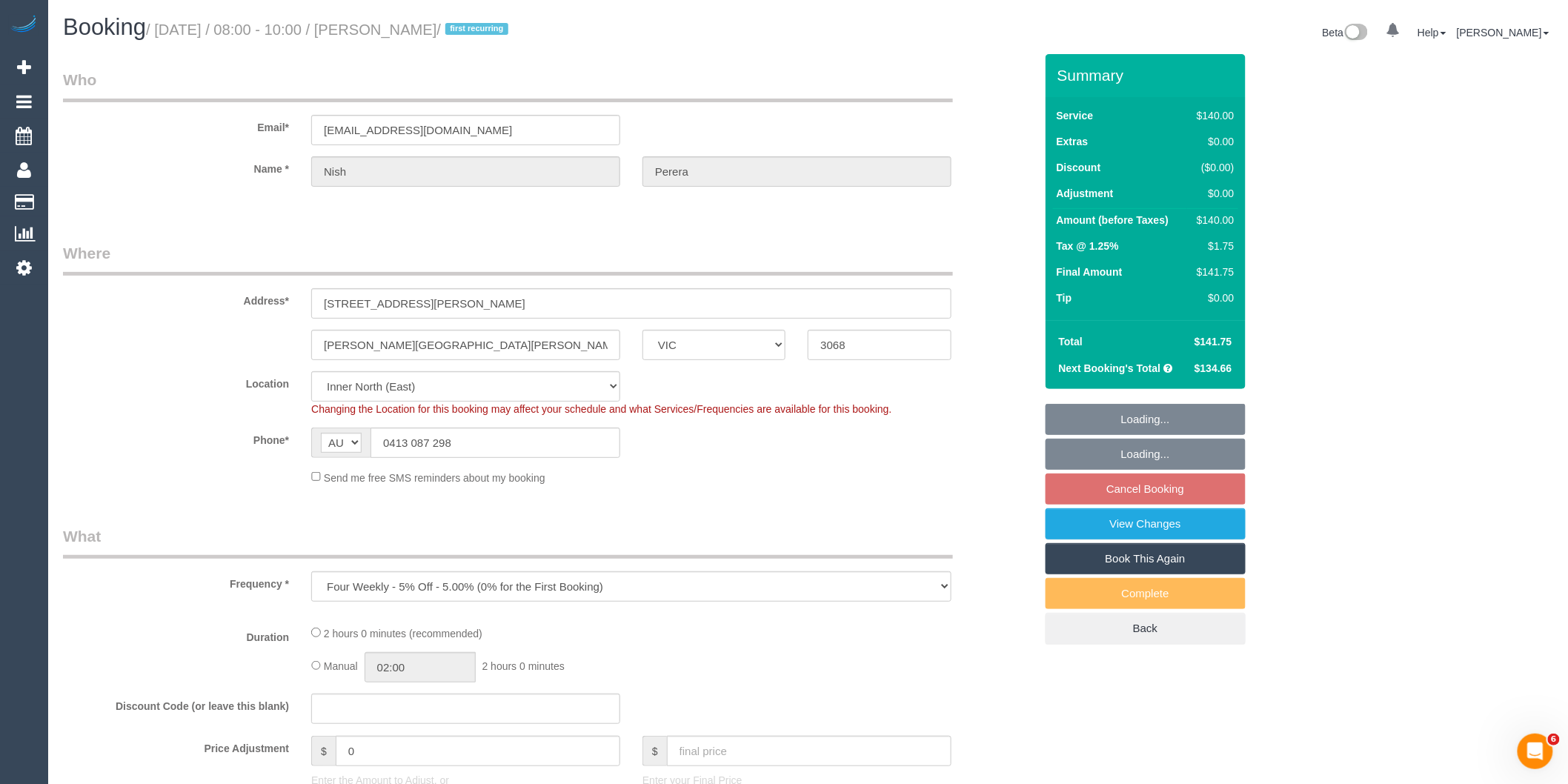
select select "number:11"
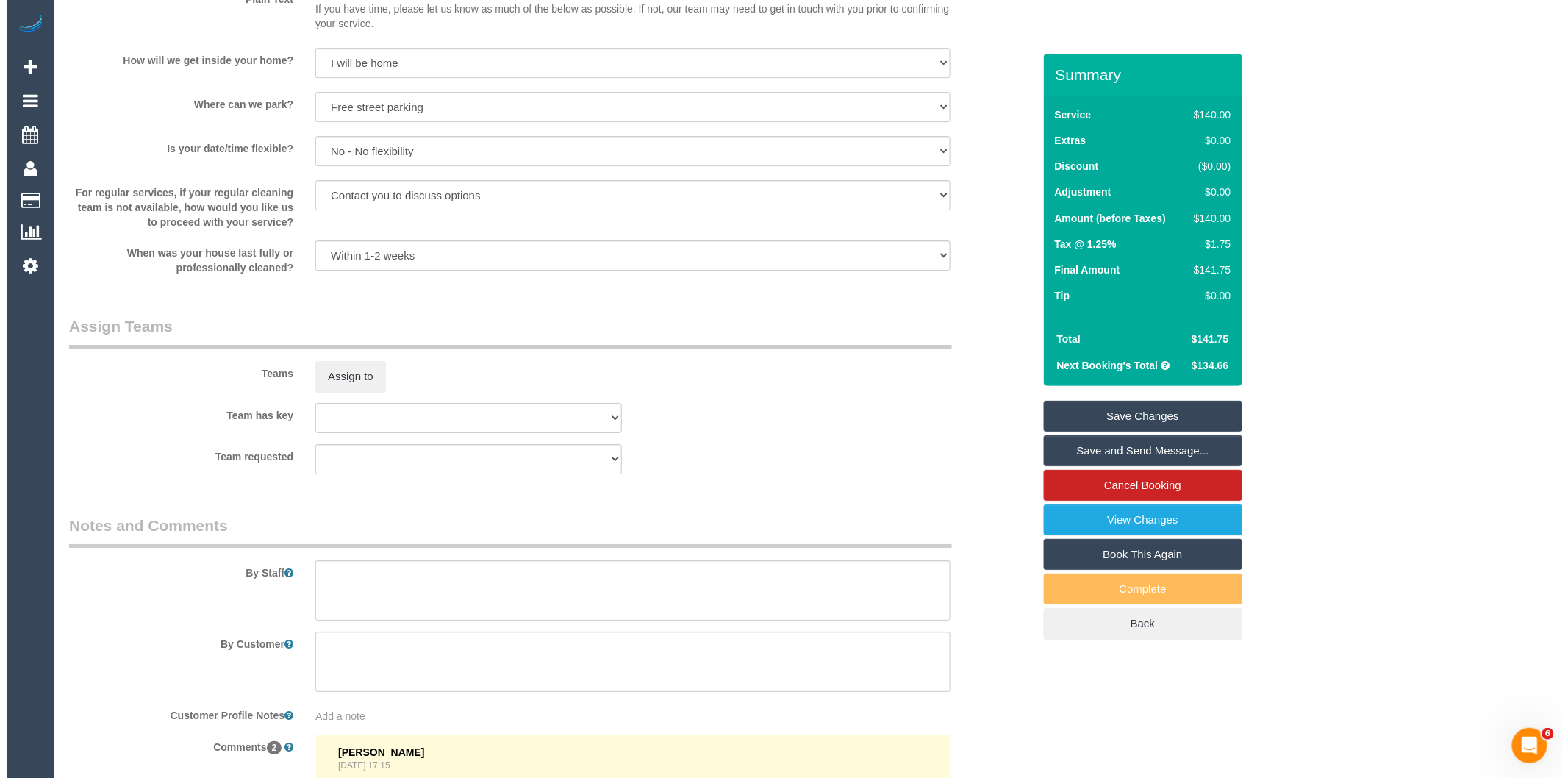
scroll to position [1962, 0]
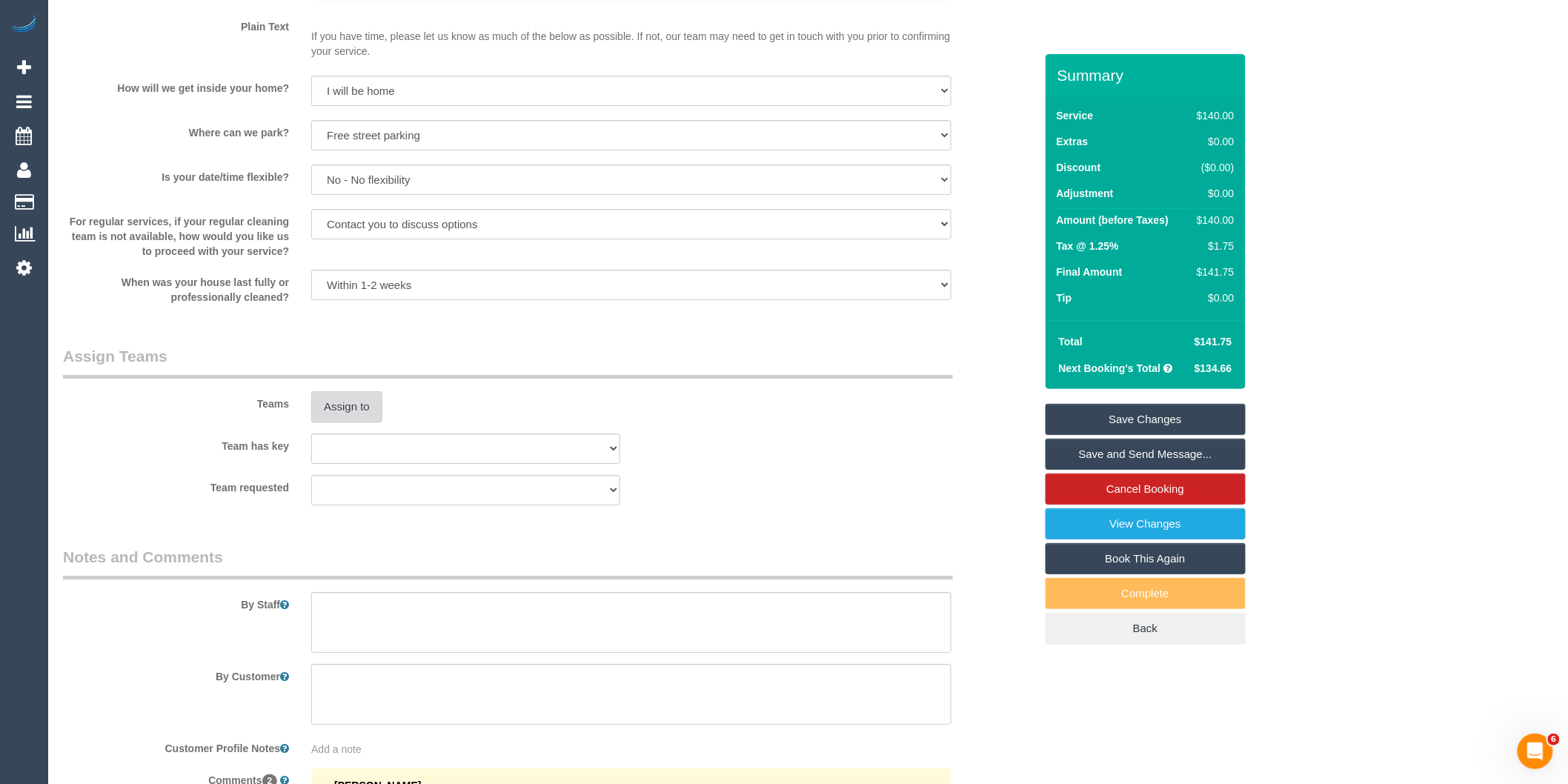
click at [343, 411] on button "Assign to" at bounding box center [347, 407] width 71 height 32
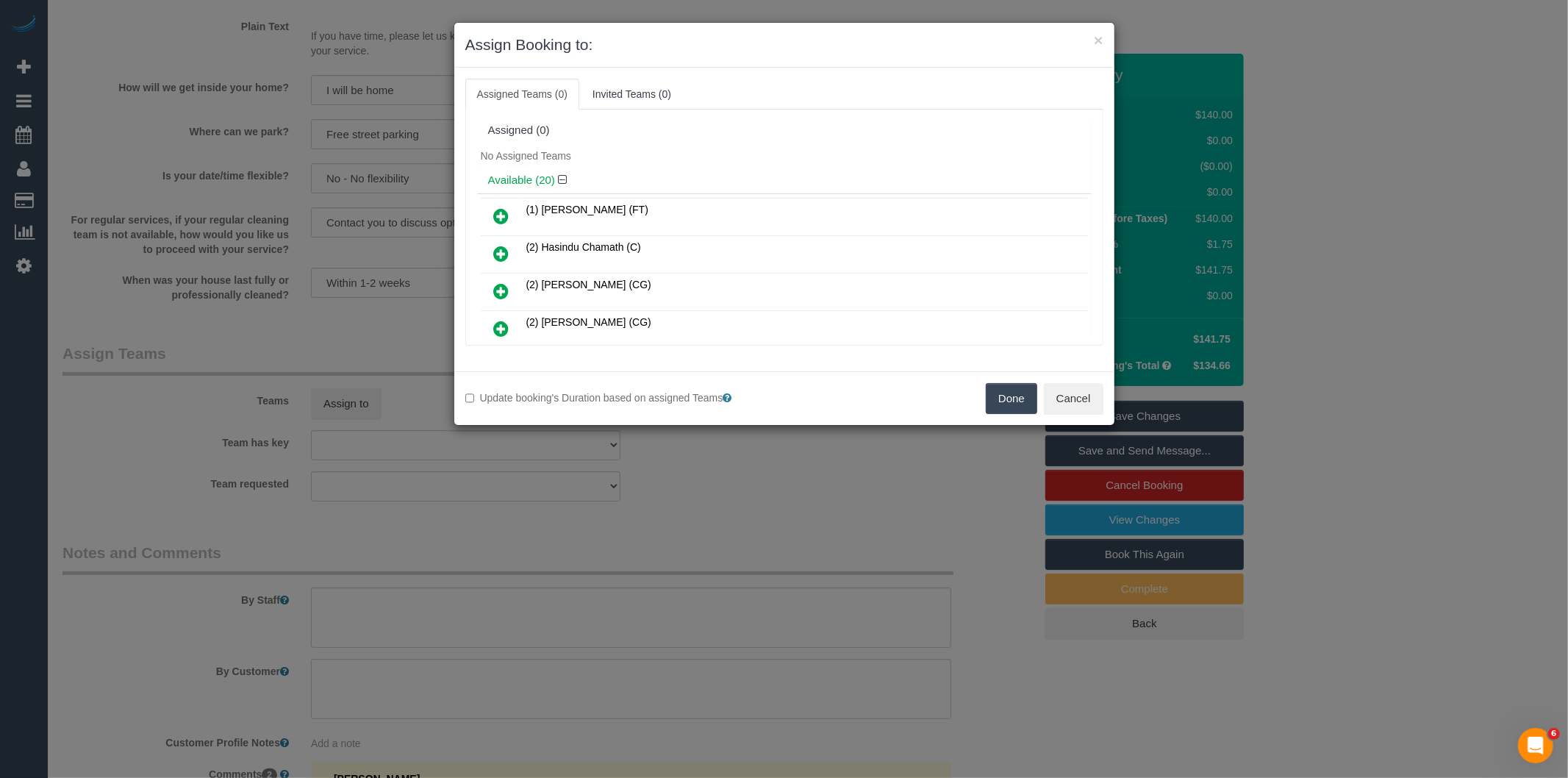
click at [841, 446] on div "× Assign Booking to: Assigned Teams (0) Invited Teams (0) Assigned (0) No Assig…" at bounding box center [784, 389] width 1568 height 778
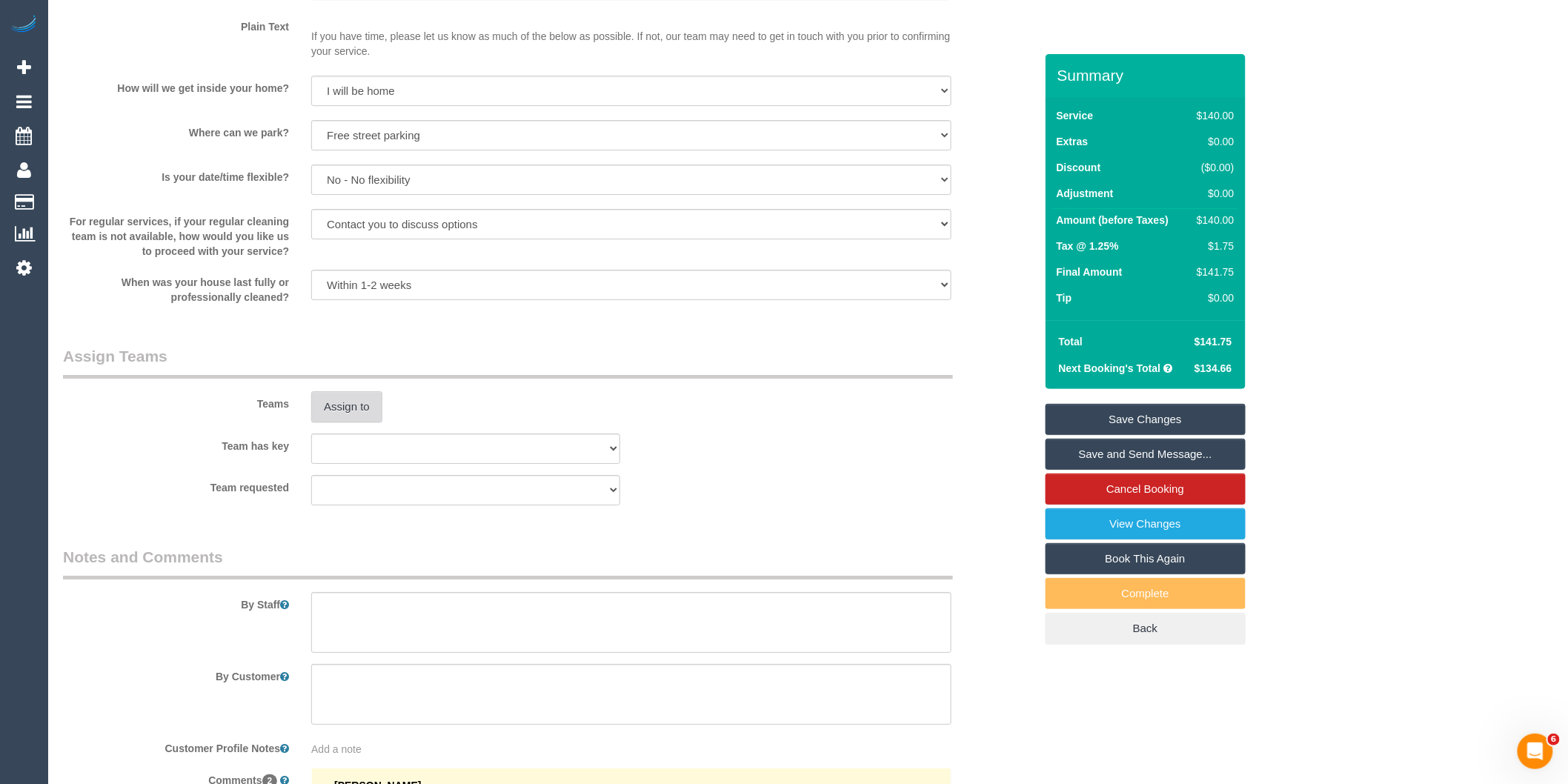
click at [346, 420] on button "Assign to" at bounding box center [347, 407] width 71 height 32
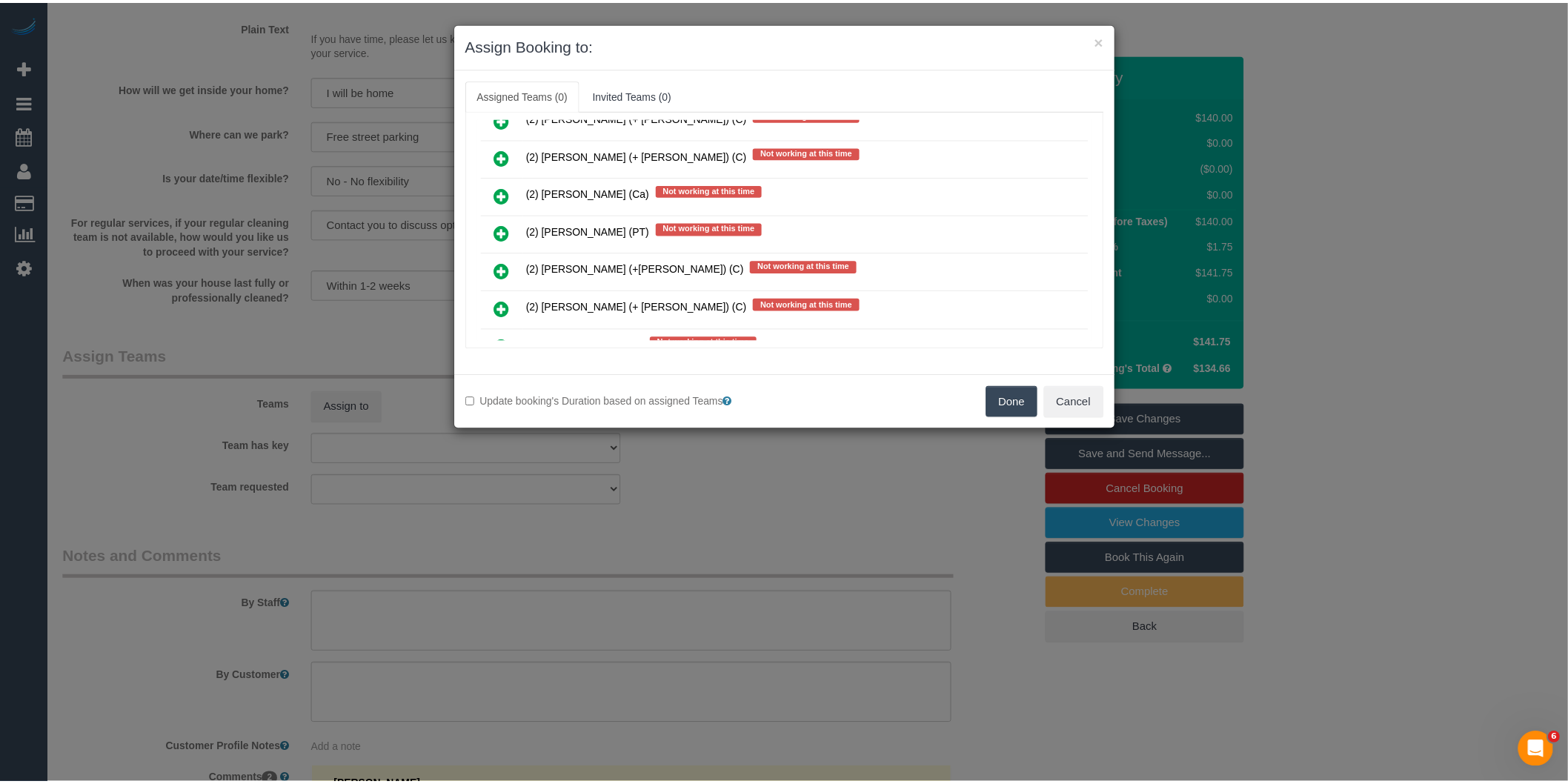
scroll to position [987, 0]
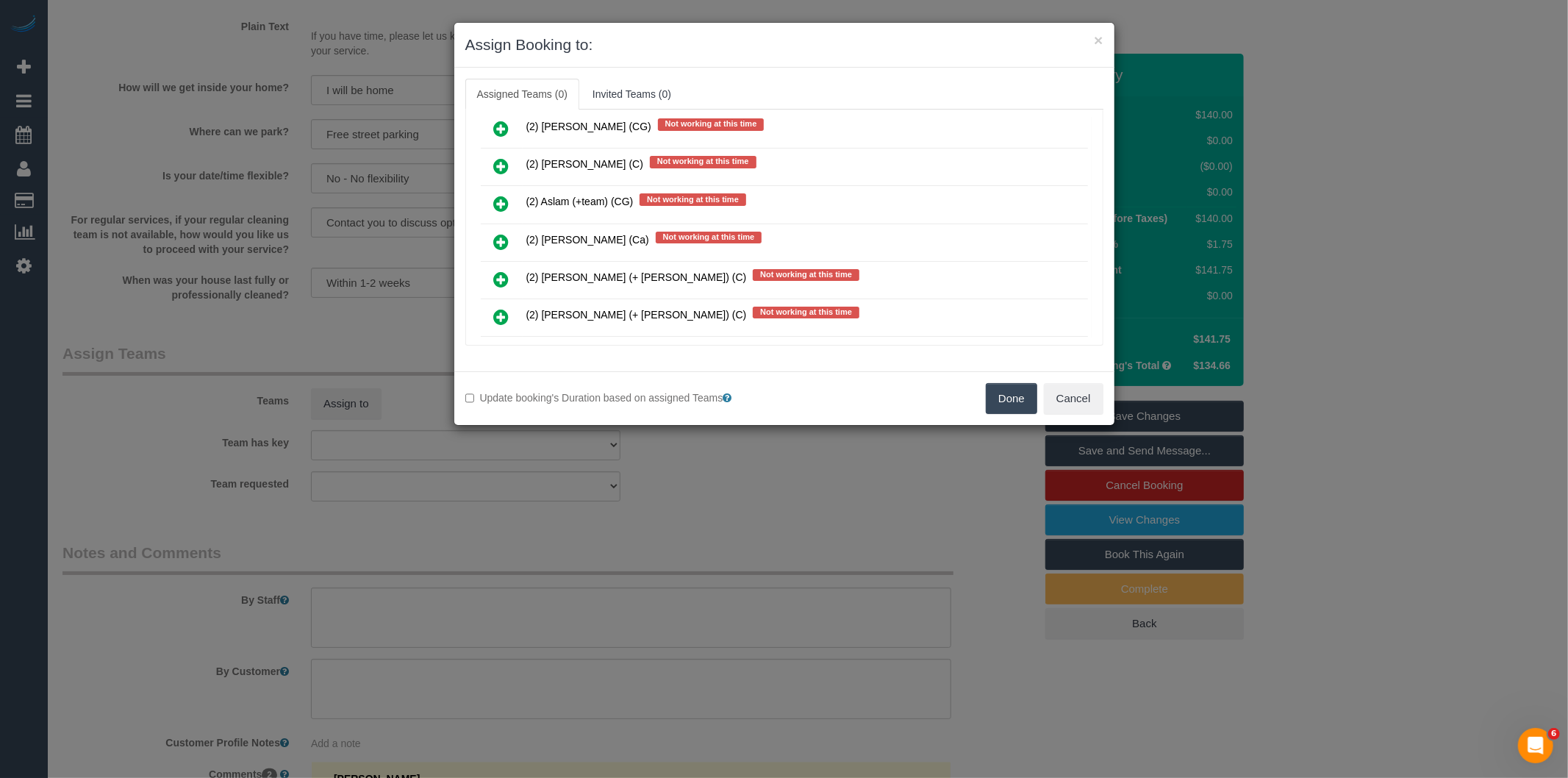
click at [674, 484] on div "× Assign Booking to: Assigned Teams (0) Invited Teams (0) Assigned (0) No Assig…" at bounding box center [784, 389] width 1568 height 778
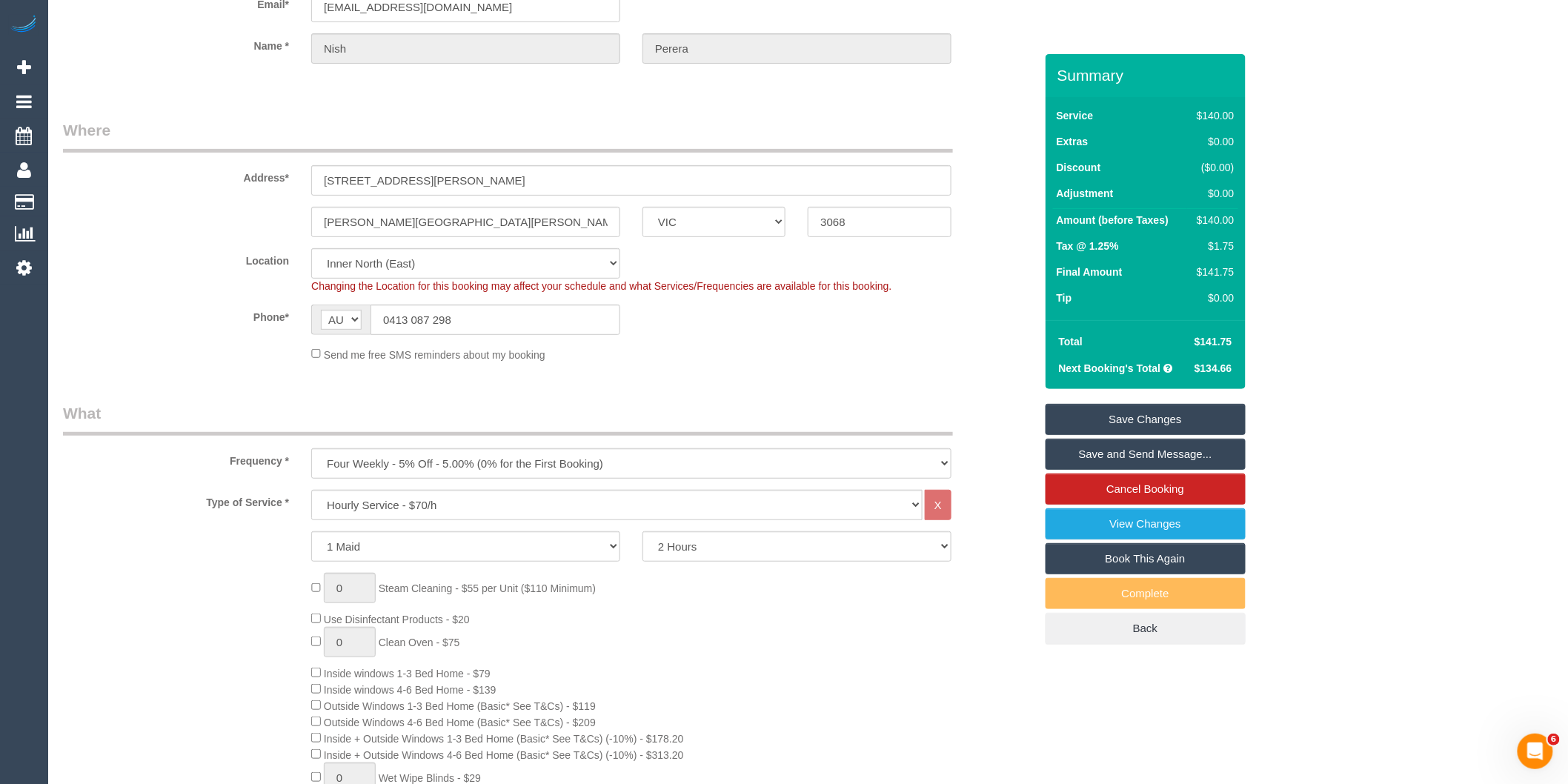
scroll to position [0, 0]
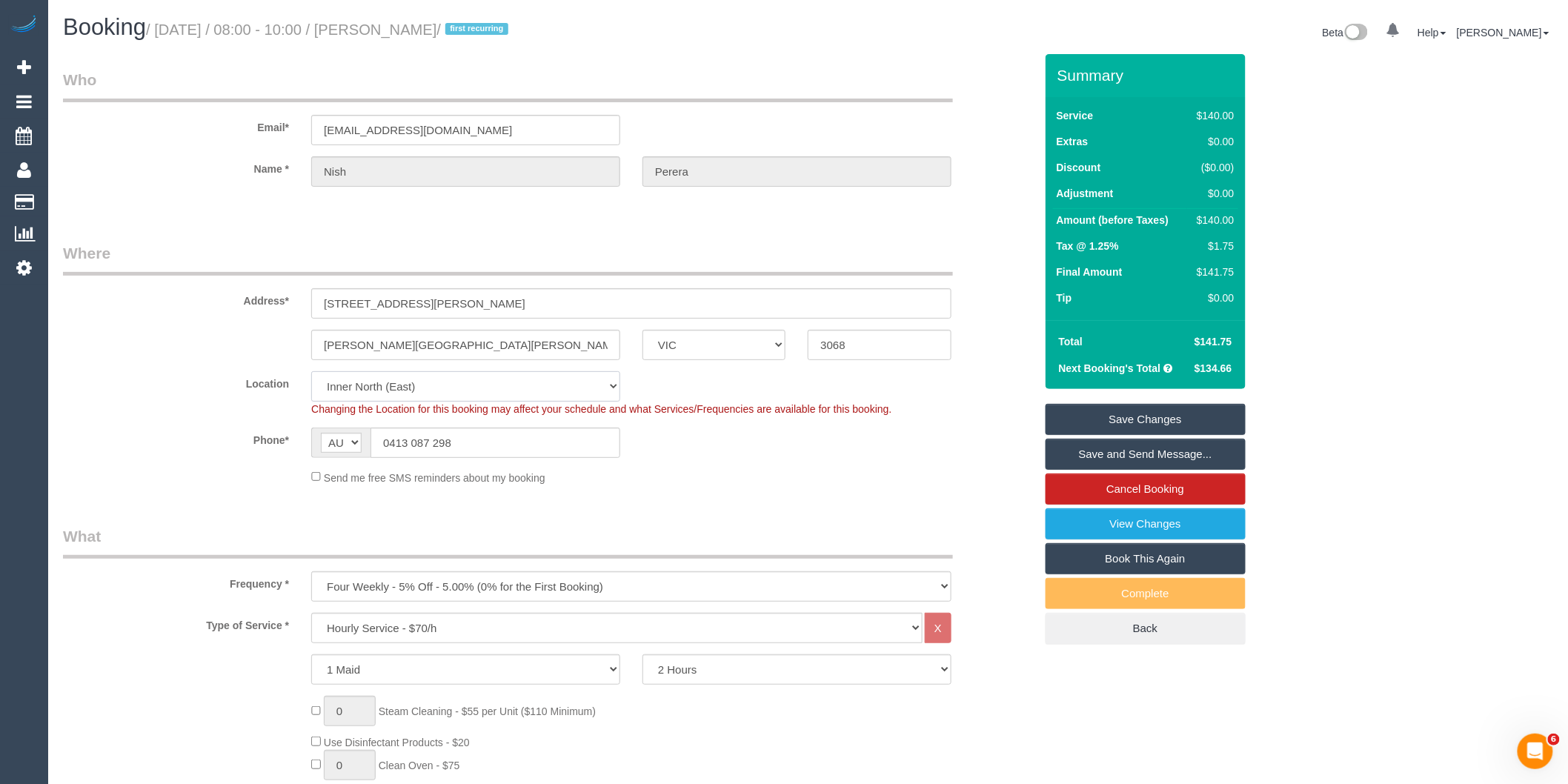
click at [408, 391] on select "Office [GEOGRAPHIC_DATA] (North) East (South) [GEOGRAPHIC_DATA] (East) [GEOGRAP…" at bounding box center [465, 386] width 309 height 31
select select "50"
click at [311, 371] on select "Office [GEOGRAPHIC_DATA] (North) East (South) [GEOGRAPHIC_DATA] (East) [GEOGRAP…" at bounding box center [465, 386] width 309 height 31
click at [725, 464] on sui-booking-location "Location [GEOGRAPHIC_DATA] (North) East (South) [GEOGRAPHIC_DATA] (East) [GEOGR…" at bounding box center [549, 429] width 972 height 115
select select "object:7745"
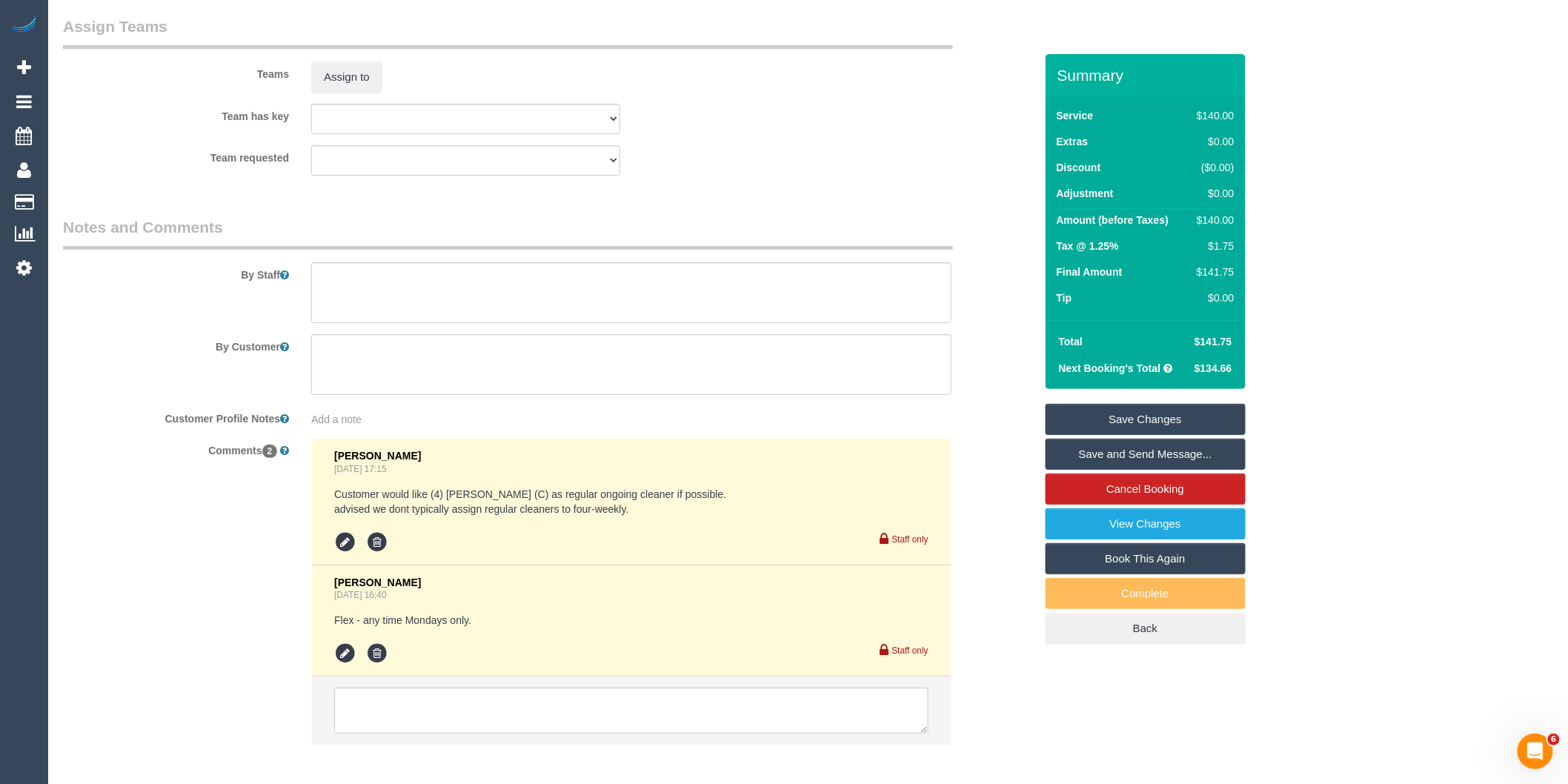
scroll to position [2389, 0]
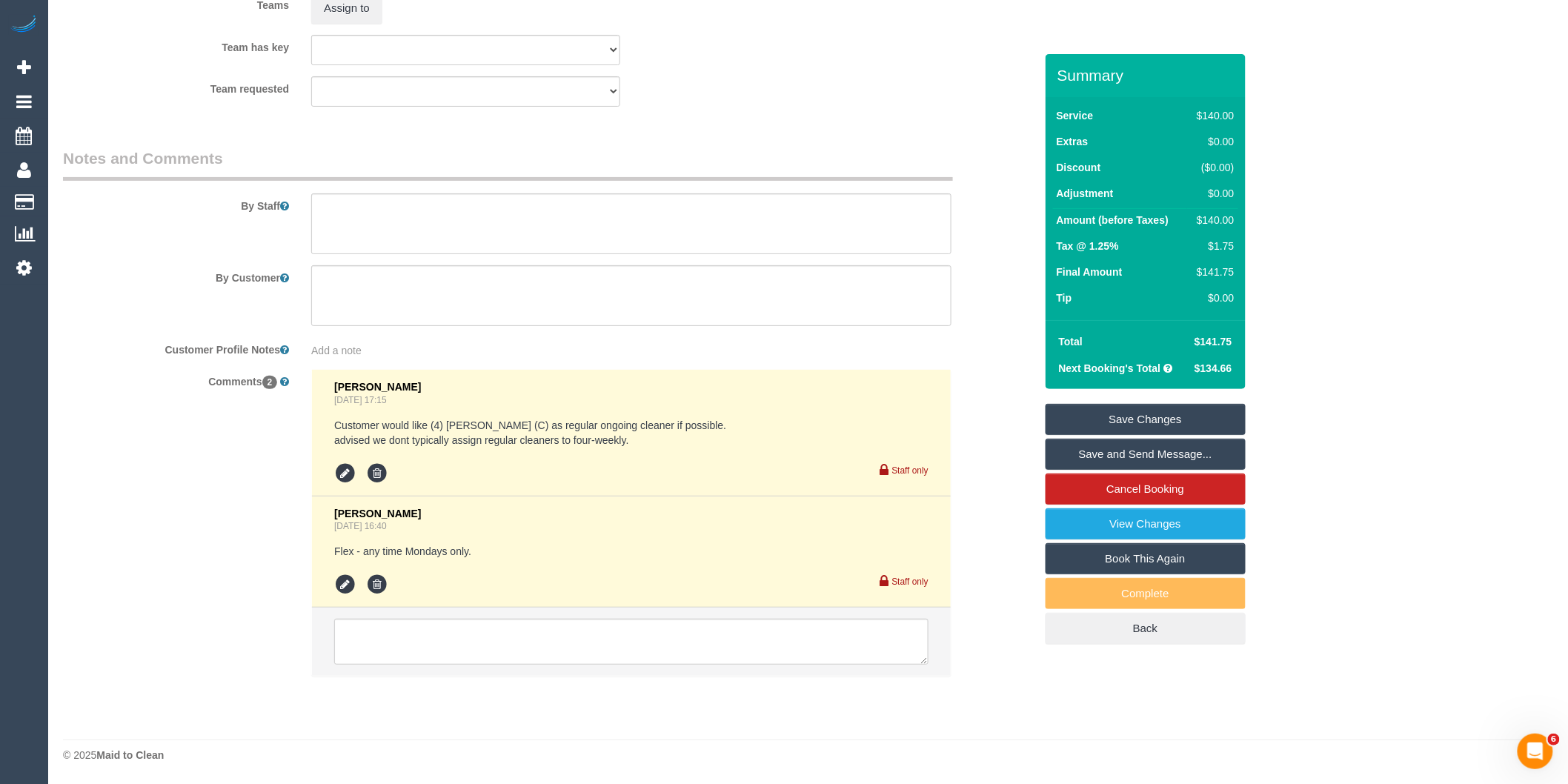
click at [361, 346] on div "Add a note" at bounding box center [631, 350] width 640 height 15
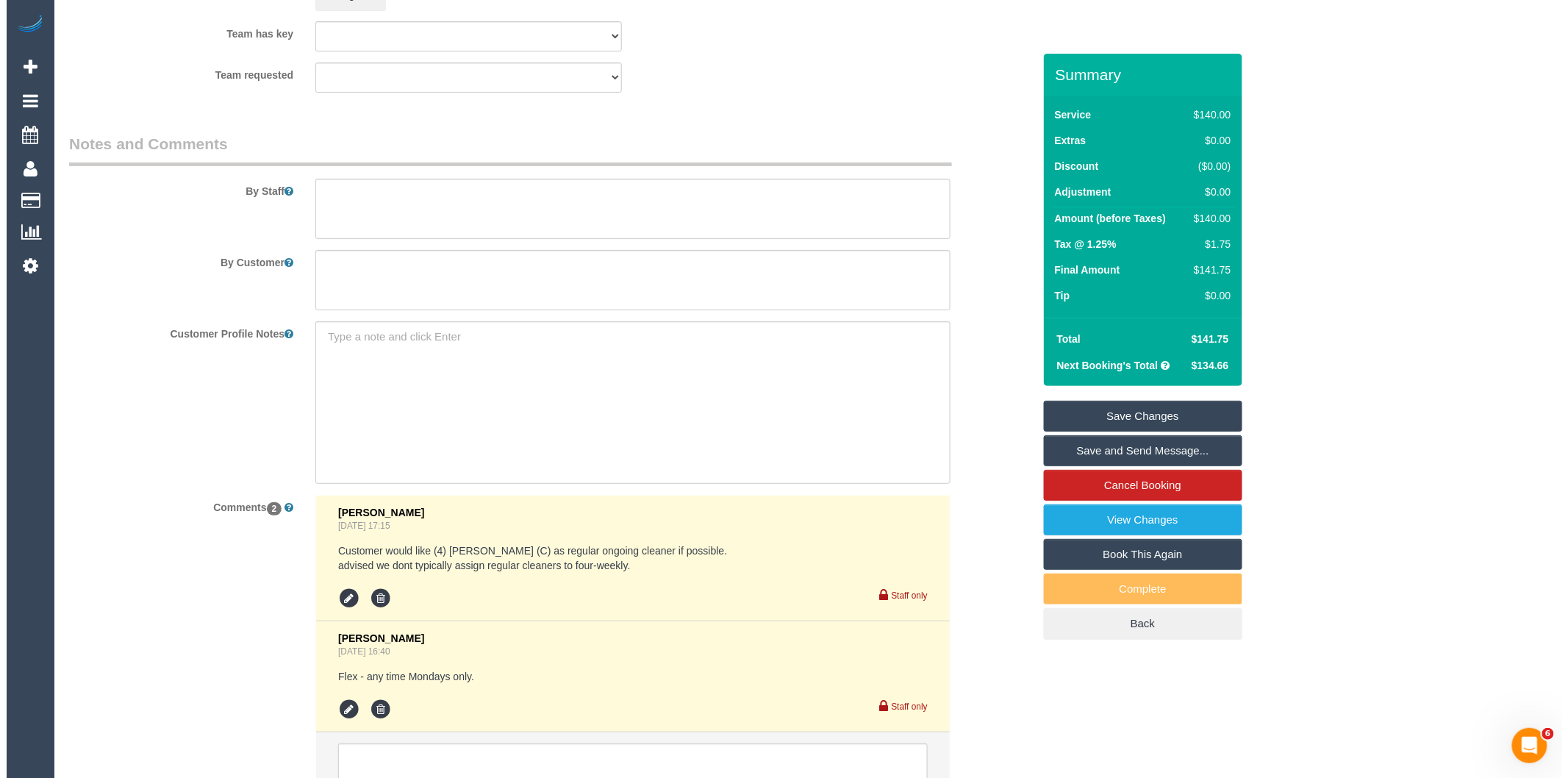
scroll to position [2044, 0]
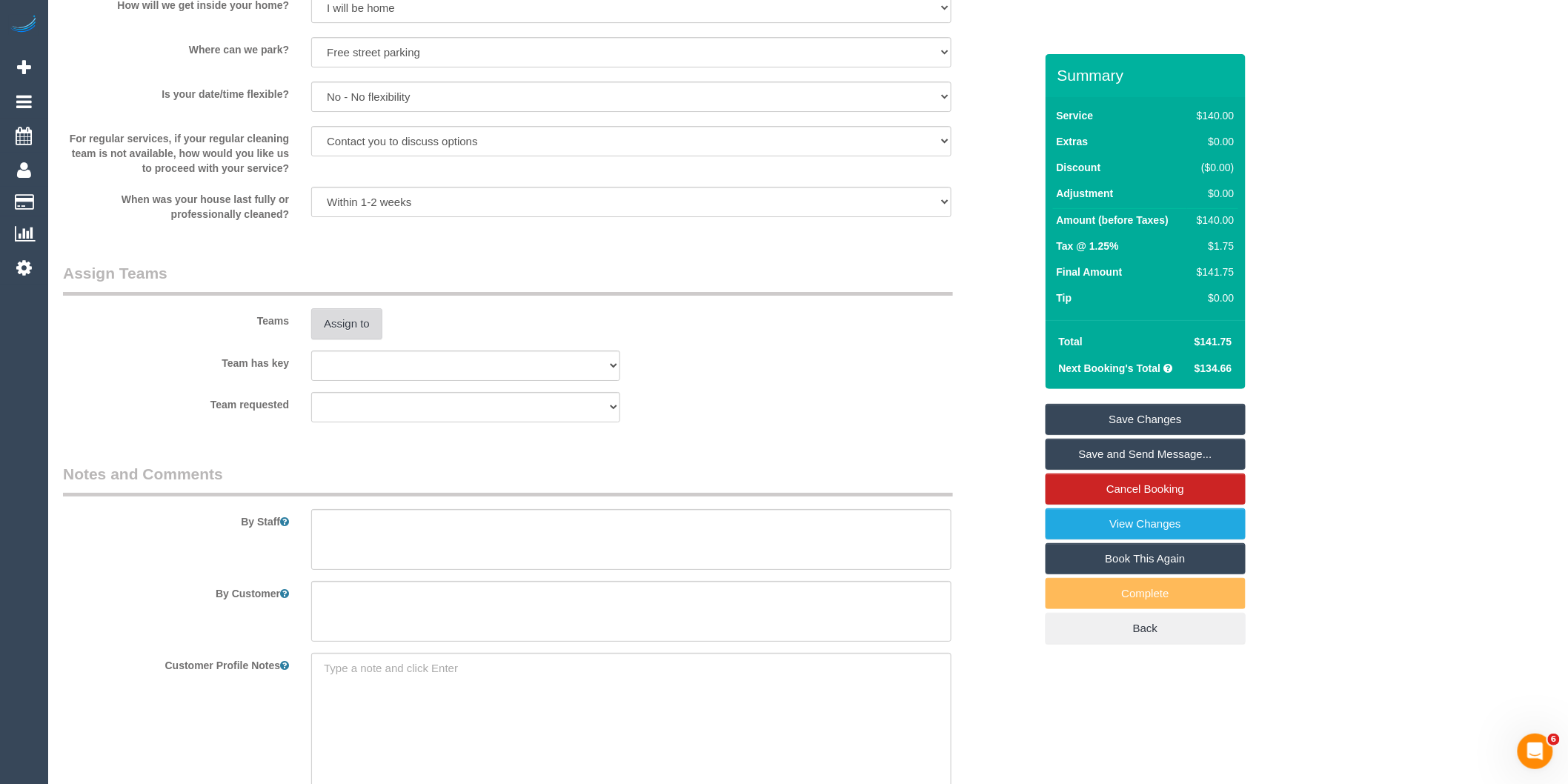
click at [368, 340] on button "Assign to" at bounding box center [347, 324] width 71 height 32
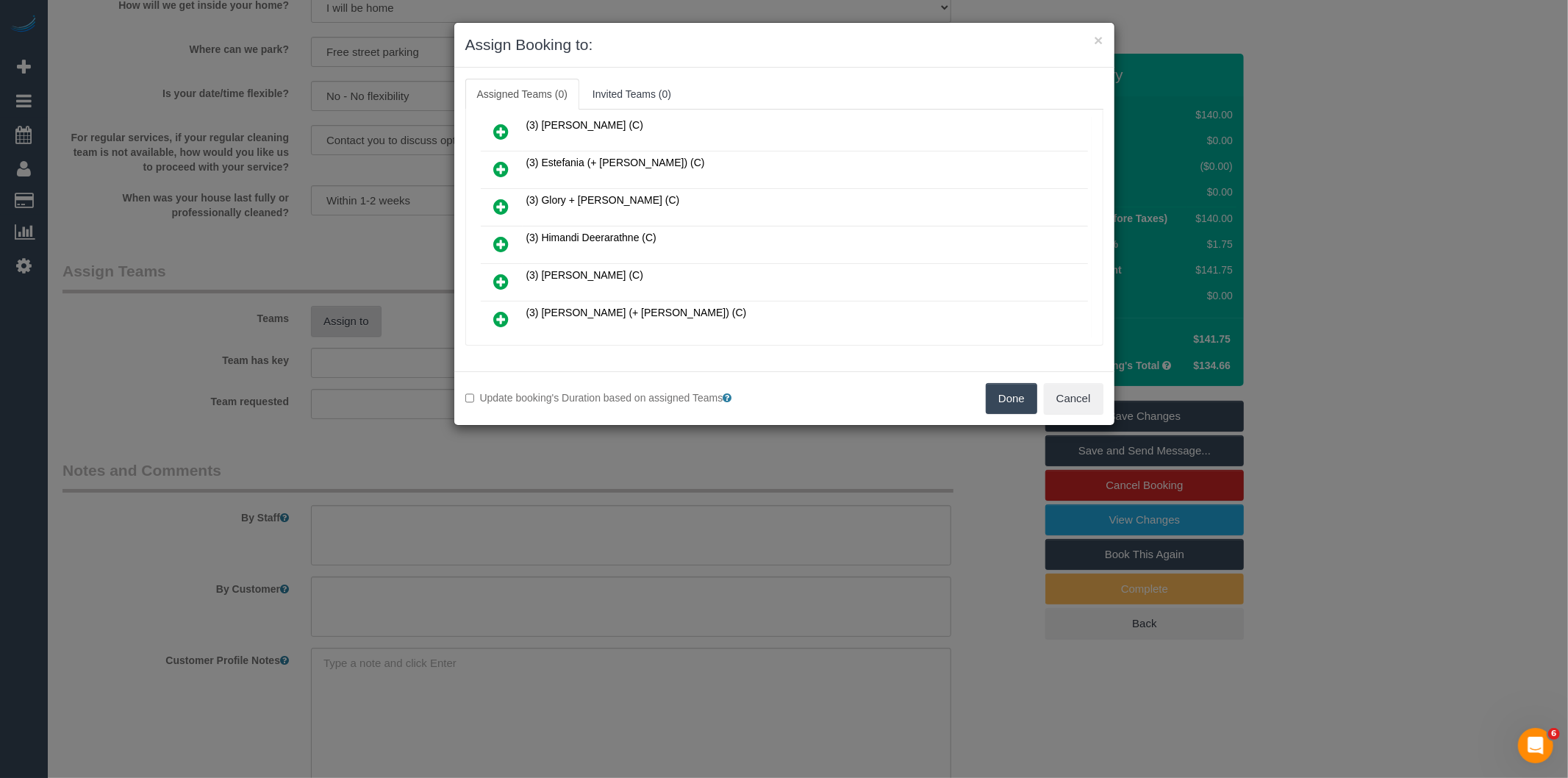
scroll to position [942, 0]
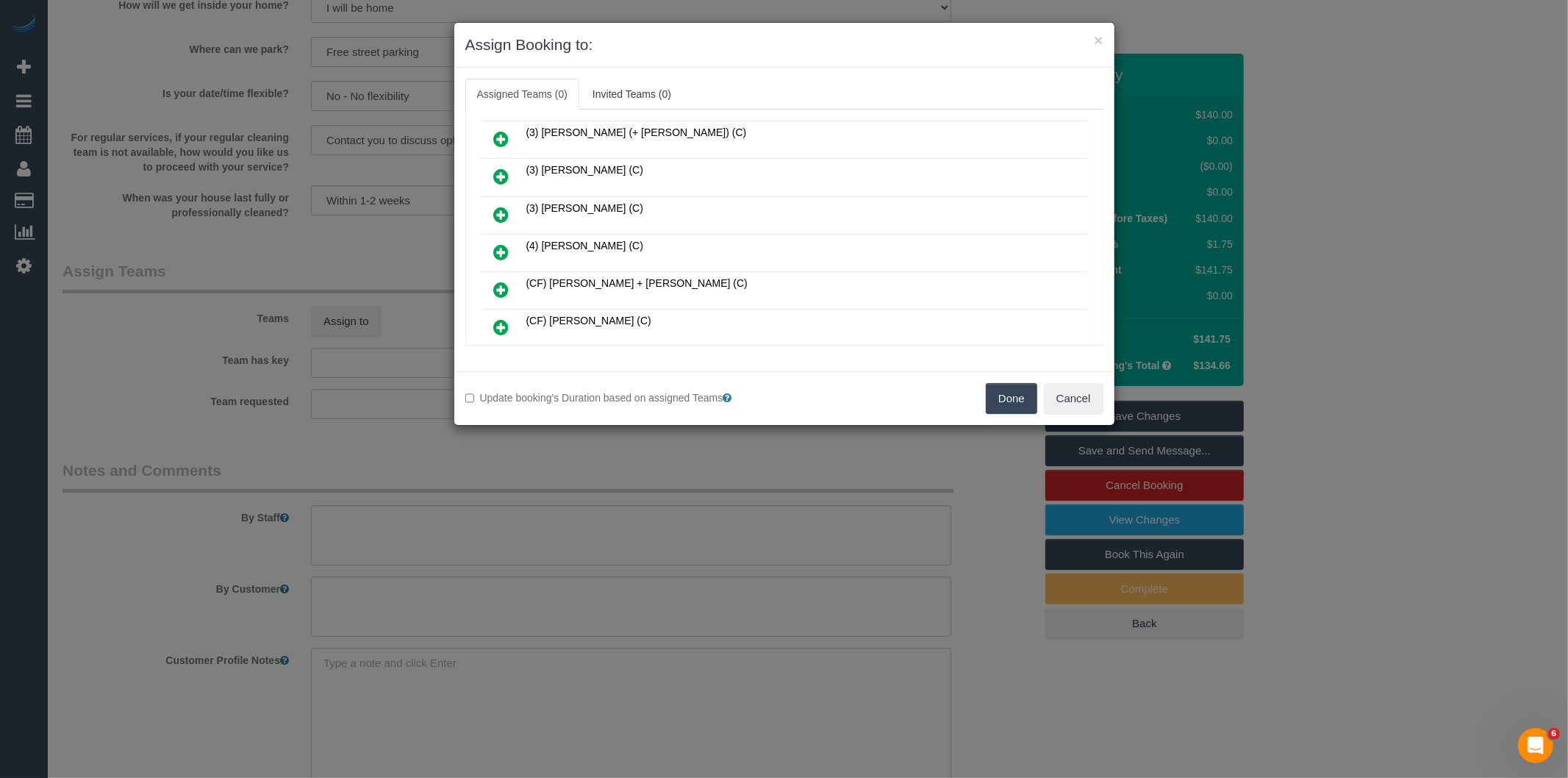
click at [503, 243] on icon at bounding box center [502, 252] width 16 height 18
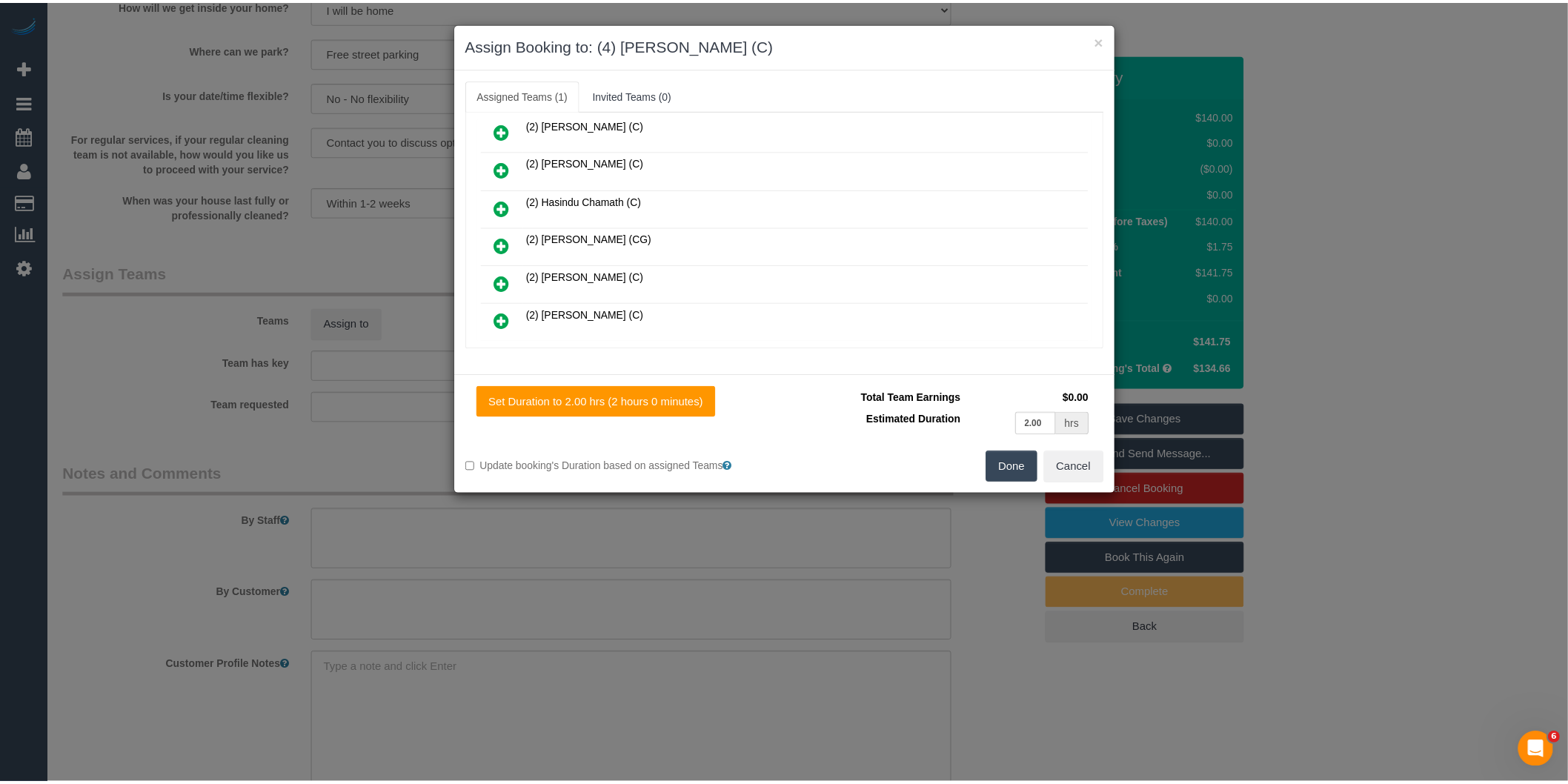
scroll to position [0, 0]
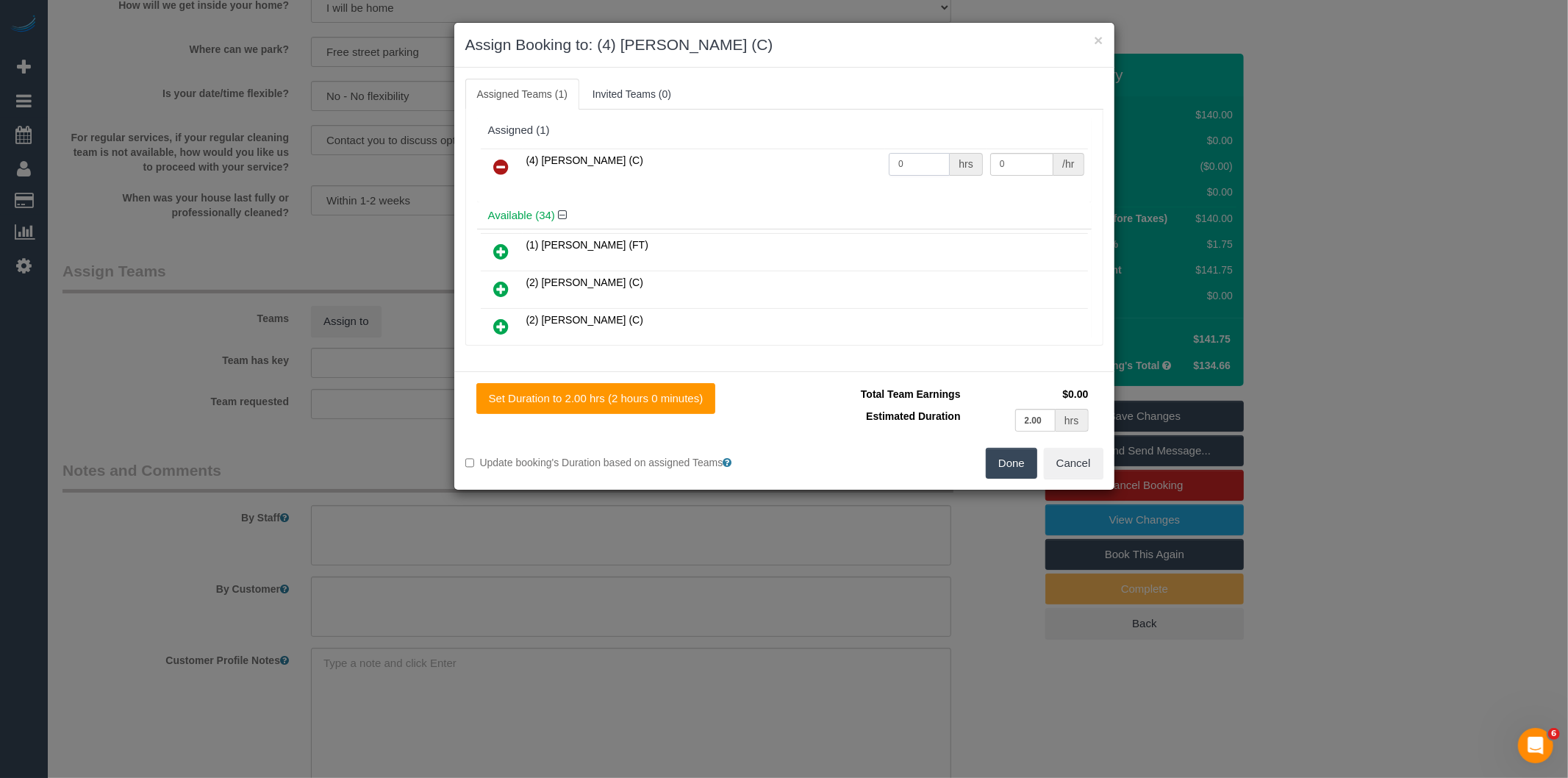
drag, startPoint x: 934, startPoint y: 164, endPoint x: 782, endPoint y: 163, distance: 152.0
click at [803, 168] on tr "(4) [PERSON_NAME] (C) 0 hrs 0 /hr" at bounding box center [785, 168] width 608 height 37
type input "2"
type input "35"
click at [1012, 461] on button "Done" at bounding box center [1011, 463] width 52 height 31
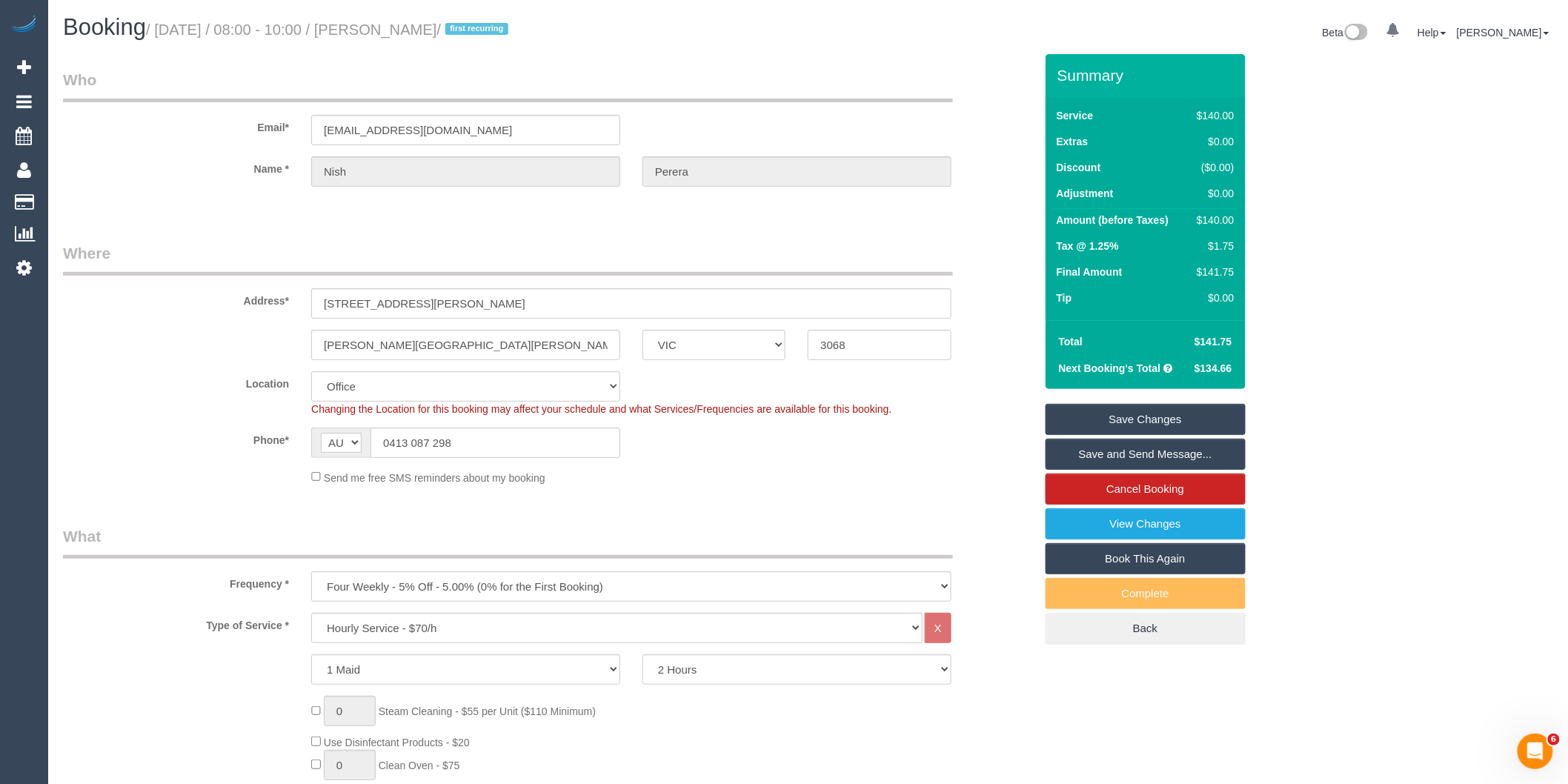
click at [1140, 448] on link "Save and Send Message..." at bounding box center [1145, 454] width 200 height 32
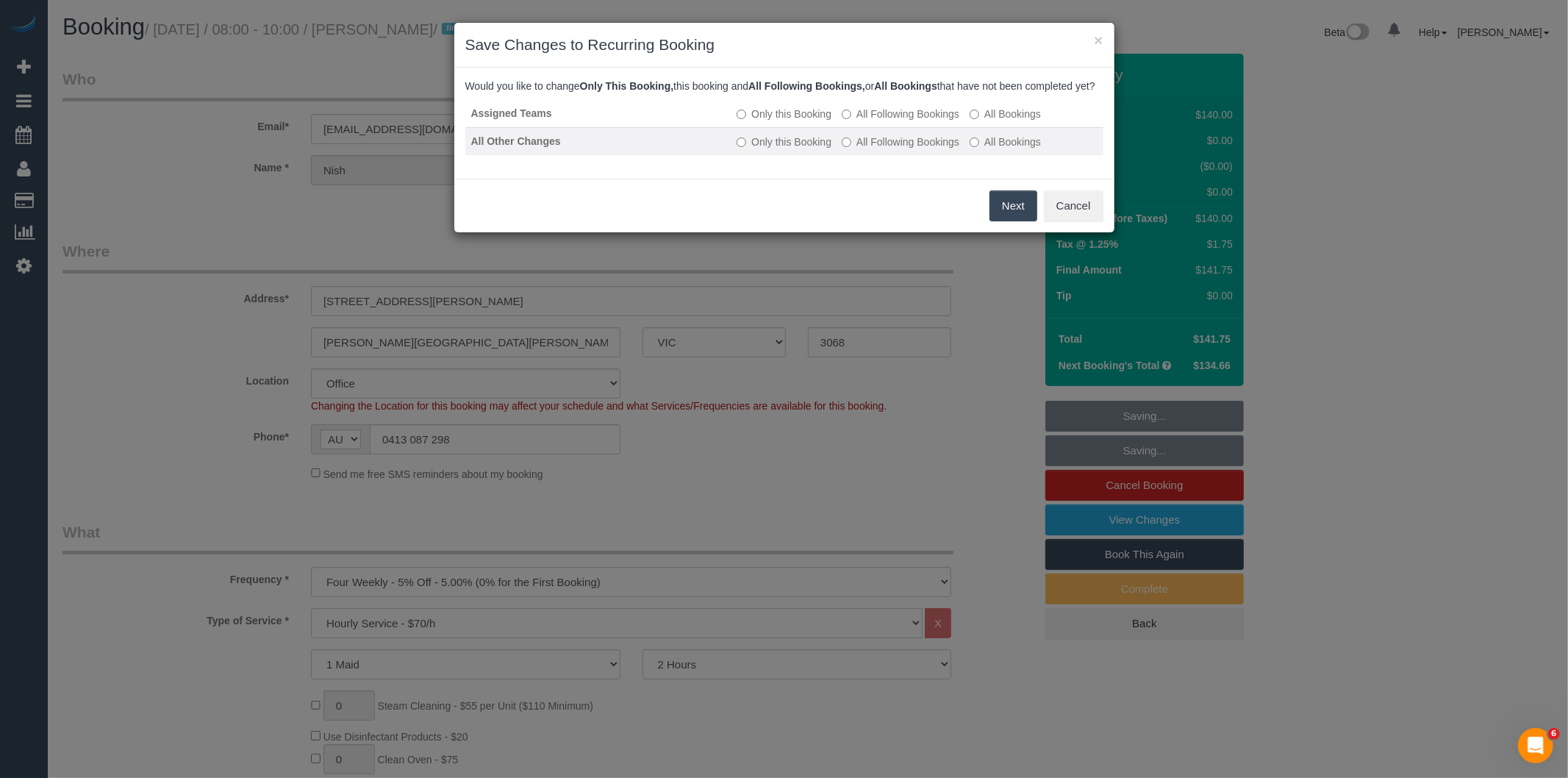
click at [856, 149] on label "All Following Bookings" at bounding box center [901, 141] width 118 height 15
click at [1017, 221] on button "Save" at bounding box center [1012, 206] width 50 height 31
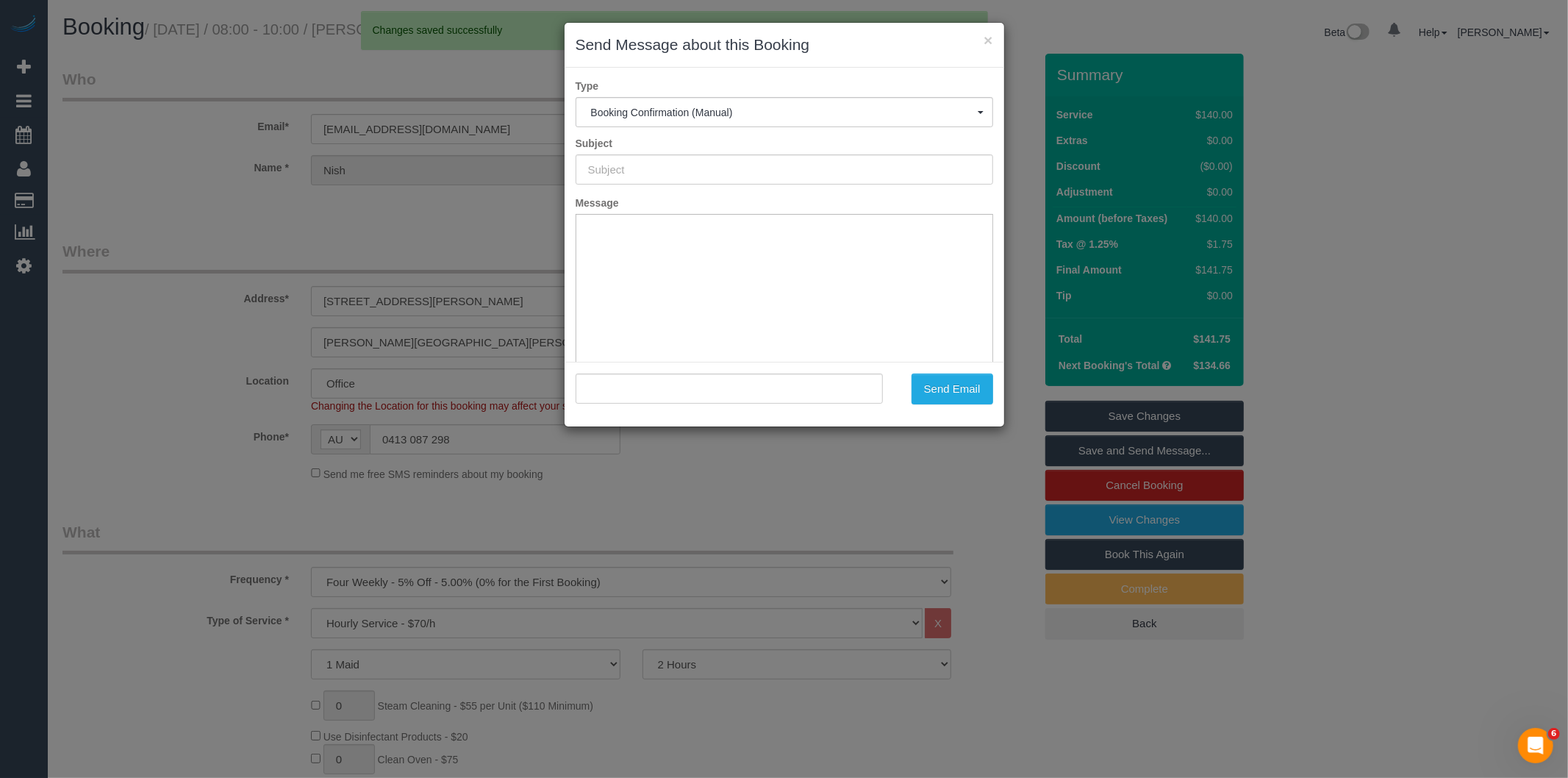
type input "Booking Confirmed"
type input ""[PERSON_NAME]" <[EMAIL_ADDRESS][DOMAIN_NAME]>"
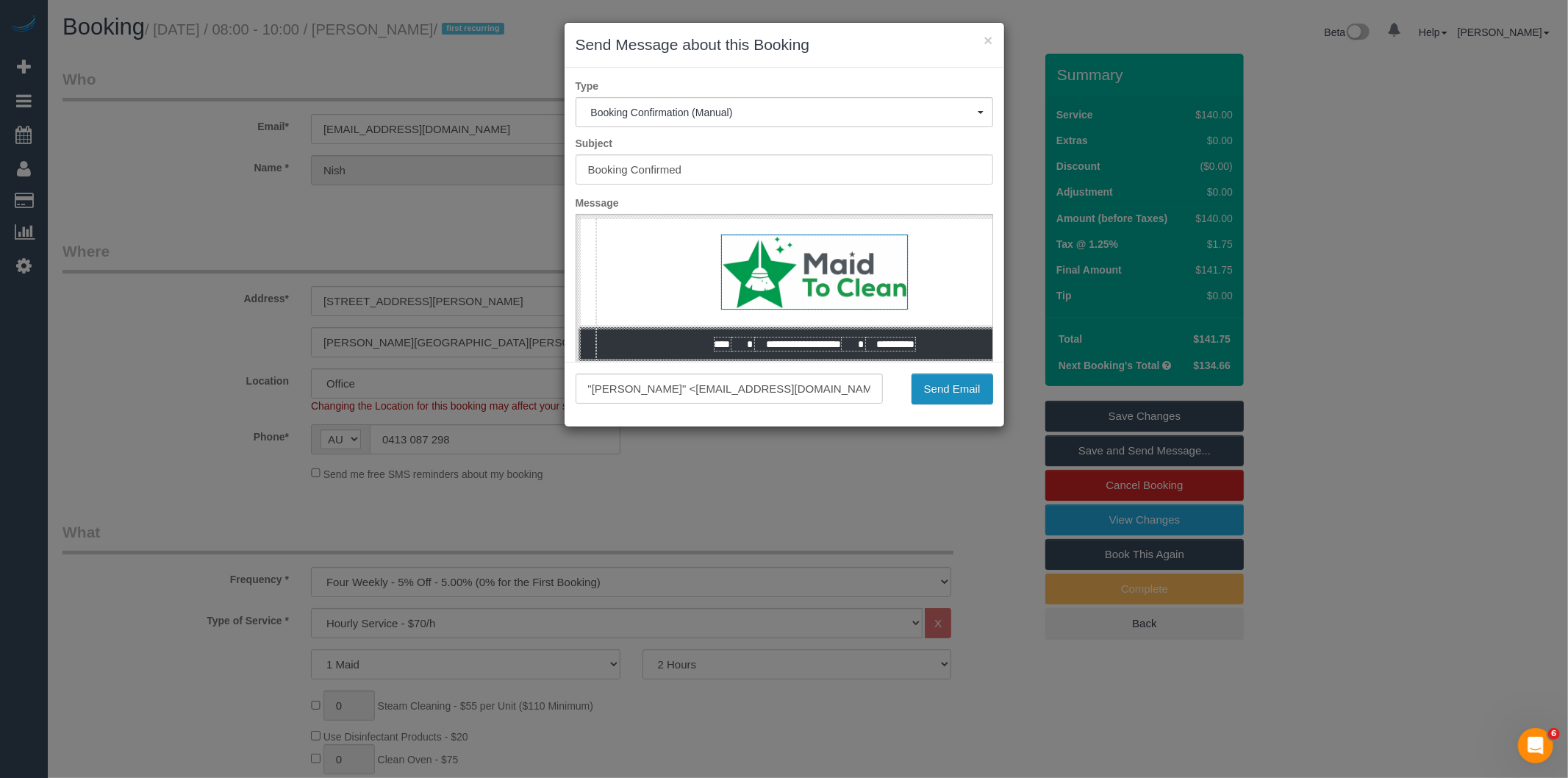
click at [924, 397] on button "Send Email" at bounding box center [952, 389] width 81 height 31
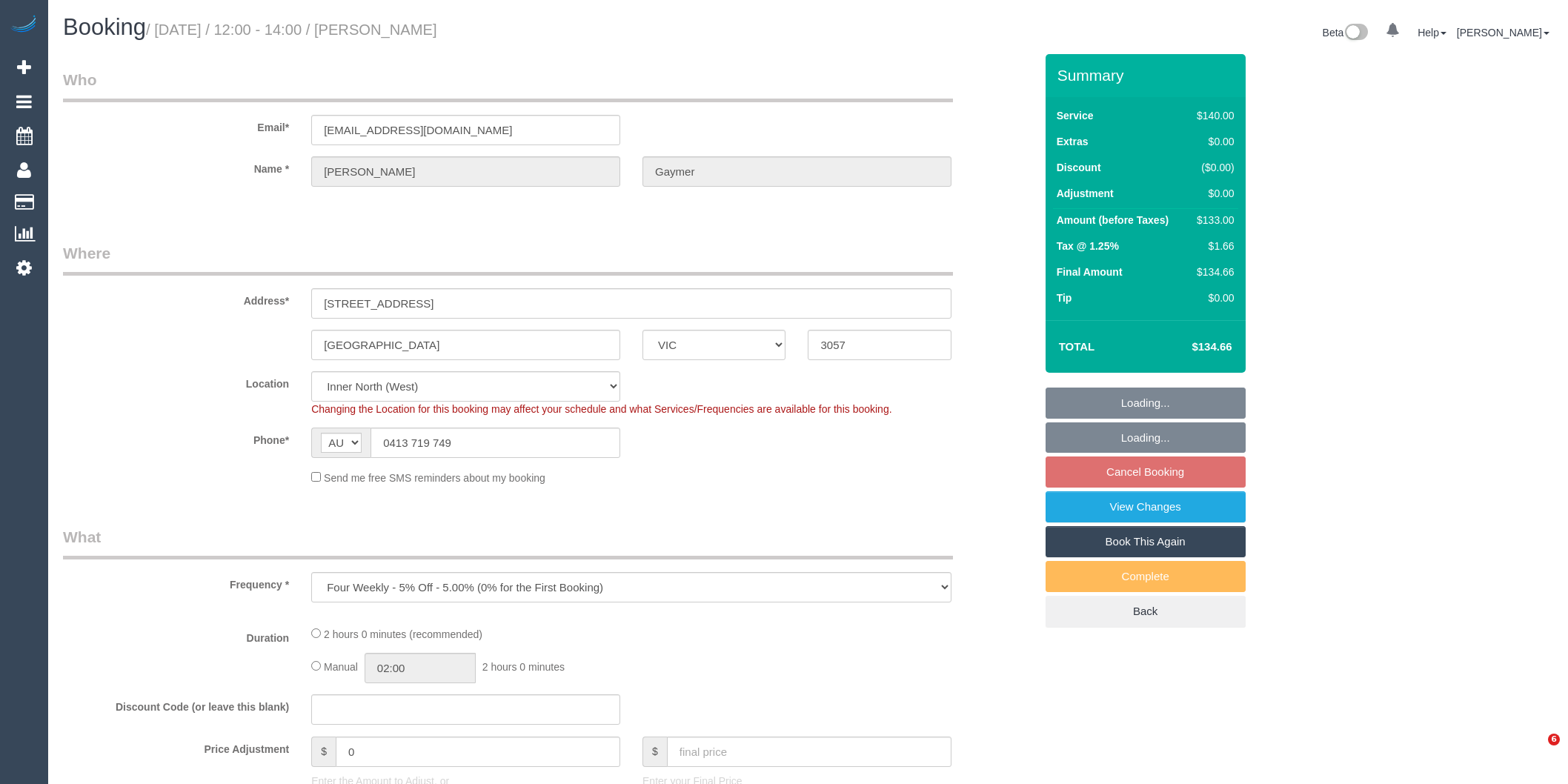
select select "VIC"
select select "object:675"
select select "number:28"
select select "number:14"
select select "number:19"
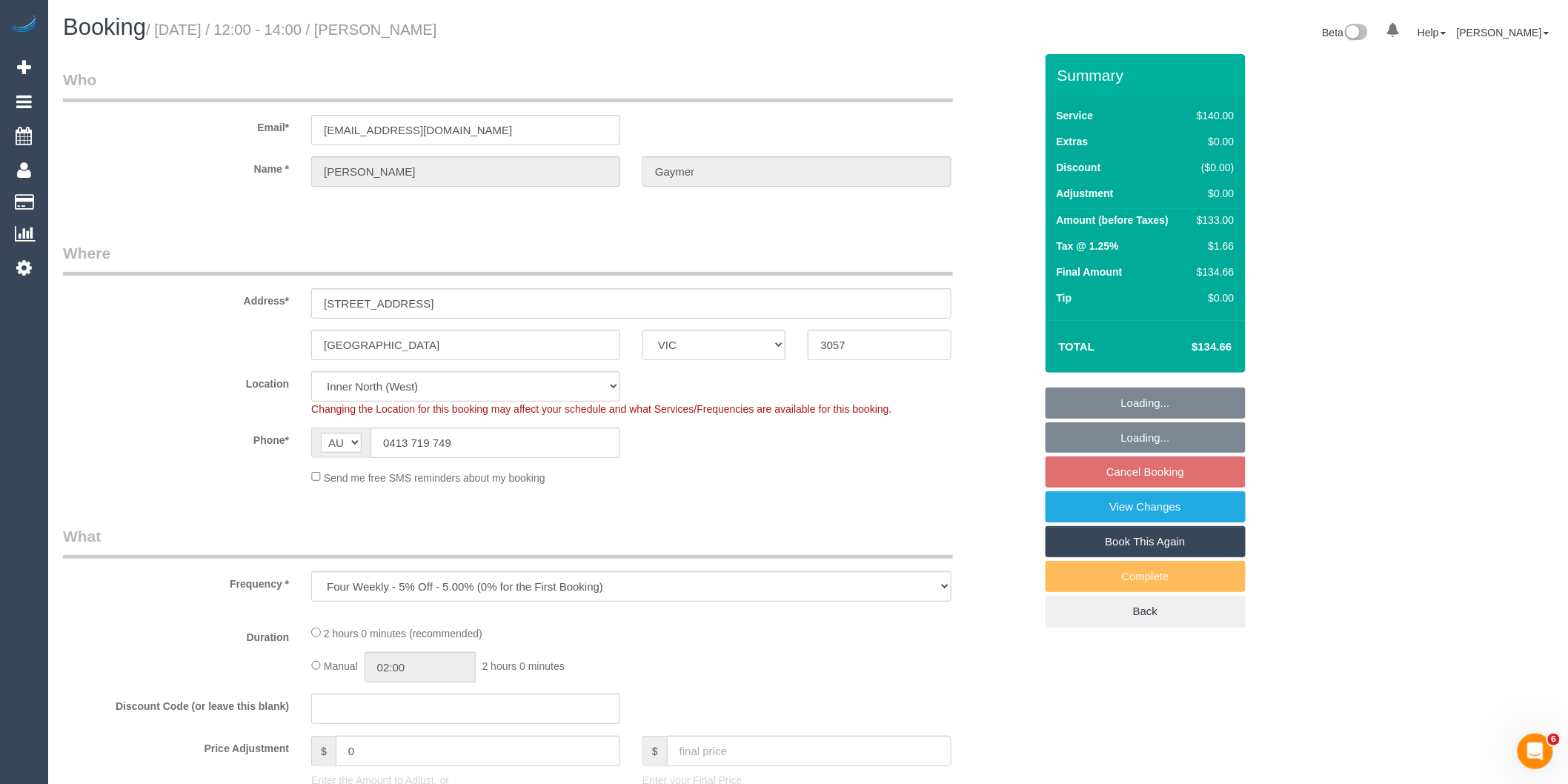
select select "number:22"
select select "number:34"
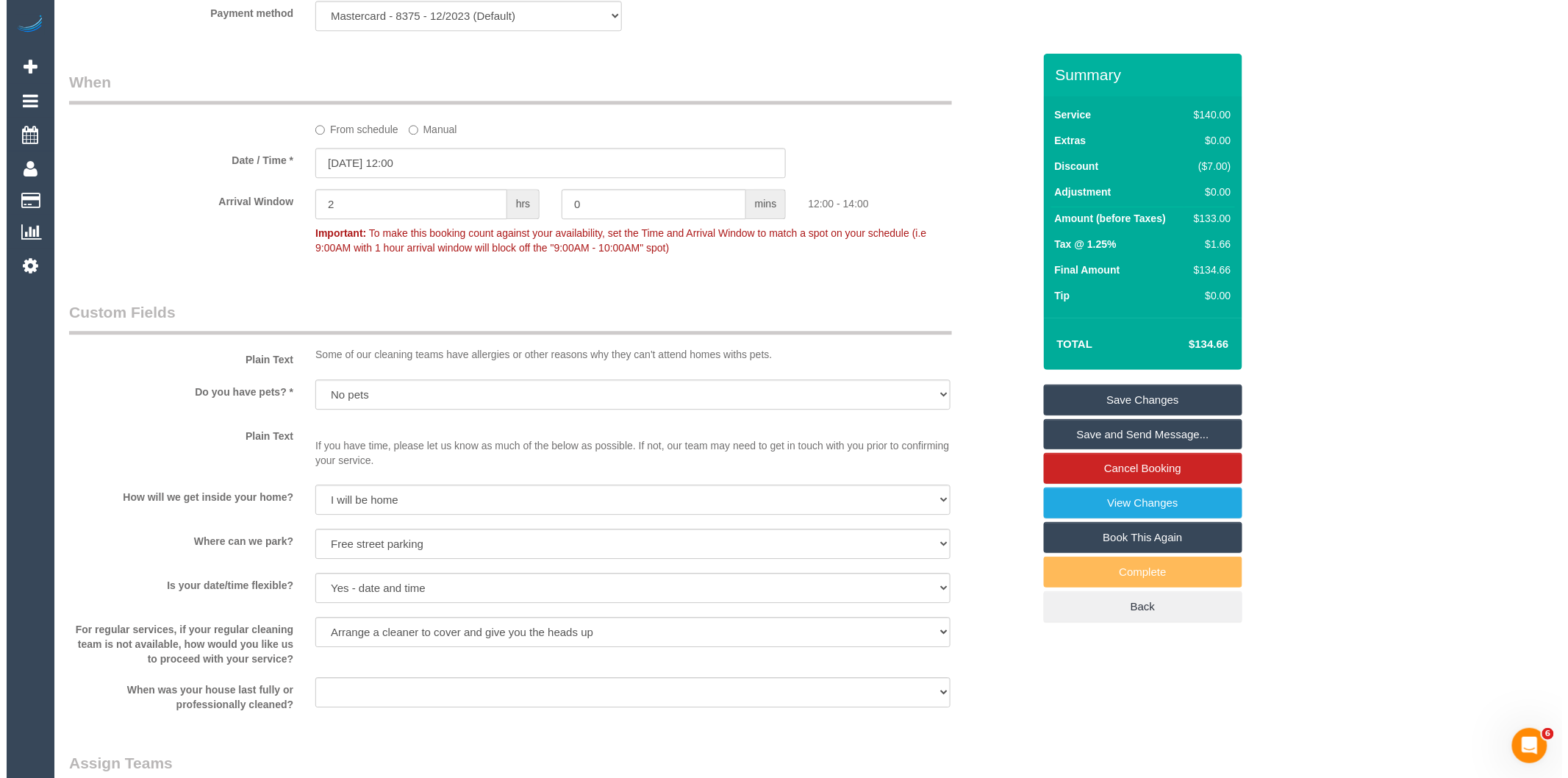
scroll to position [2041, 0]
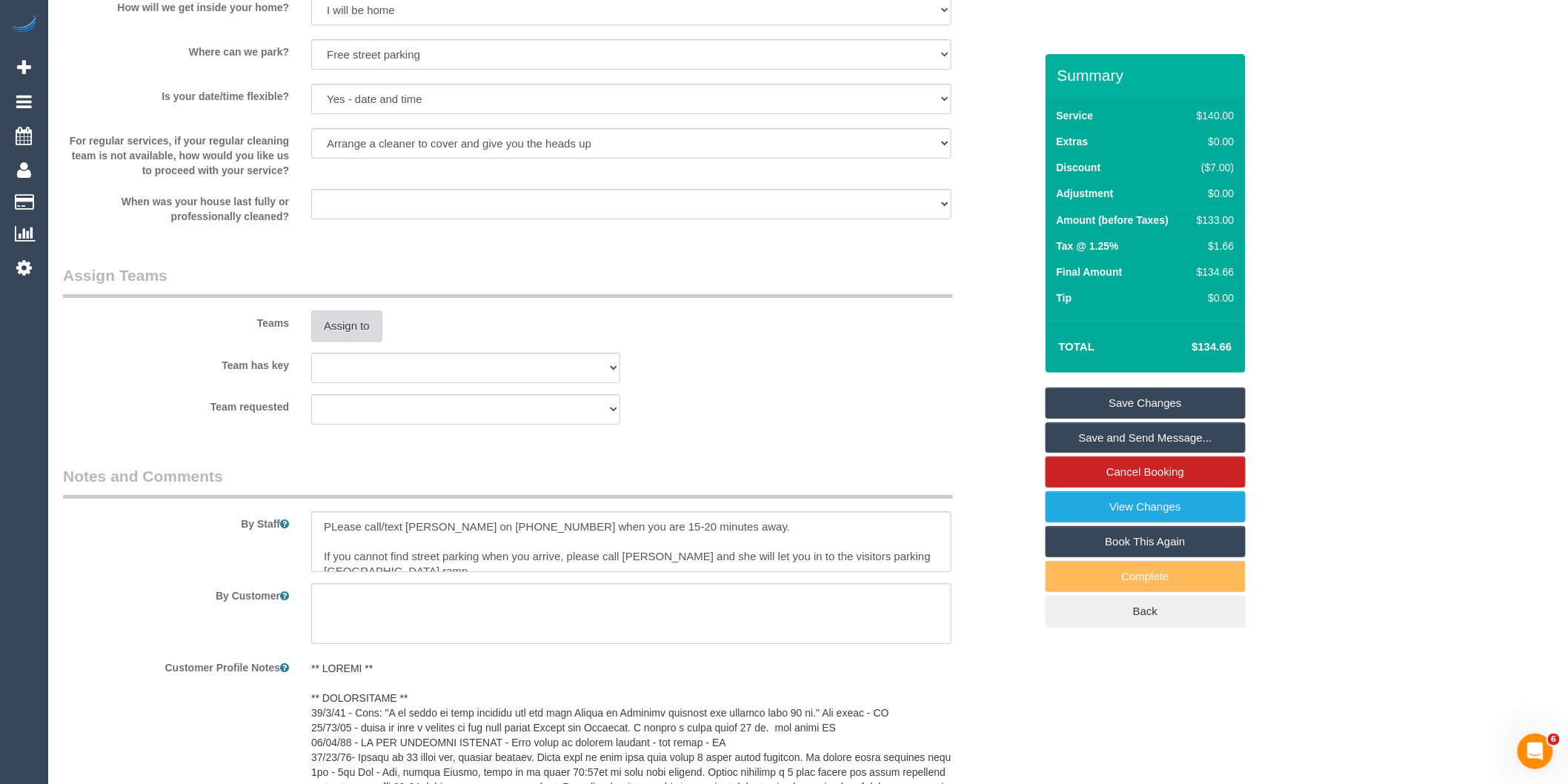
click at [349, 332] on button "Assign to" at bounding box center [347, 326] width 71 height 32
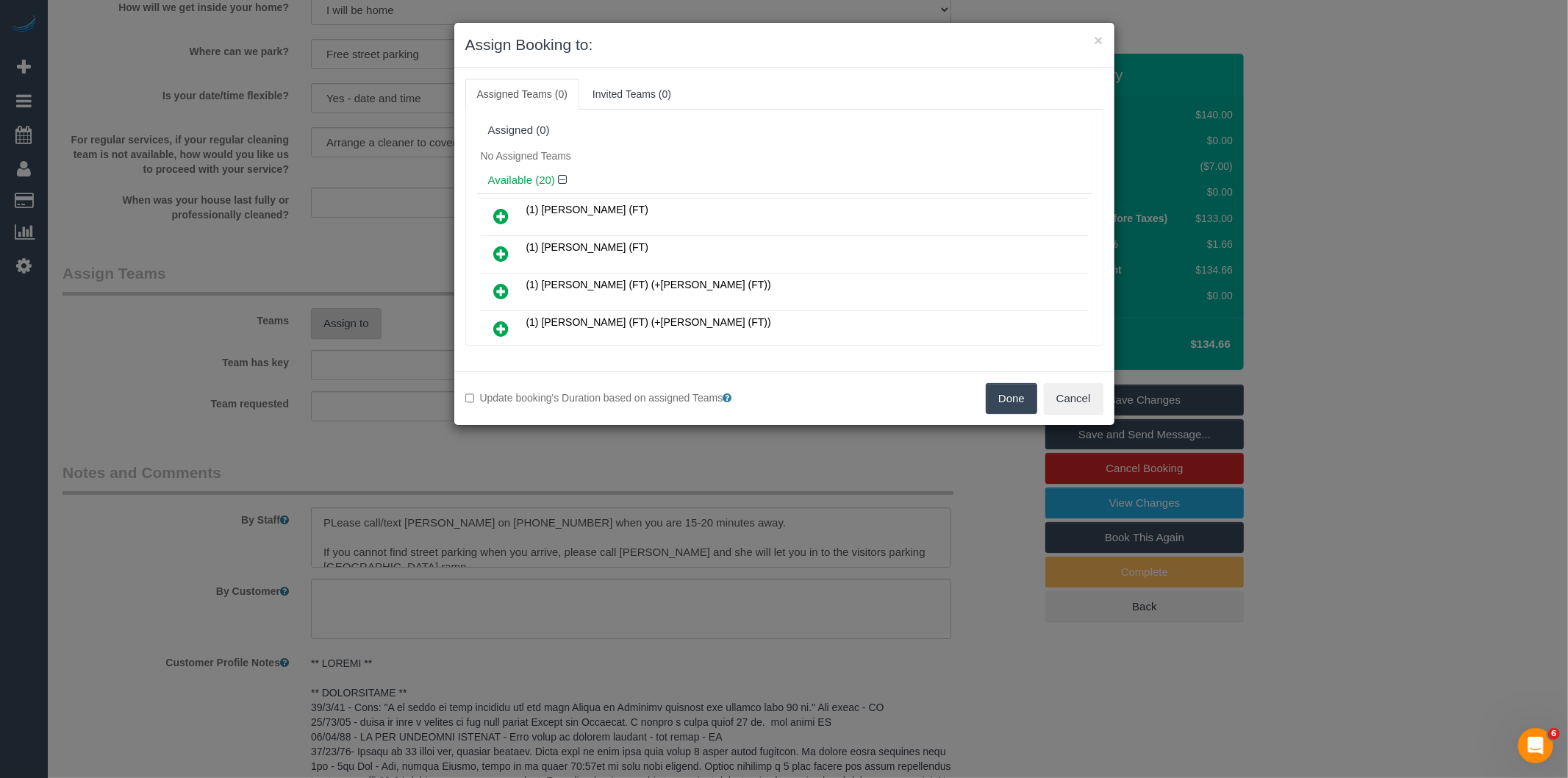
scroll to position [203, 0]
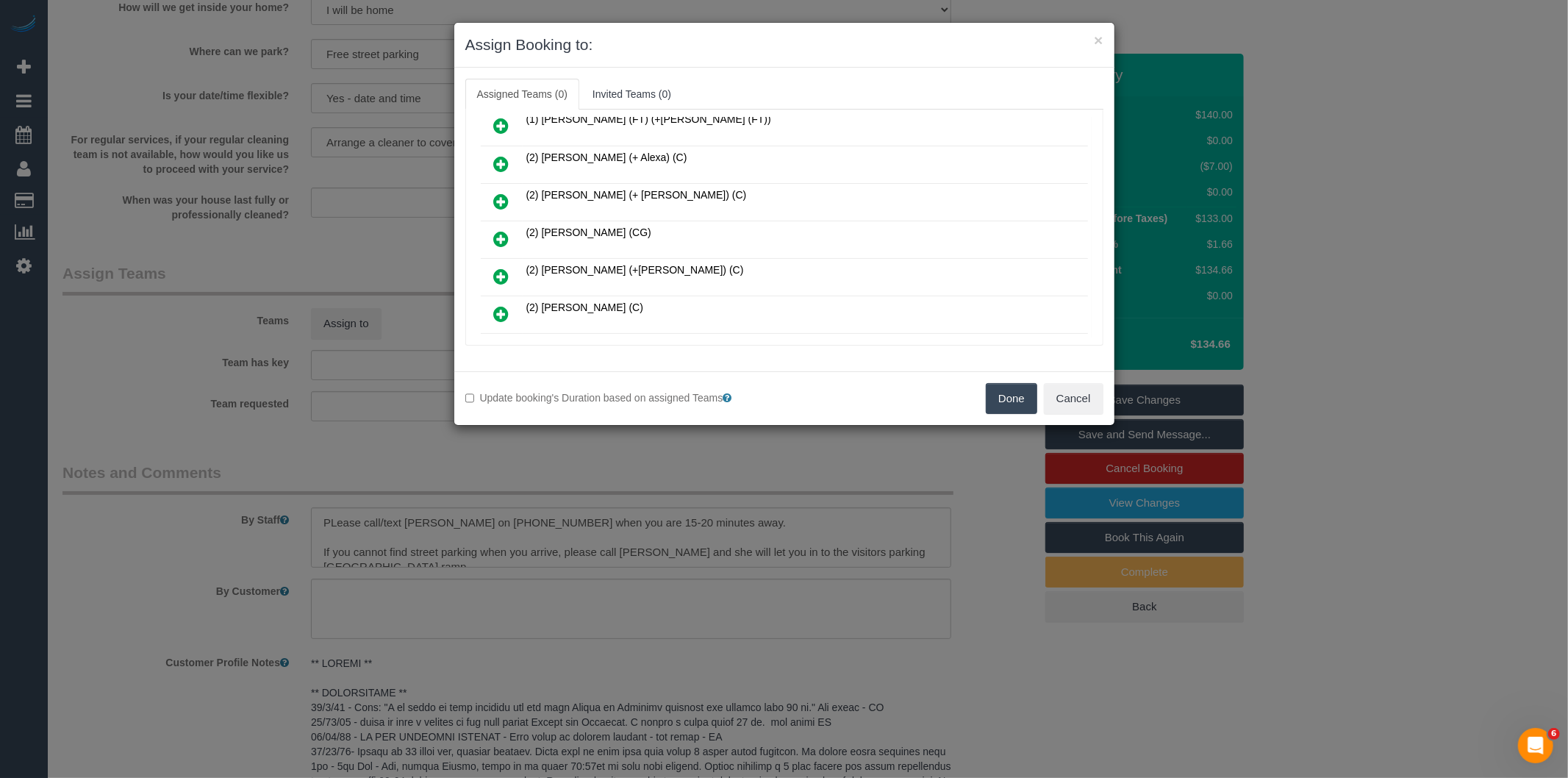
click at [499, 233] on icon at bounding box center [502, 239] width 16 height 18
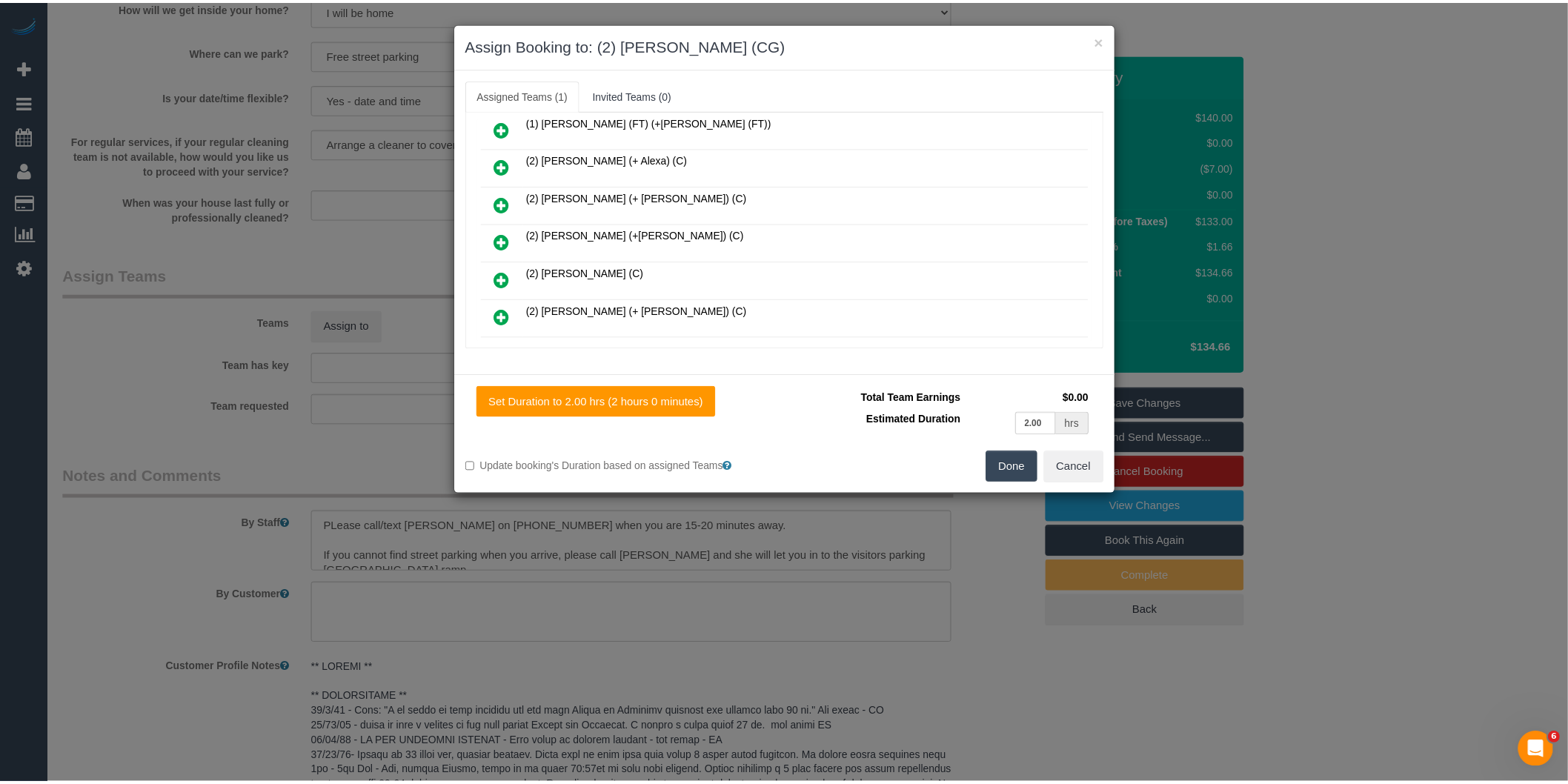
scroll to position [0, 0]
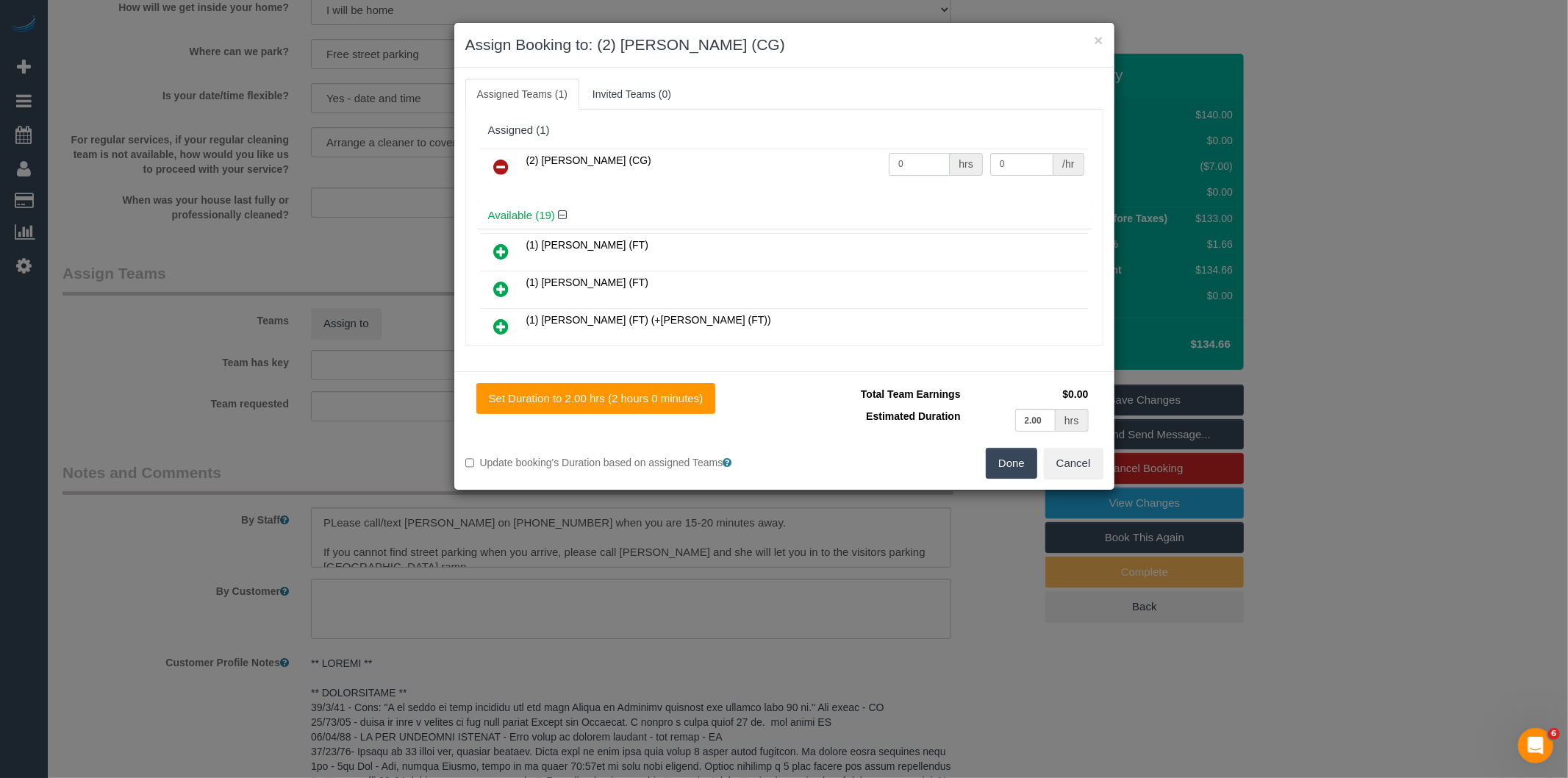
drag, startPoint x: 879, startPoint y: 172, endPoint x: 814, endPoint y: 172, distance: 65.0
click at [814, 172] on tr "(2) [PERSON_NAME] (CG) 0 hrs 0 /hr" at bounding box center [785, 168] width 608 height 37
type input "2"
type input "41.25"
click at [998, 456] on button "Done" at bounding box center [1011, 463] width 52 height 31
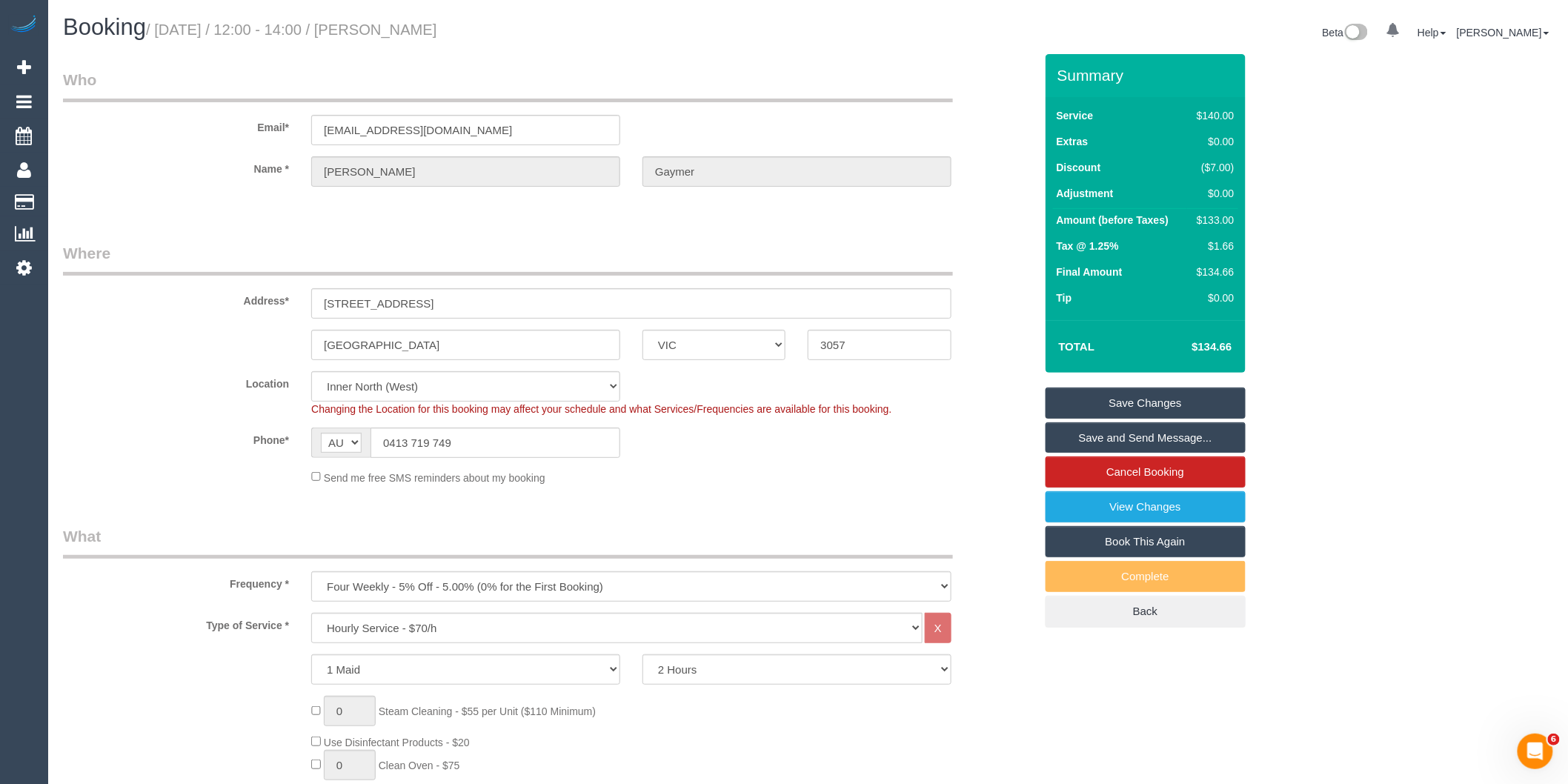
click at [1171, 435] on link "Save and Send Message..." at bounding box center [1145, 438] width 200 height 32
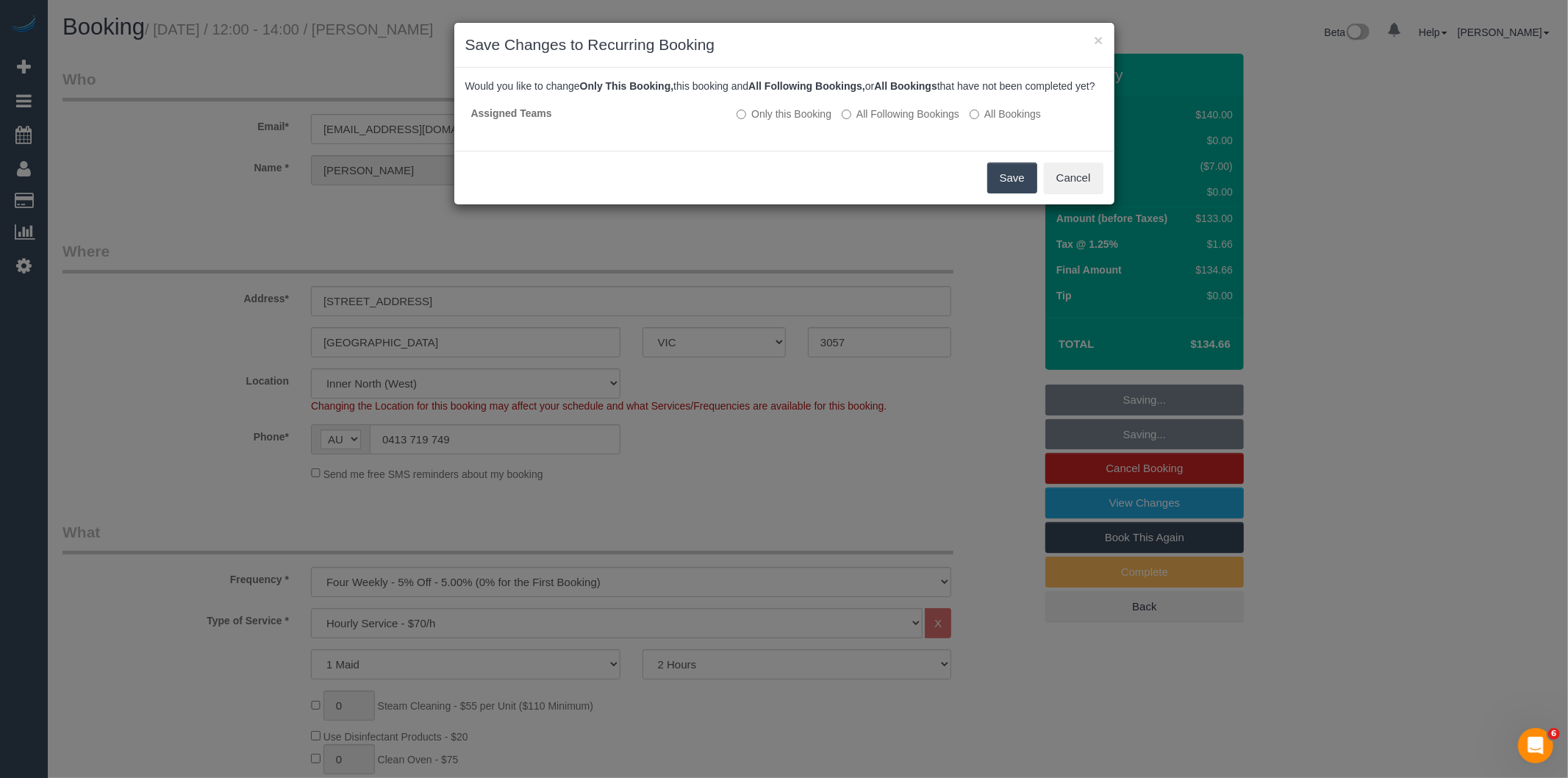
click at [1022, 193] on button "Save" at bounding box center [1012, 178] width 50 height 31
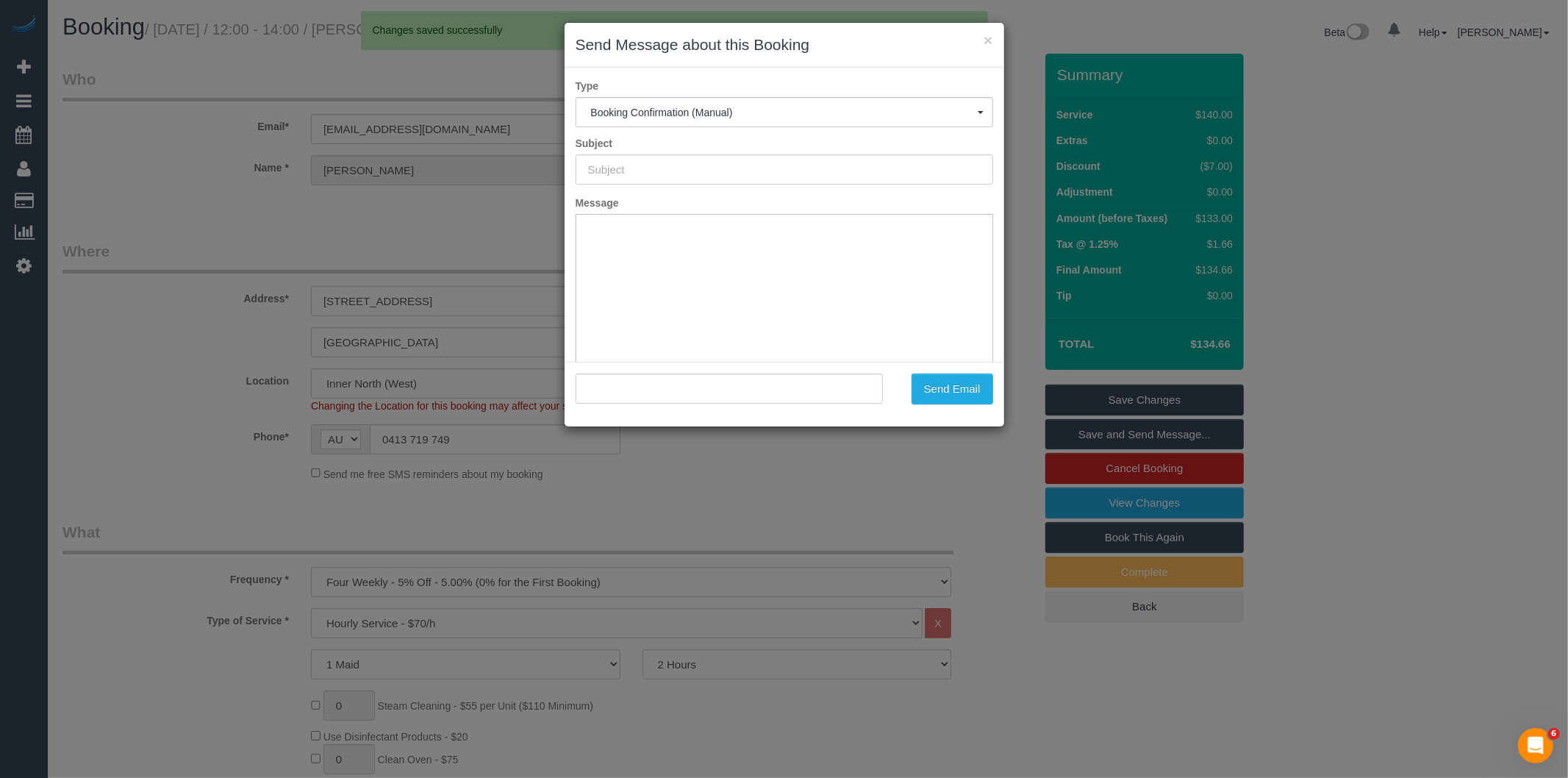
type input "Booking Confirmed"
type input ""Angela Gaymer" <amgaymer@gmail.com>"
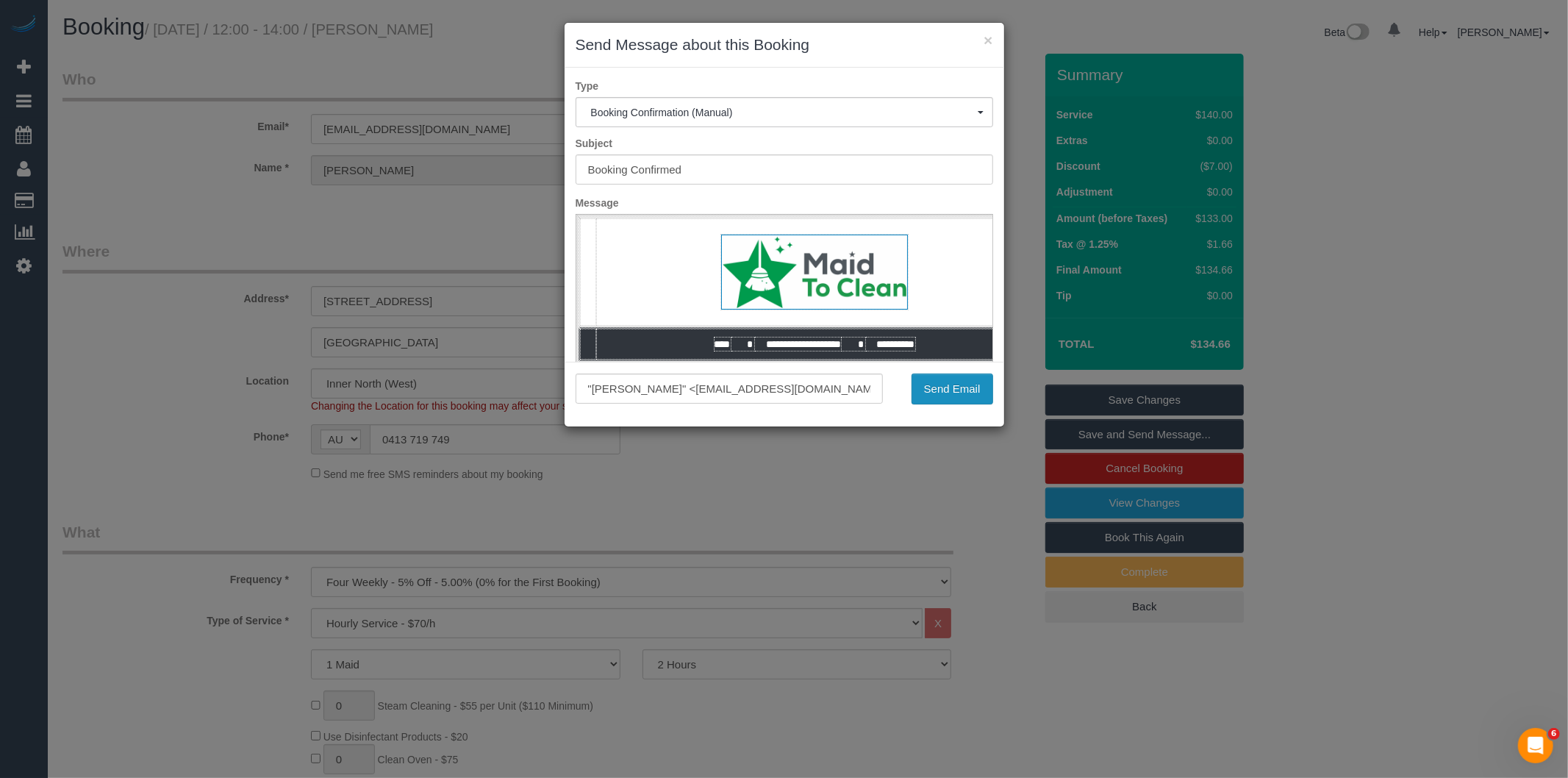
click at [931, 382] on button "Send Email" at bounding box center [952, 389] width 81 height 31
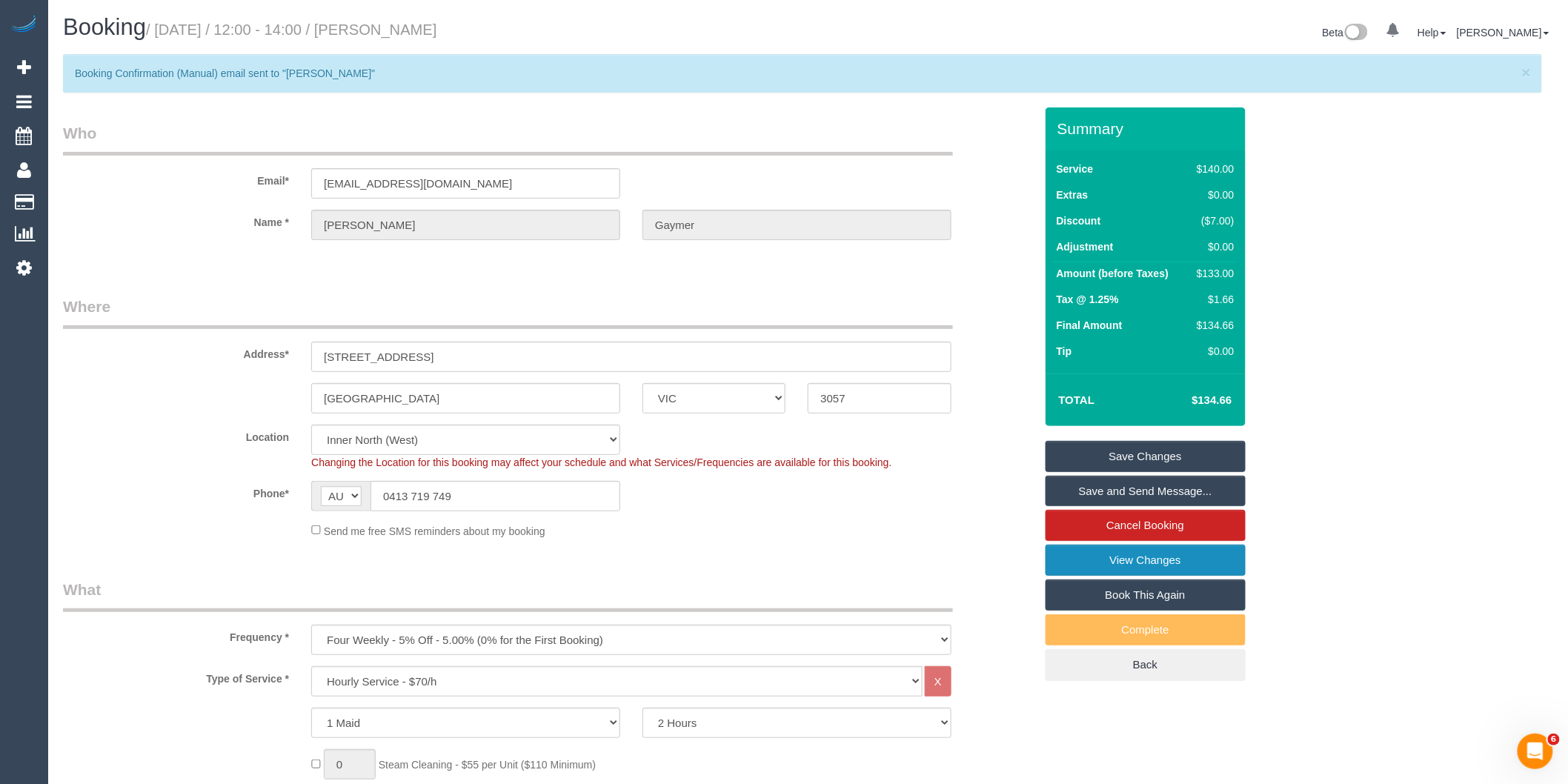
click at [1084, 568] on link "View Changes" at bounding box center [1145, 560] width 200 height 32
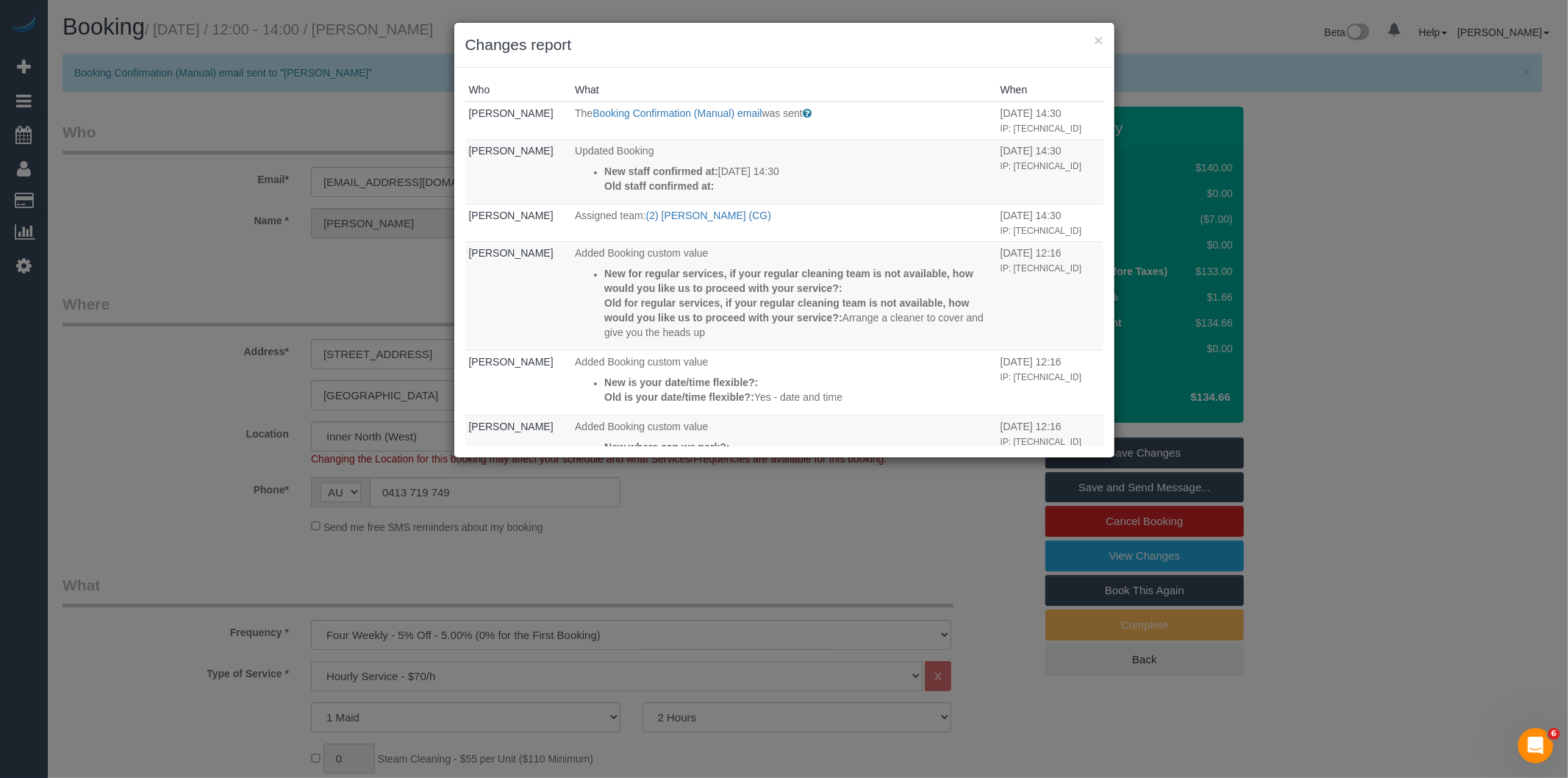
click at [363, 284] on div "× Changes report Who What When Bronie Bryant The Booking Confirmation (Manual) …" at bounding box center [784, 389] width 1568 height 778
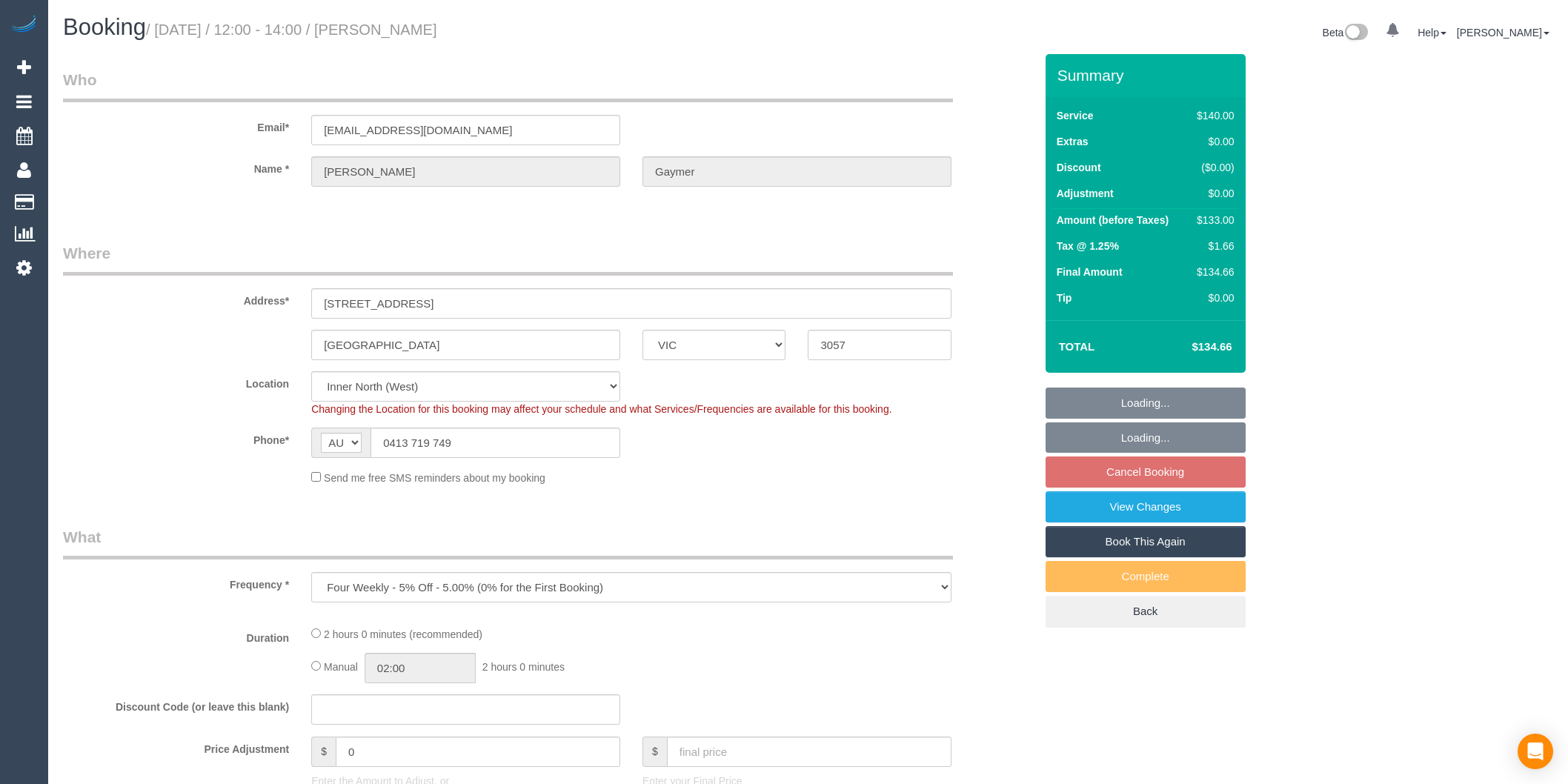
select select "VIC"
select select "number:28"
select select "number:14"
select select "number:19"
select select "number:22"
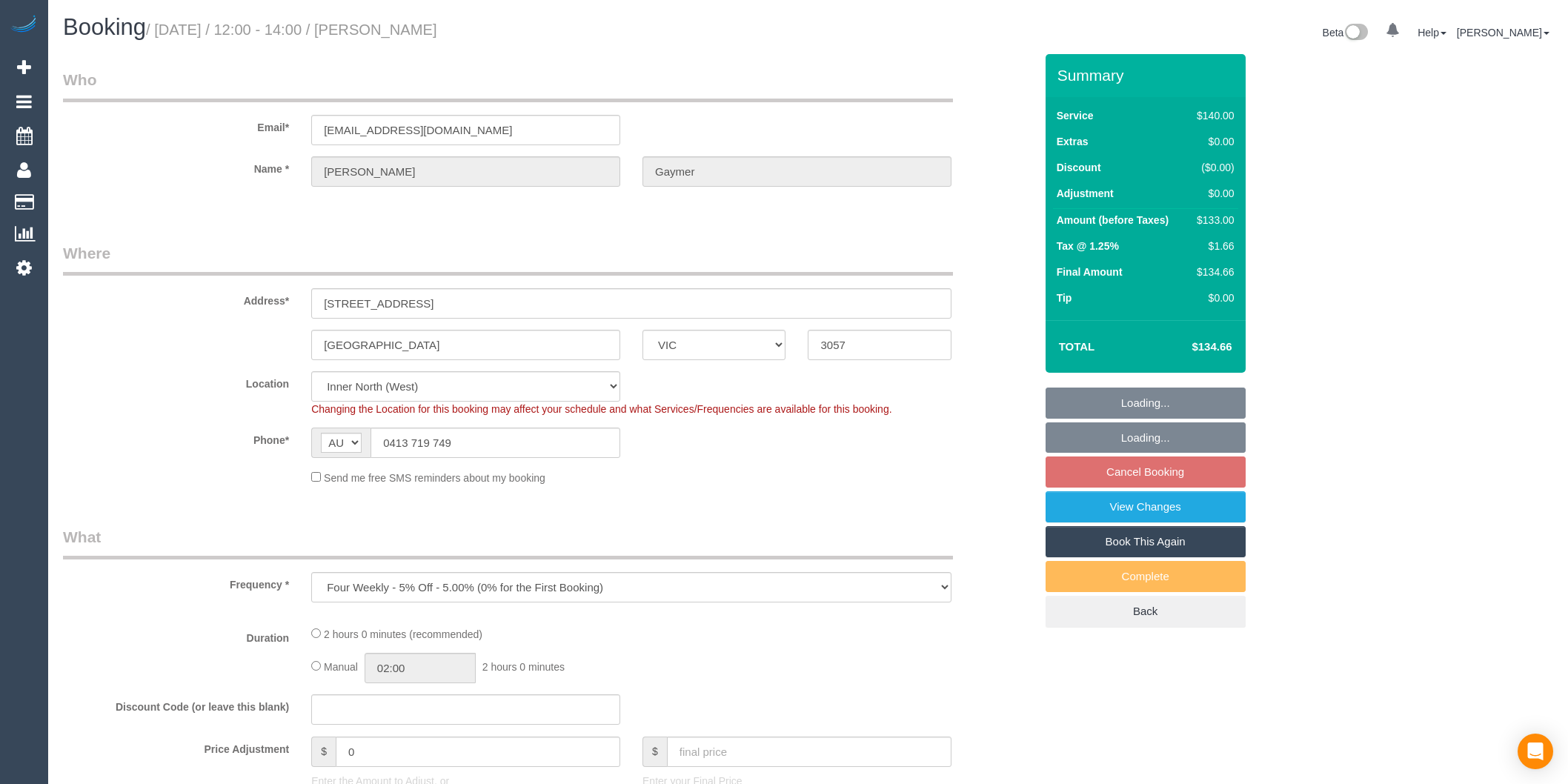
select select "number:34"
select select "object:1685"
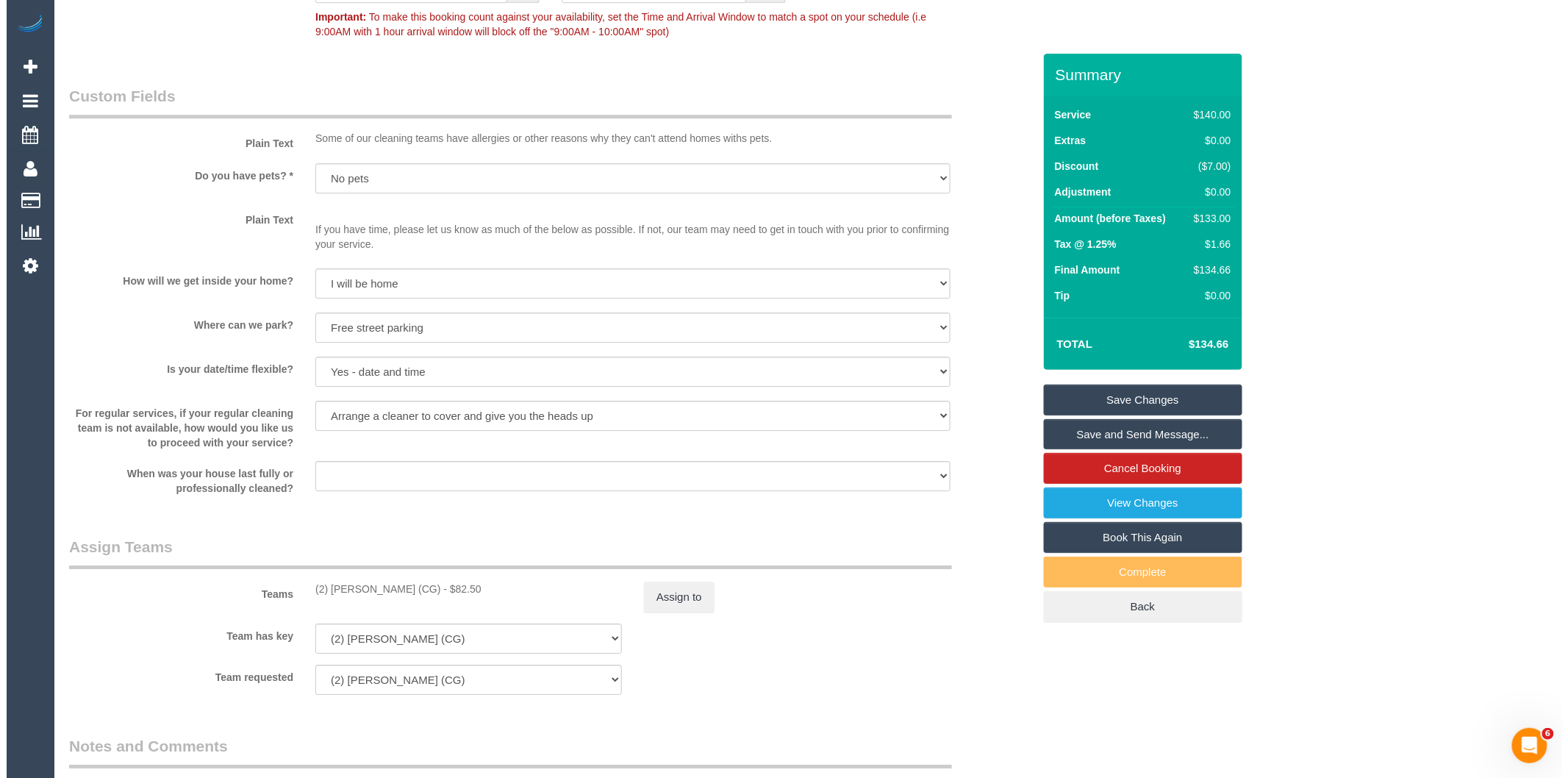
scroll to position [1878, 0]
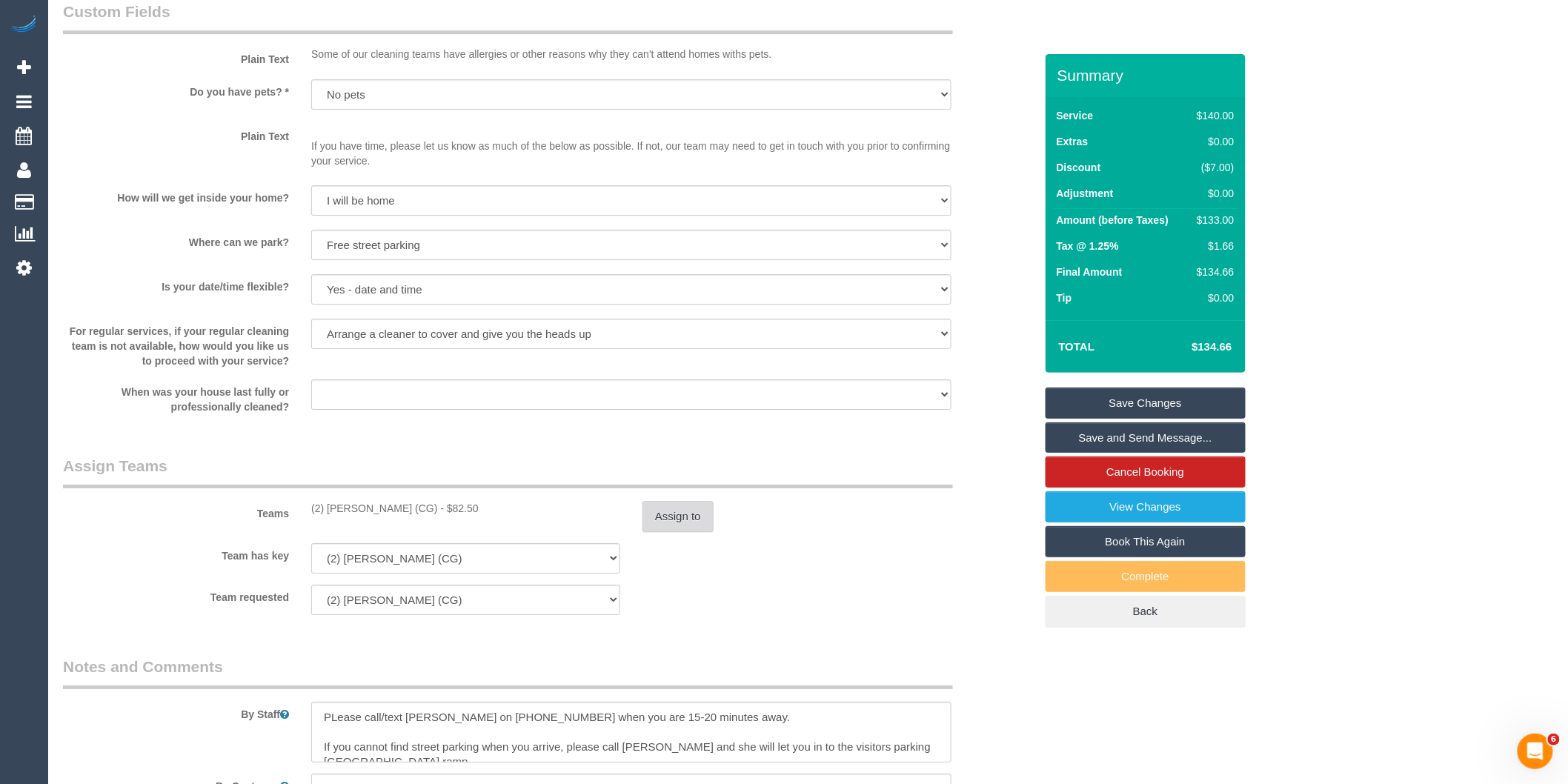
click at [682, 526] on button "Assign to" at bounding box center [677, 516] width 71 height 32
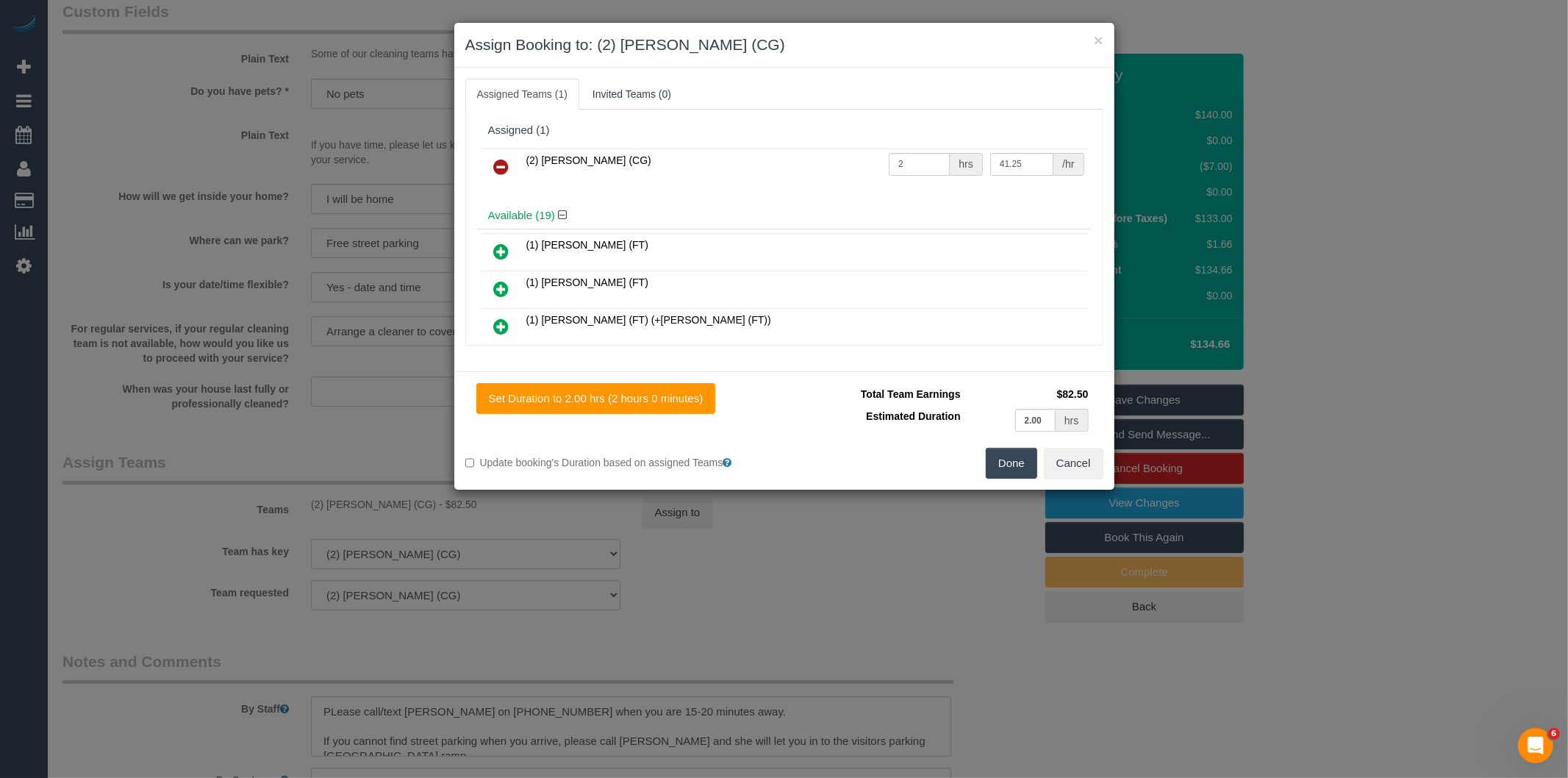
click at [502, 170] on icon at bounding box center [502, 167] width 16 height 18
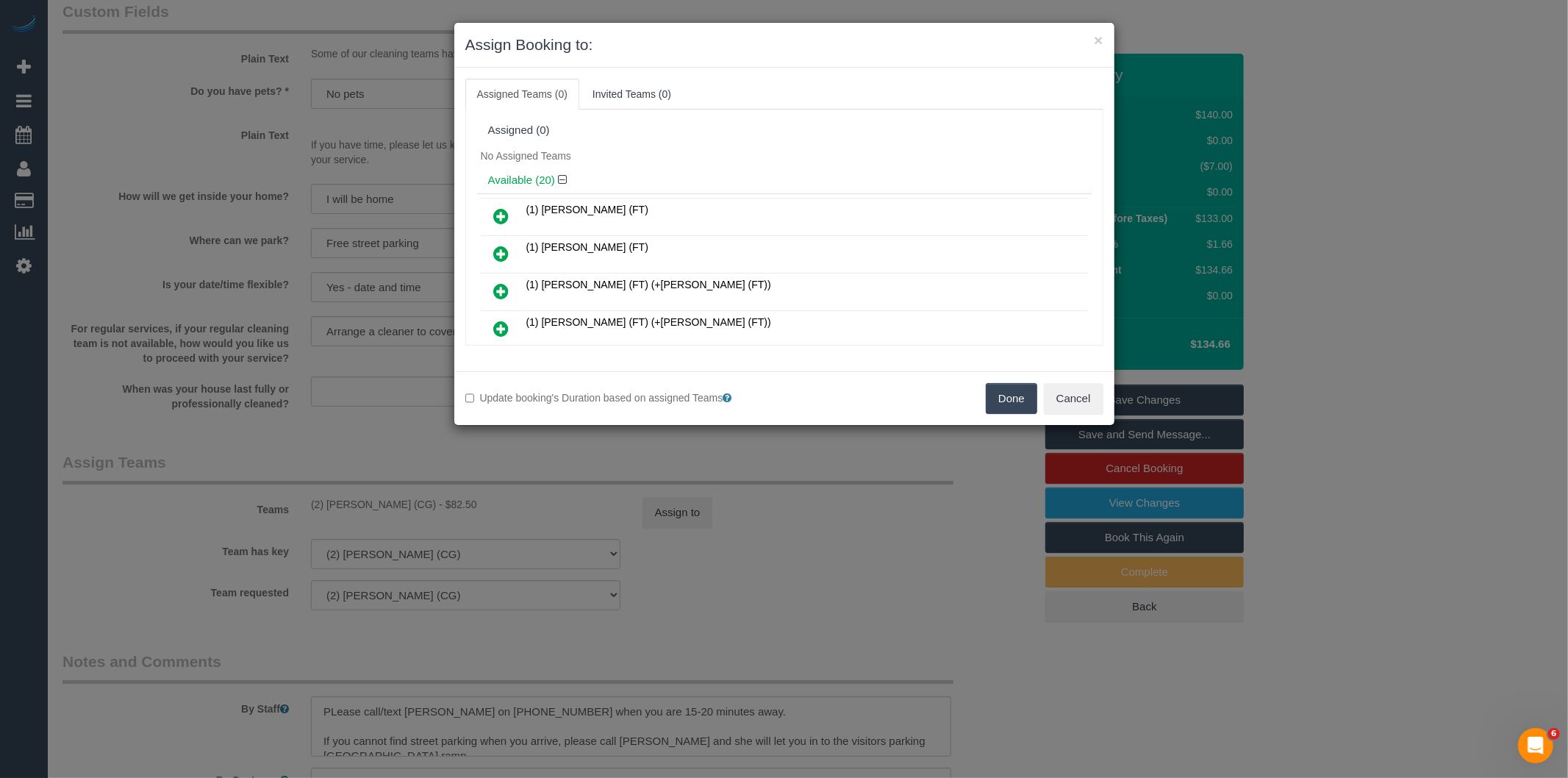
scroll to position [4619, 0]
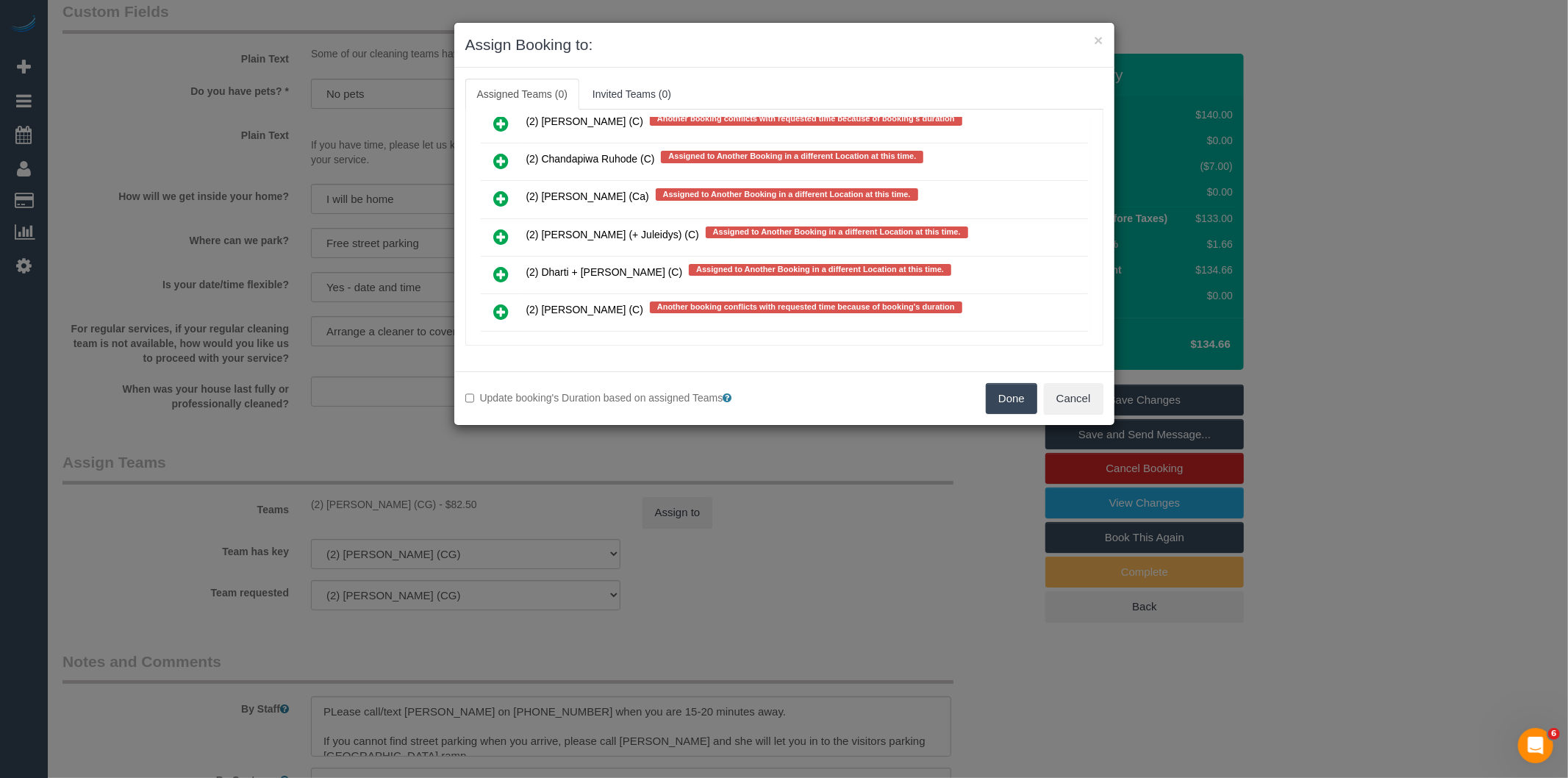
click at [500, 303] on icon at bounding box center [502, 312] width 16 height 18
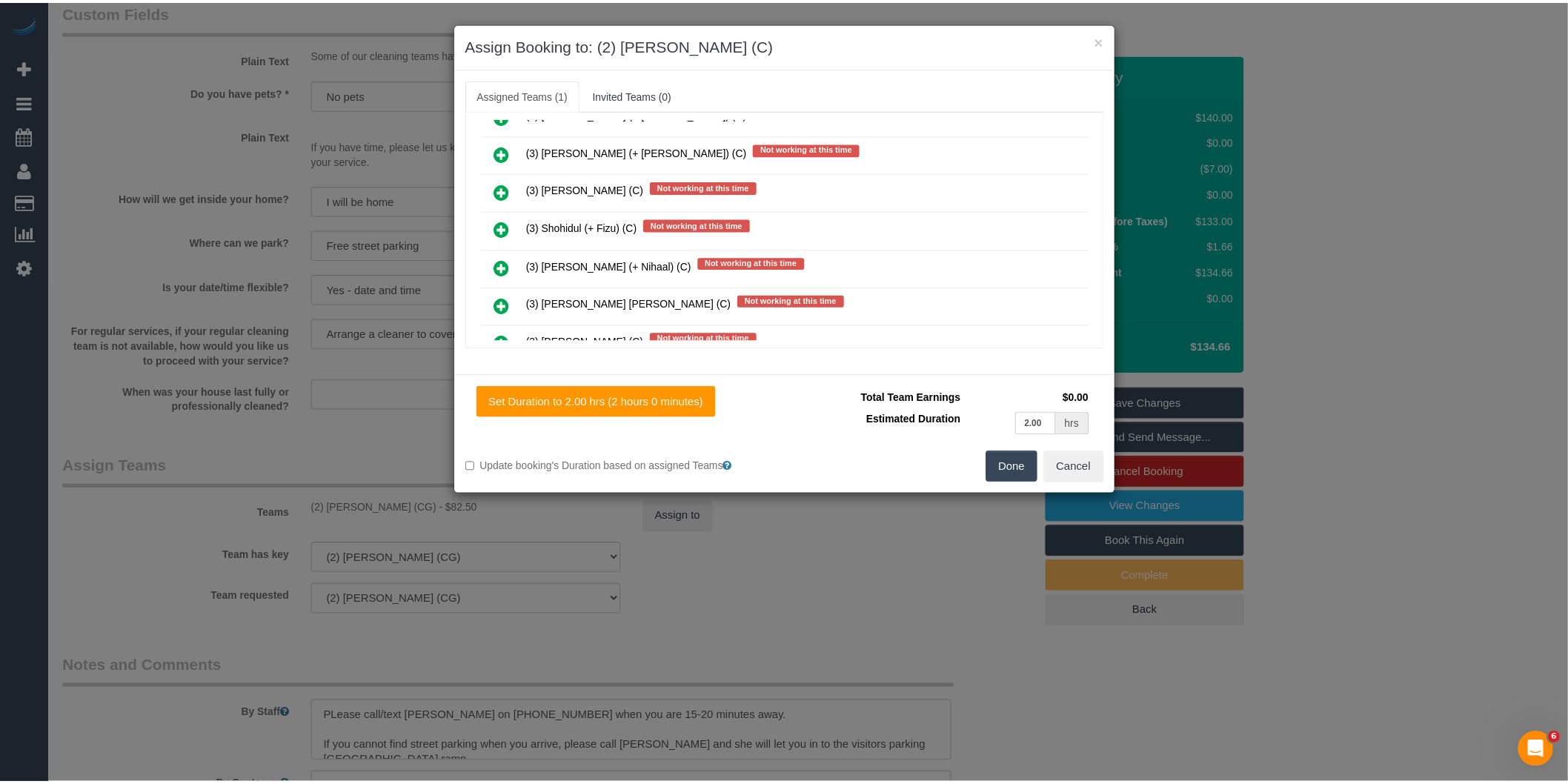
scroll to position [0, 0]
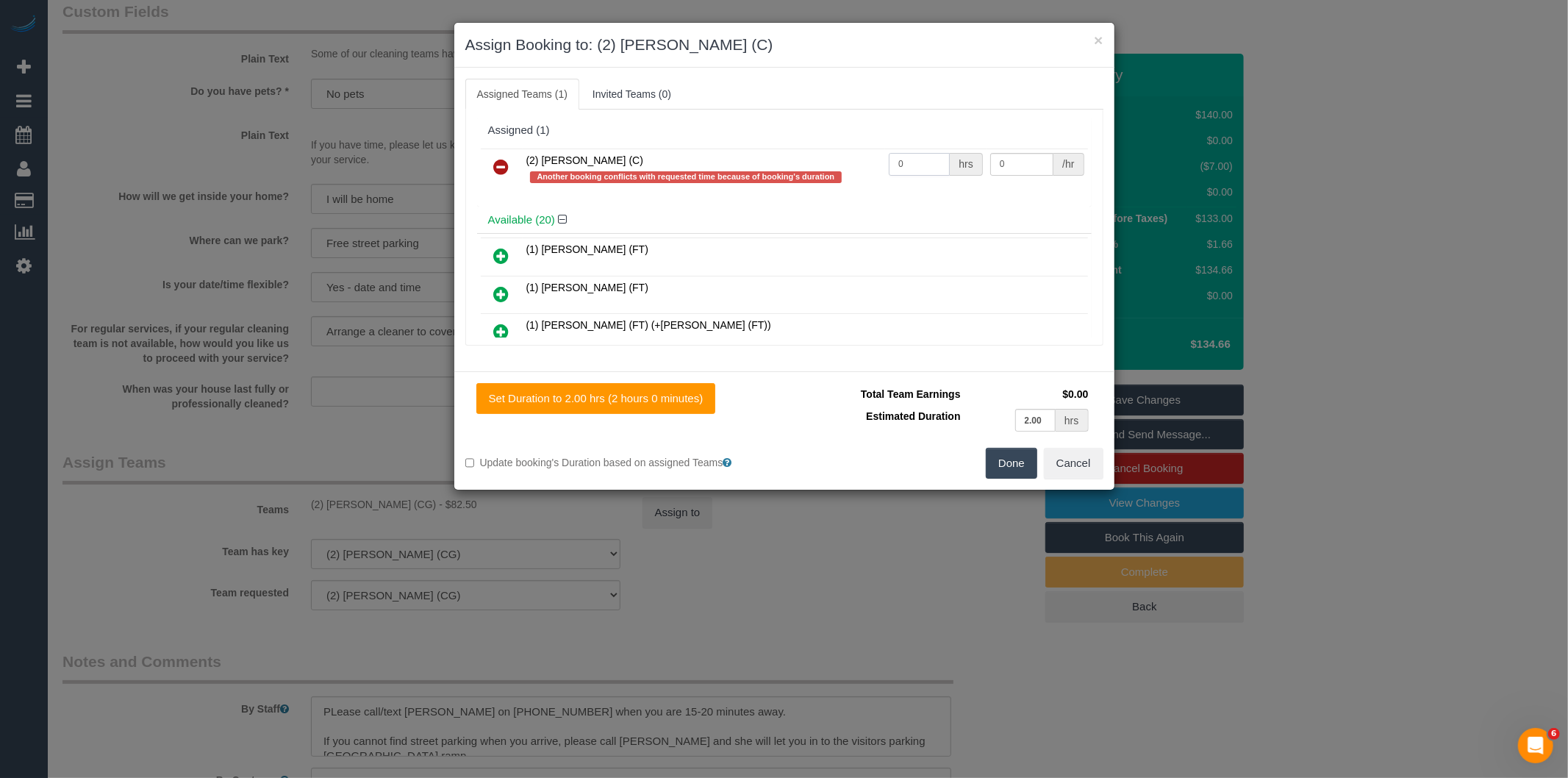
drag, startPoint x: 932, startPoint y: 156, endPoint x: 838, endPoint y: 165, distance: 94.4
click at [843, 165] on tr "(2) [PERSON_NAME] (C) Another booking conflicts with requested time because of …" at bounding box center [785, 170] width 608 height 42
type input "2"
type input "37.5"
click at [1016, 466] on button "Done" at bounding box center [1011, 463] width 52 height 31
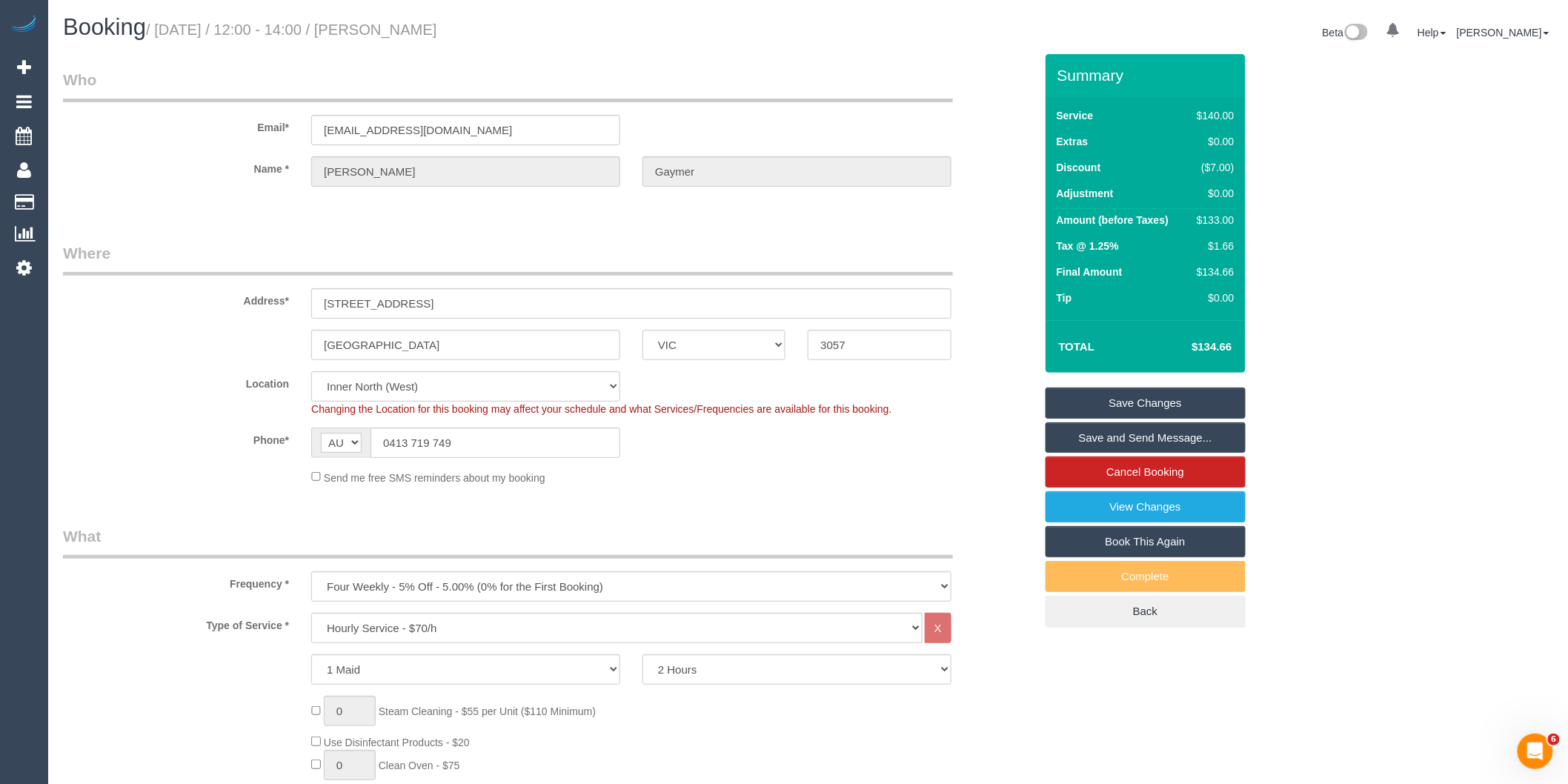
click at [1107, 403] on link "Save Changes" at bounding box center [1145, 403] width 200 height 32
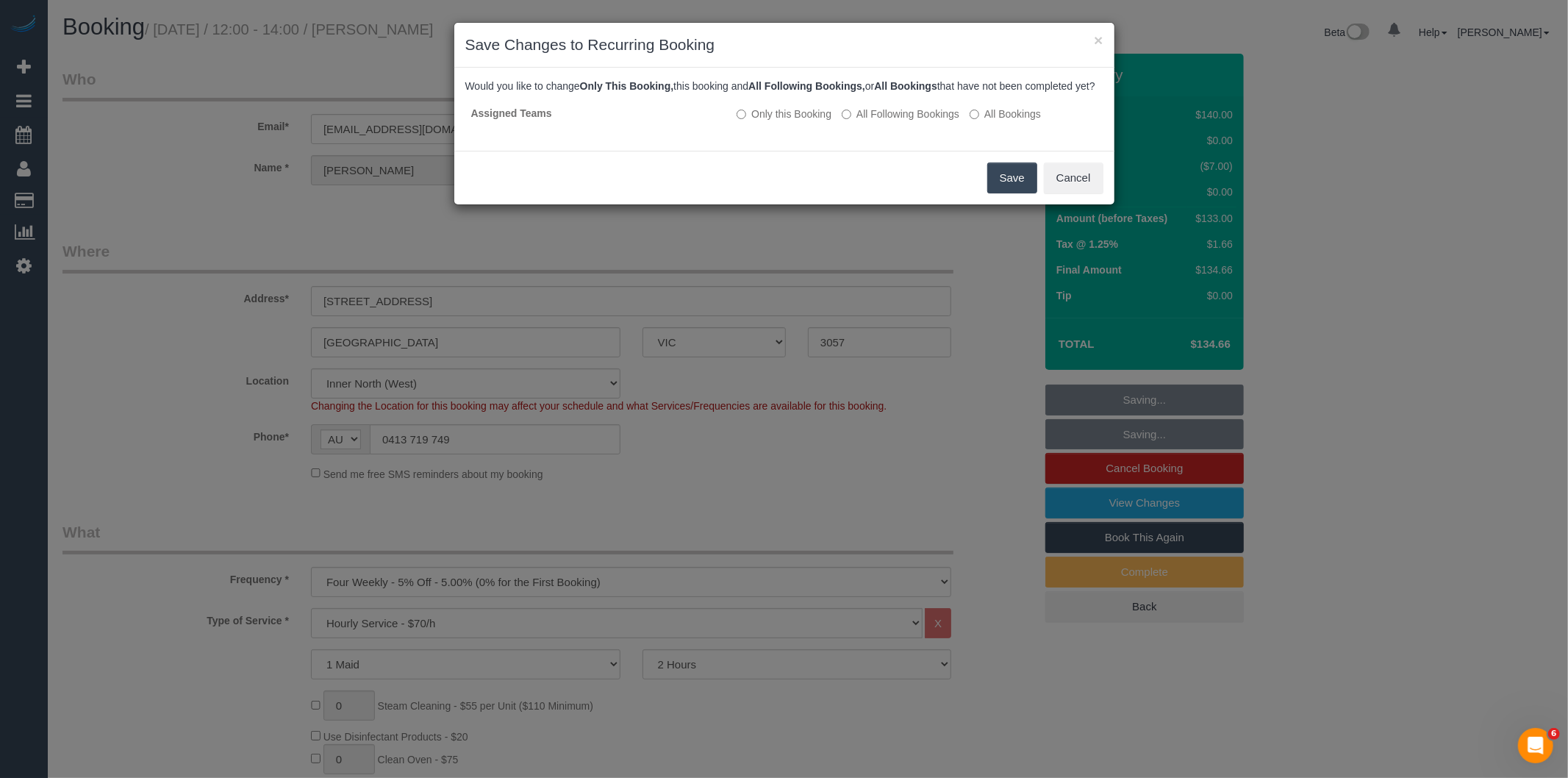
click at [1018, 193] on button "Save" at bounding box center [1012, 178] width 50 height 31
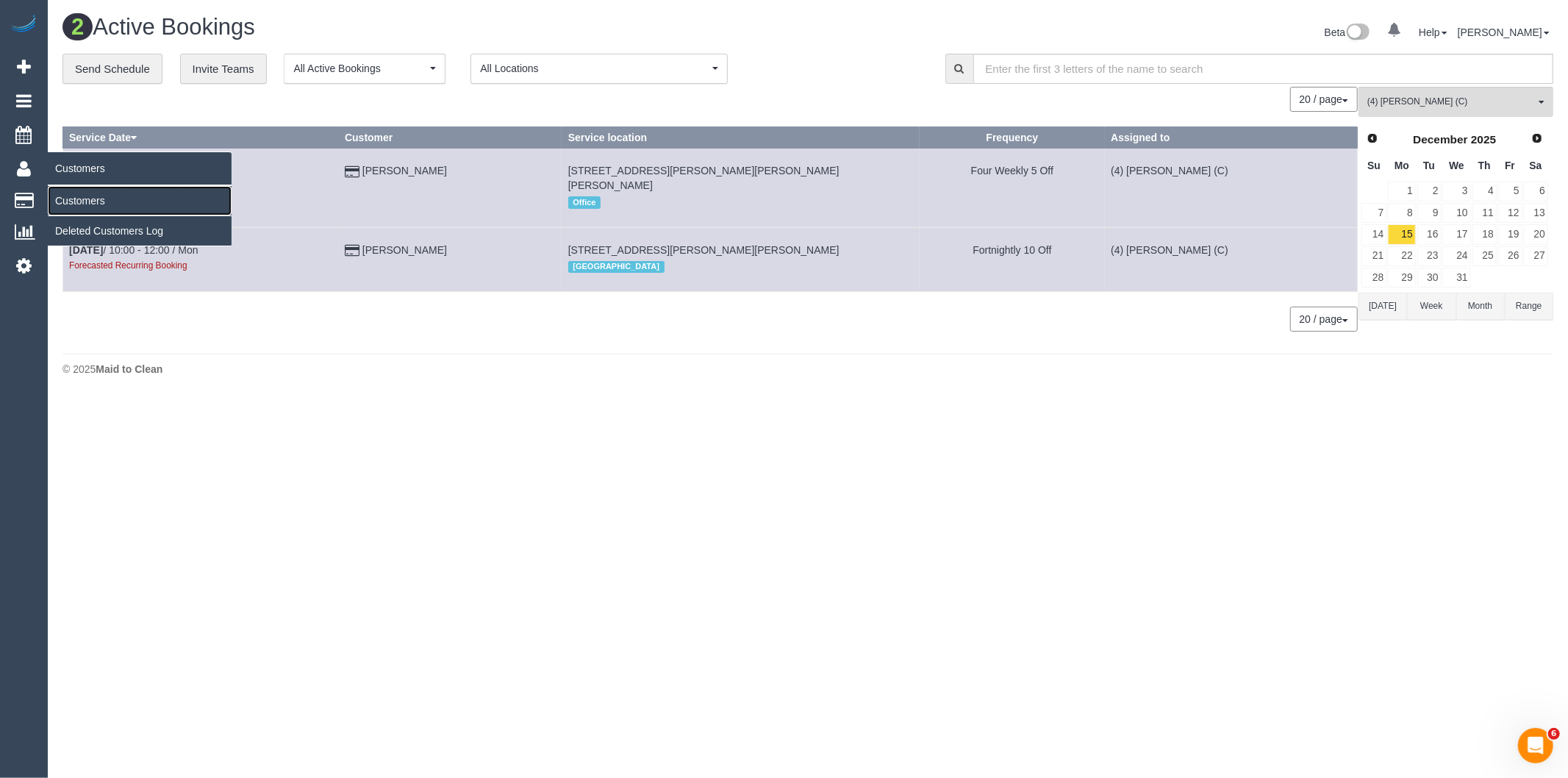
click at [86, 202] on link "Customers" at bounding box center [140, 201] width 184 height 29
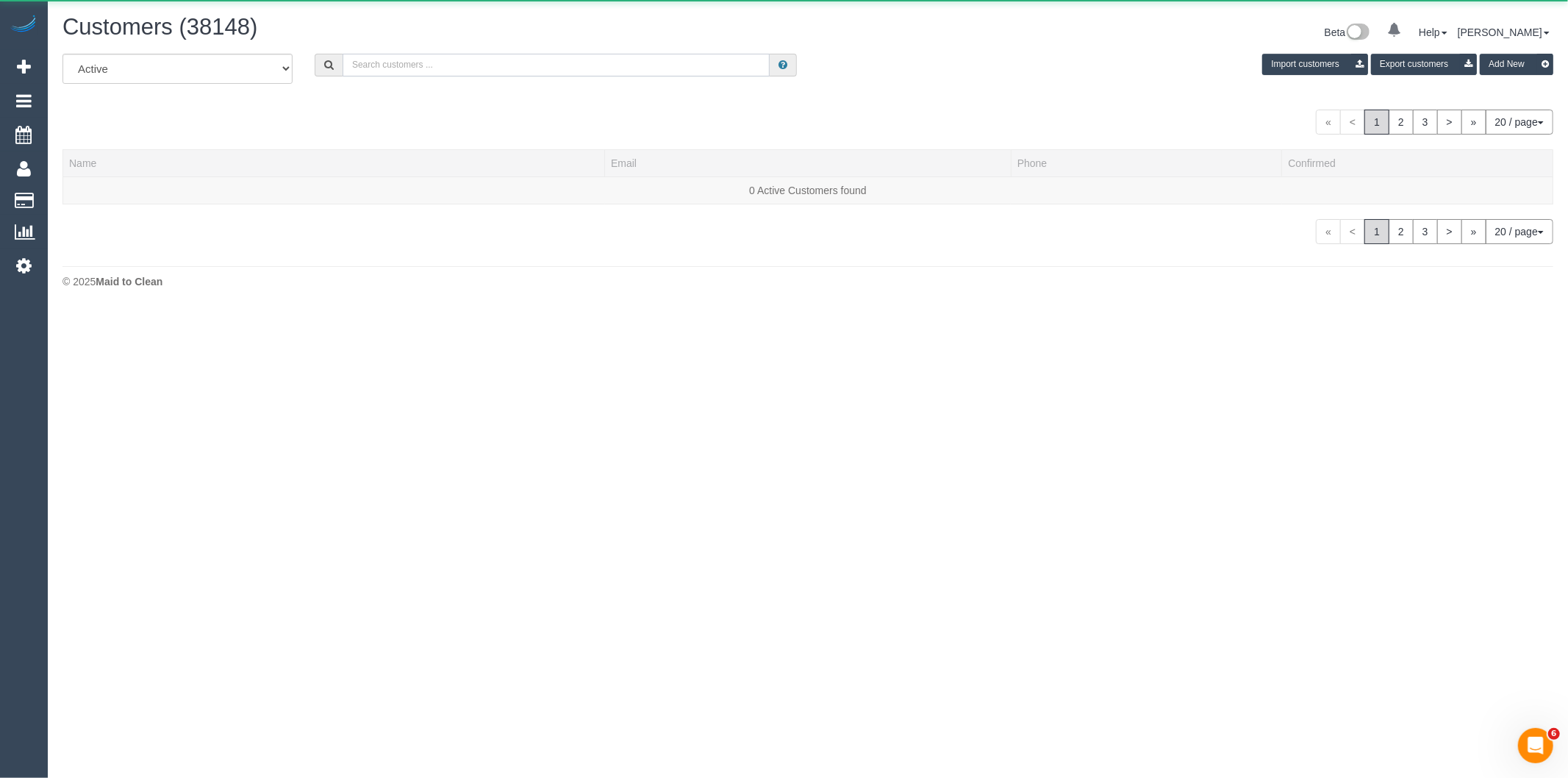
click at [497, 65] on input "text" at bounding box center [557, 65] width 427 height 23
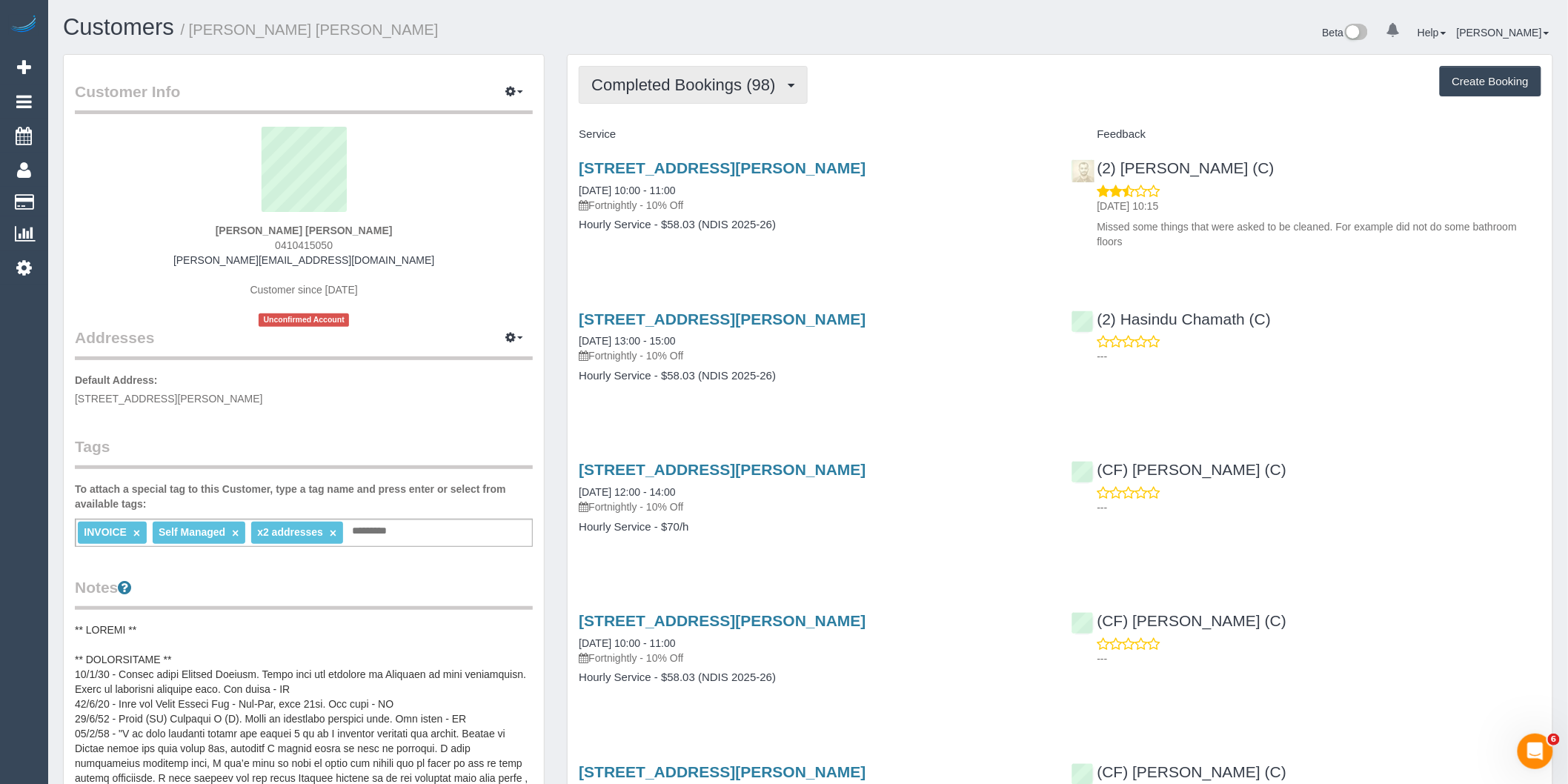
click at [765, 75] on button "Completed Bookings (98)" at bounding box center [692, 85] width 228 height 38
click at [685, 160] on link "Cancelled Bookings (14)" at bounding box center [660, 158] width 160 height 20
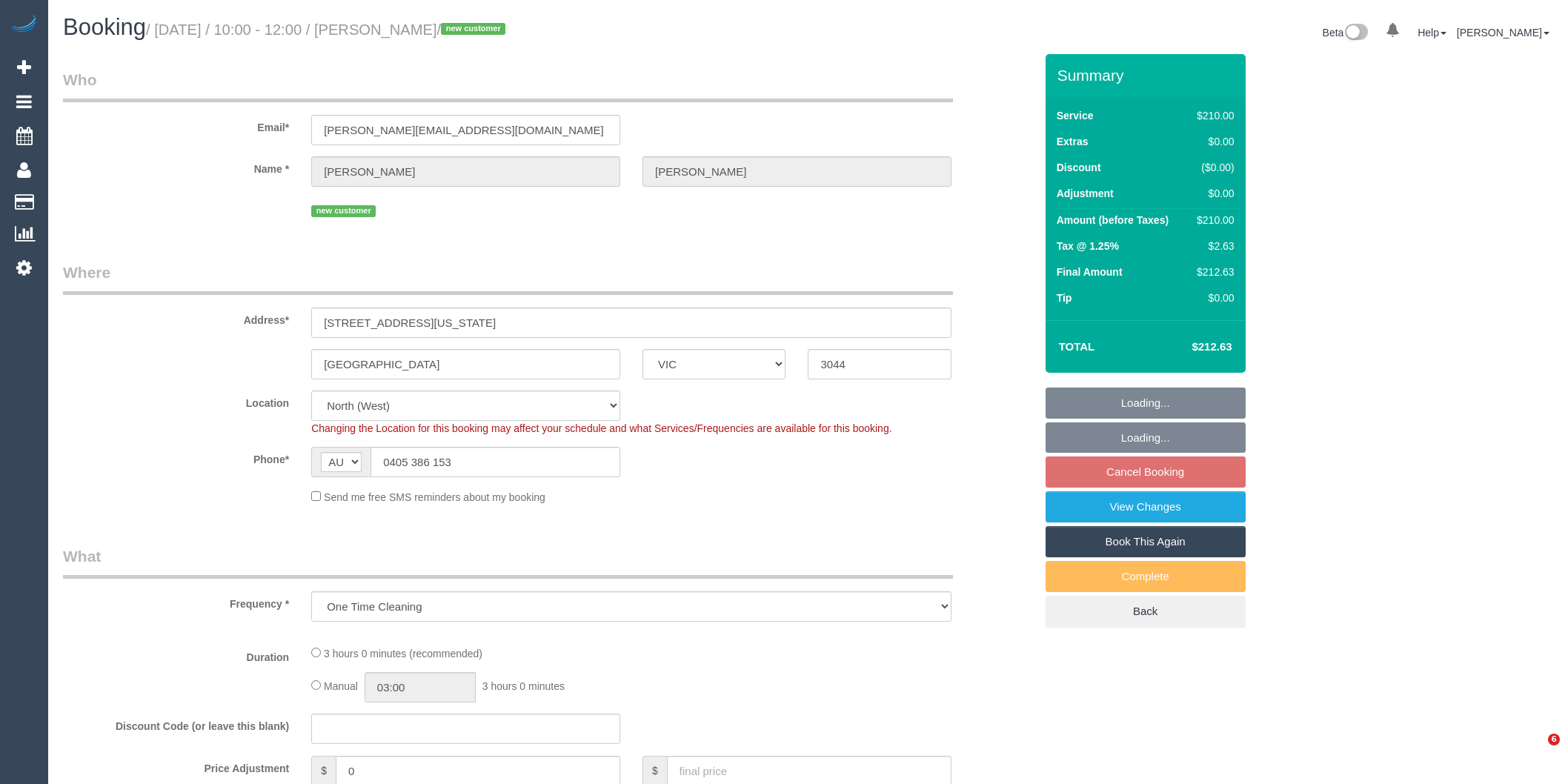
select select "VIC"
select select "object:881"
select select "string:stripe-pm_1SHwMk2GScqysDRVSl6kzCPs"
select select "180"
select select "number:29"
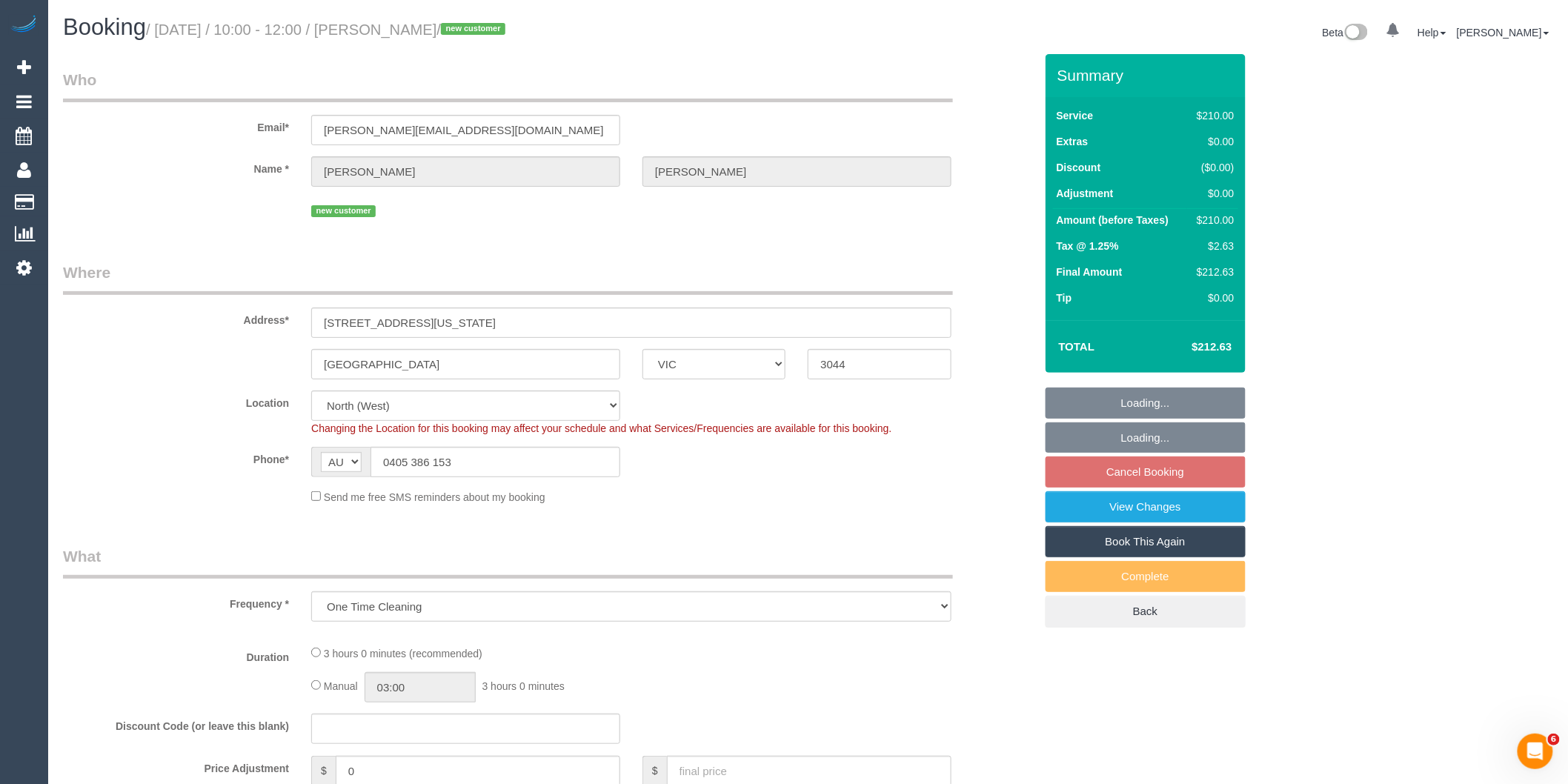
select select "number:14"
select select "number:18"
select select "number:24"
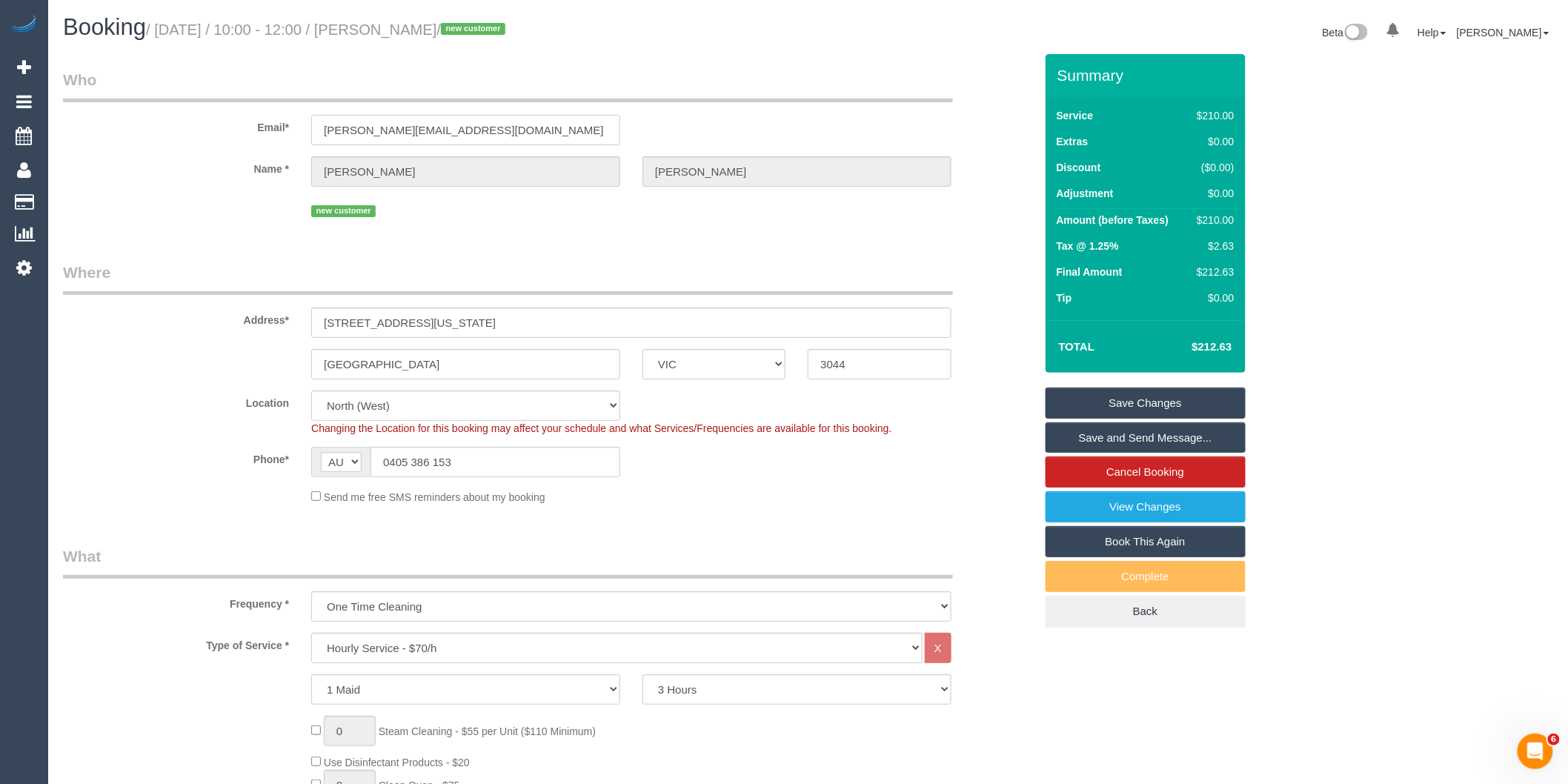
drag, startPoint x: 462, startPoint y: 123, endPoint x: 343, endPoint y: 135, distance: 119.6
click at [315, 122] on input "trisha@netspace.net.au" at bounding box center [465, 129] width 309 height 31
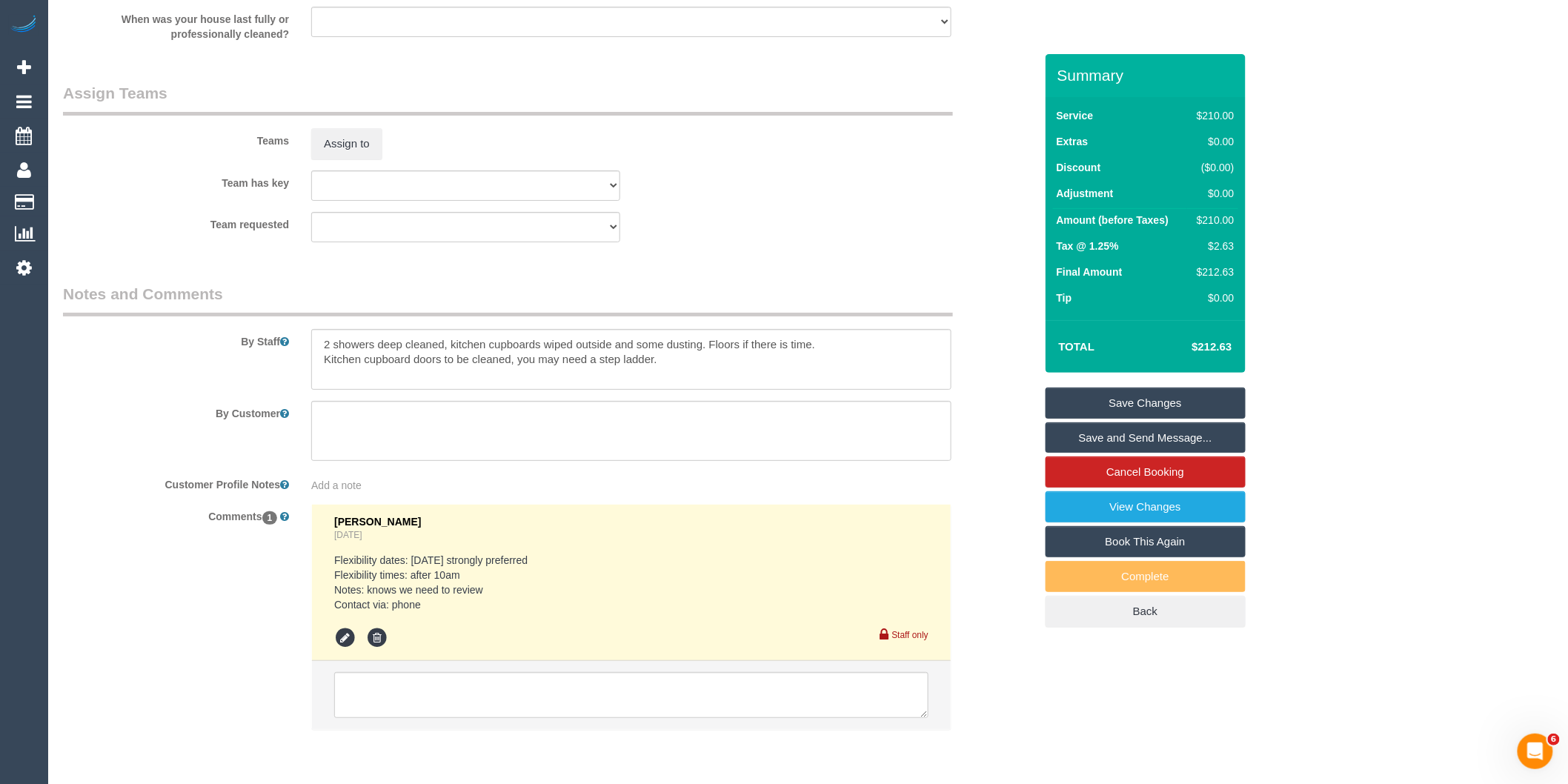
scroll to position [2328, 0]
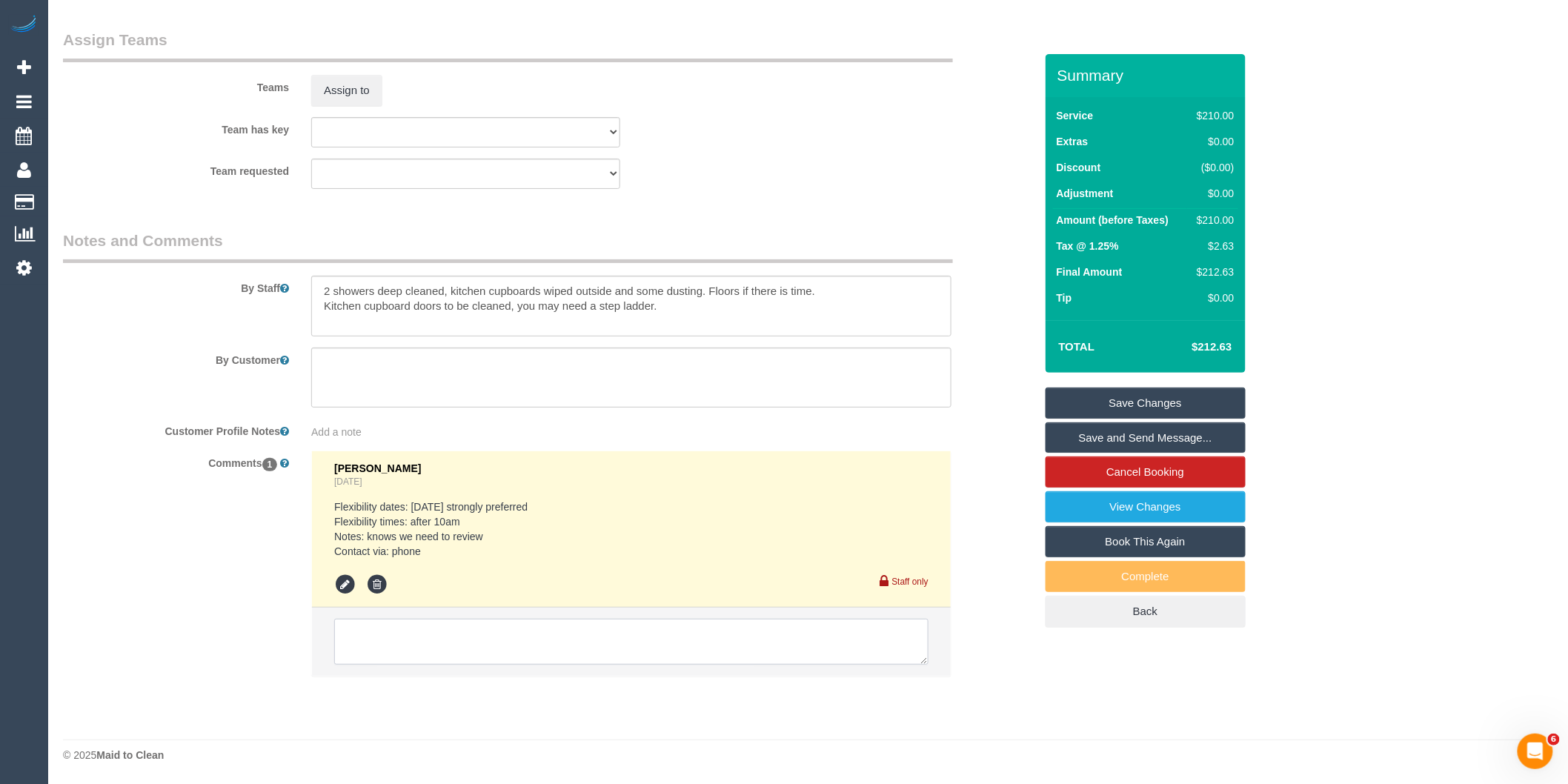
drag, startPoint x: 446, startPoint y: 641, endPoint x: 500, endPoint y: 640, distance: 54.0
click at [446, 641] on textarea at bounding box center [631, 641] width 594 height 46
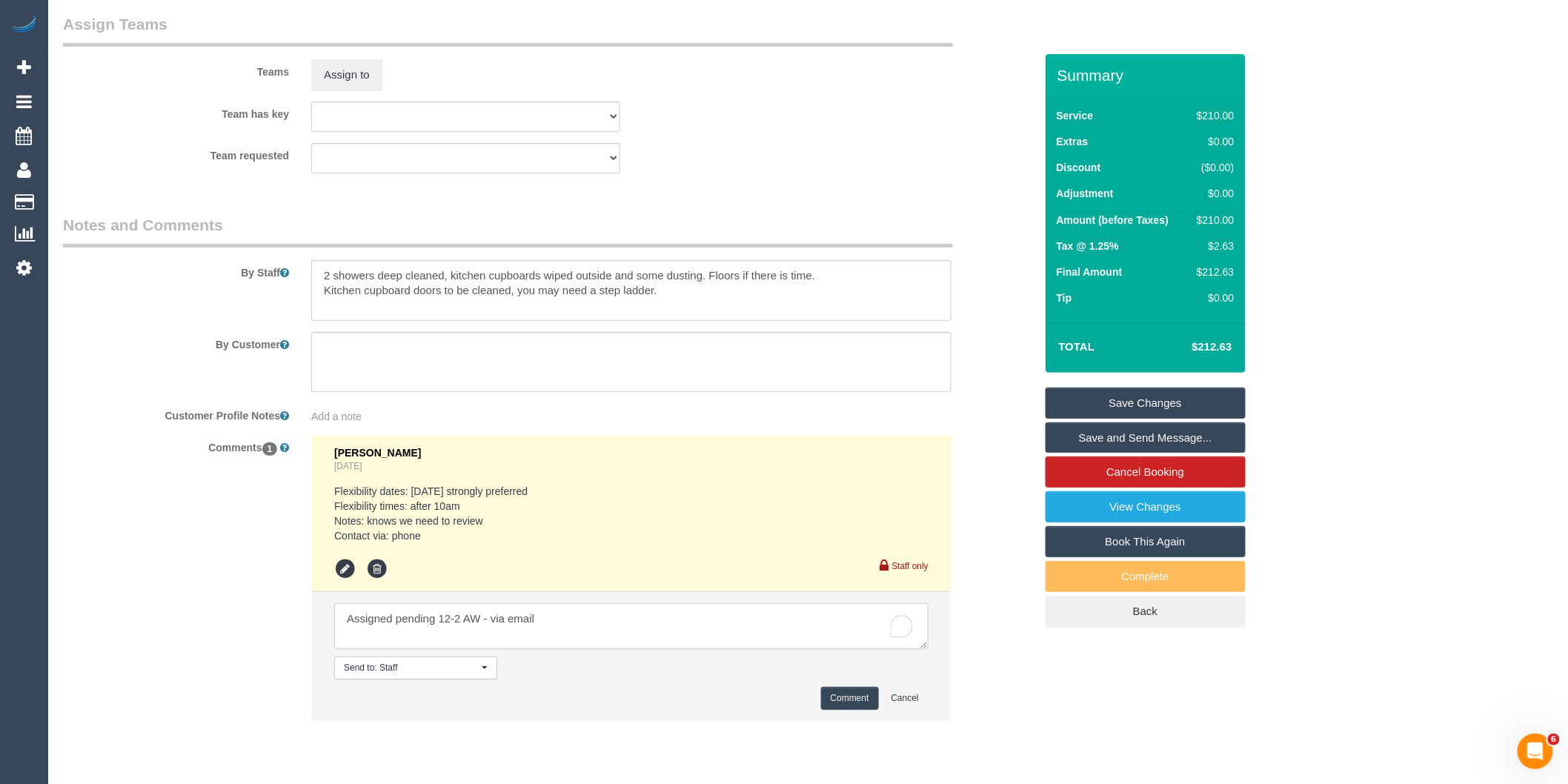
type textarea "Assigned pending 12-2 AW - via email"
click at [847, 708] on button "Comment" at bounding box center [849, 697] width 58 height 23
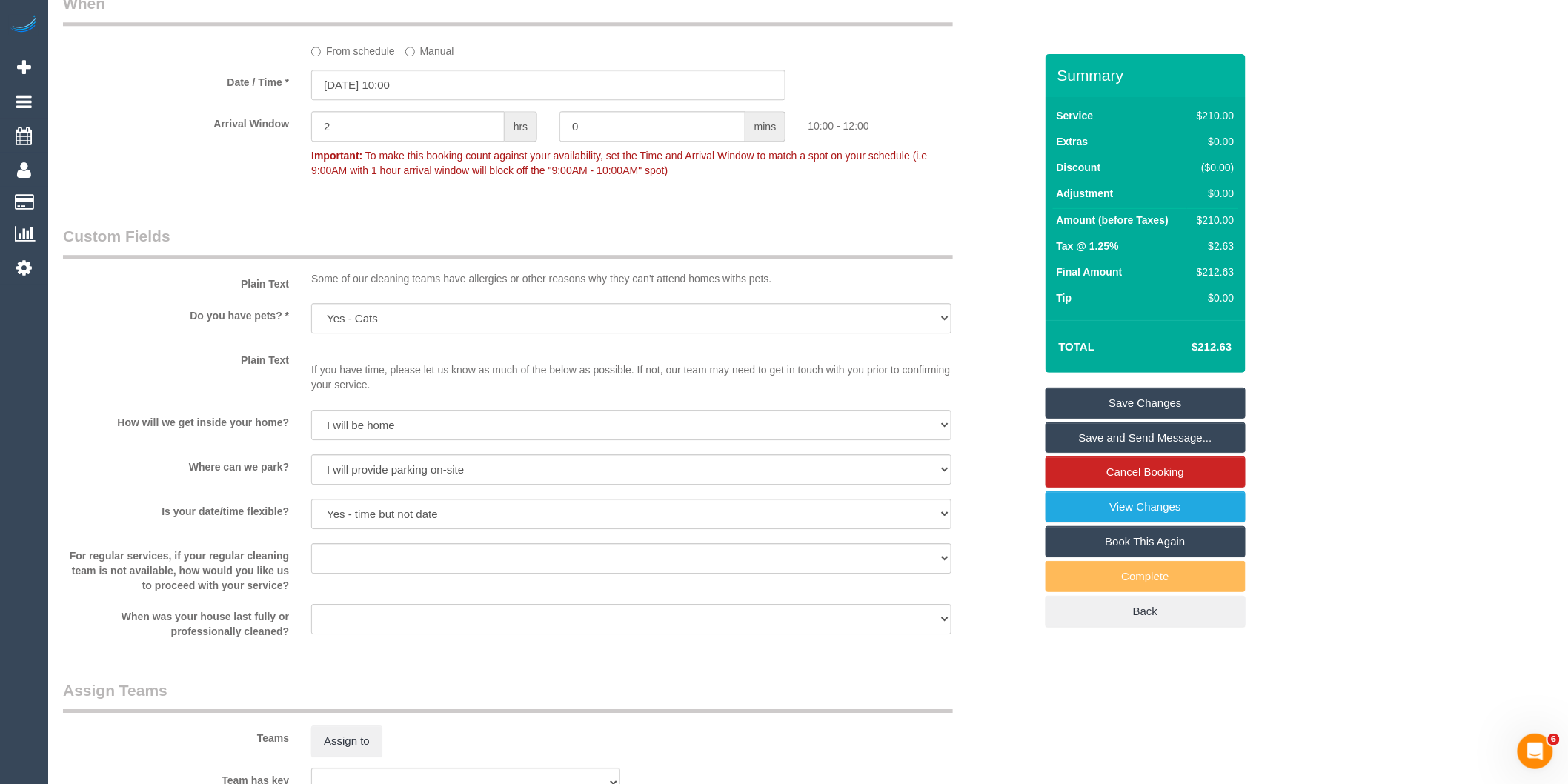
scroll to position [1506, 0]
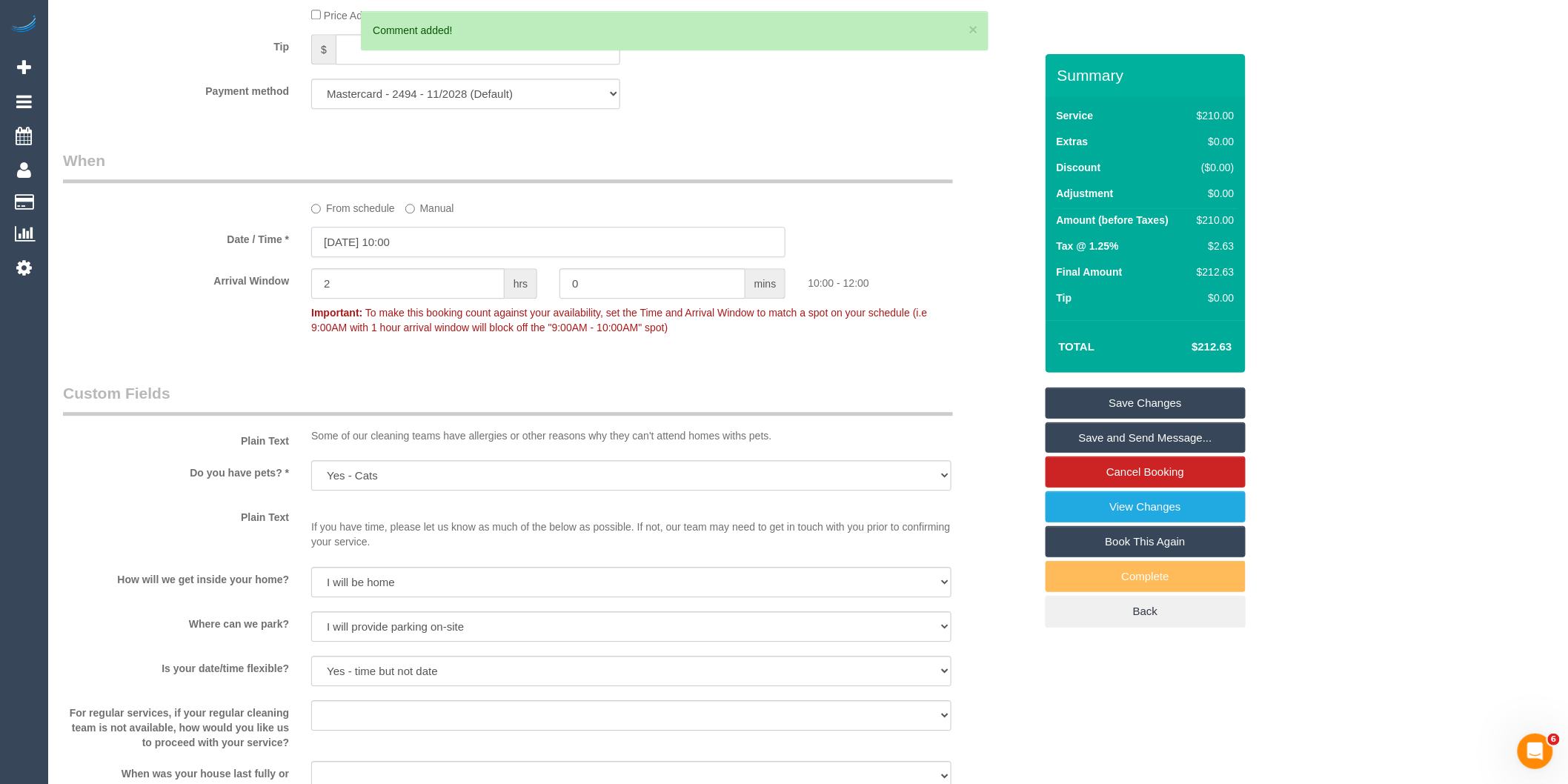
click at [423, 257] on input "20/10/2025 10:00" at bounding box center [548, 242] width 474 height 31
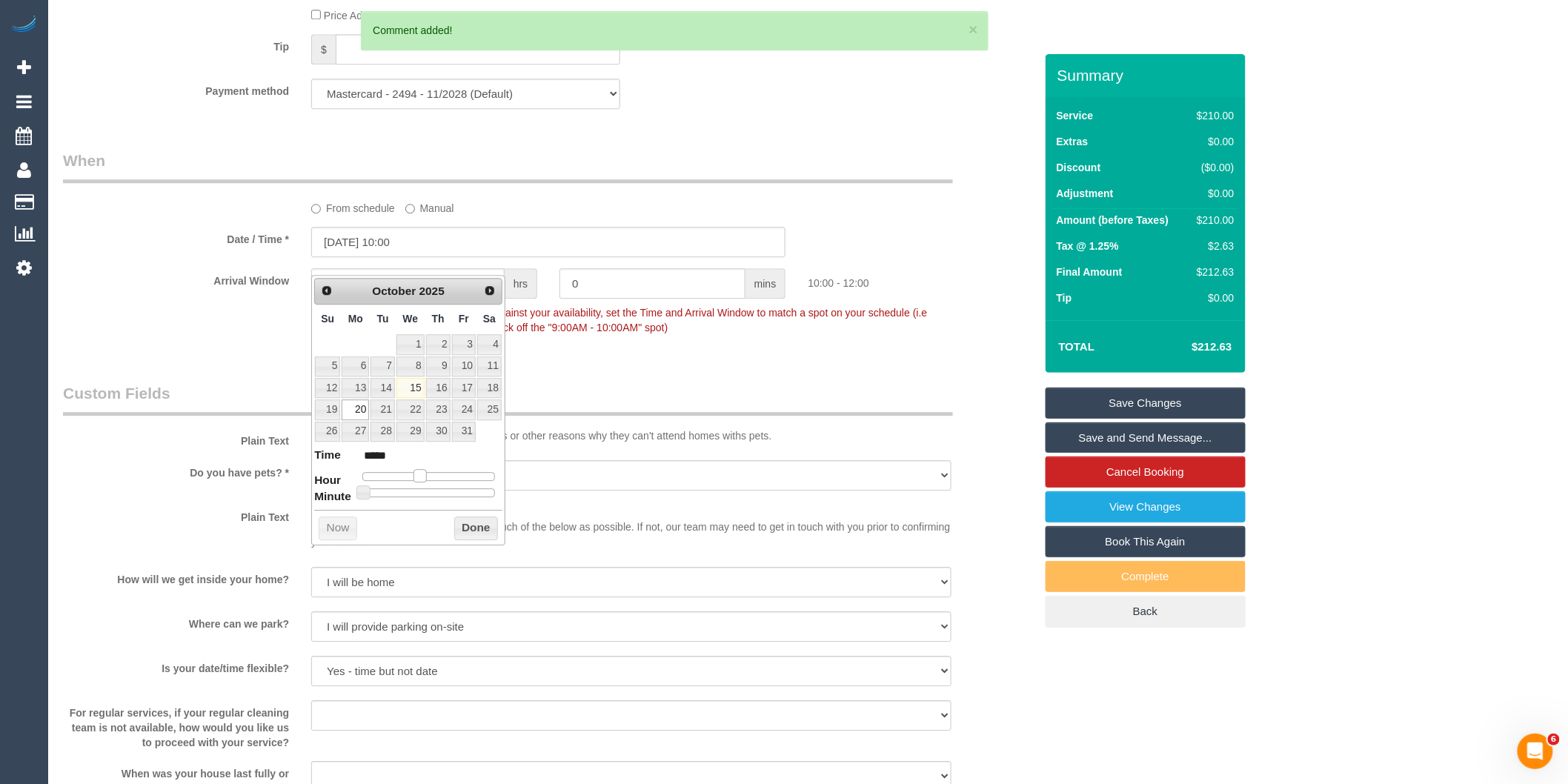
type input "20/10/2025 11:00"
type input "*****"
type input "20/10/2025 12:00"
type input "*****"
drag, startPoint x: 421, startPoint y: 471, endPoint x: 431, endPoint y: 476, distance: 11.2
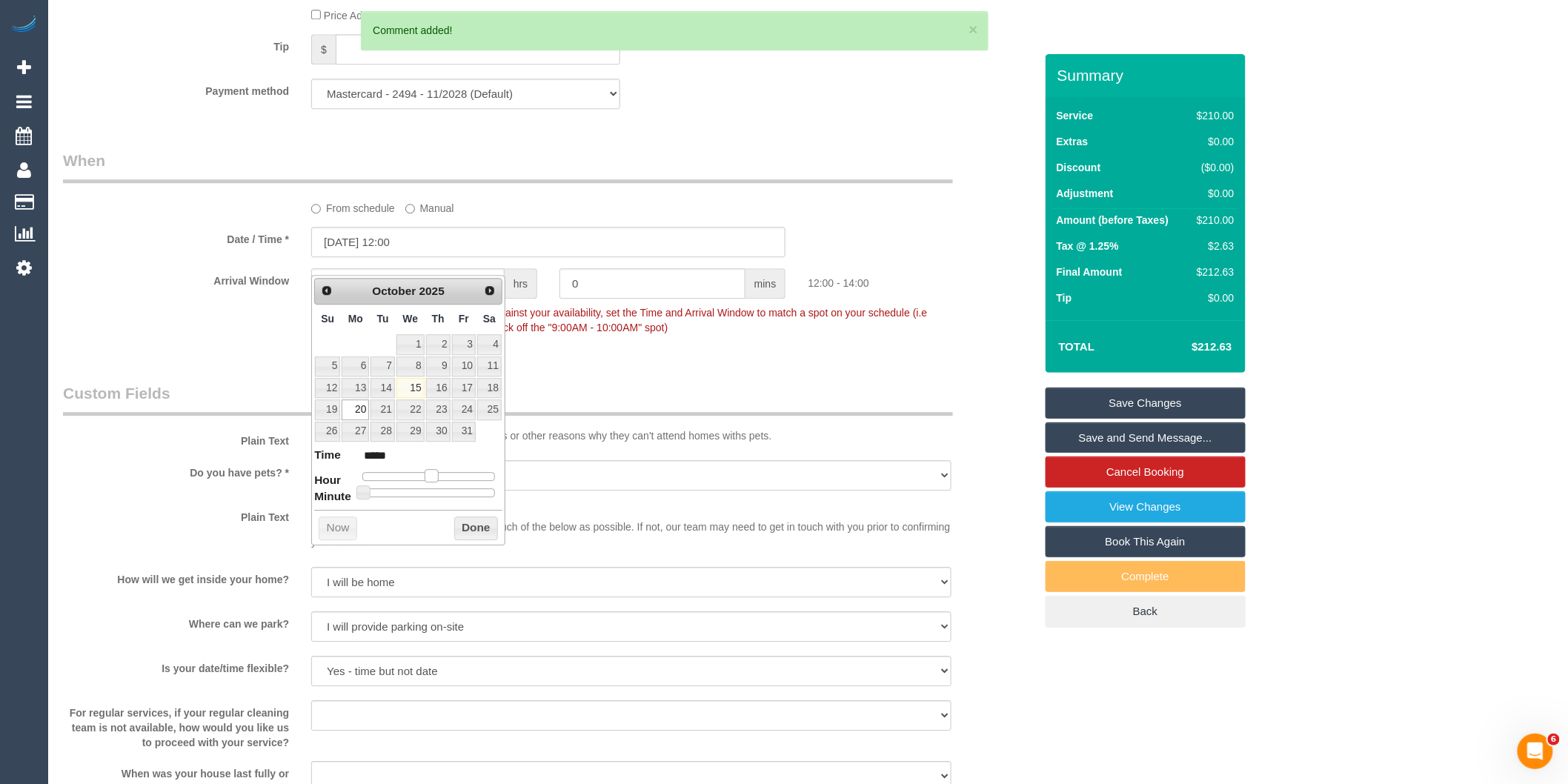
click at [431, 476] on span at bounding box center [431, 476] width 14 height 14
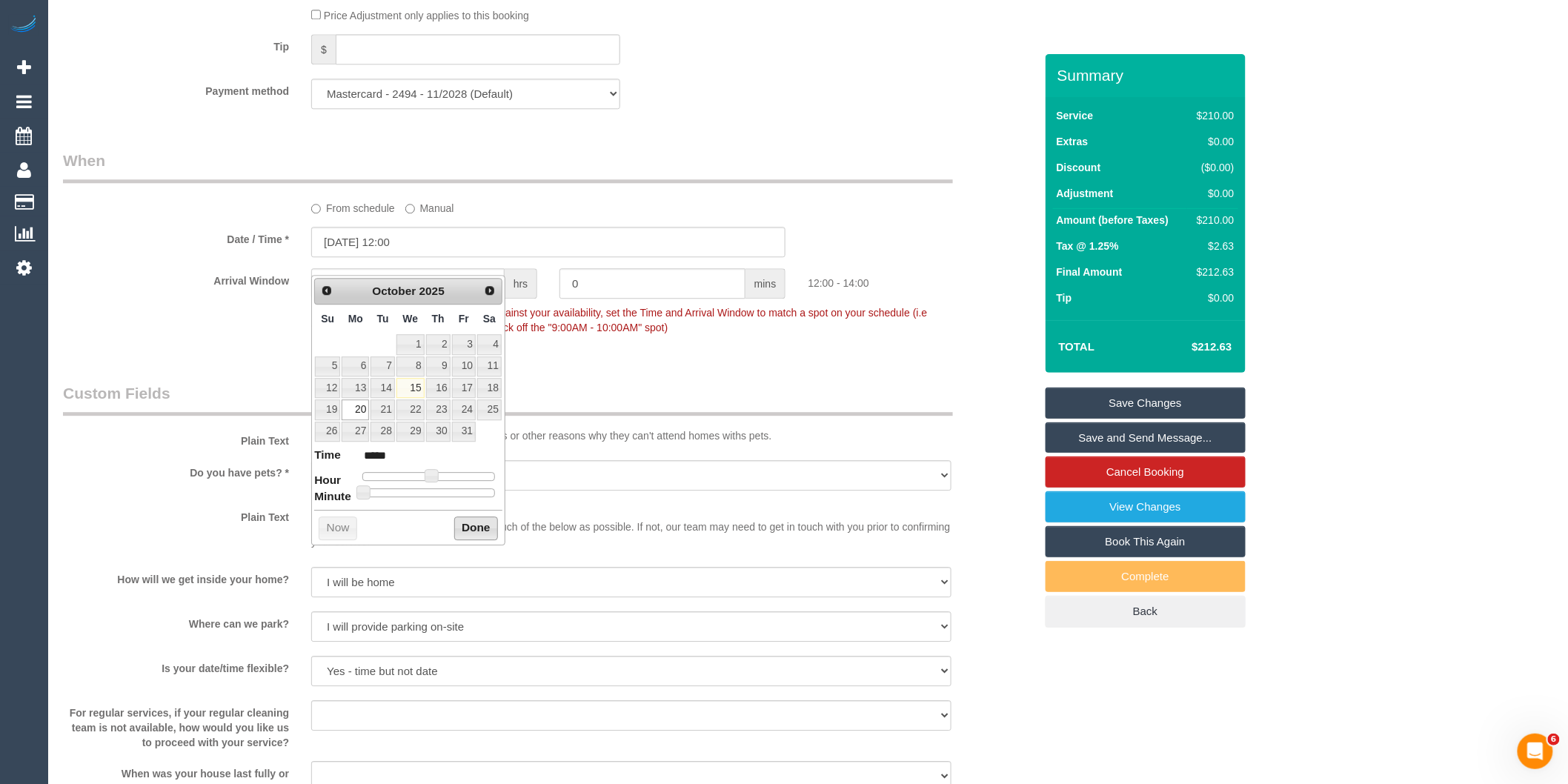
click at [469, 523] on button "Done" at bounding box center [476, 528] width 43 height 24
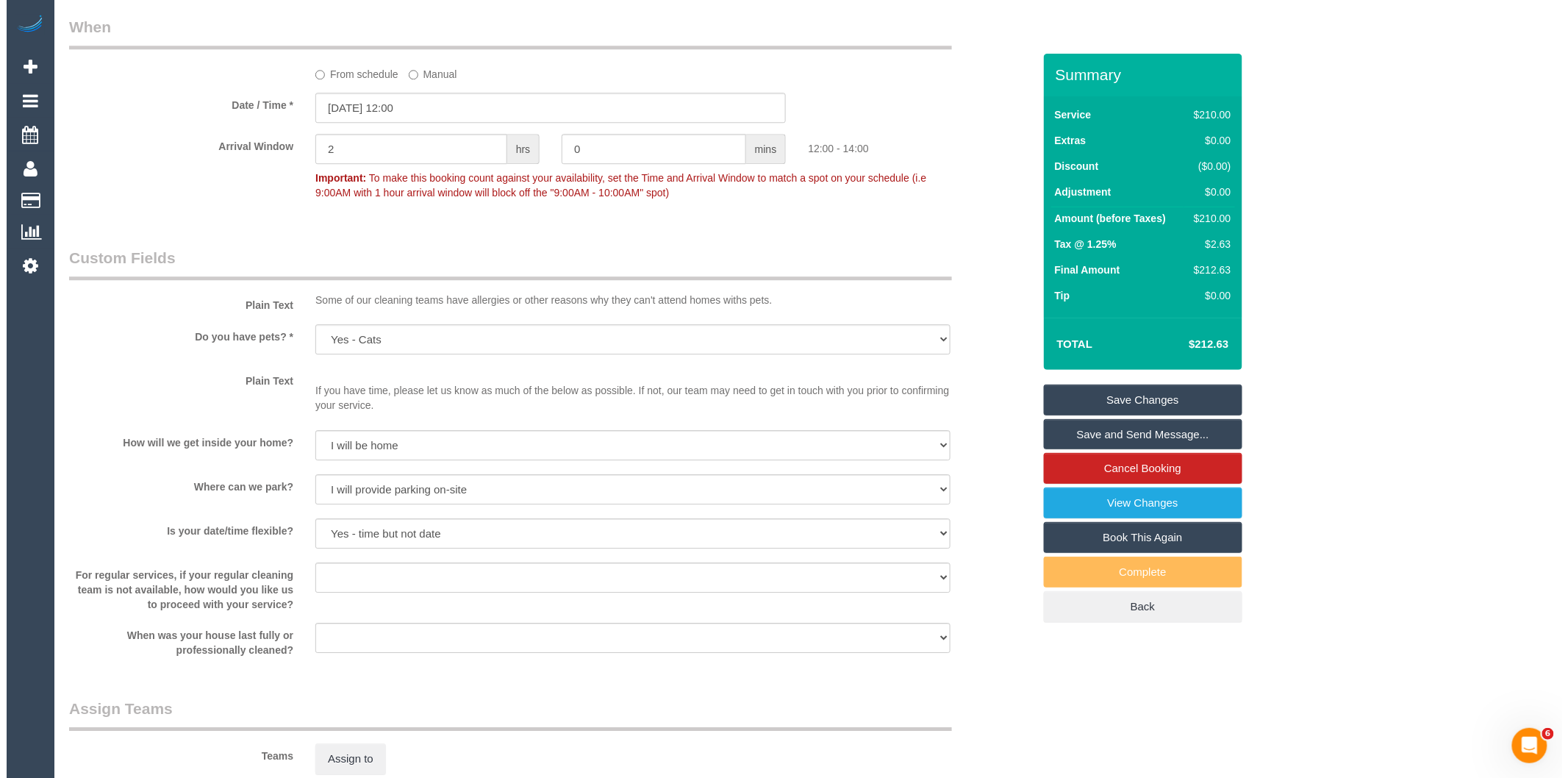
scroll to position [1821, 0]
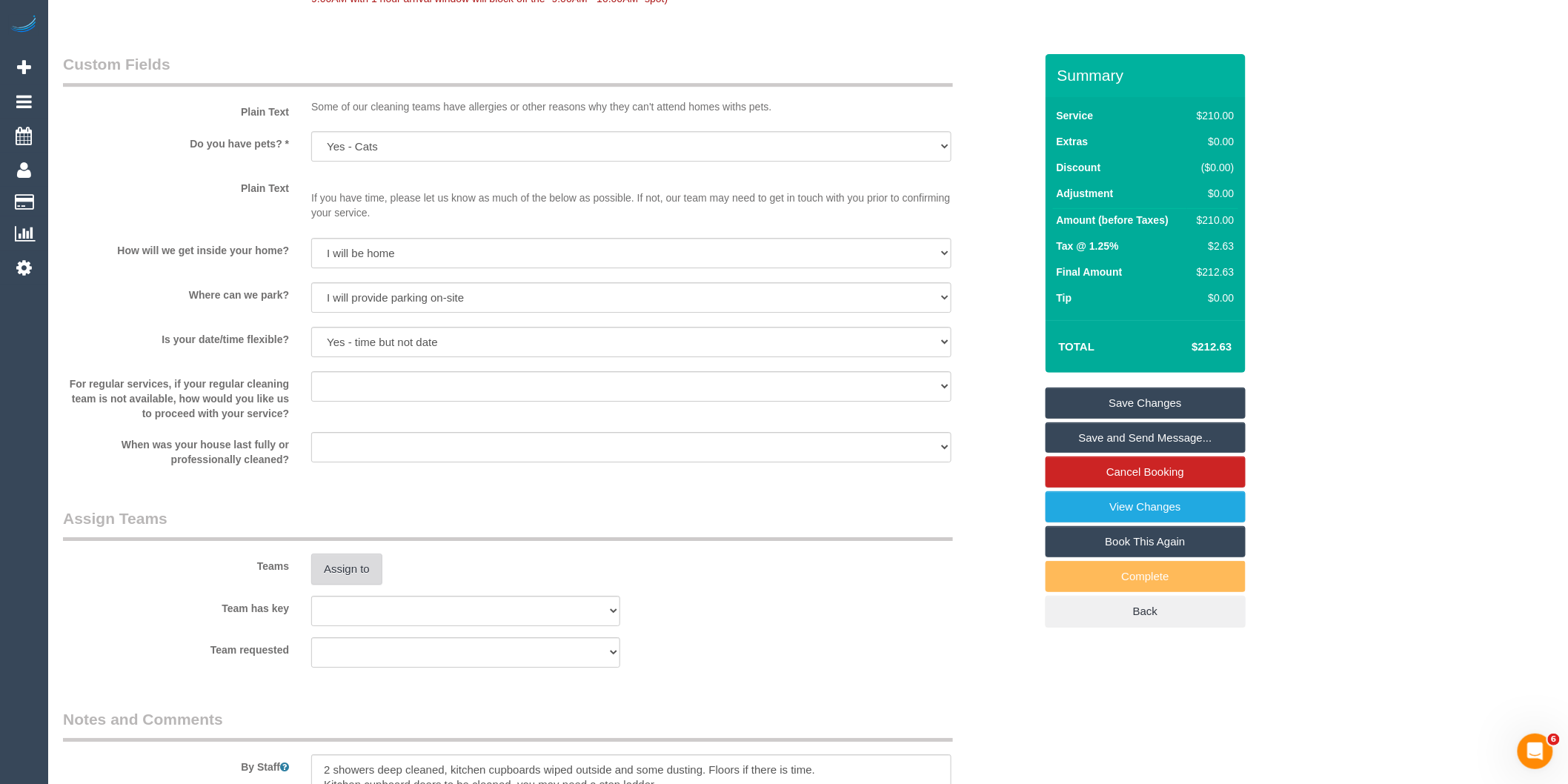
click at [346, 585] on button "Assign to" at bounding box center [347, 569] width 71 height 32
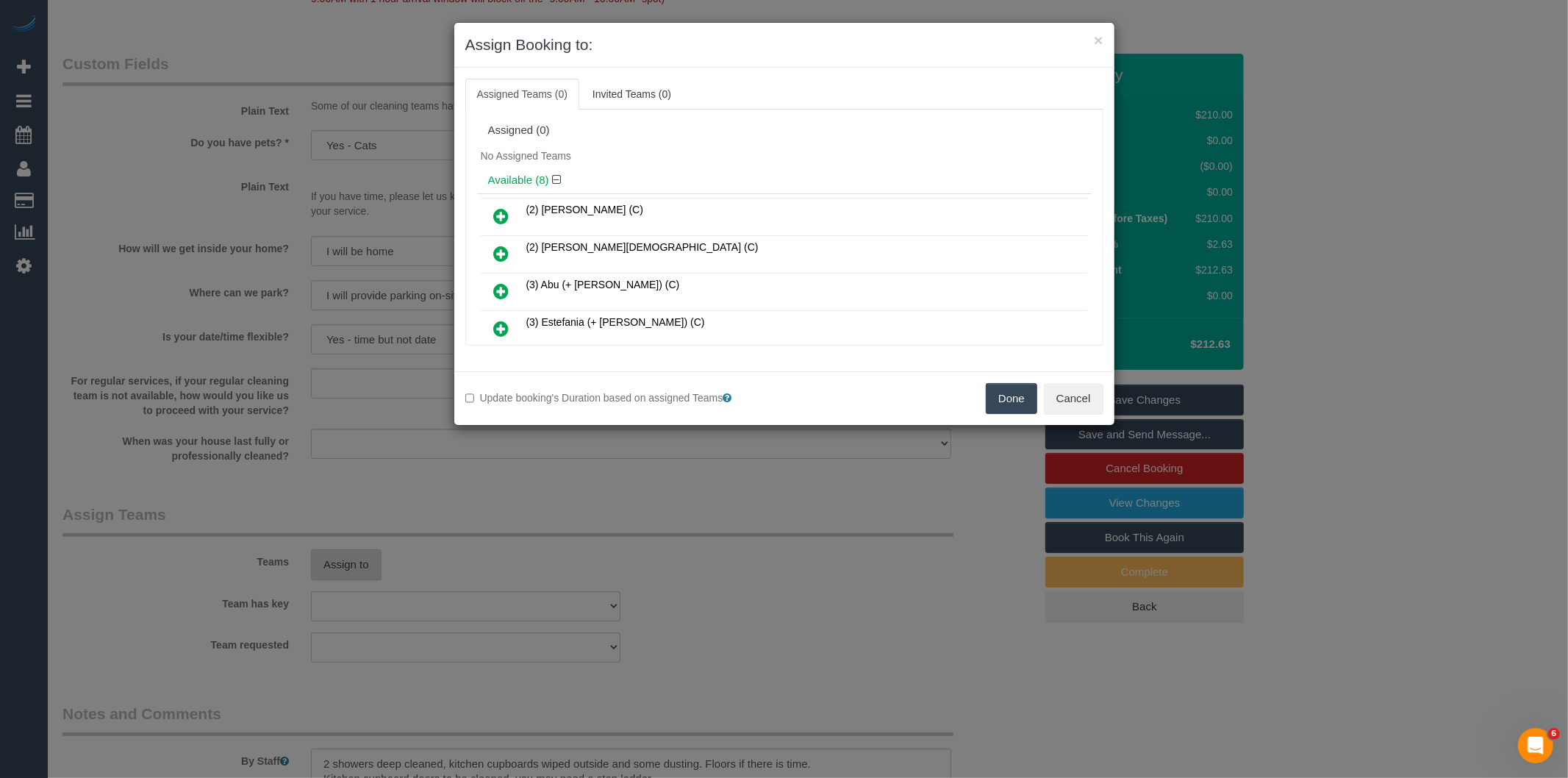
scroll to position [3327, 0]
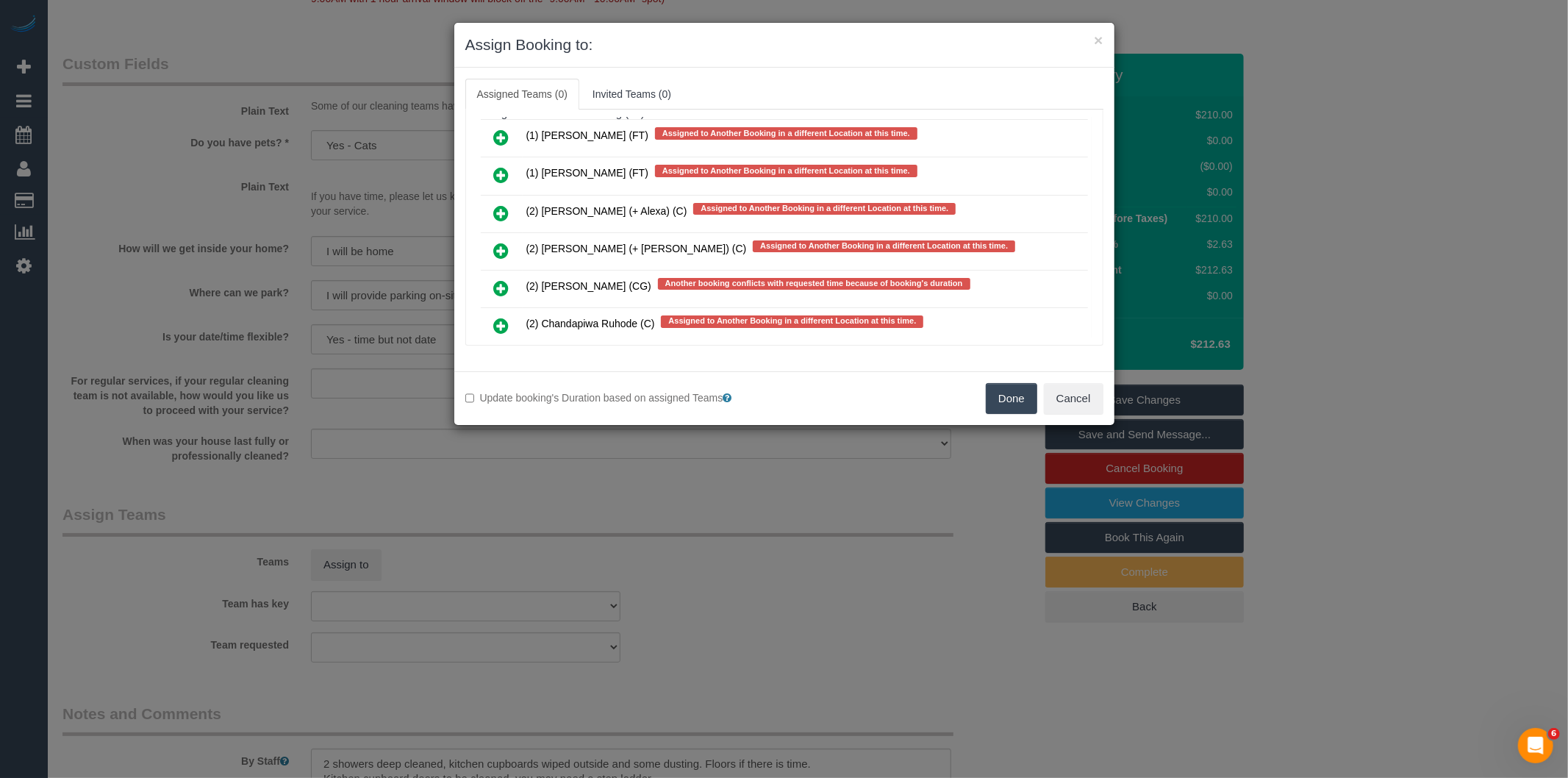
click at [497, 279] on icon at bounding box center [502, 288] width 16 height 18
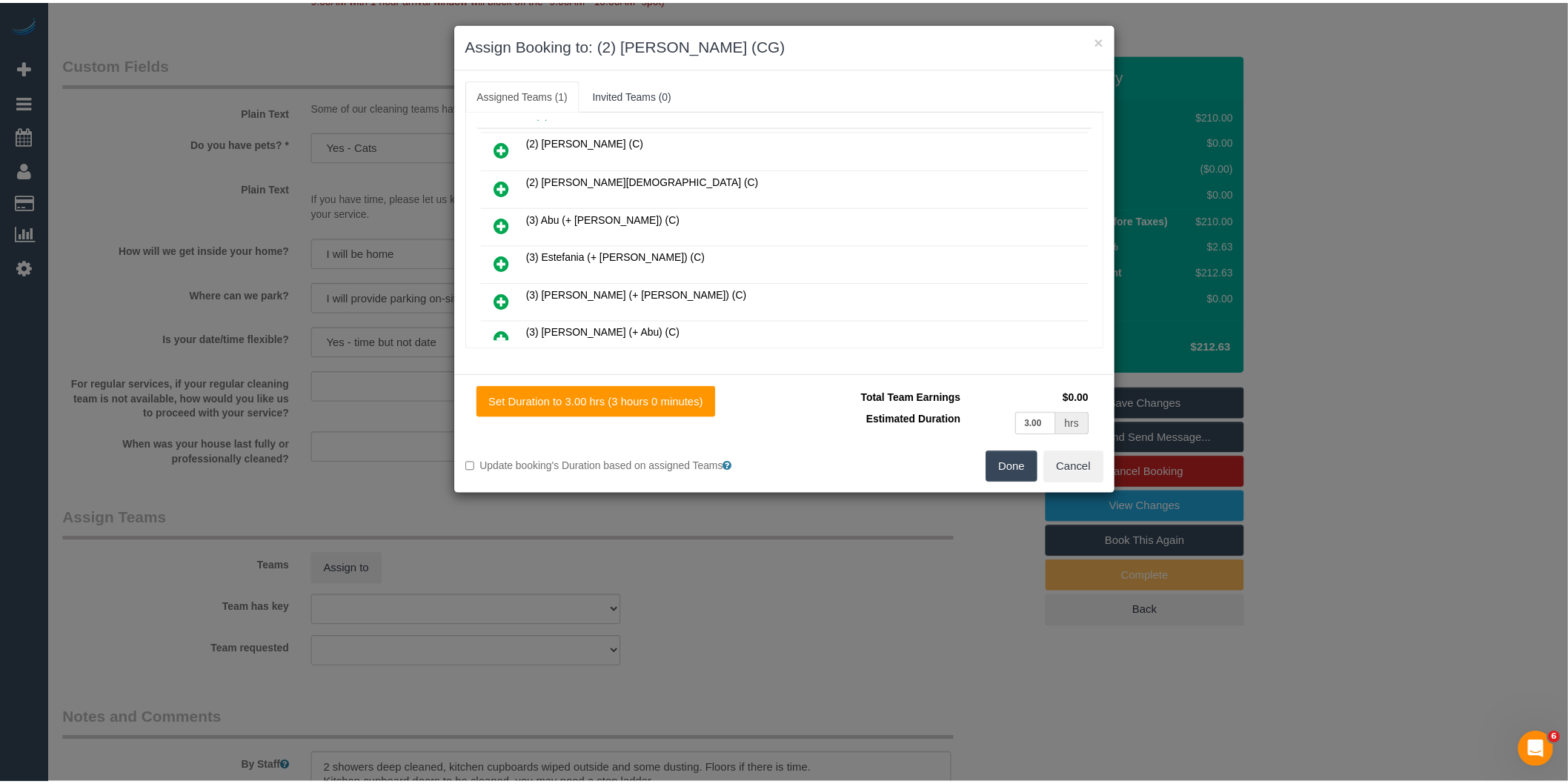
scroll to position [0, 0]
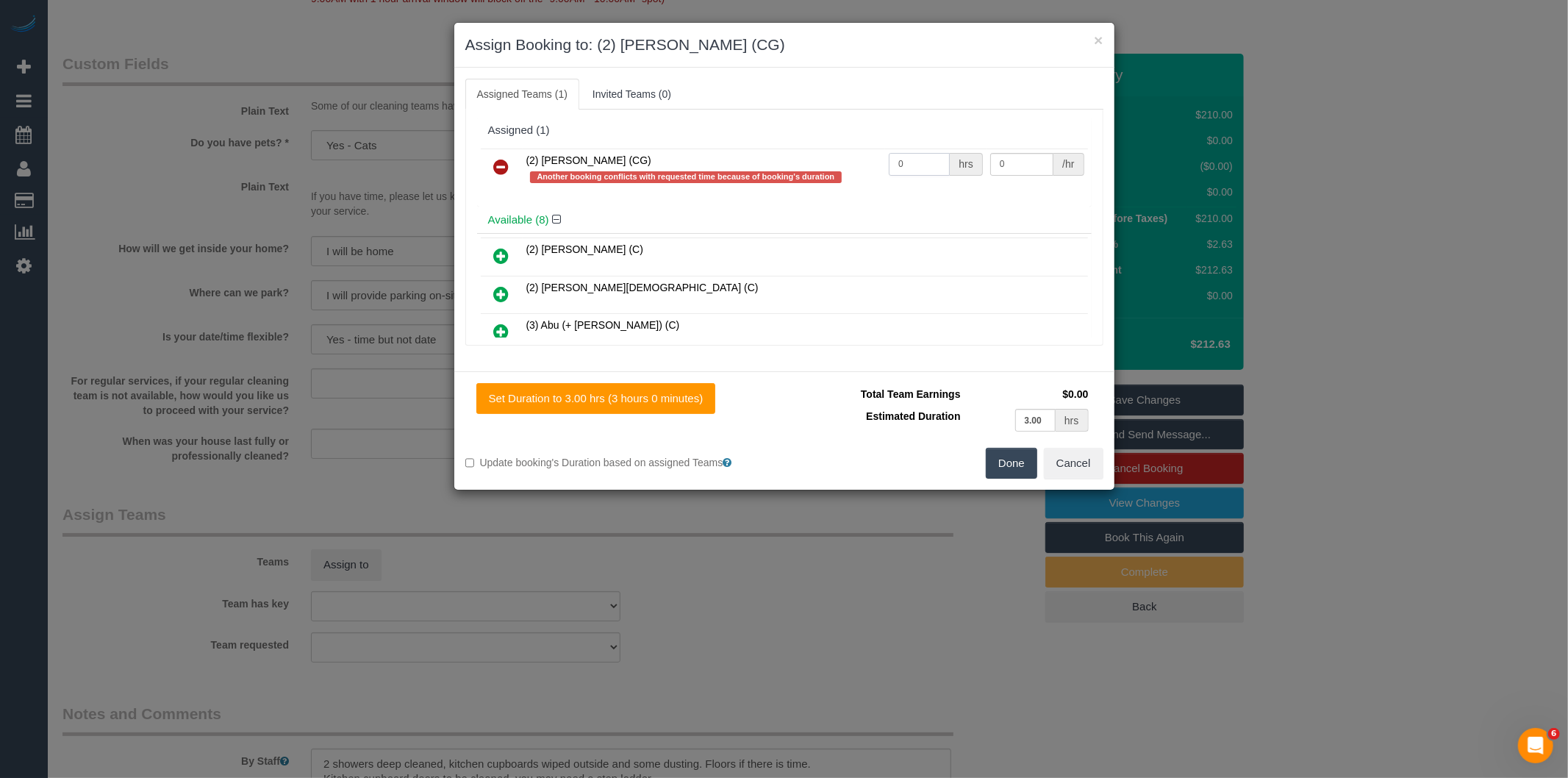
drag, startPoint x: 906, startPoint y: 167, endPoint x: 519, endPoint y: 122, distance: 389.6
click at [519, 122] on div "Assigned (1) (2) Binoy Adheesha (CG) Another booking conflicts with requested t…" at bounding box center [784, 162] width 614 height 90
type input "3"
type input "41.25"
click at [990, 461] on button "Done" at bounding box center [1011, 463] width 52 height 31
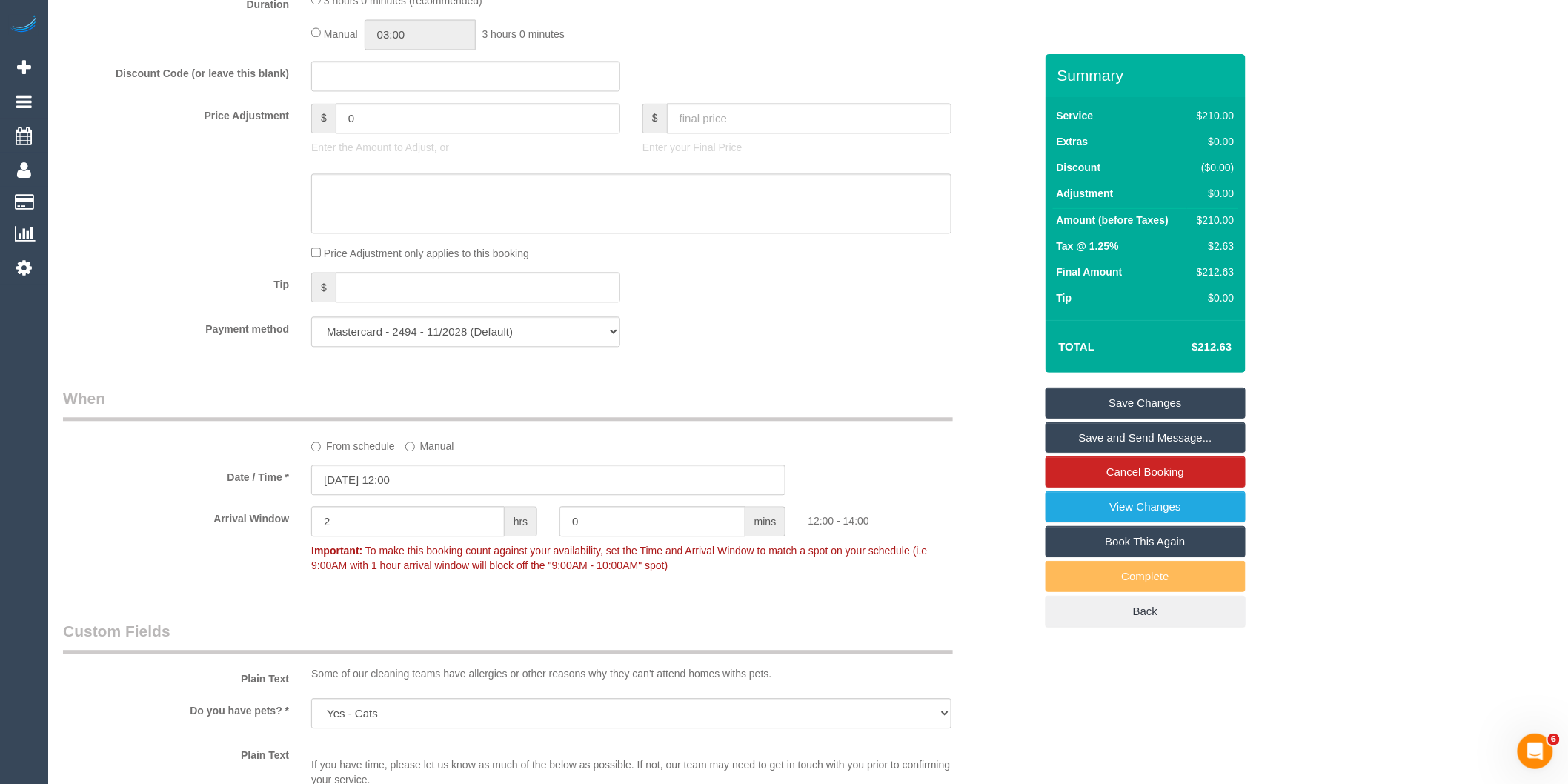
scroll to position [1423, 0]
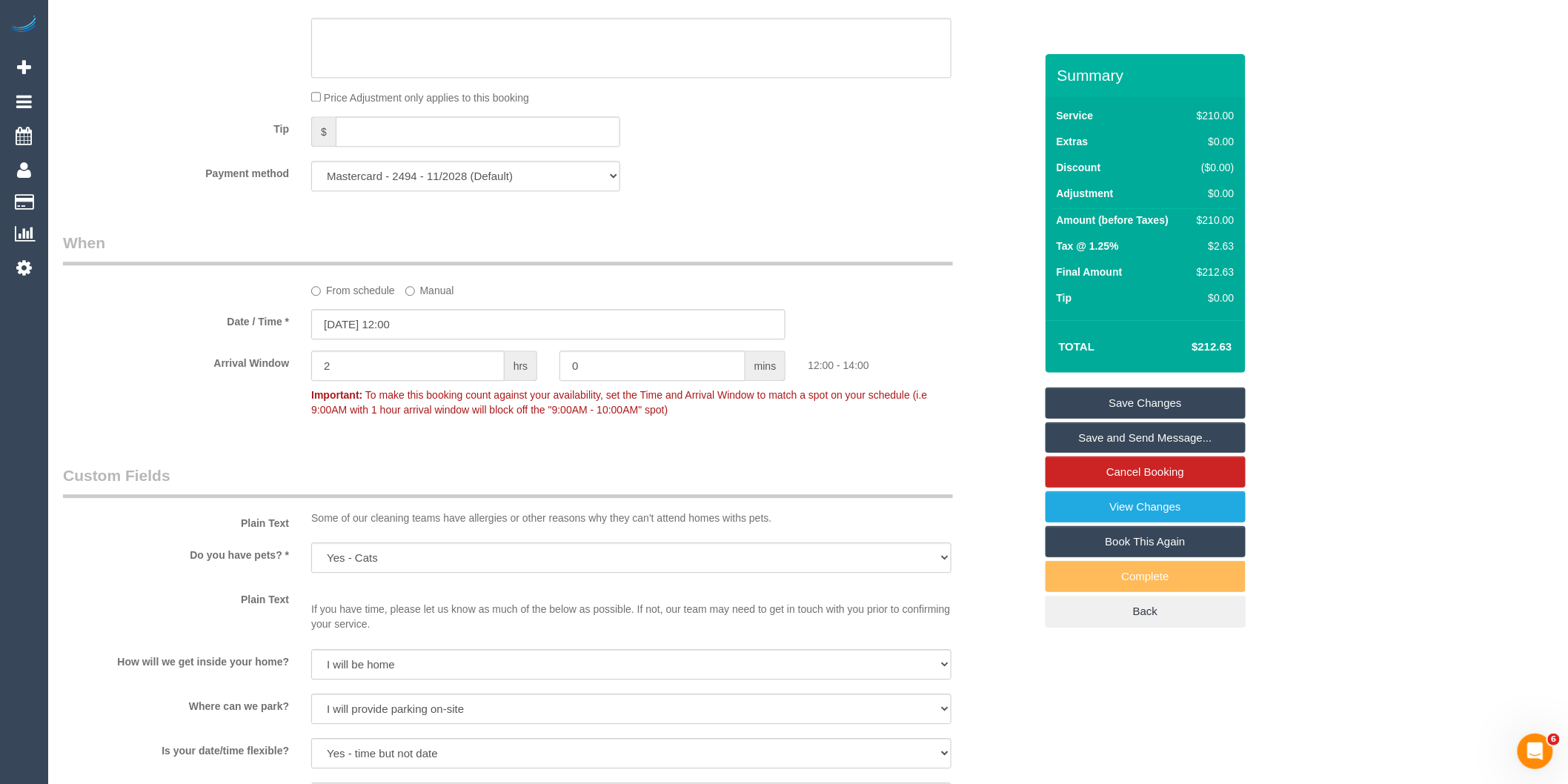
click at [1081, 411] on link "Save Changes" at bounding box center [1145, 403] width 200 height 32
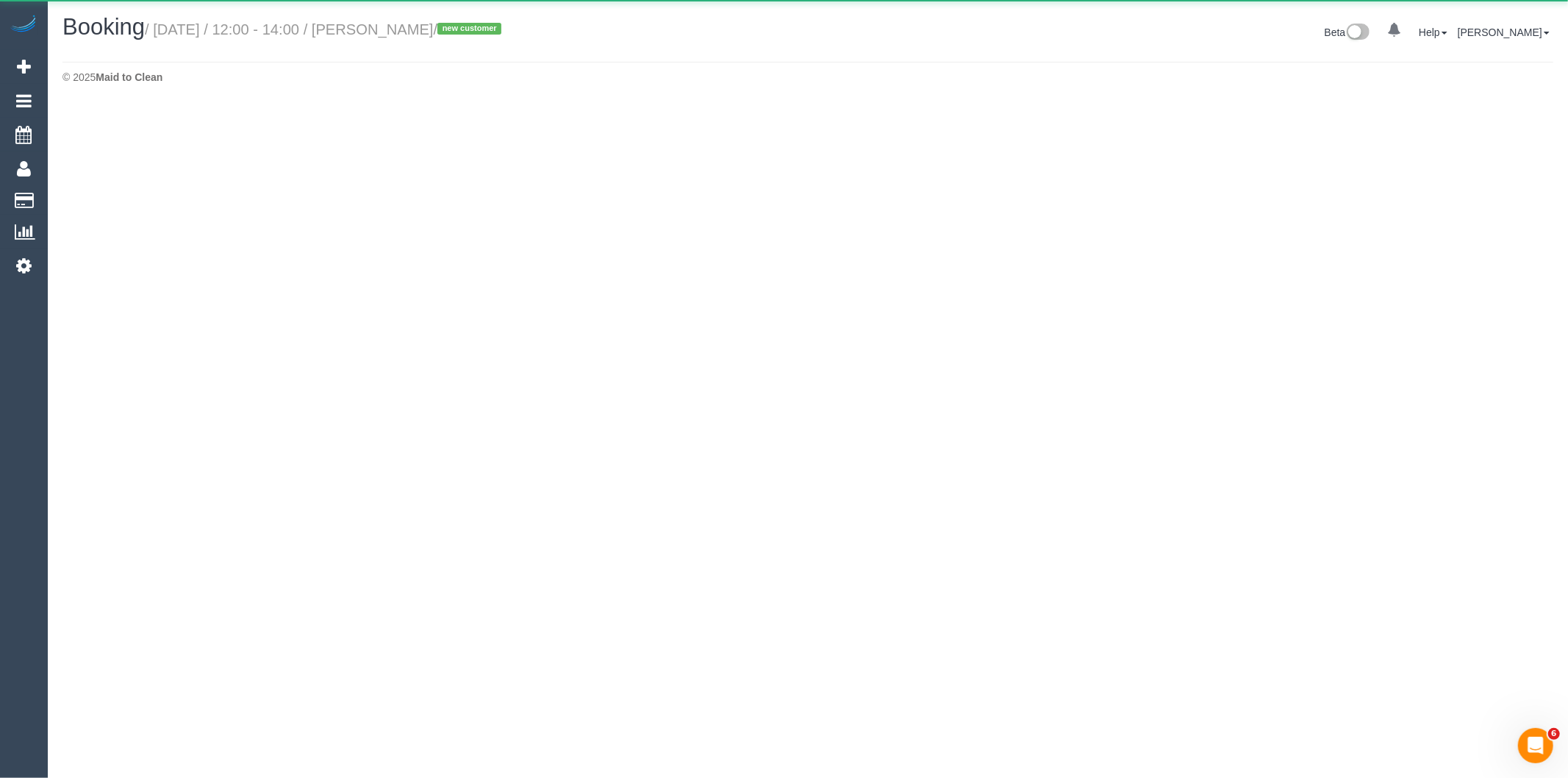
select select "VIC"
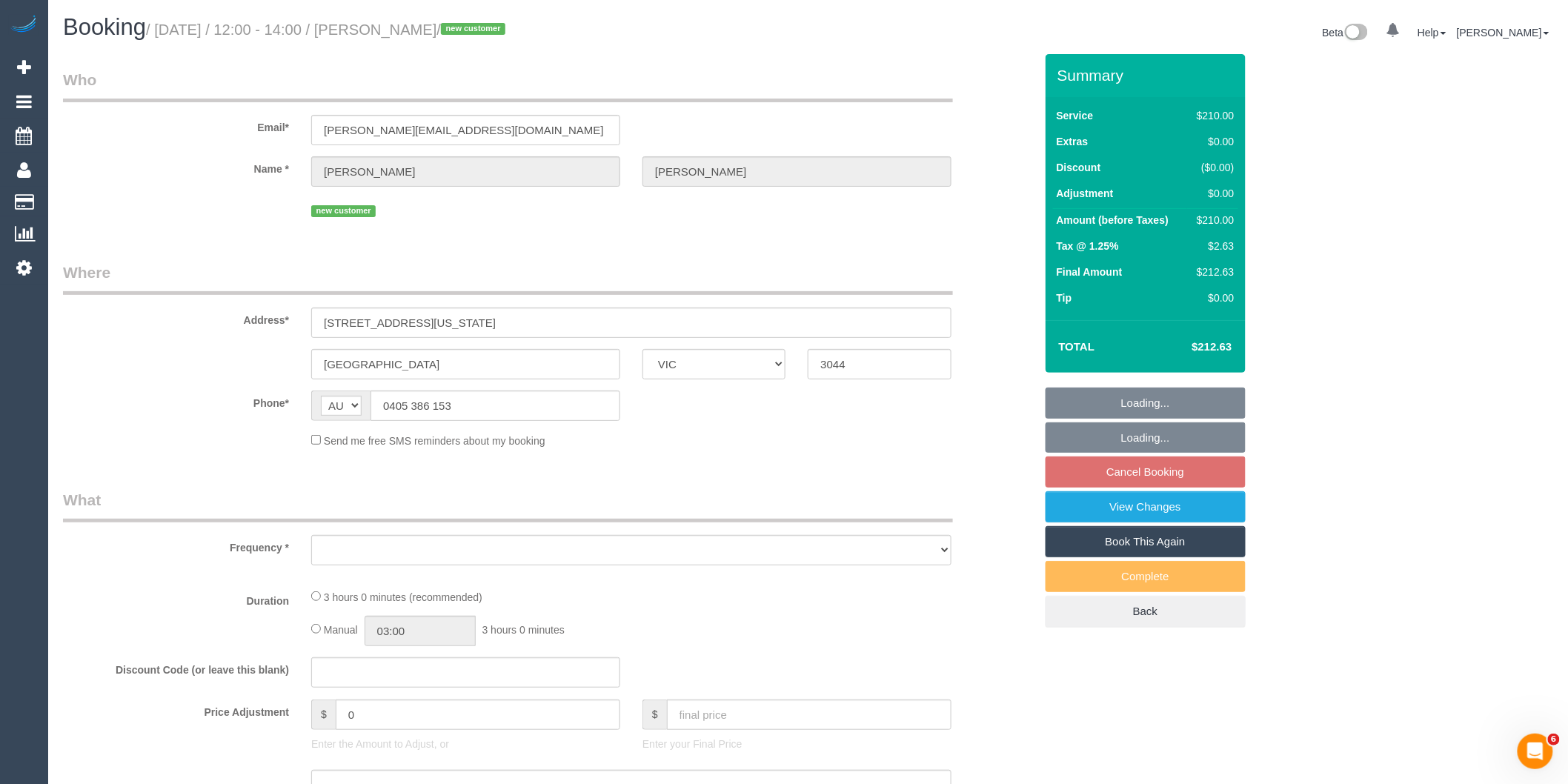
select select "object:6426"
select select "string:stripe-pm_1SHwMk2GScqysDRVSl6kzCPs"
select select "180"
select select "number:29"
select select "number:14"
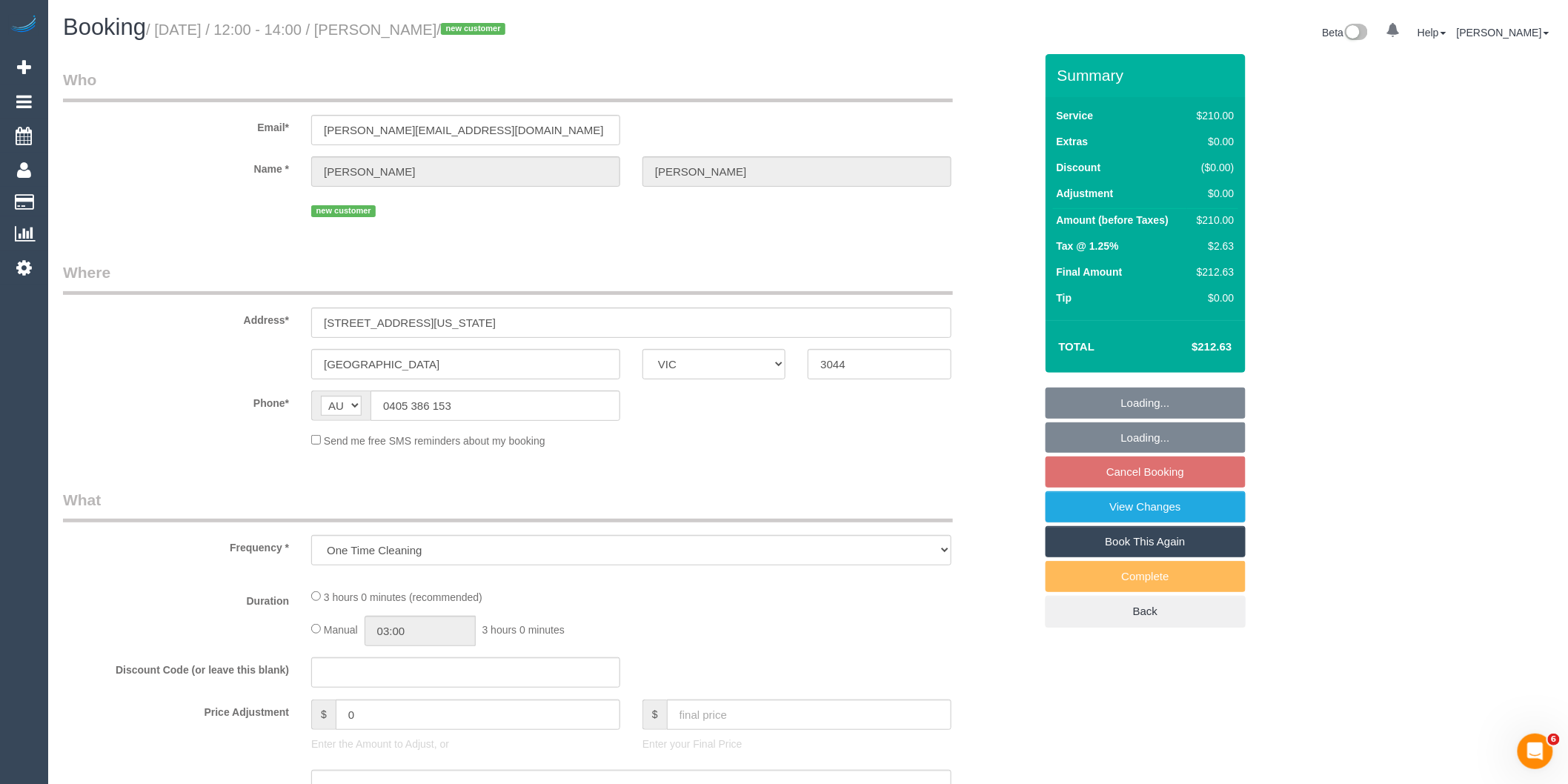
select select "number:18"
select select "number:24"
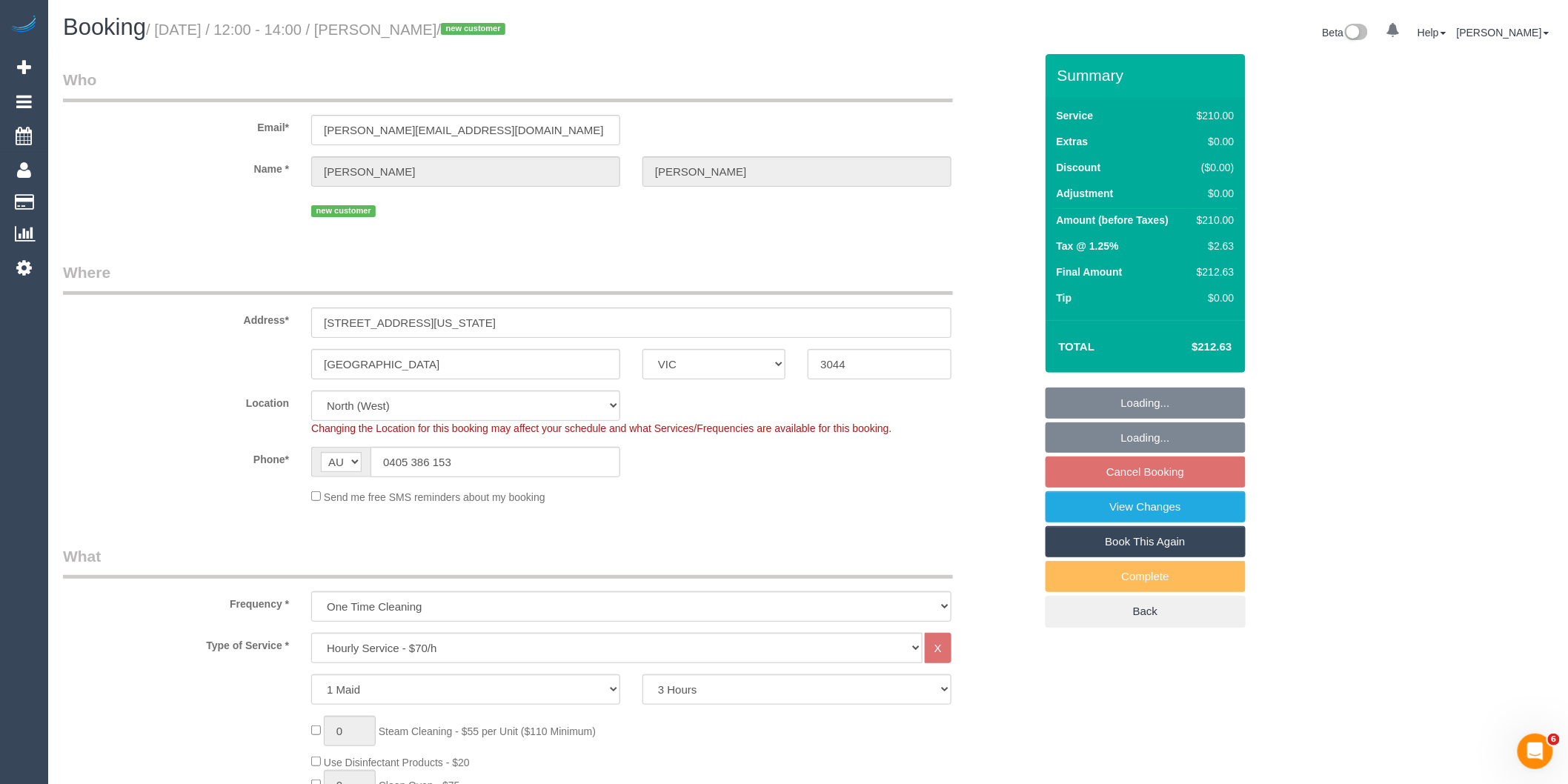
select select "object:6755"
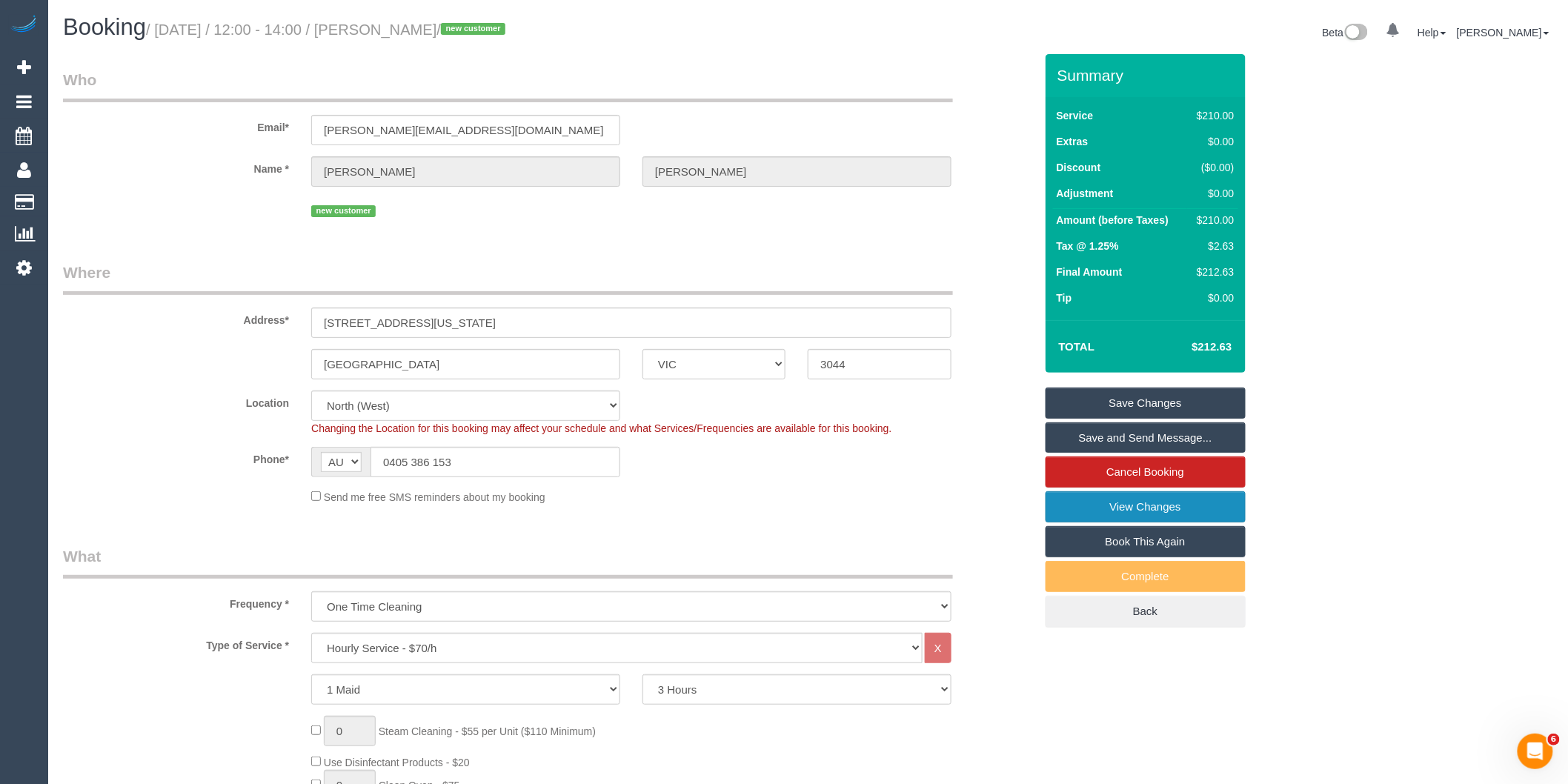
click at [1077, 511] on link "View Changes" at bounding box center [1145, 507] width 200 height 32
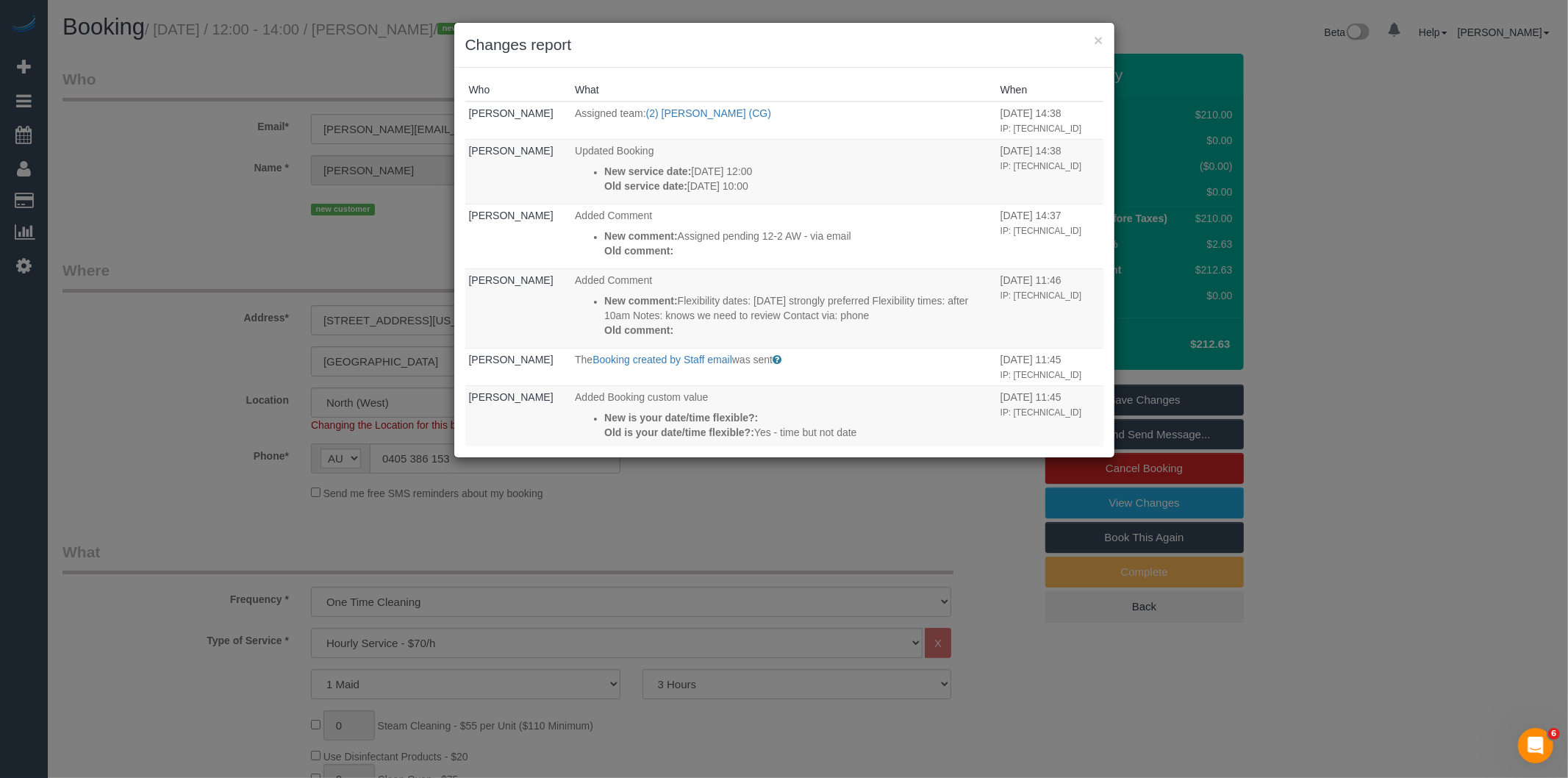
click at [793, 502] on div "× Changes report Who What When Bronie Bryant Assigned team: (2) Binoy Adheesha …" at bounding box center [784, 389] width 1568 height 778
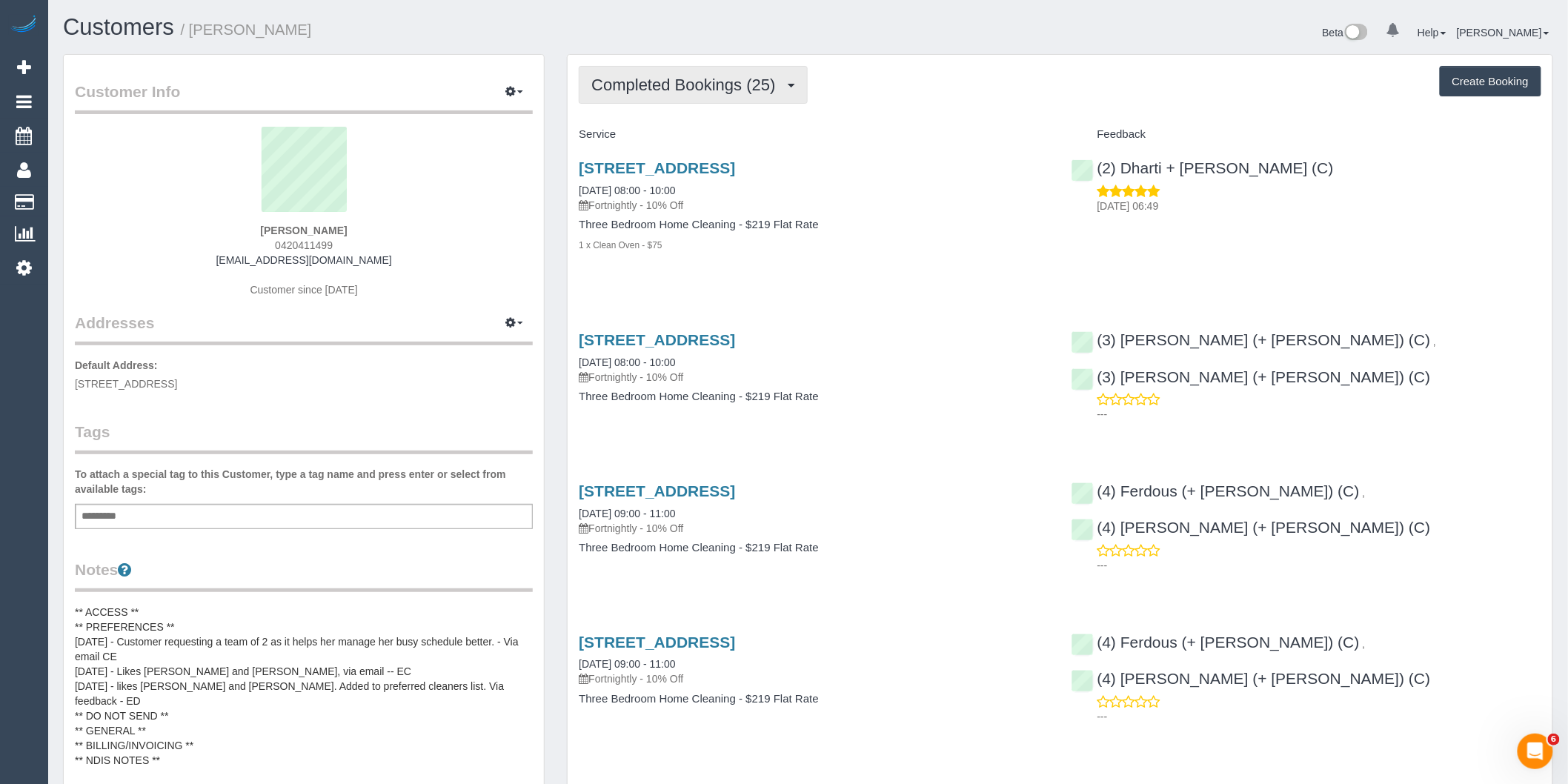
click at [740, 91] on span "Completed Bookings (25)" at bounding box center [687, 85] width 192 height 19
click at [725, 135] on link "Upcoming Bookings (11)" at bounding box center [660, 139] width 160 height 20
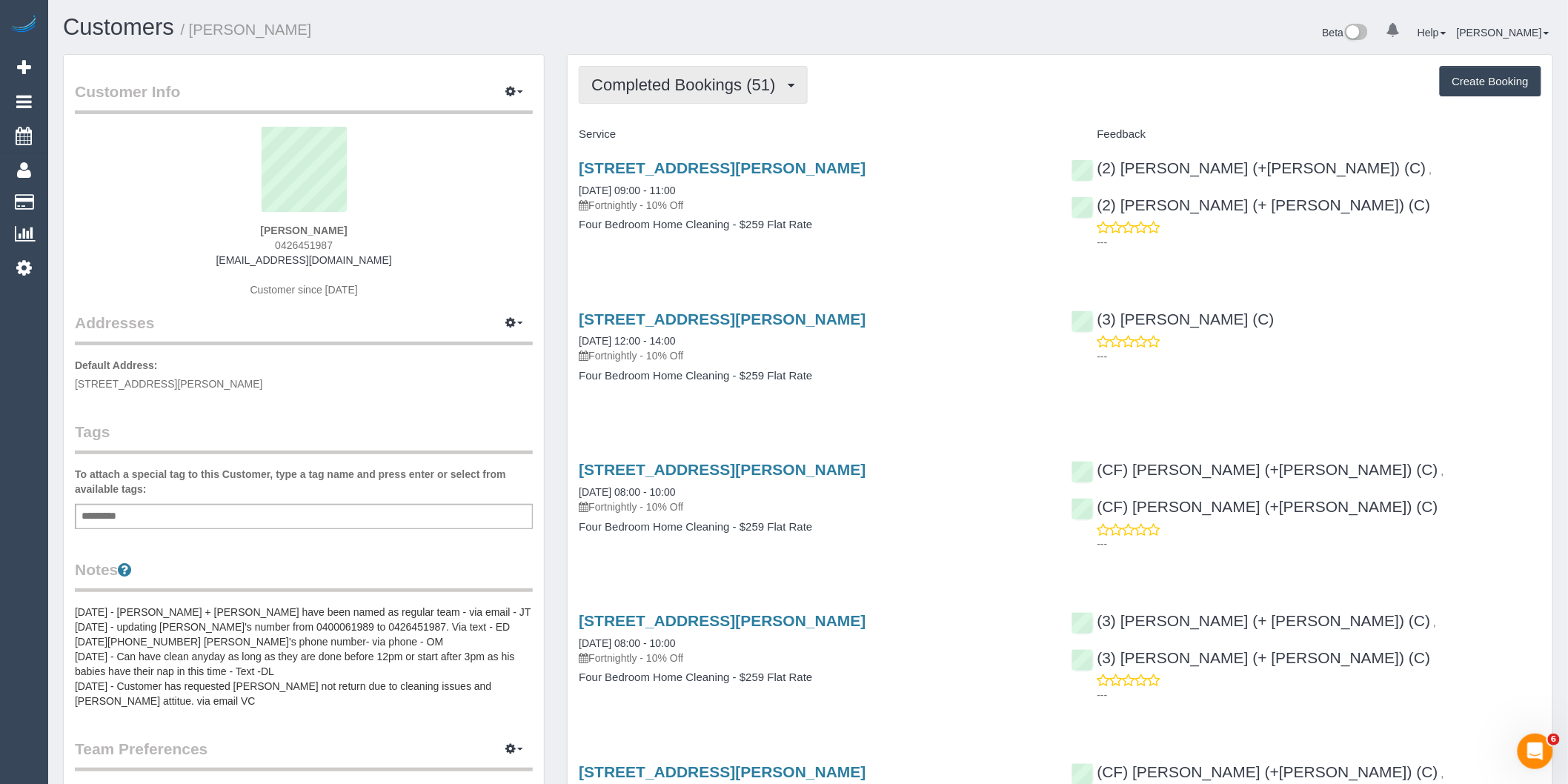
click at [758, 83] on span "Completed Bookings (51)" at bounding box center [687, 85] width 192 height 19
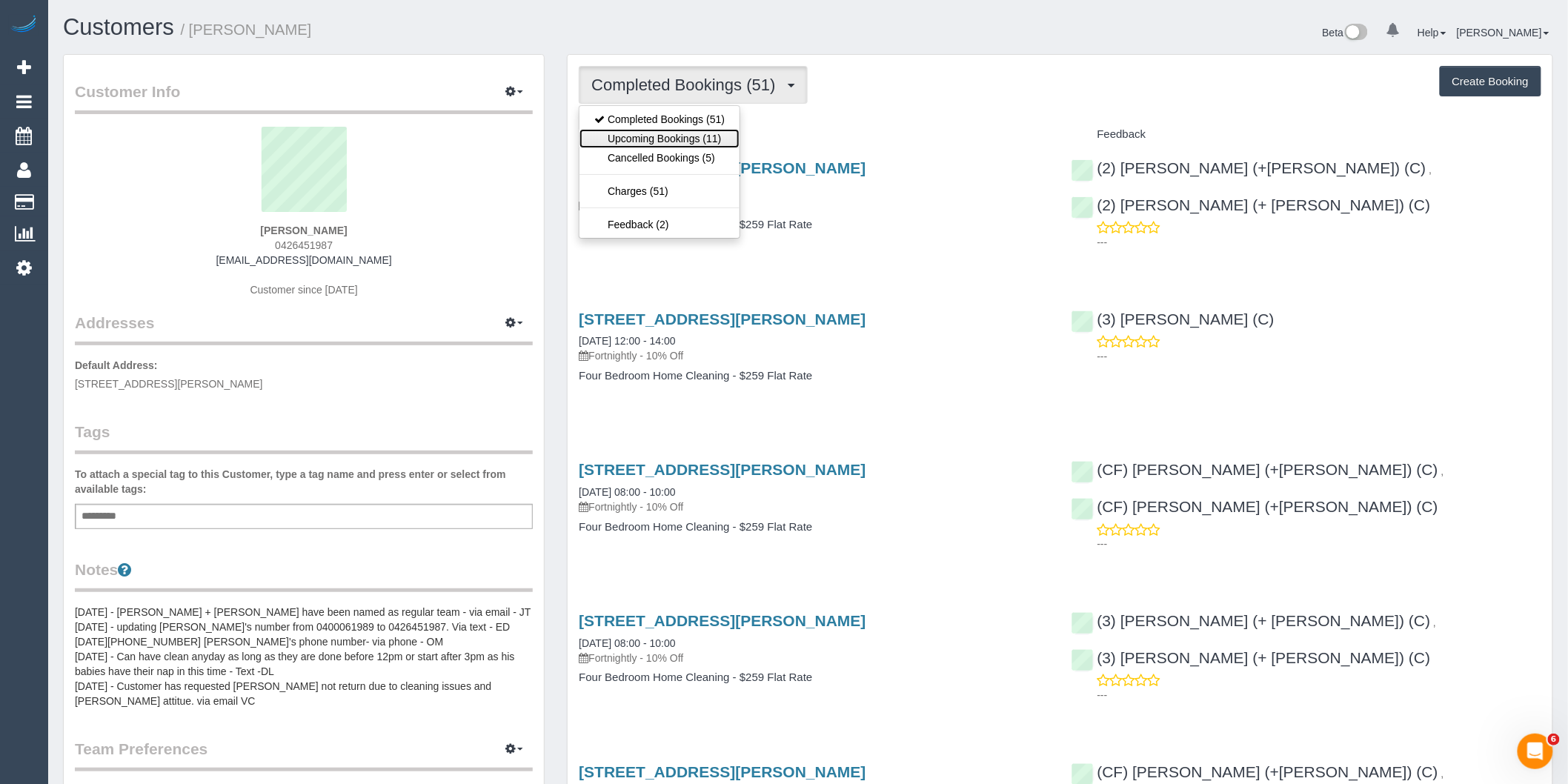
click at [719, 134] on link "Upcoming Bookings (11)" at bounding box center [660, 139] width 160 height 20
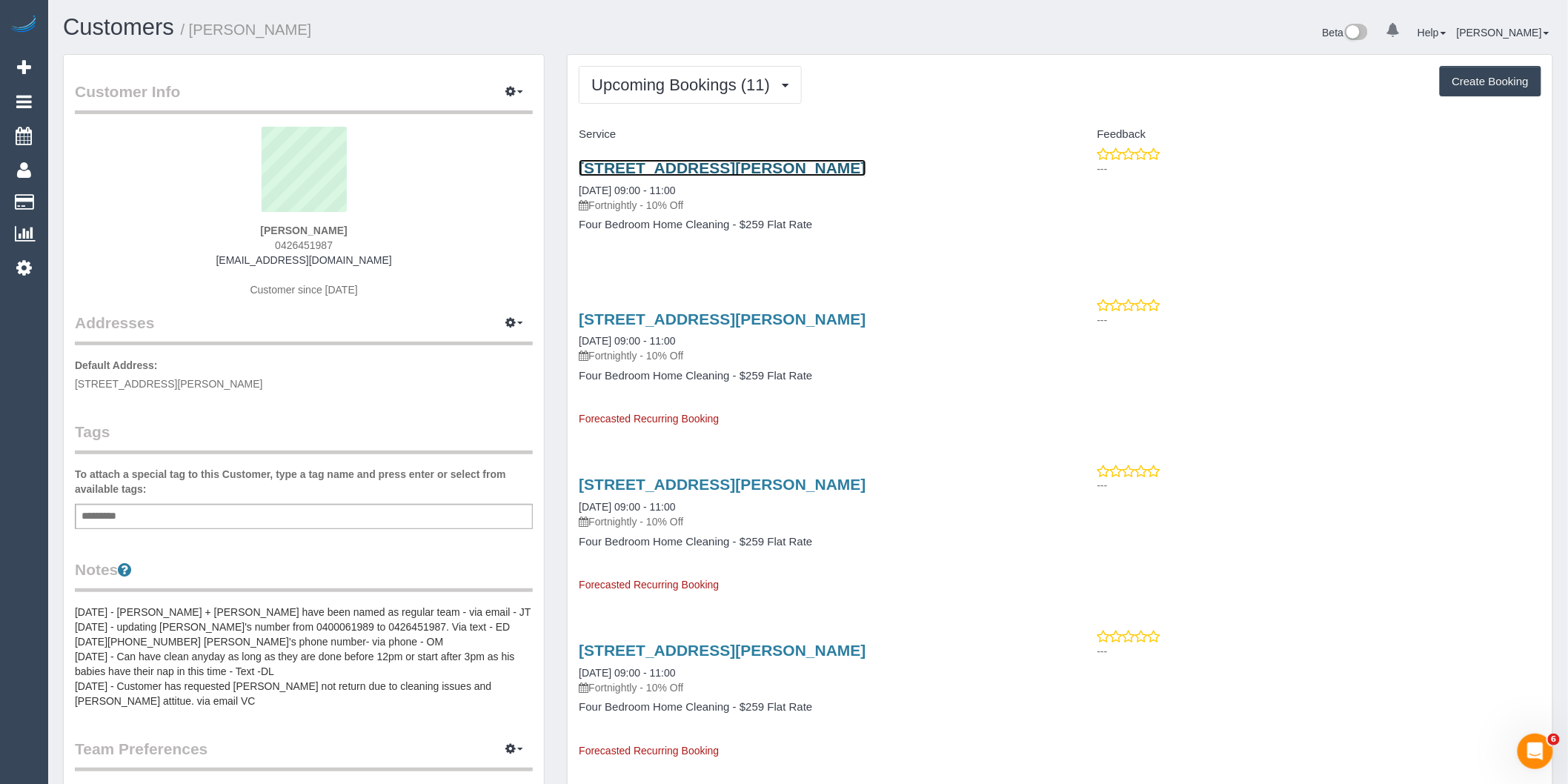
click at [772, 169] on link "[STREET_ADDRESS][PERSON_NAME]" at bounding box center [722, 167] width 286 height 17
click at [686, 84] on span "Upcoming Bookings (11)" at bounding box center [684, 85] width 186 height 19
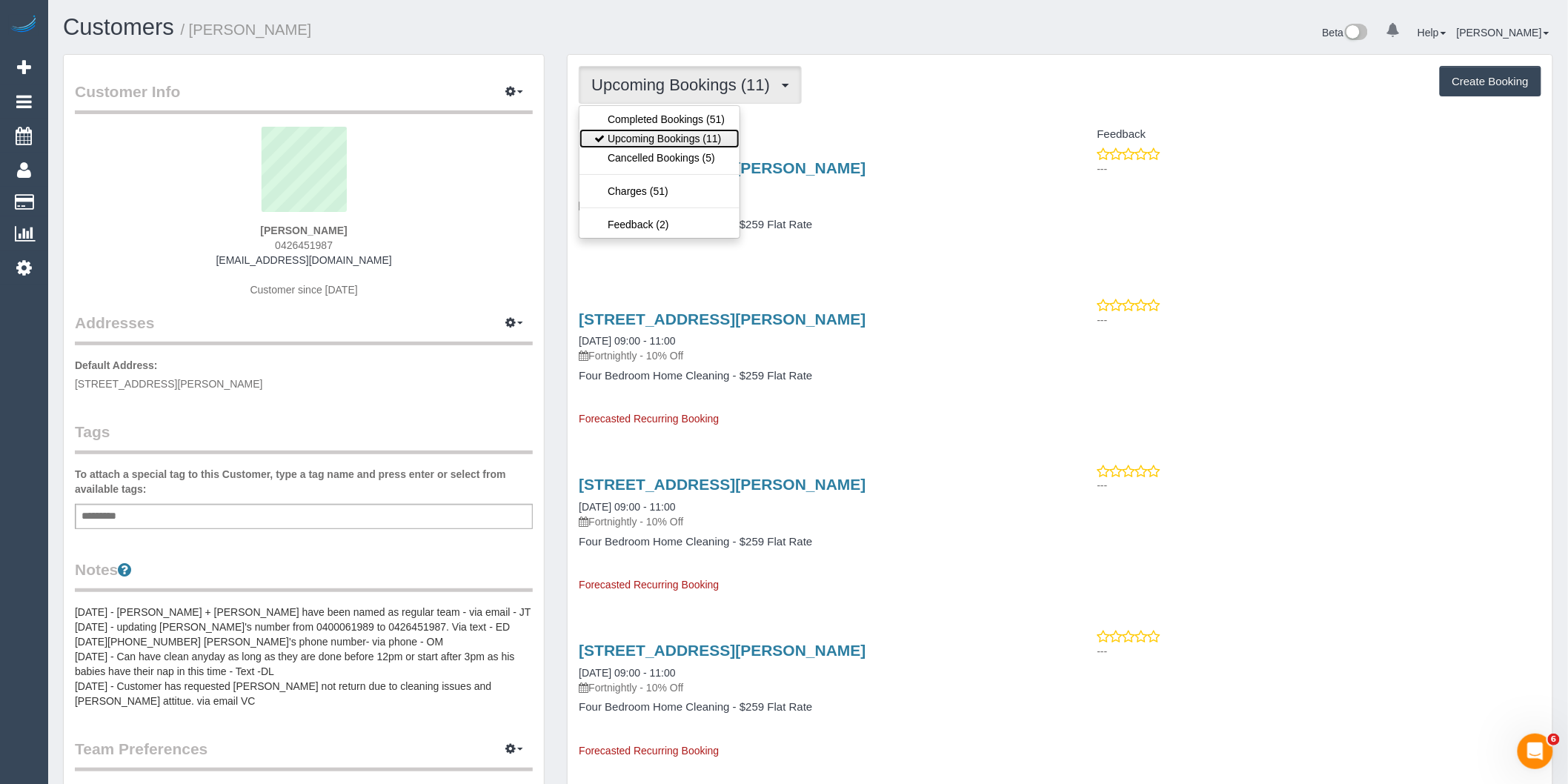
click at [689, 138] on link "Upcoming Bookings (11)" at bounding box center [660, 139] width 160 height 20
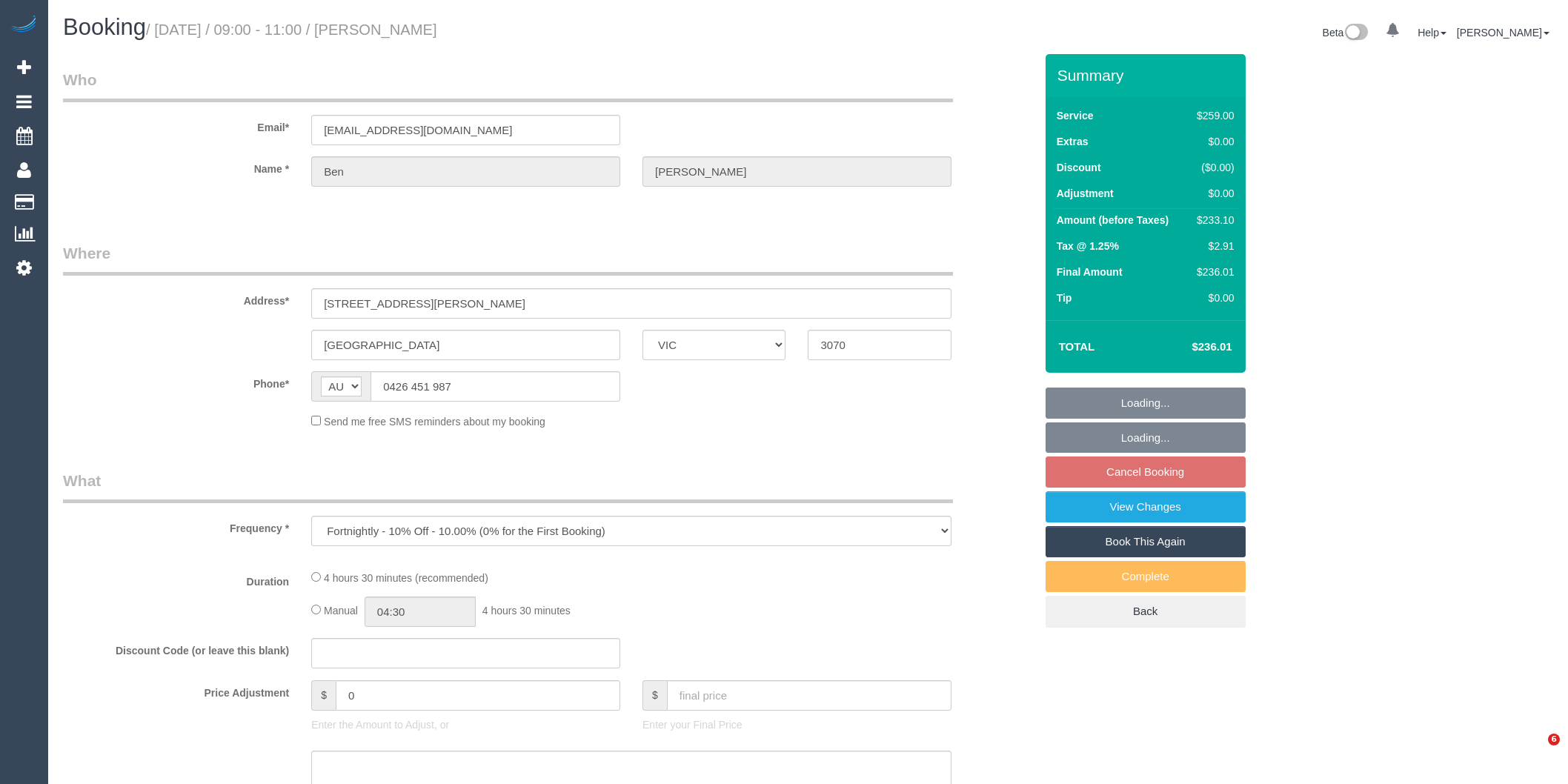
select select "VIC"
select select "string:stripe-pm_1Oy5ya2GScqysDRV3mGMmc0R"
select select "number:30"
select select "number:14"
select select "number:19"
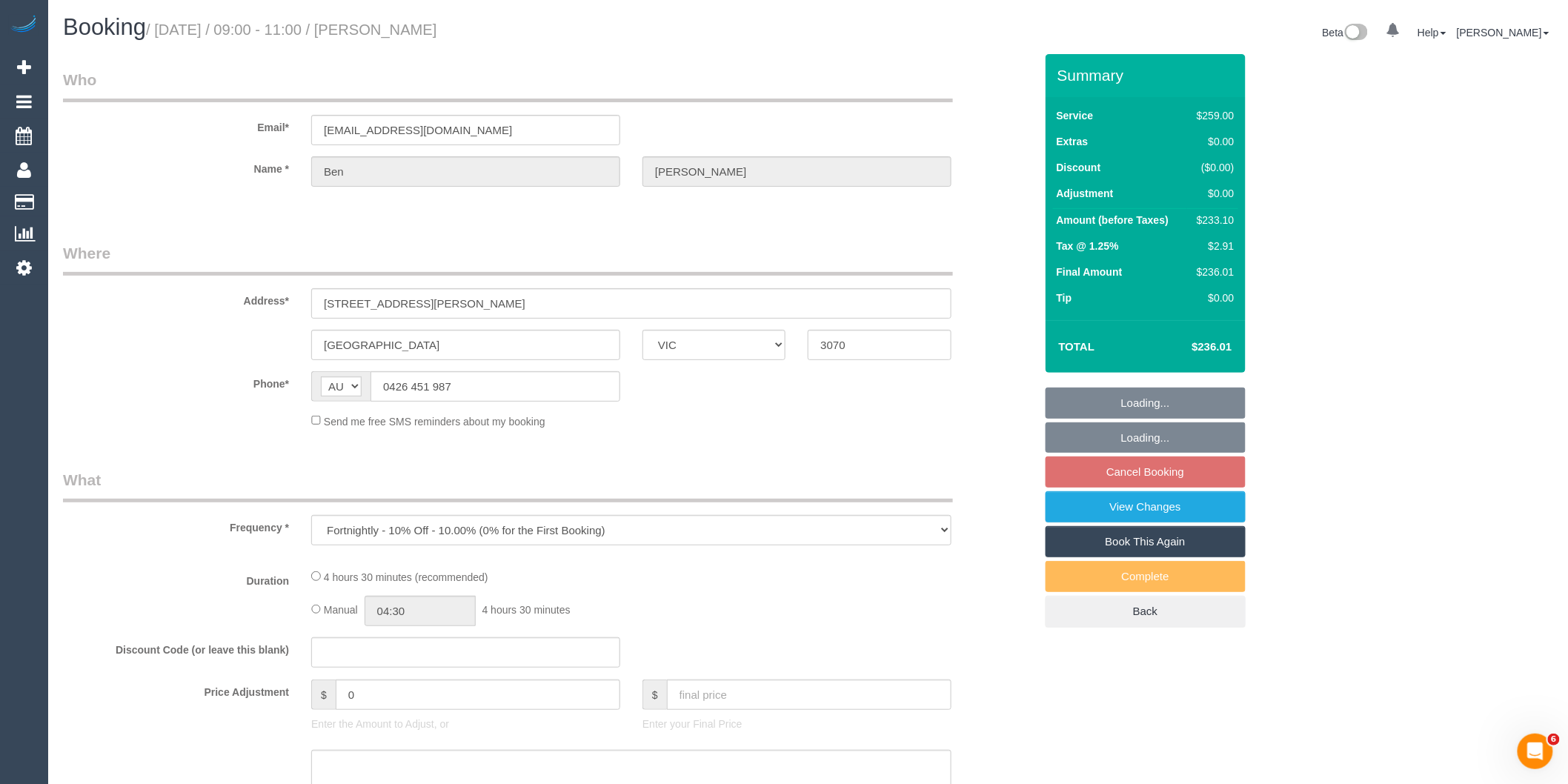
select select "number:25"
select select "number:34"
select select "number:13"
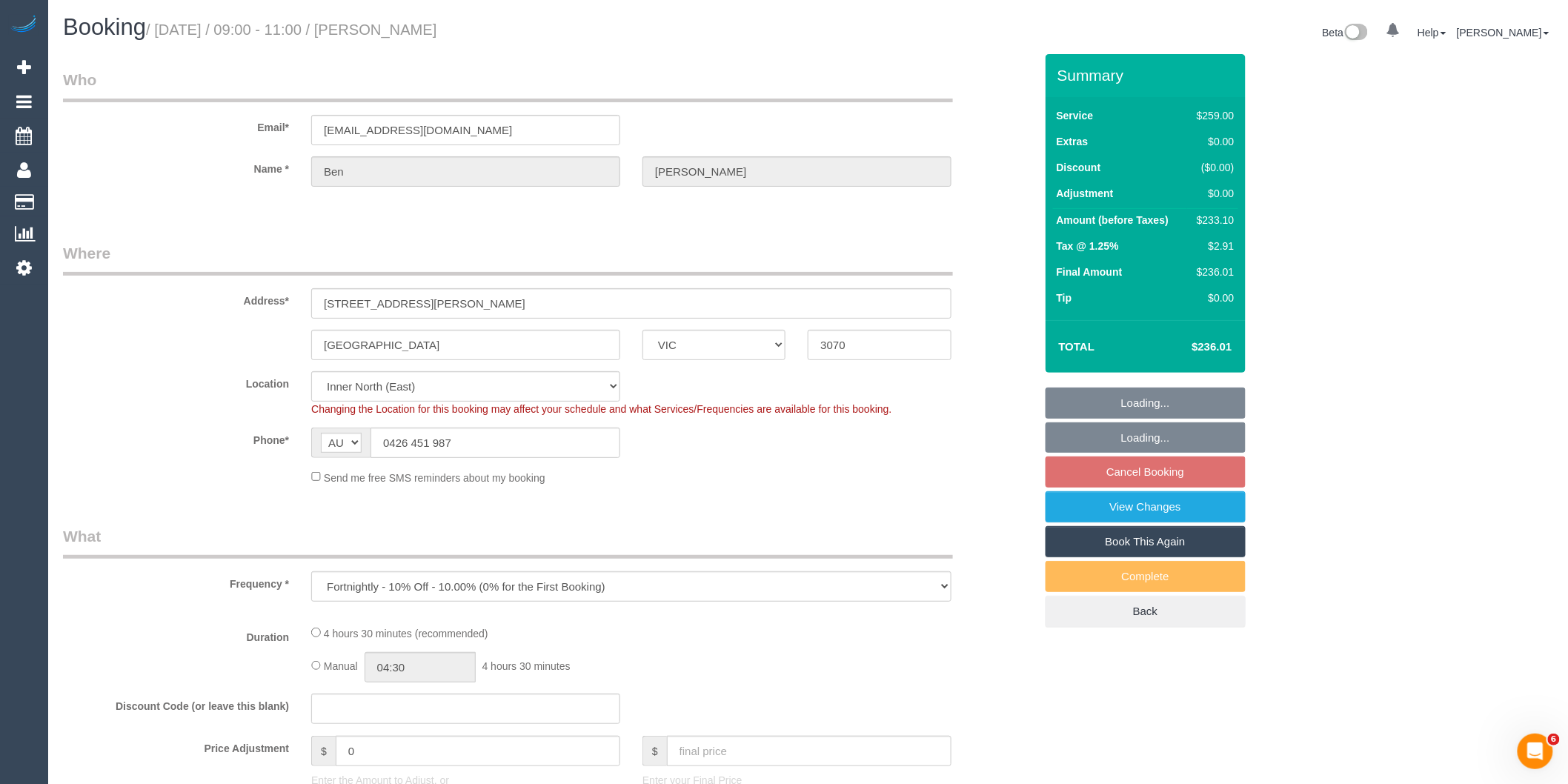
select select "object:798"
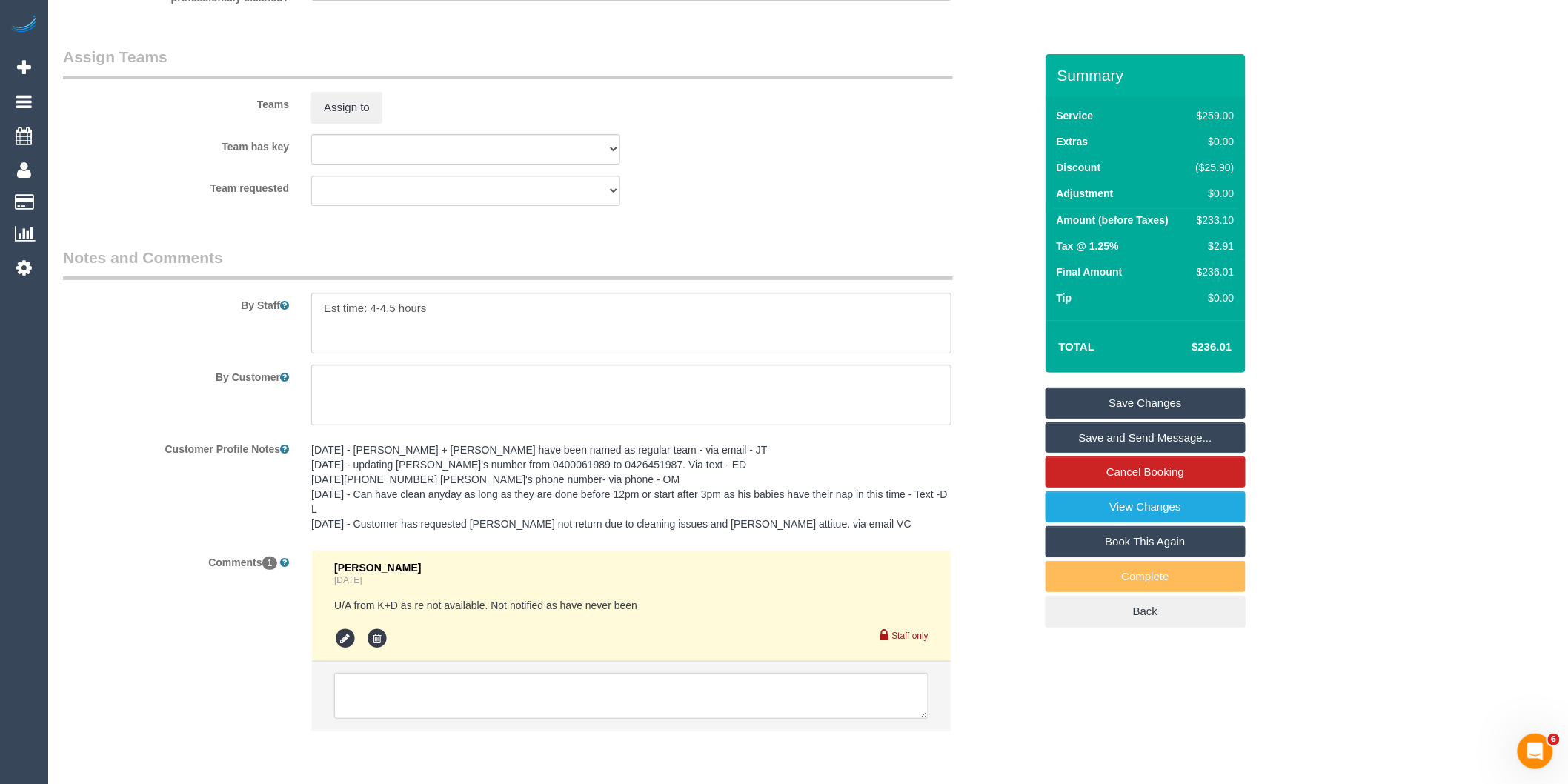
scroll to position [2356, 0]
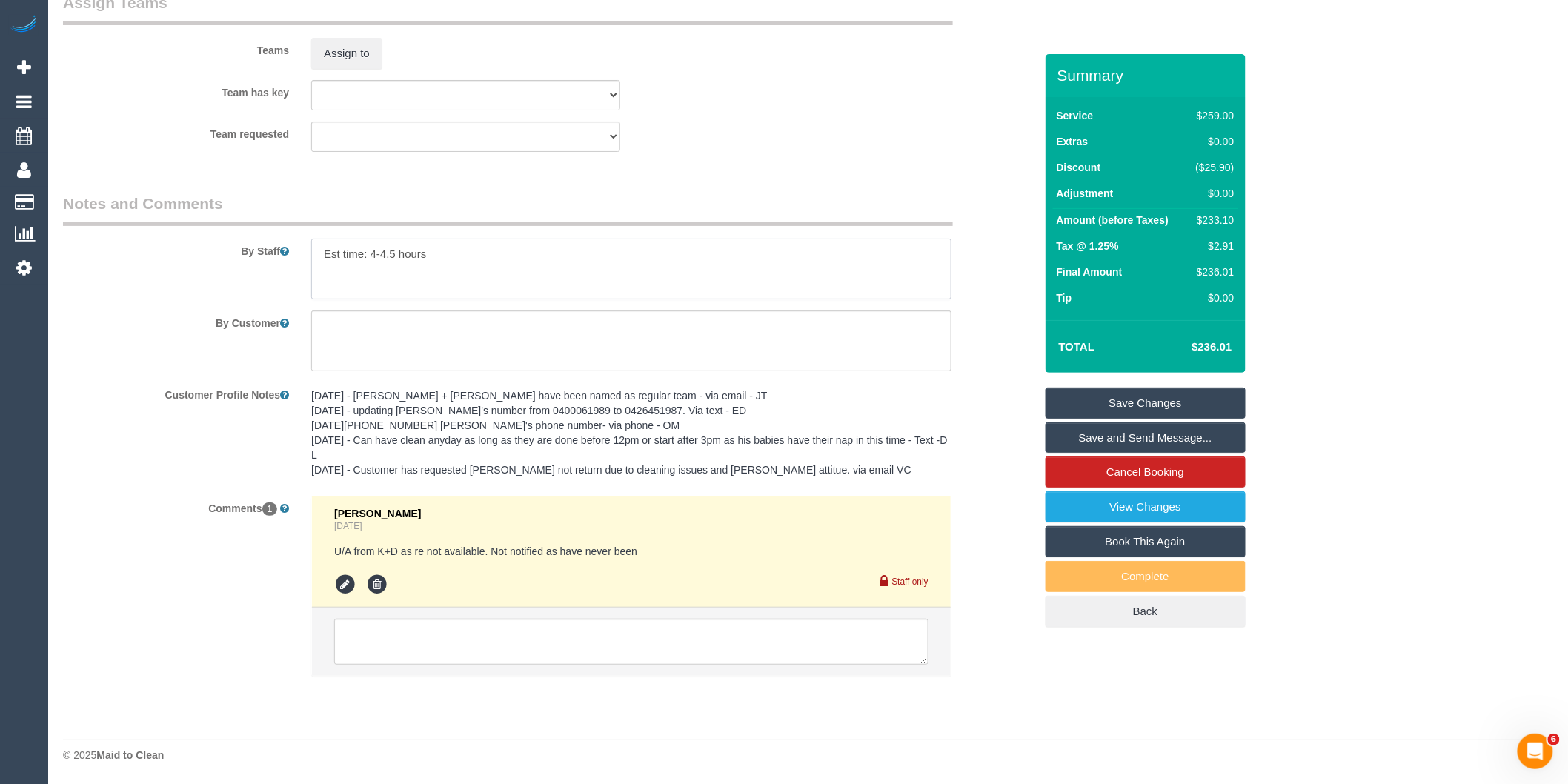
click at [317, 255] on textarea at bounding box center [631, 270] width 640 height 61
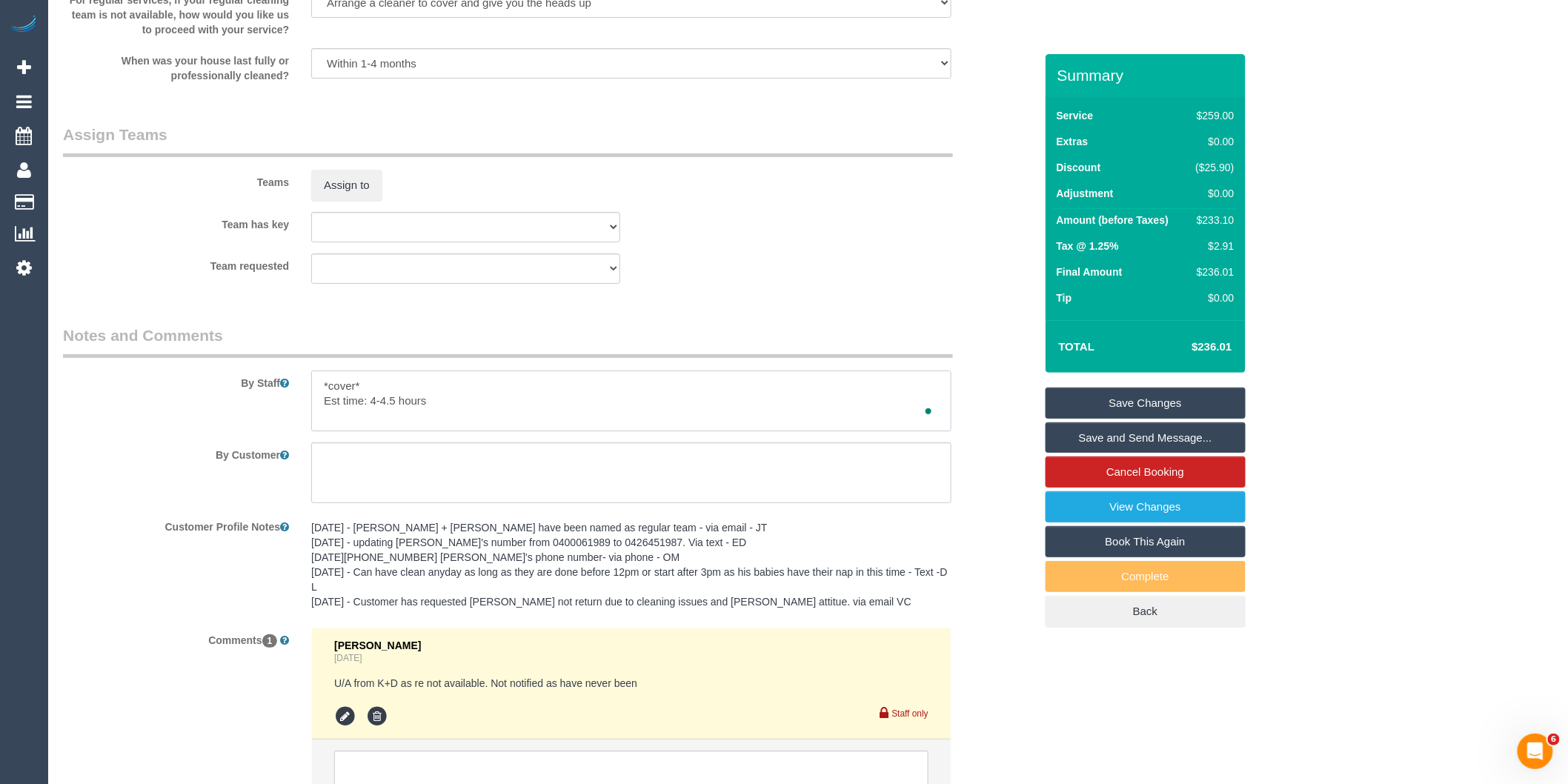
scroll to position [1944, 0]
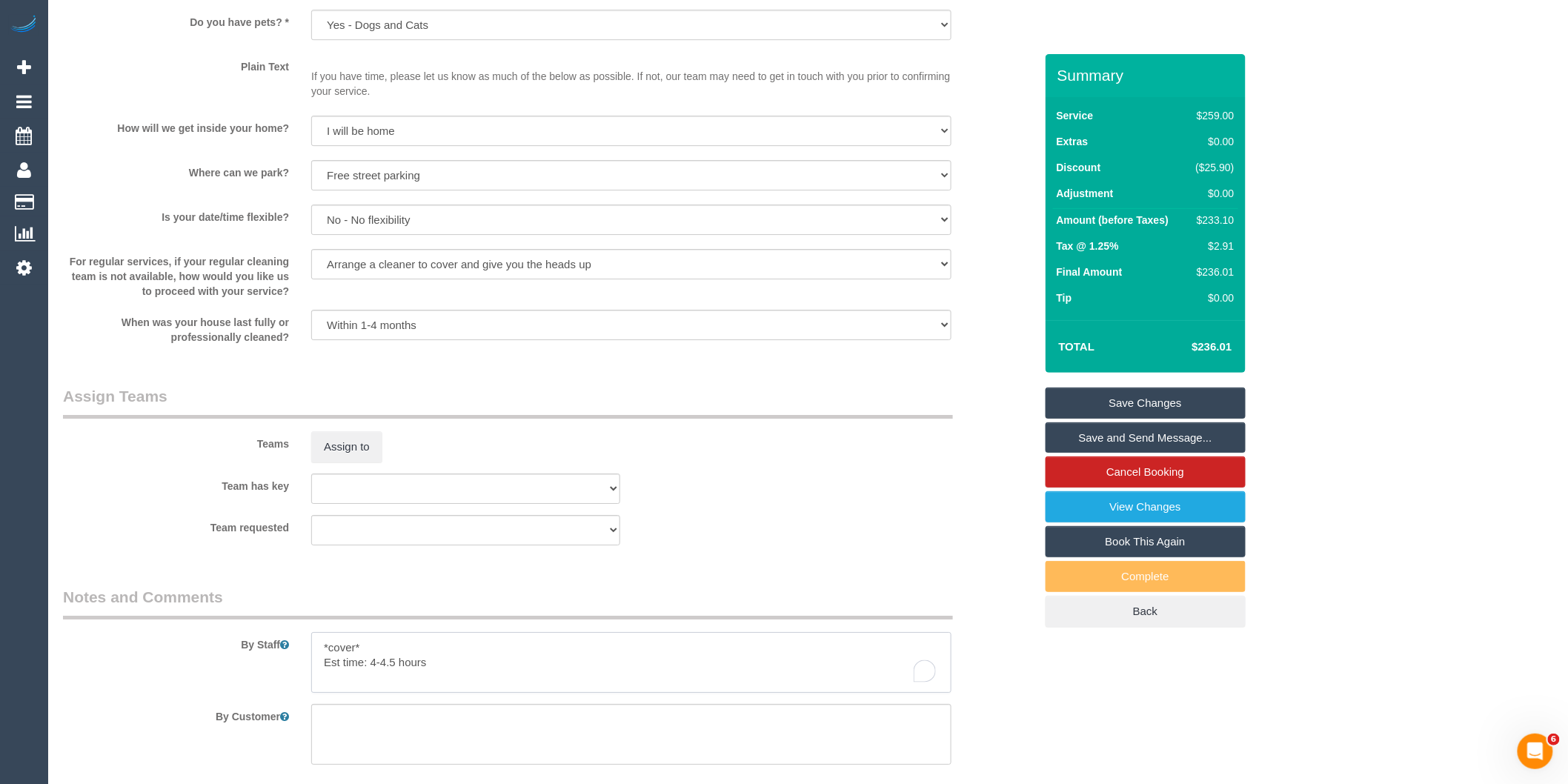
type textarea "*cover* Est time: 4-4.5 hours"
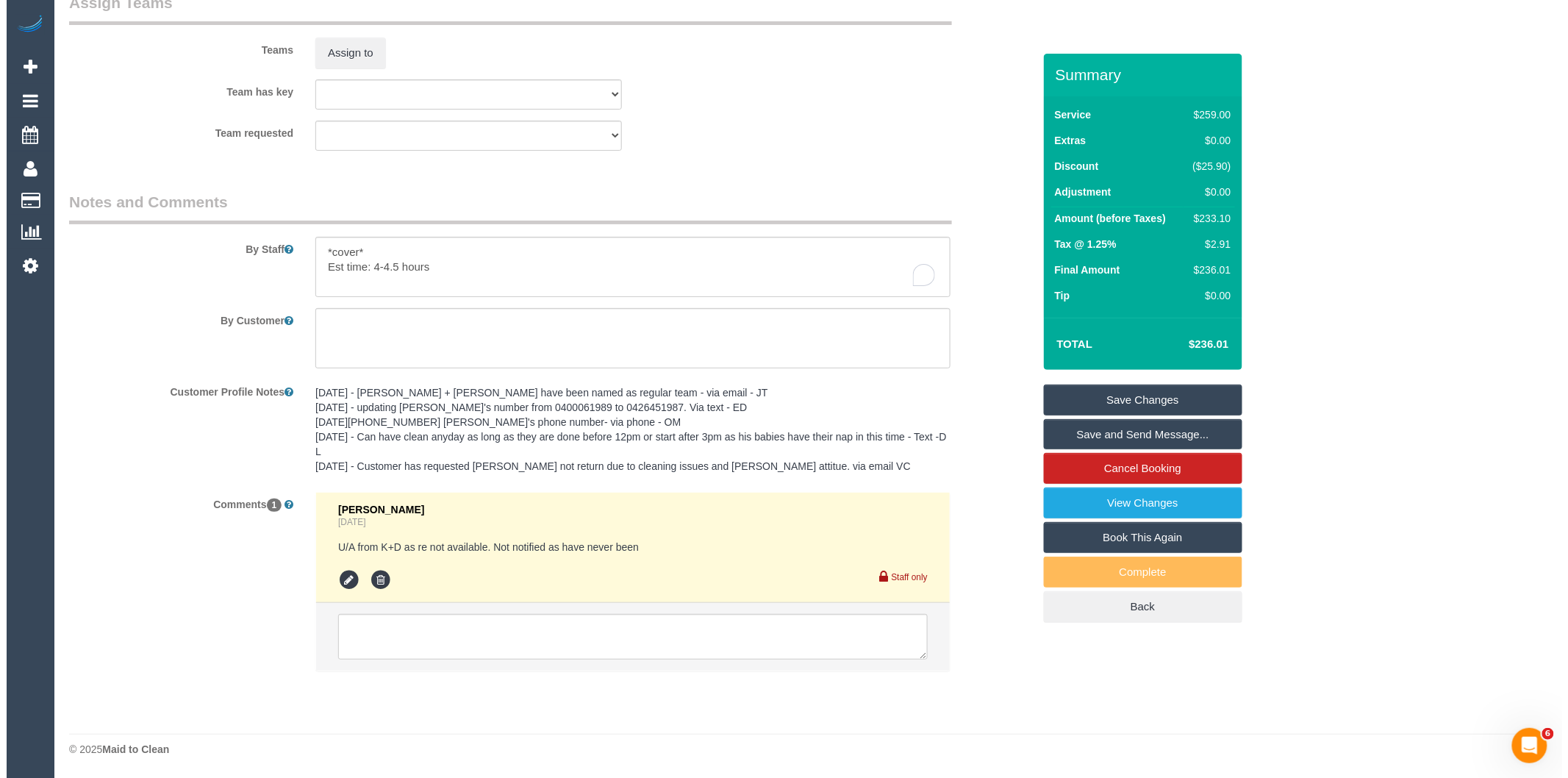
scroll to position [2173, 0]
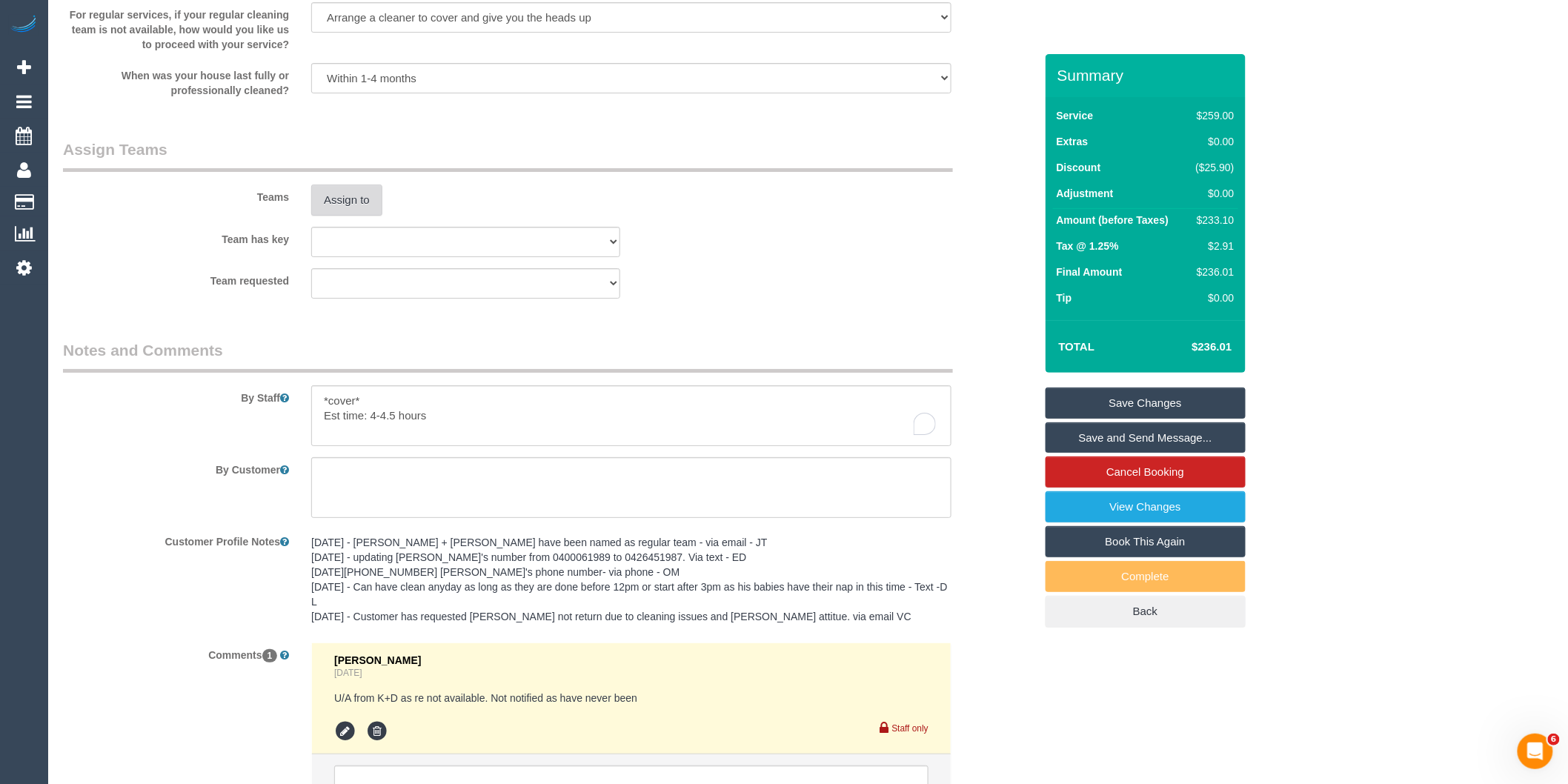
click at [337, 215] on button "Assign to" at bounding box center [347, 200] width 71 height 32
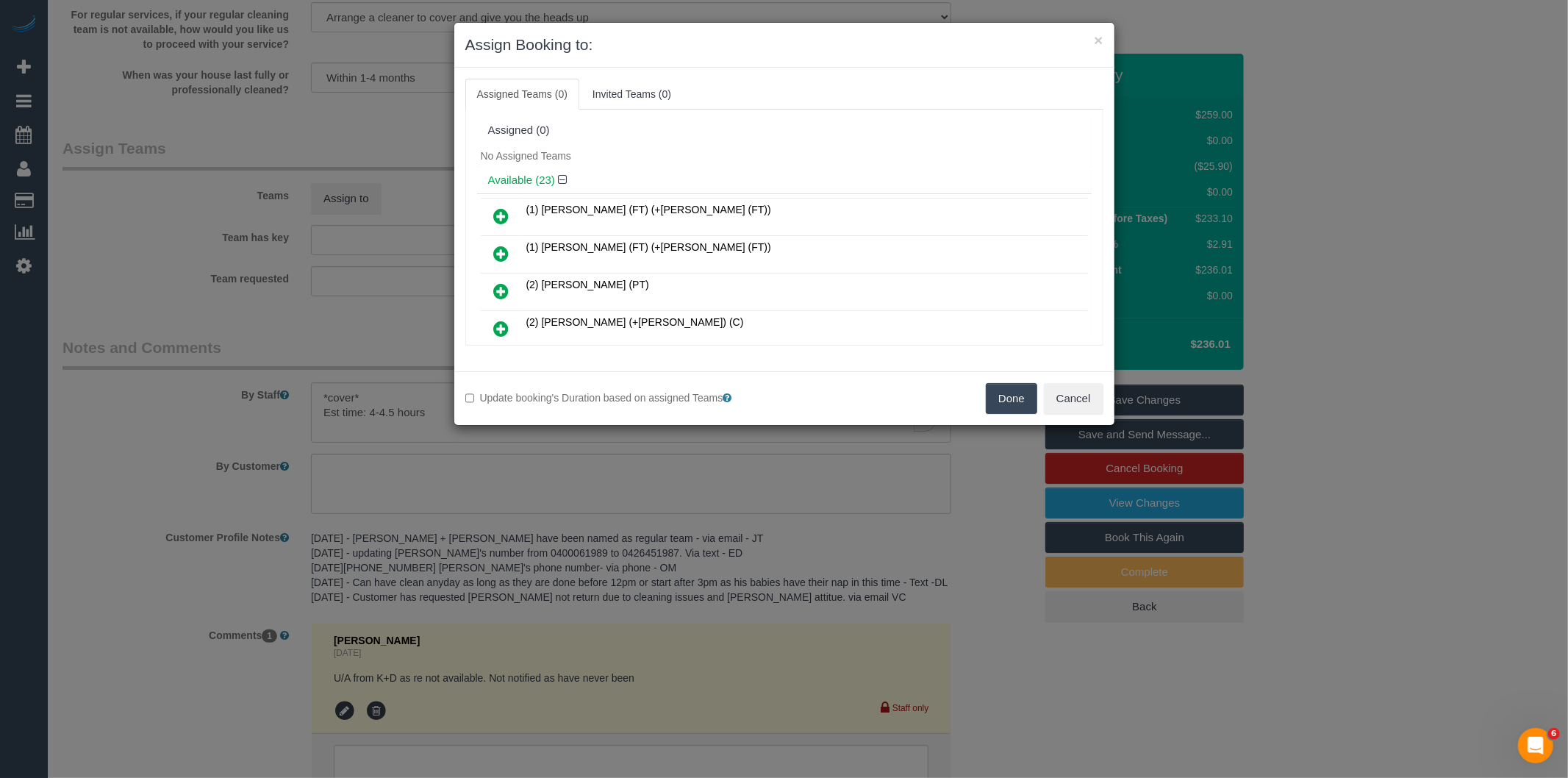
click at [502, 325] on icon at bounding box center [502, 328] width 16 height 18
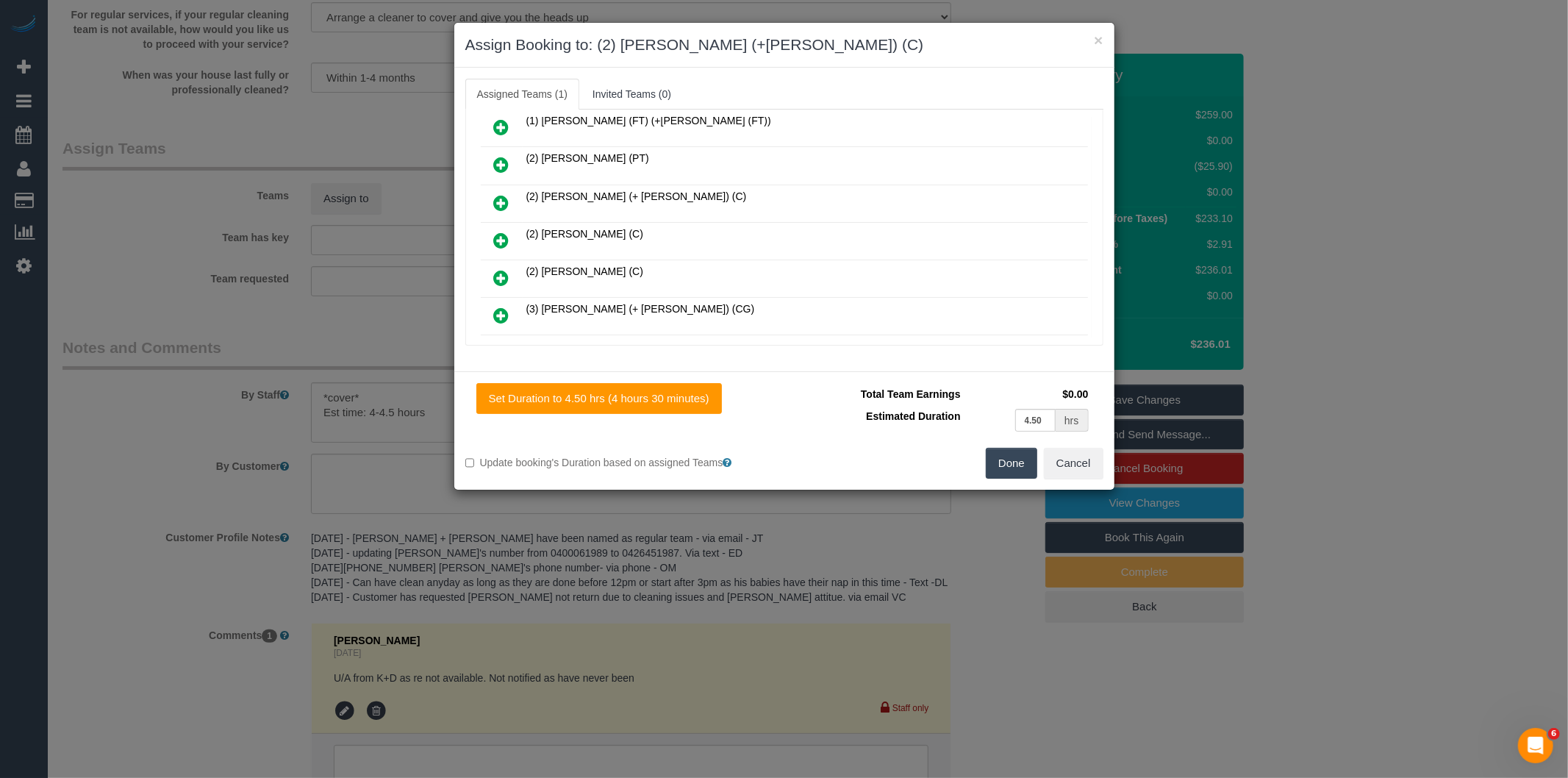
scroll to position [164, 0]
click at [501, 193] on icon at bounding box center [502, 202] width 16 height 18
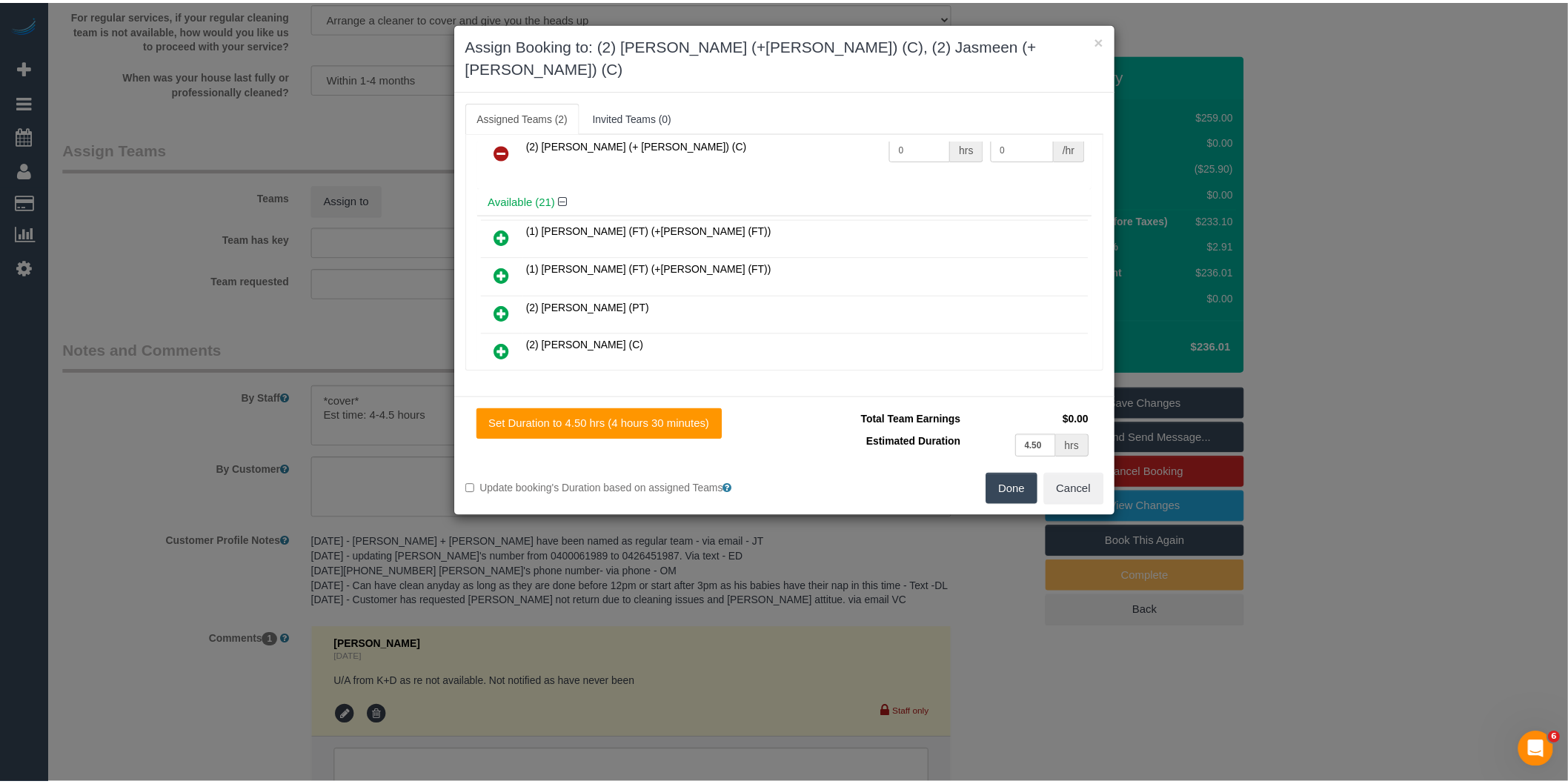
scroll to position [0, 0]
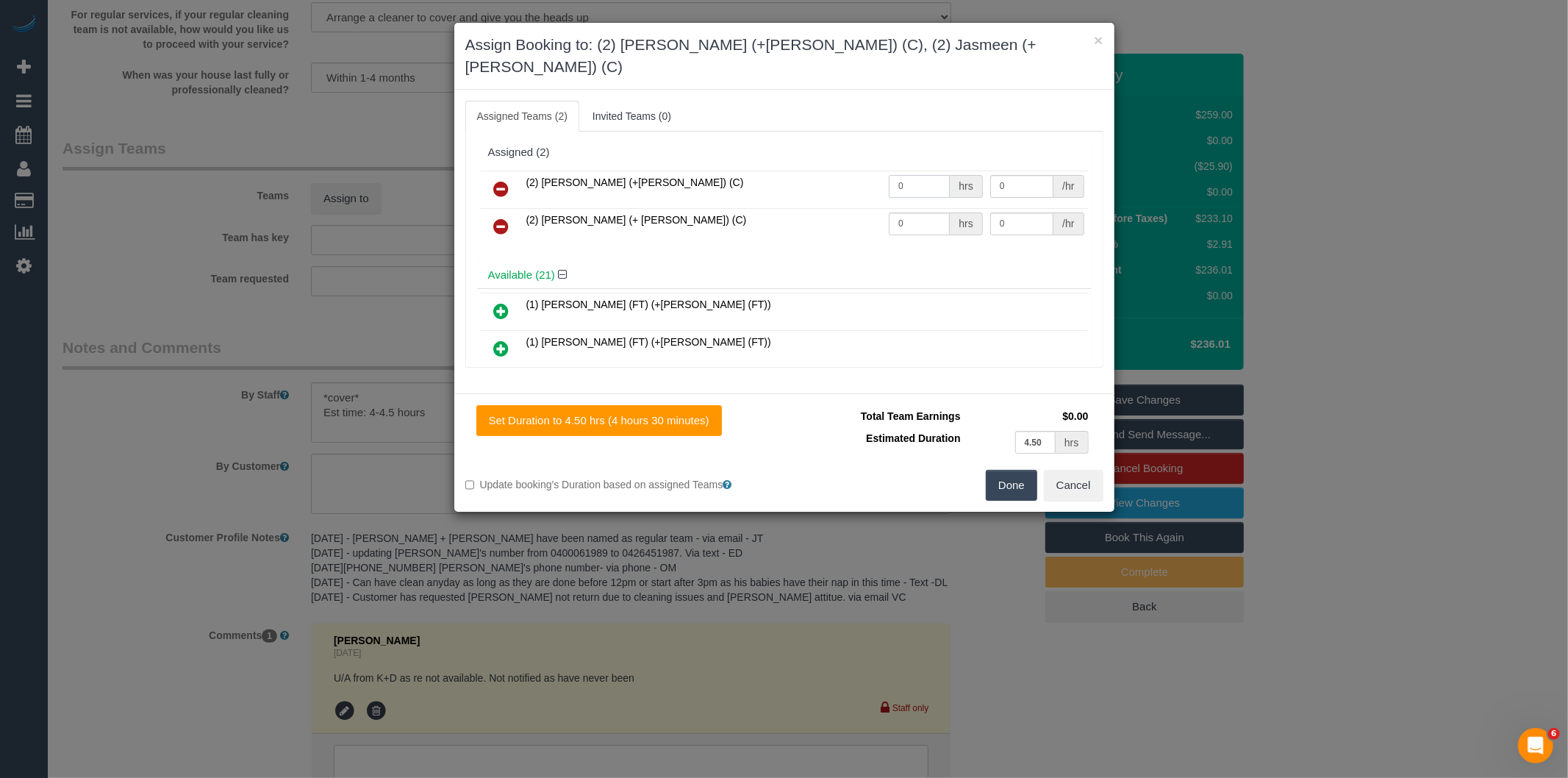
drag, startPoint x: 899, startPoint y: 166, endPoint x: 832, endPoint y: 158, distance: 67.5
click at [835, 170] on tr "(2) Harpreet (+Jasmeen) (C) 0 hrs 0 /hr" at bounding box center [785, 189] width 608 height 37
type input "1"
type input "75"
drag, startPoint x: 907, startPoint y: 211, endPoint x: 799, endPoint y: 238, distance: 111.3
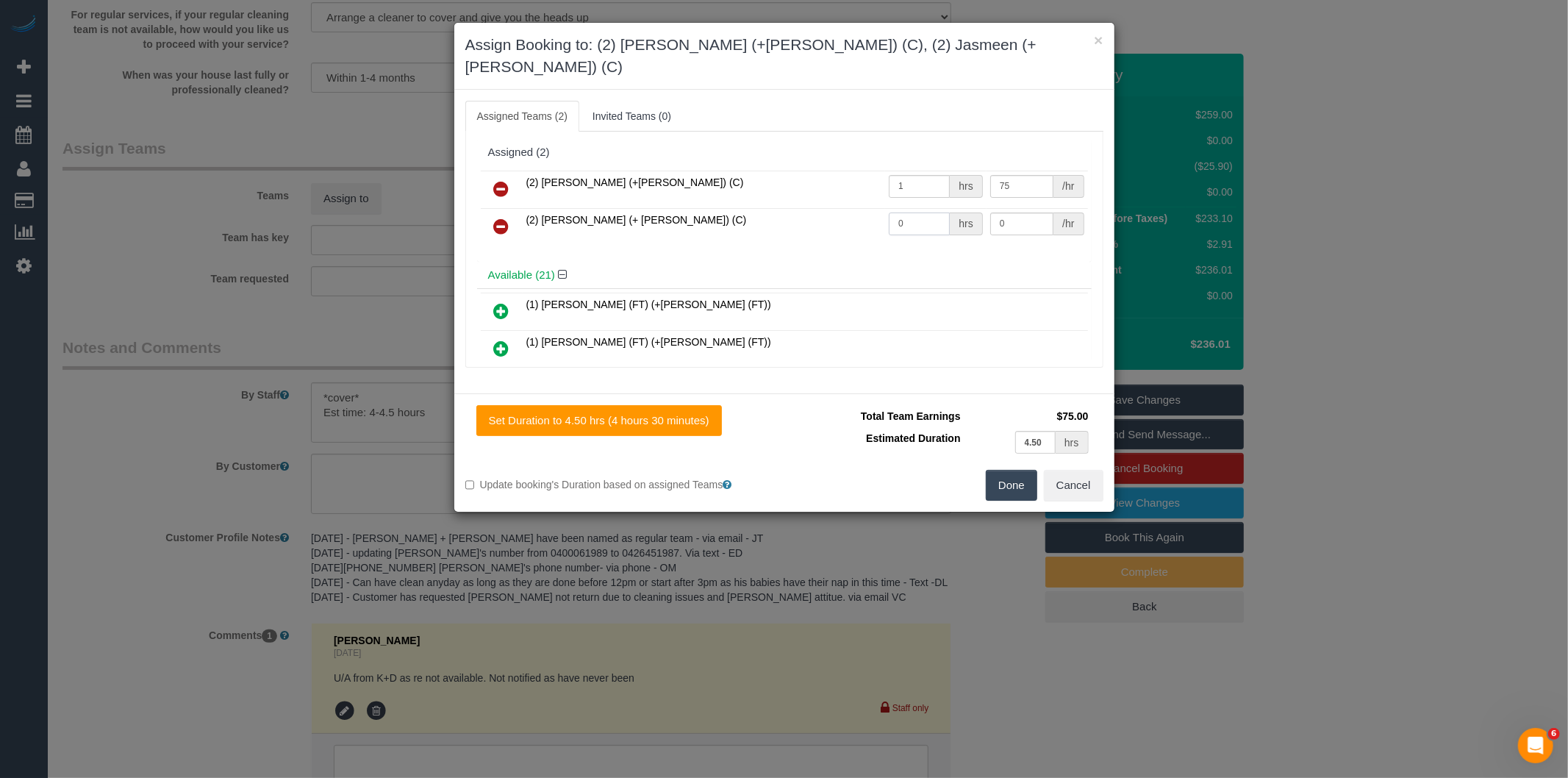
click at [841, 210] on tr "(2) Jasmeen (+ Harpreet) (C) 0 hrs 0 /hr" at bounding box center [785, 226] width 608 height 37
type input "1"
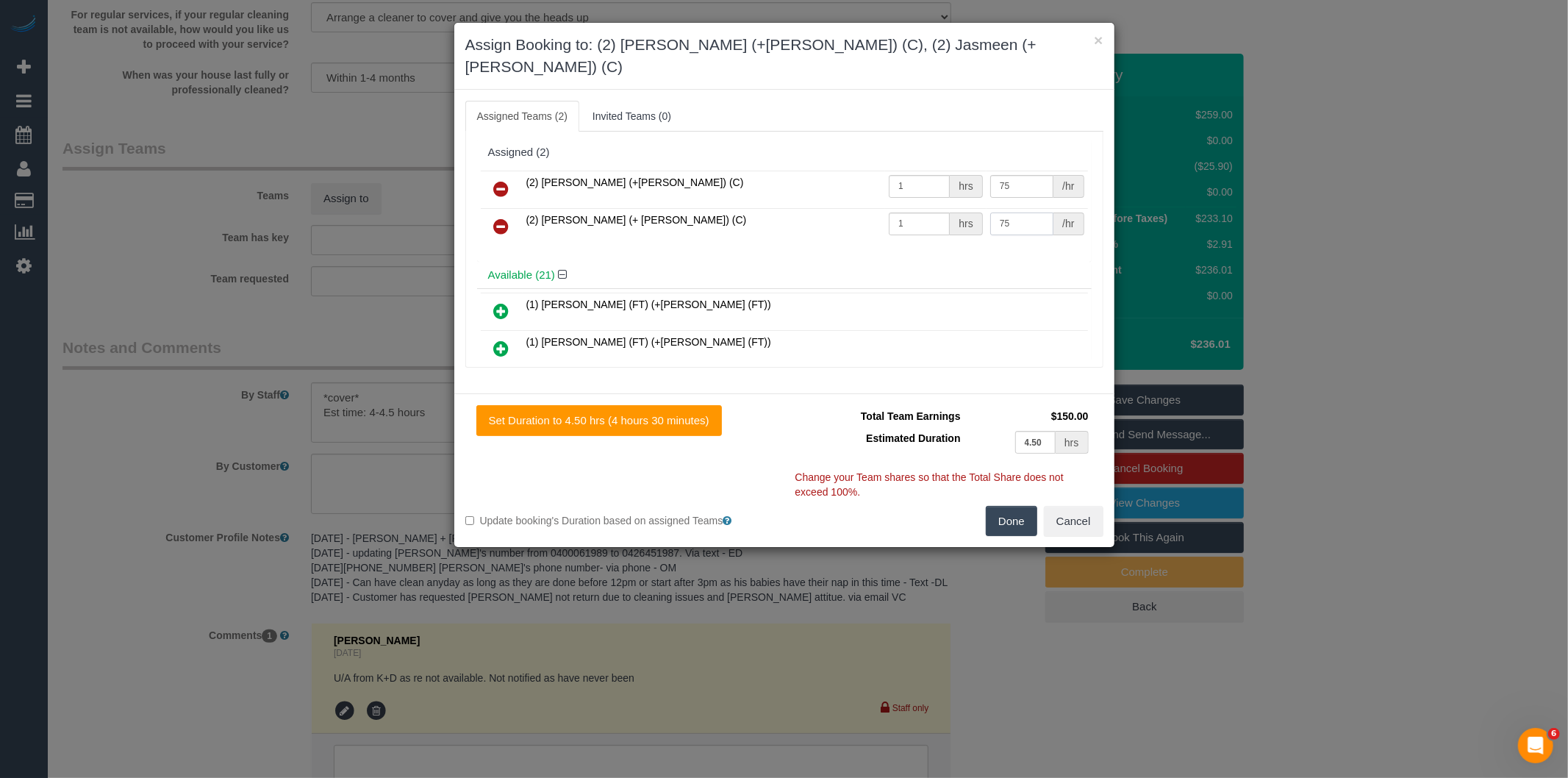
type input "75"
click at [1008, 506] on button "Done" at bounding box center [1011, 521] width 52 height 31
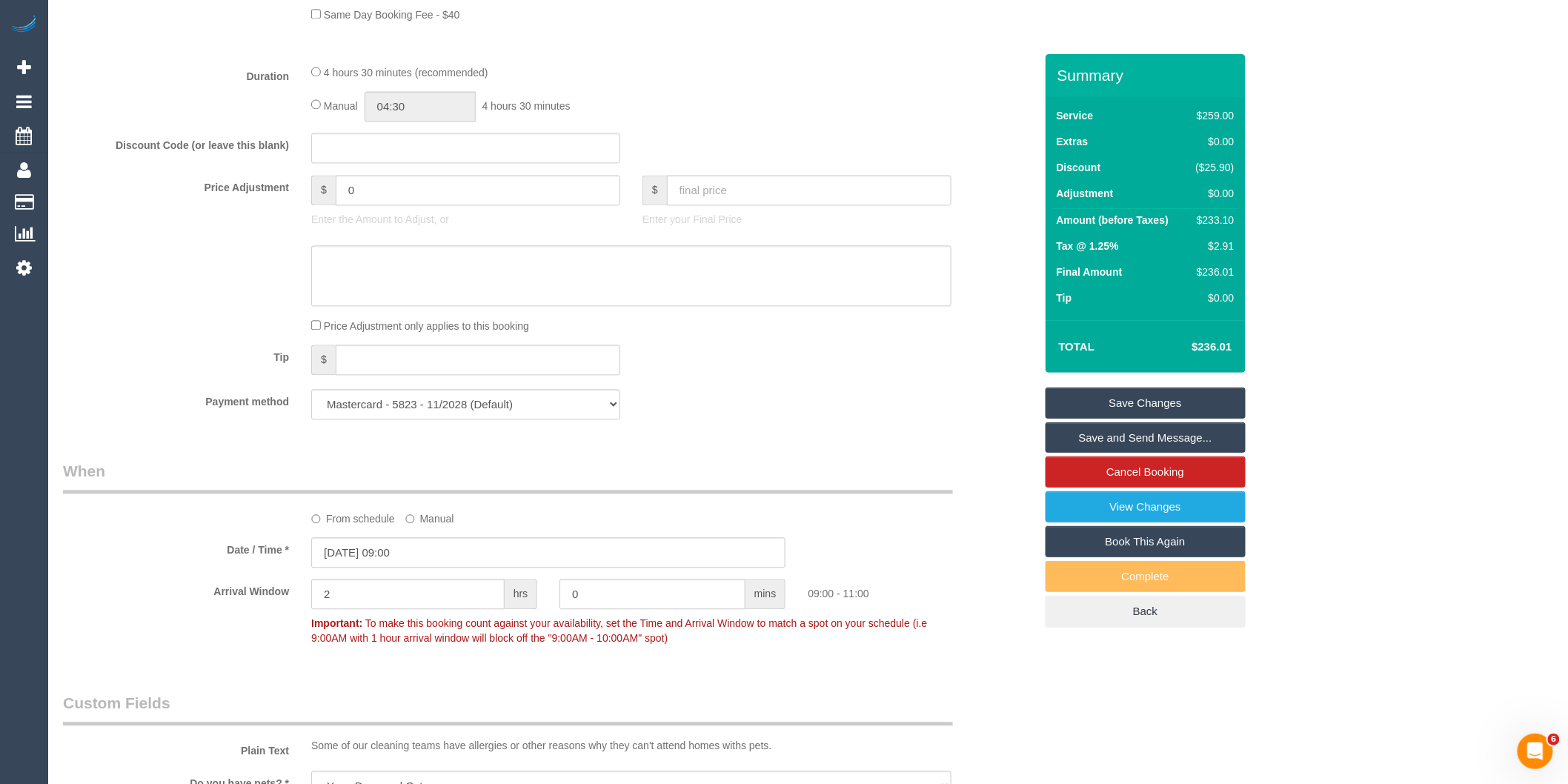
scroll to position [957, 0]
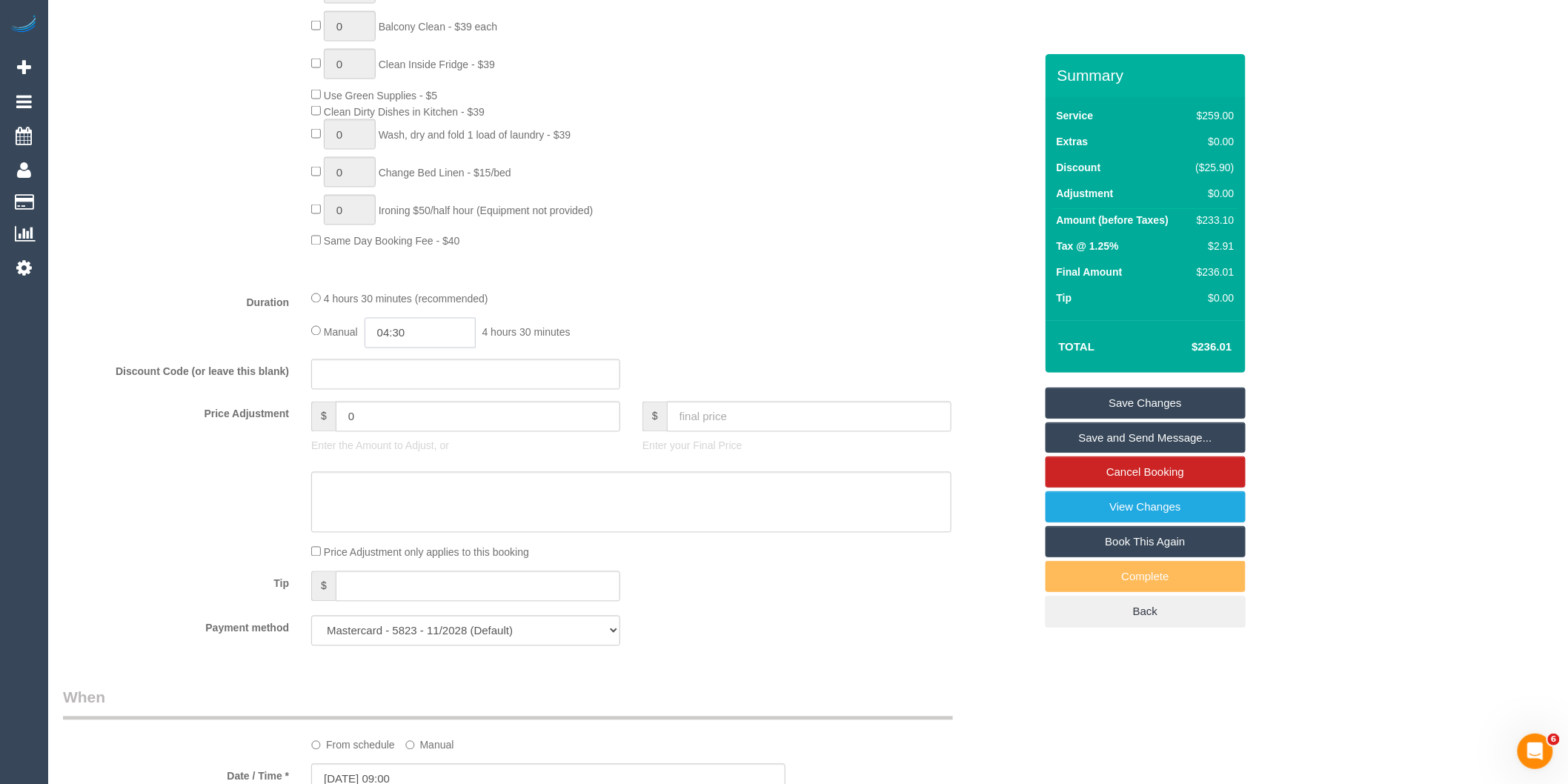
click at [431, 349] on input "04:30" at bounding box center [420, 333] width 112 height 31
click at [412, 425] on li "02:00" at bounding box center [404, 432] width 66 height 20
click at [431, 349] on input "02:00" at bounding box center [420, 333] width 112 height 31
type input "02:15"
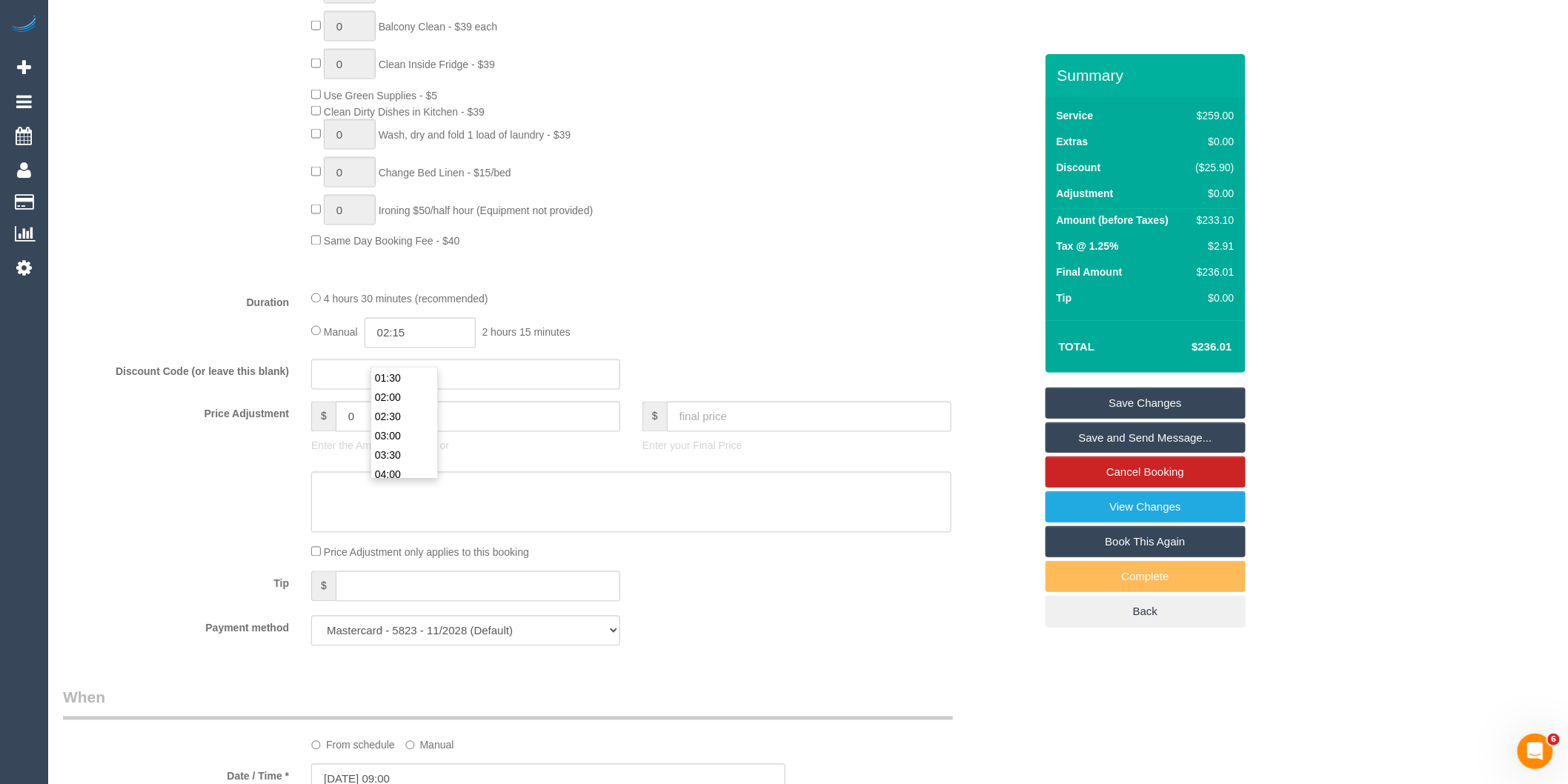
click at [675, 328] on div "4 hours 30 minutes (recommended) Manual 02:15 2 hours 15 minutes" at bounding box center [631, 319] width 663 height 58
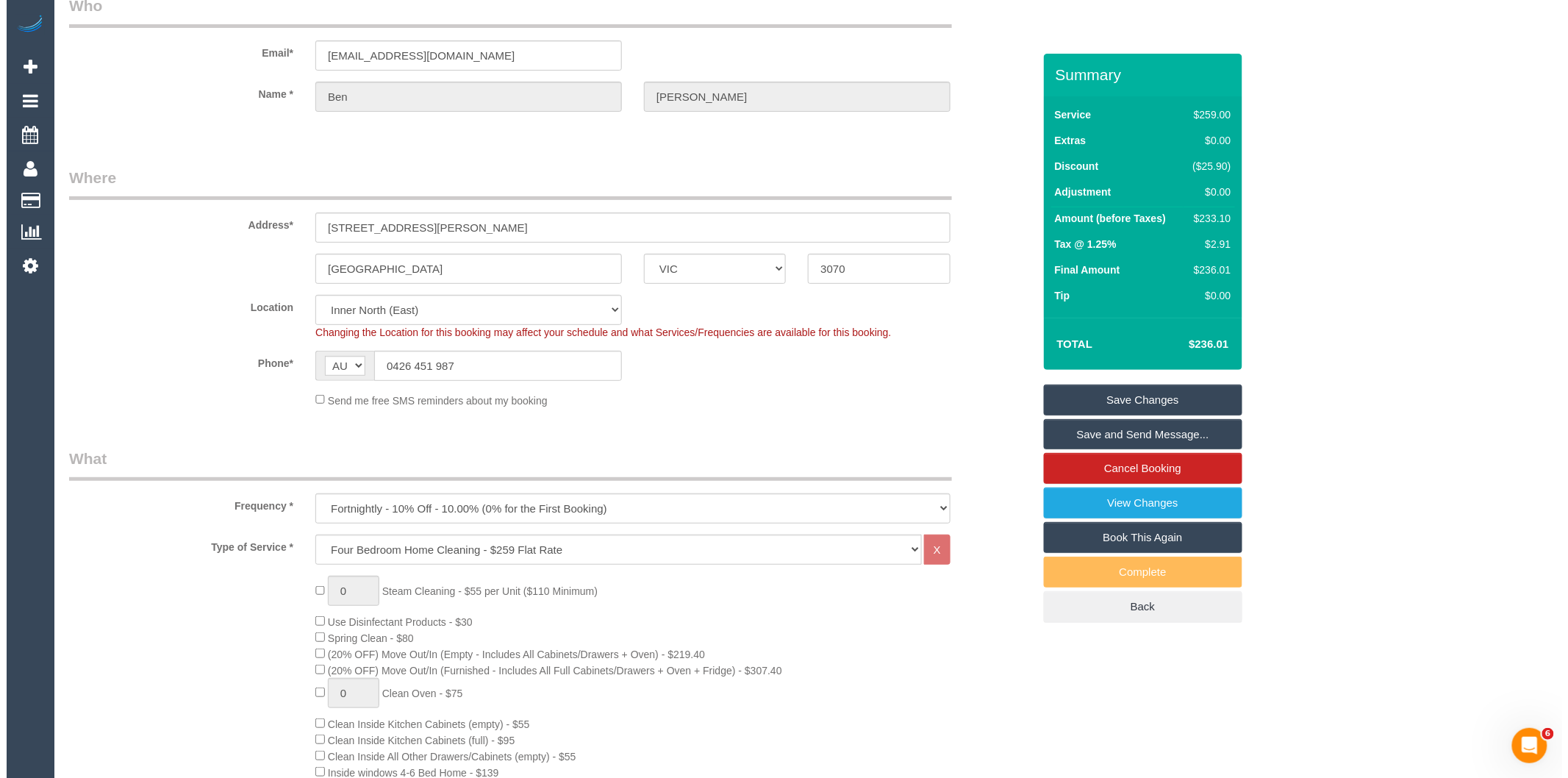
scroll to position [0, 0]
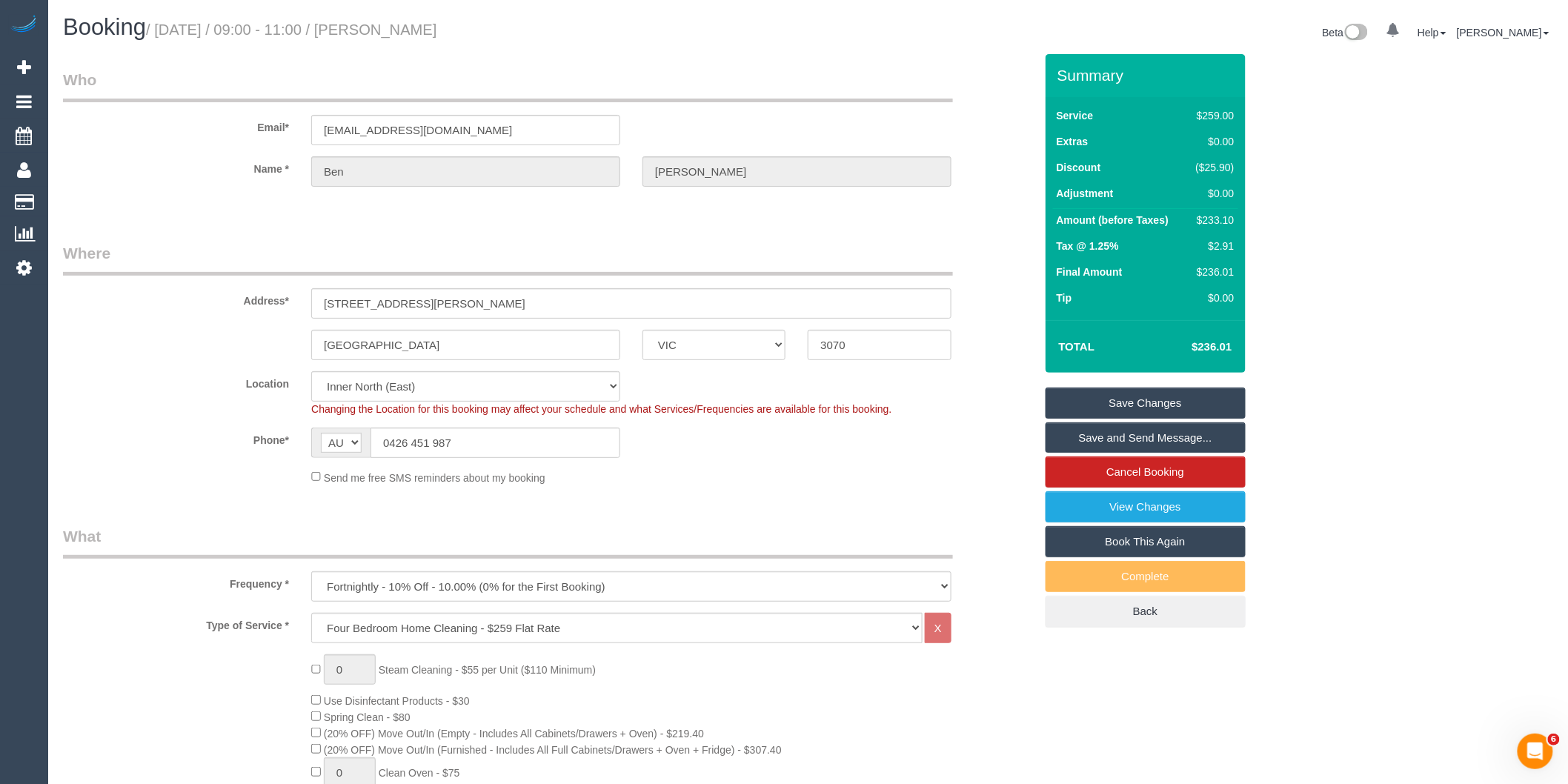
click at [1115, 405] on link "Save Changes" at bounding box center [1145, 403] width 200 height 32
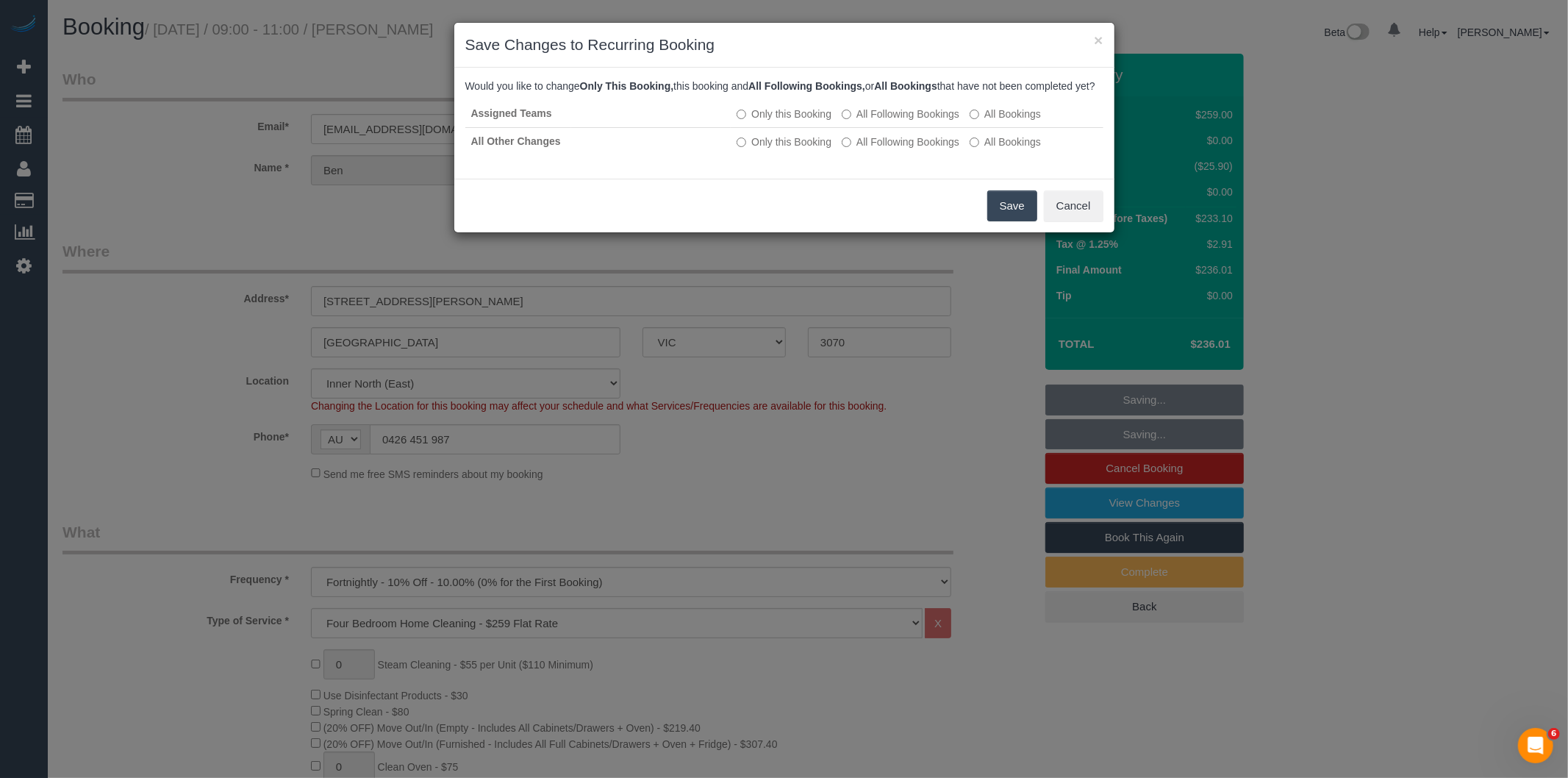
click at [1010, 211] on button "Save" at bounding box center [1012, 206] width 50 height 31
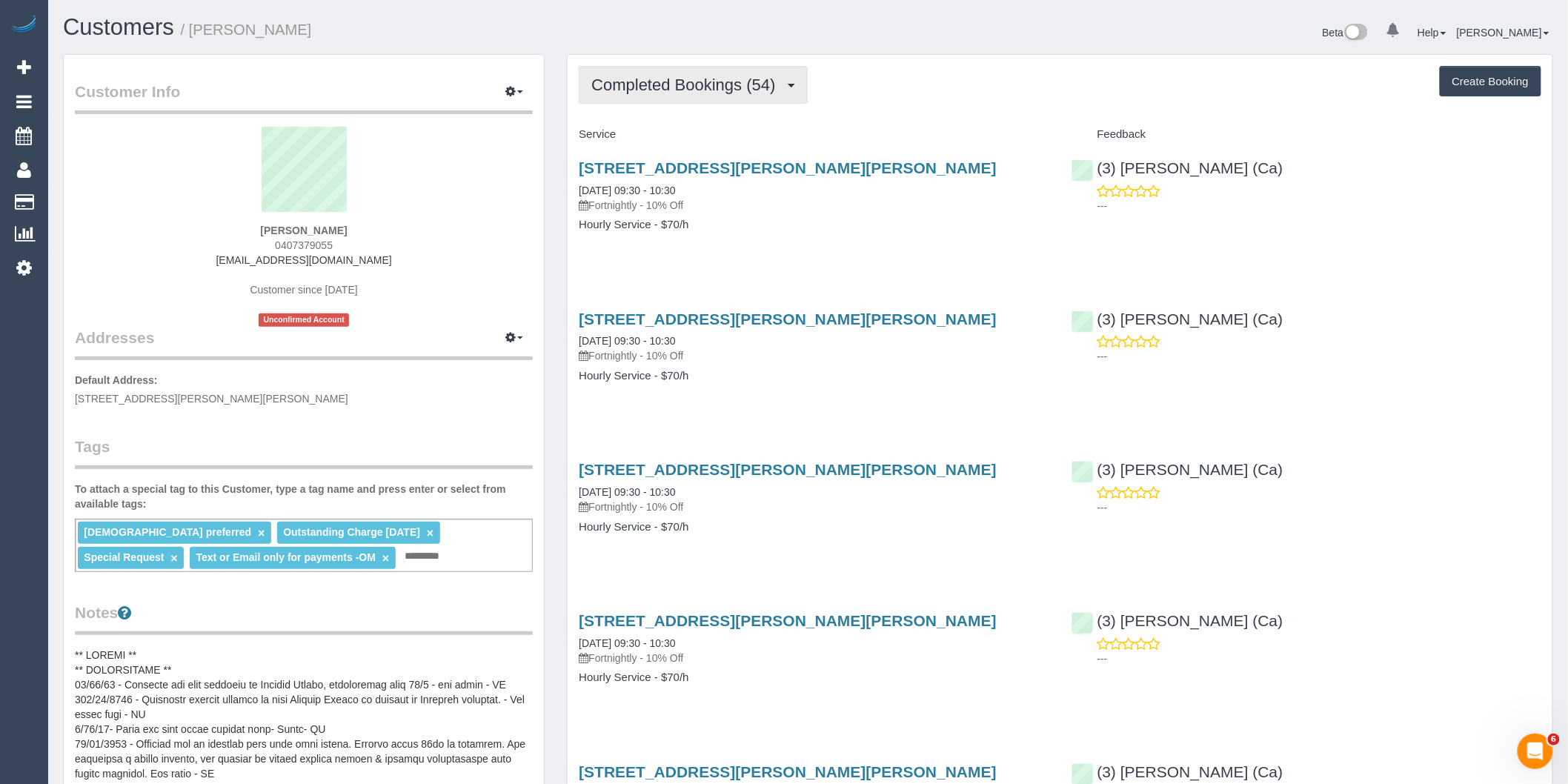
click at [773, 86] on span "Completed Bookings (54)" at bounding box center [687, 85] width 192 height 19
click at [730, 153] on link "Cancelled Bookings (29)" at bounding box center [660, 158] width 160 height 20
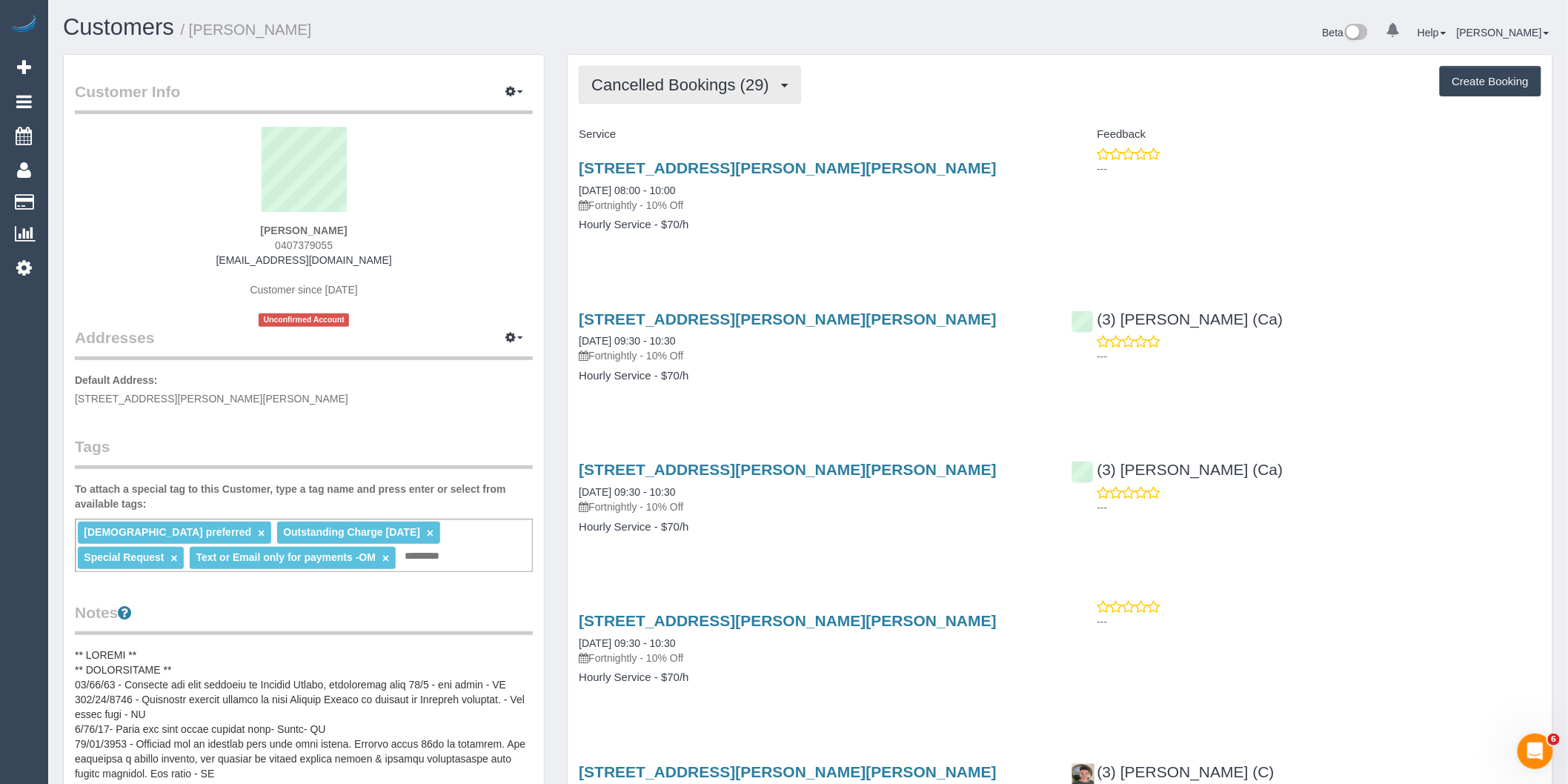
click at [674, 99] on button "Cancelled Bookings (29)" at bounding box center [689, 85] width 222 height 38
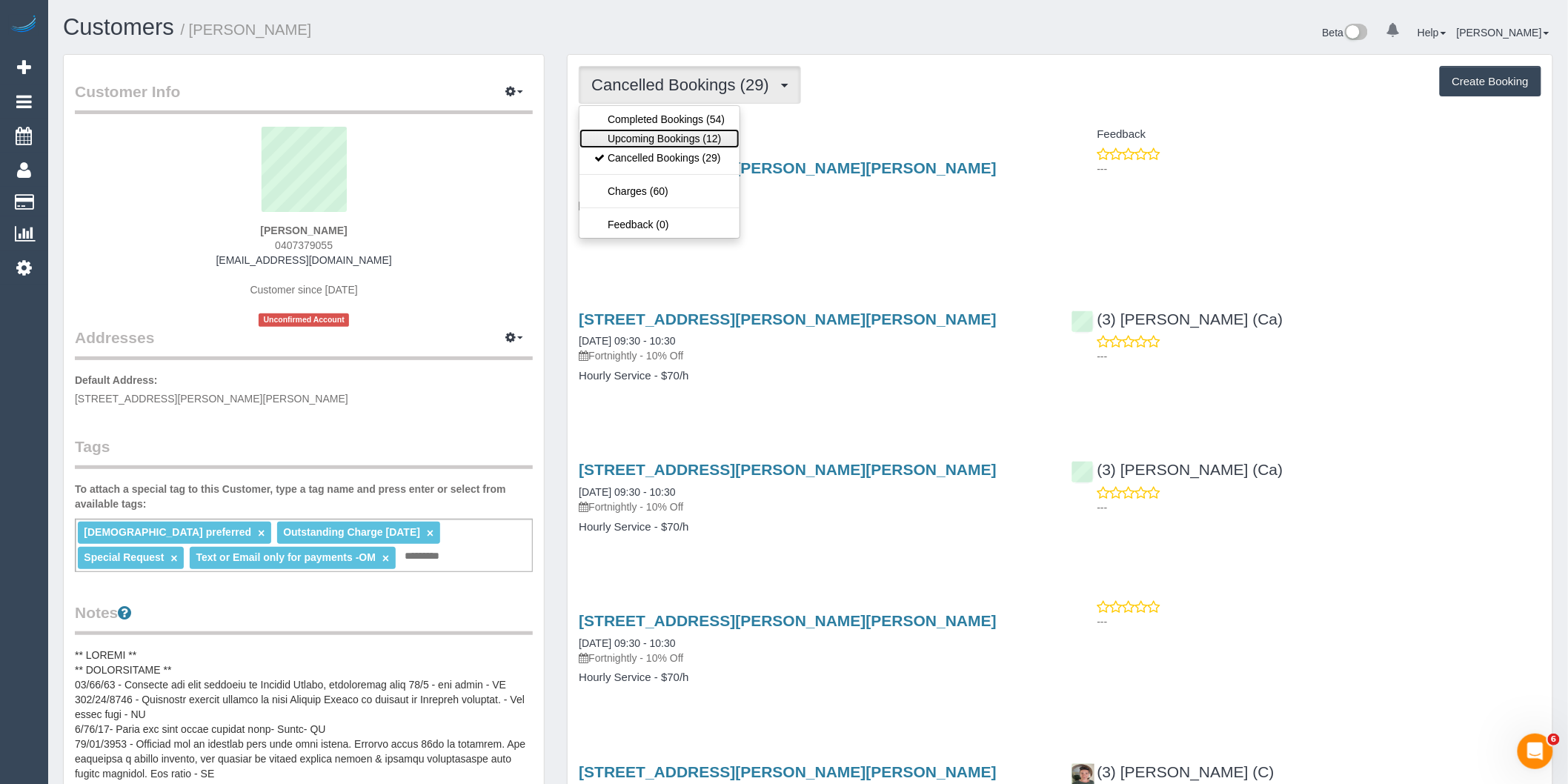
click at [666, 136] on link "Upcoming Bookings (12)" at bounding box center [660, 139] width 160 height 20
